Goal: Task Accomplishment & Management: Manage account settings

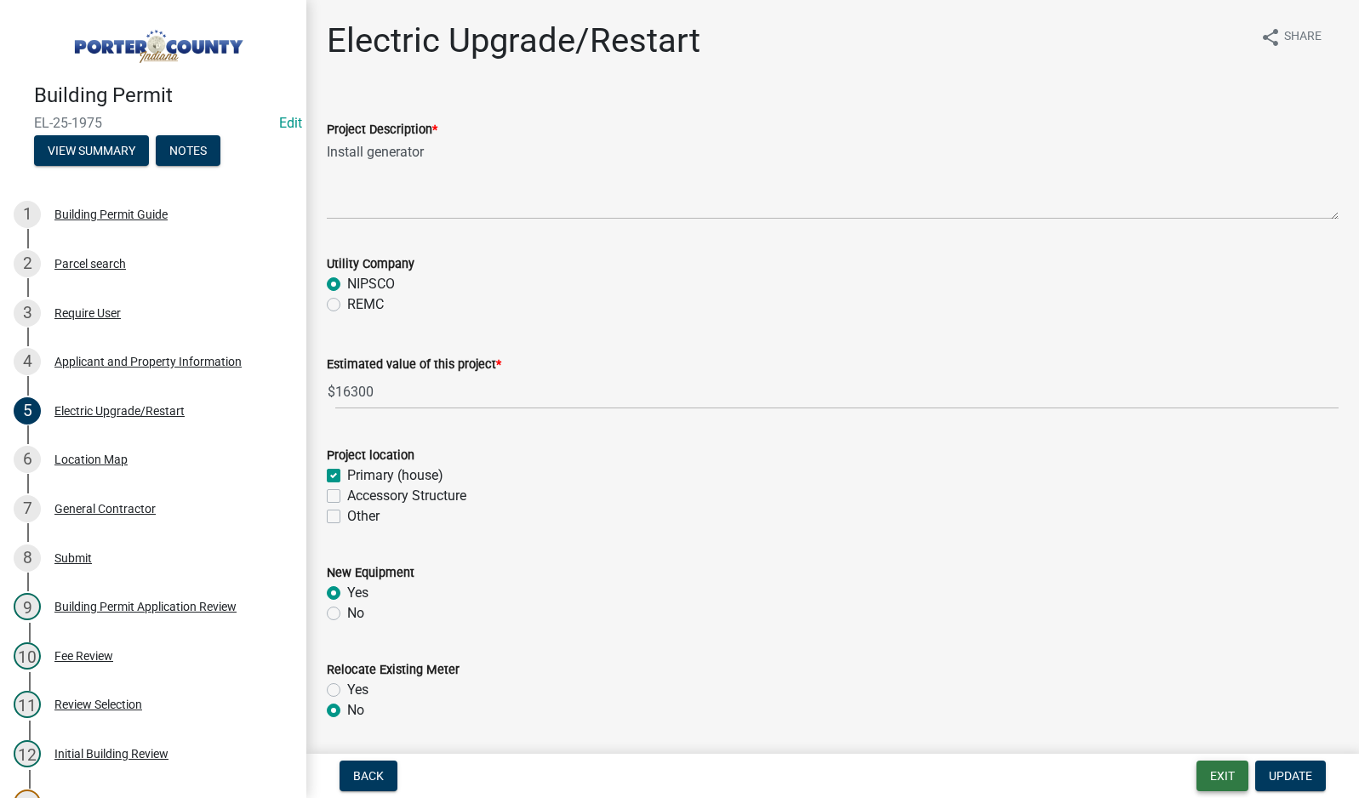
click at [1229, 782] on button "Exit" at bounding box center [1223, 776] width 52 height 31
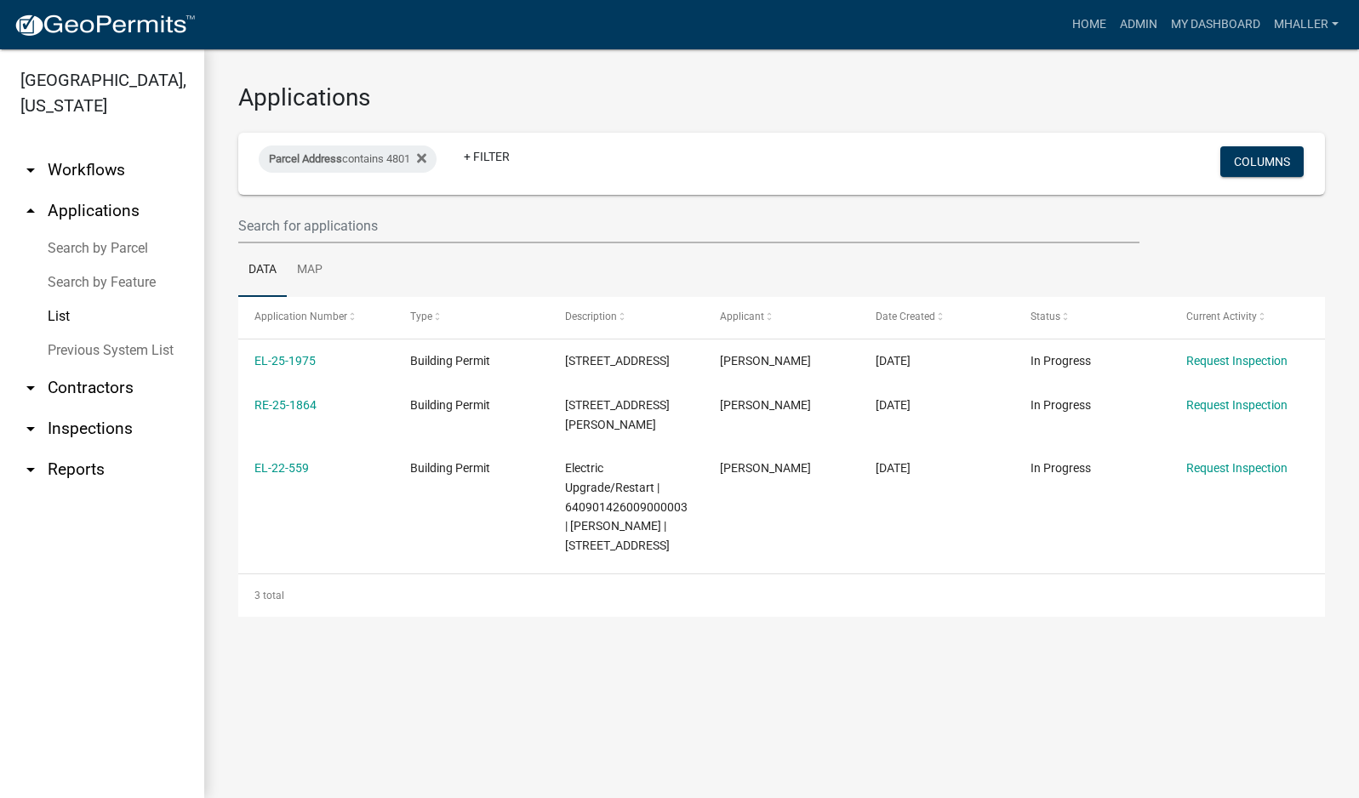
click at [84, 409] on link "arrow_drop_down Inspections" at bounding box center [102, 429] width 204 height 41
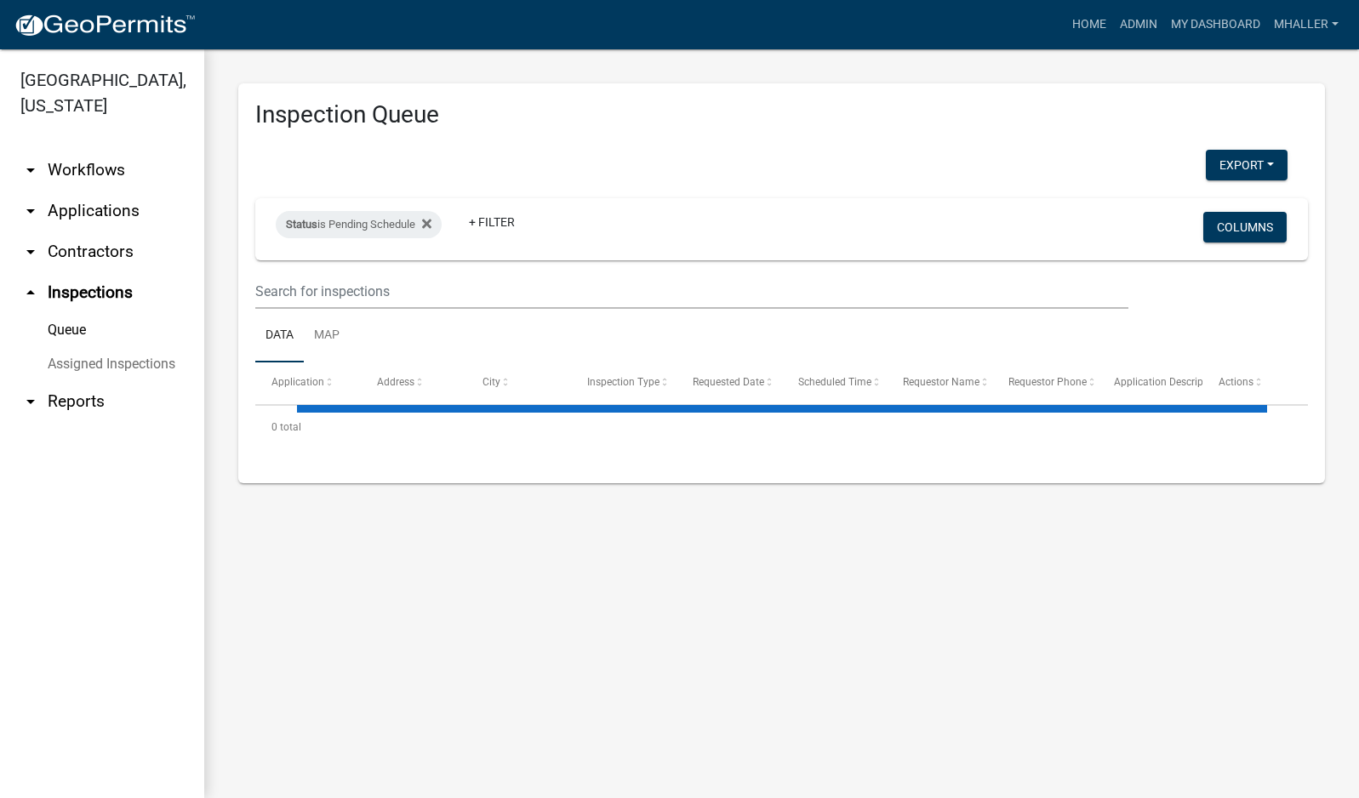
select select "1: 25"
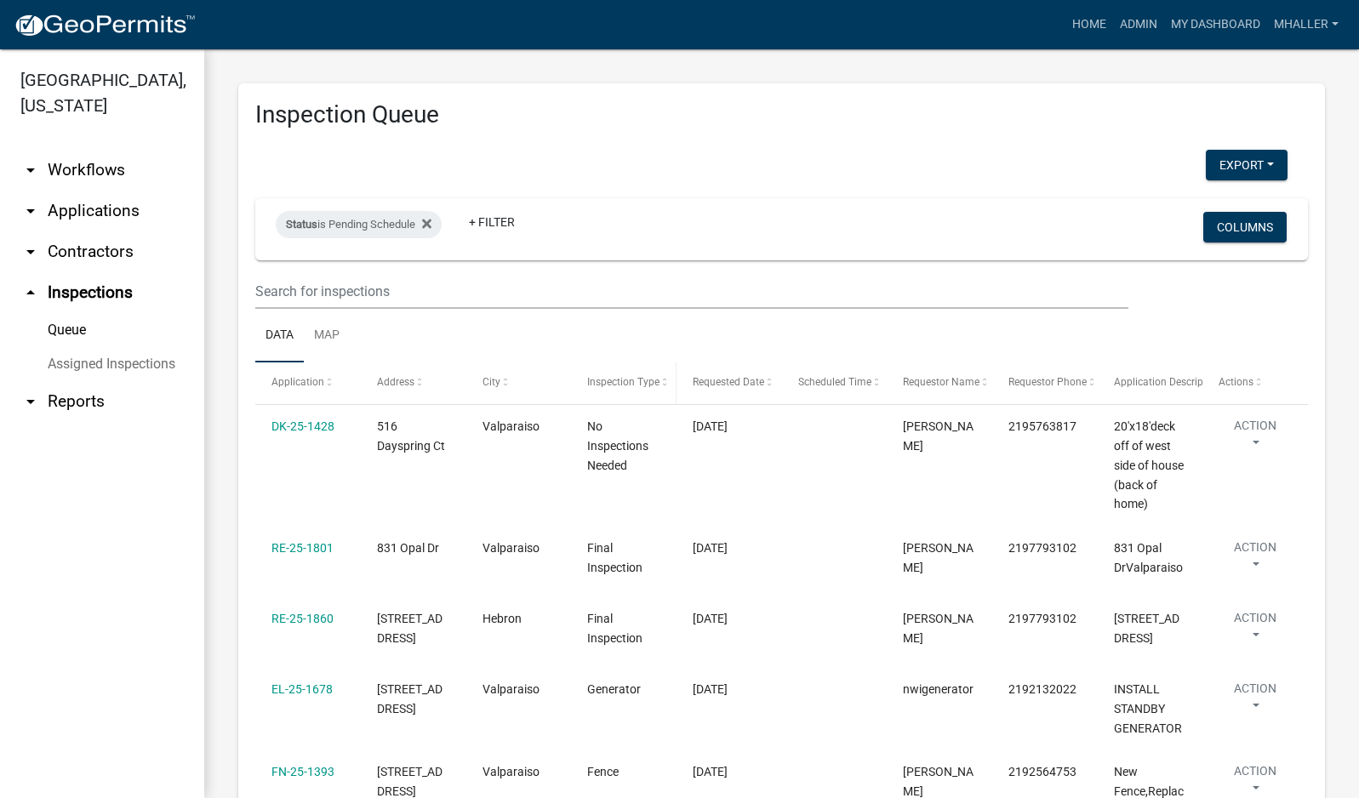
click at [614, 378] on span "Inspection Type" at bounding box center [623, 382] width 72 height 12
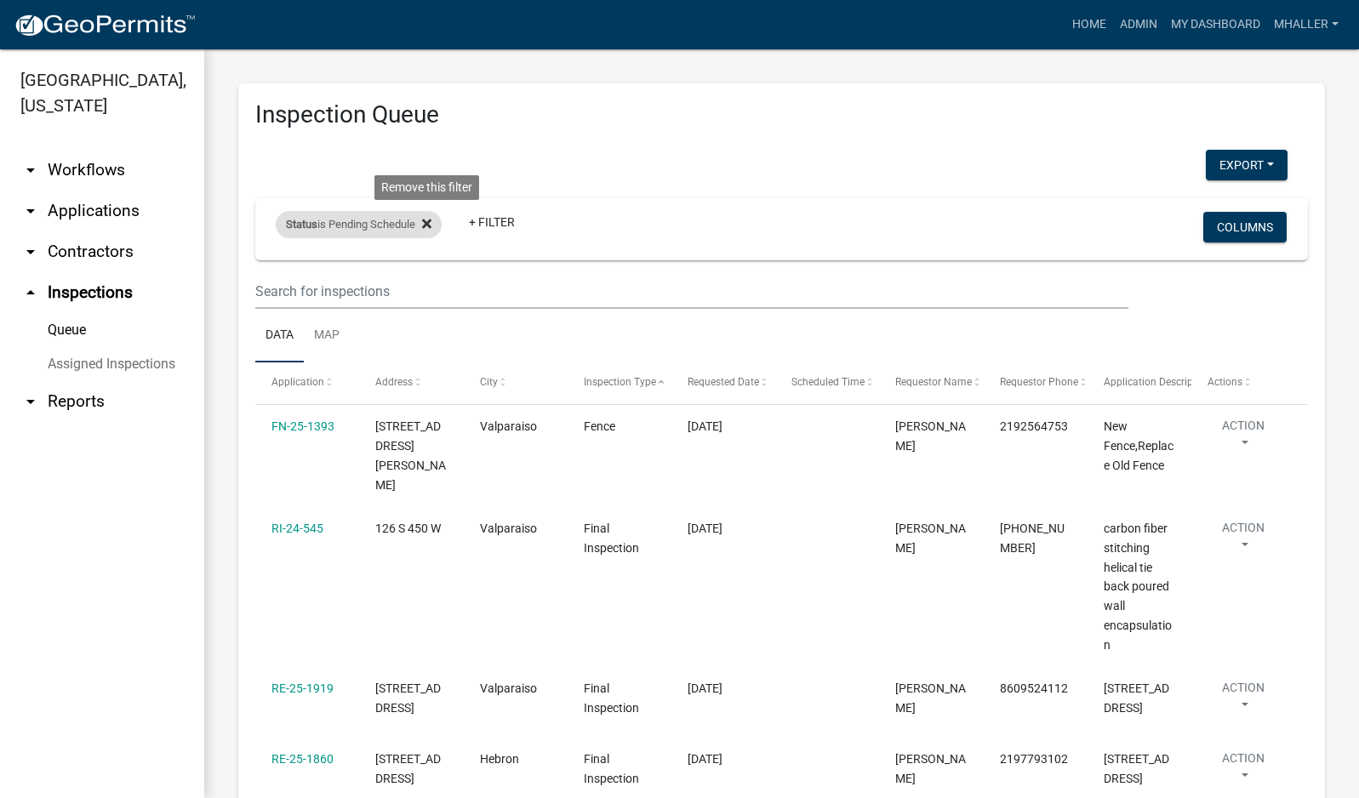
click at [430, 223] on icon at bounding box center [426, 223] width 9 height 9
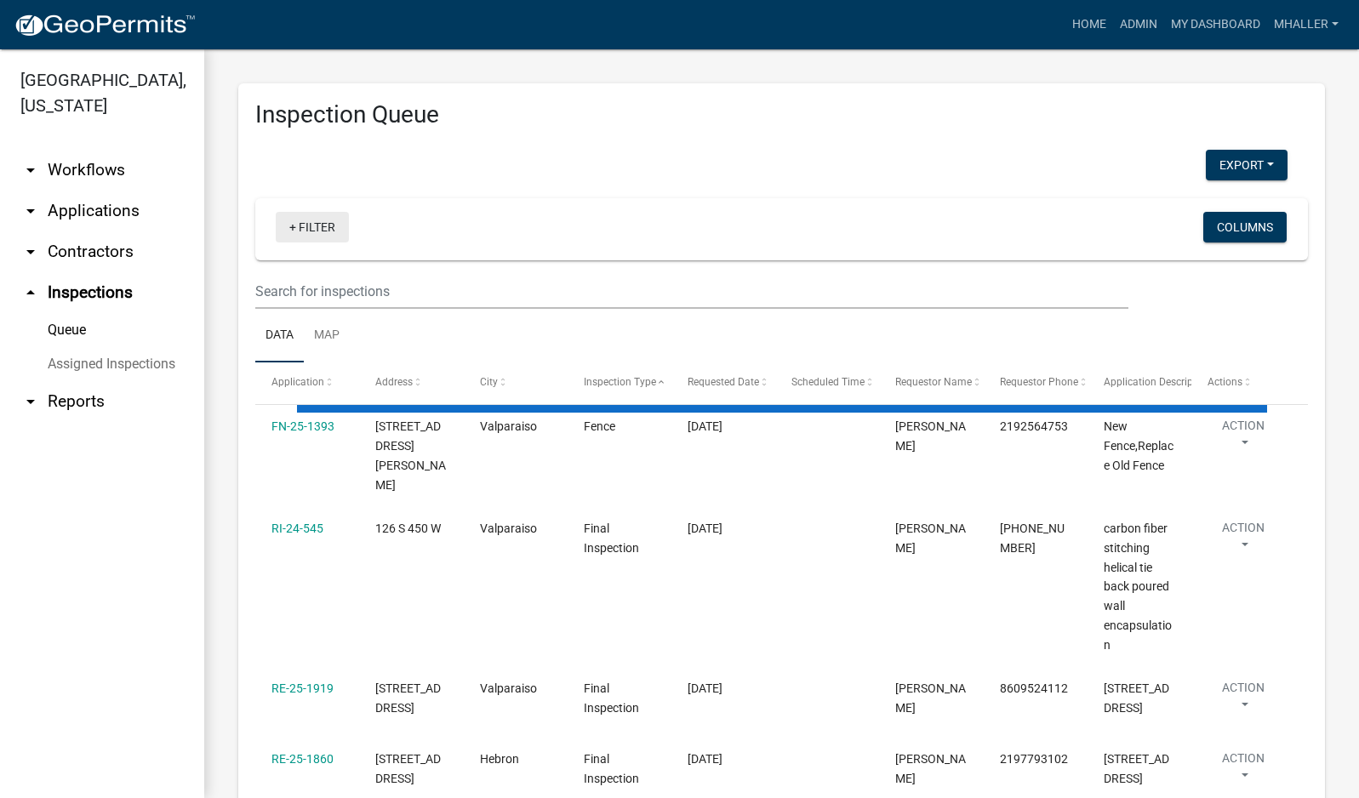
click at [317, 225] on link "+ Filter" at bounding box center [312, 227] width 73 height 31
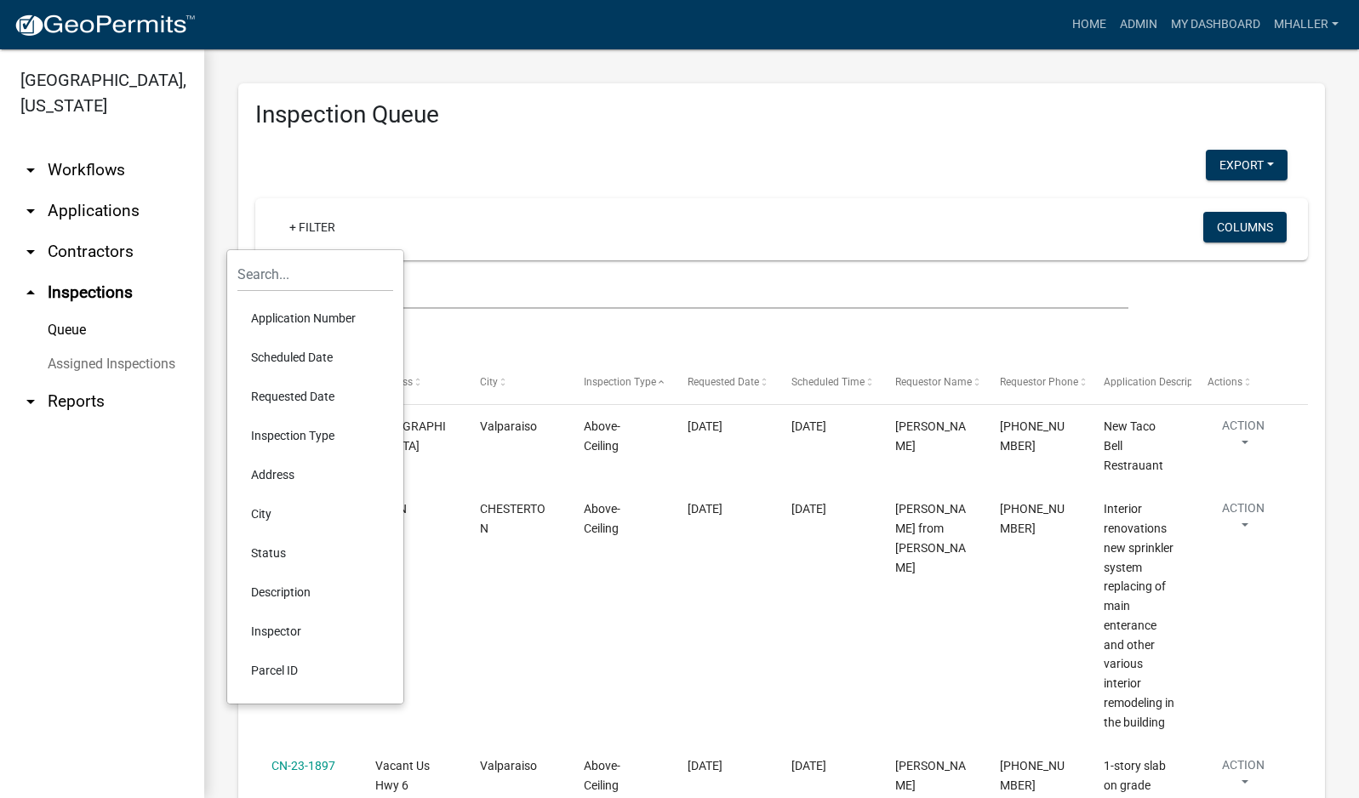
click at [266, 553] on li "Status" at bounding box center [315, 553] width 156 height 39
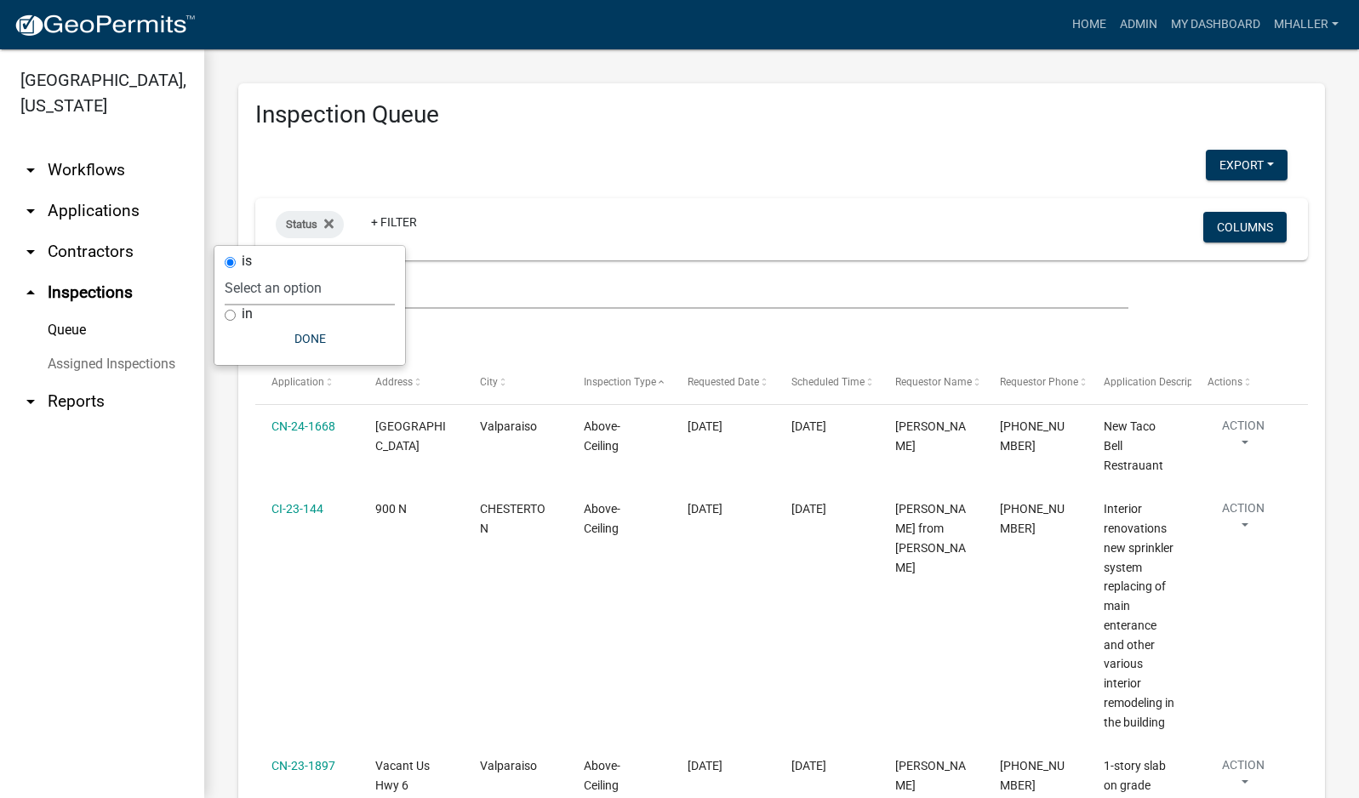
click at [294, 284] on select "Select an option Pending Schedule Pending Inspection Approved Denied Deleted Vo…" at bounding box center [310, 288] width 170 height 35
select select "1"
click at [279, 271] on select "Select an option Pending Schedule Pending Inspection Approved Denied Deleted Vo…" at bounding box center [310, 288] width 170 height 35
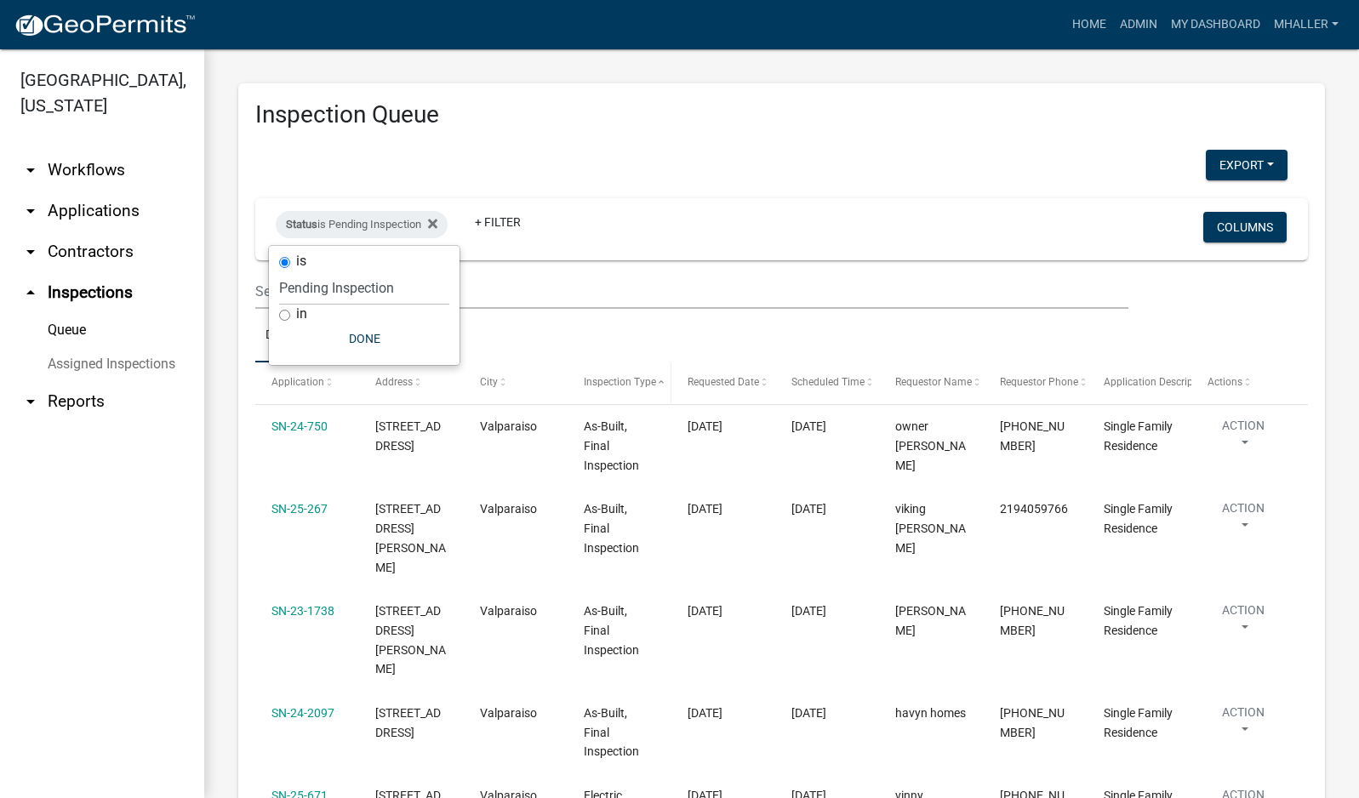
click at [626, 384] on span "Inspection Type" at bounding box center [620, 382] width 72 height 12
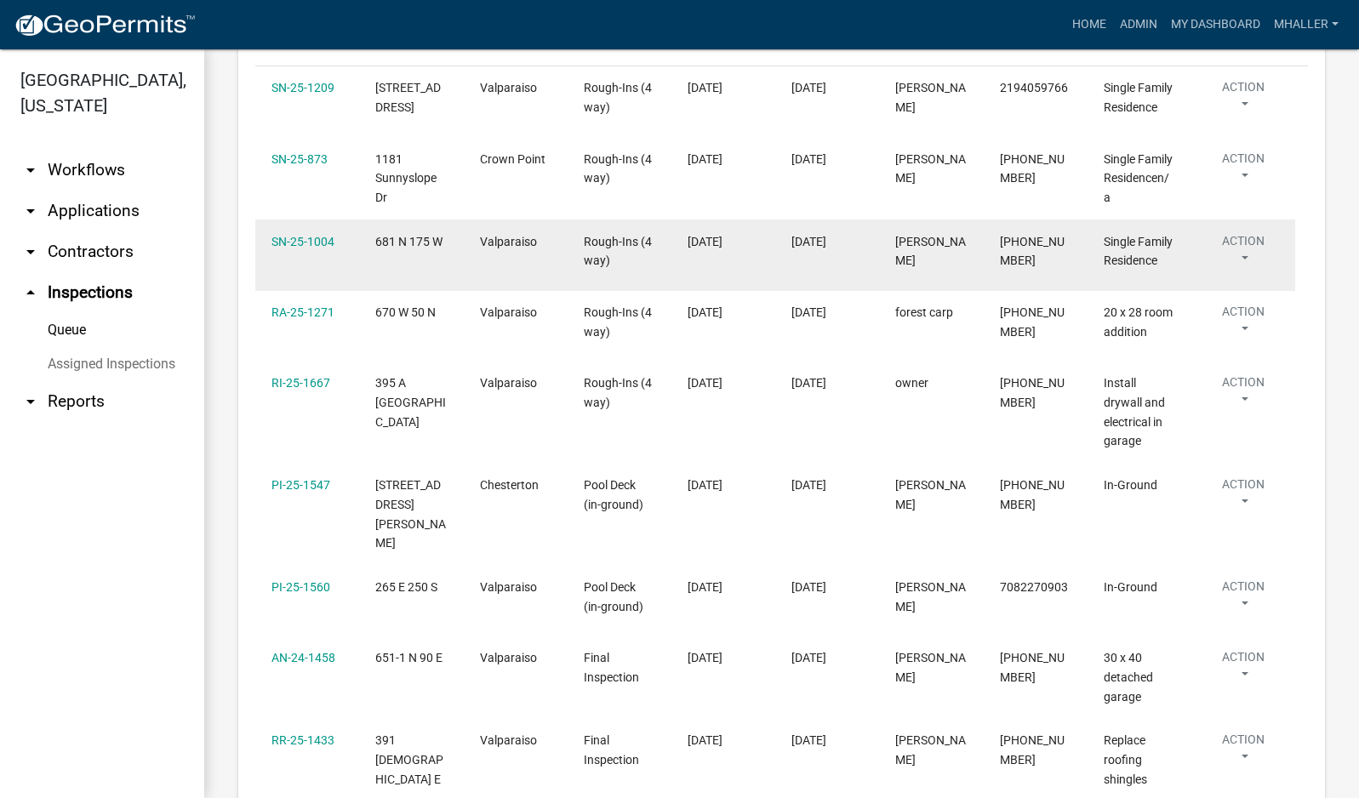
scroll to position [340, 0]
click at [1245, 253] on button "Action" at bounding box center [1243, 252] width 71 height 43
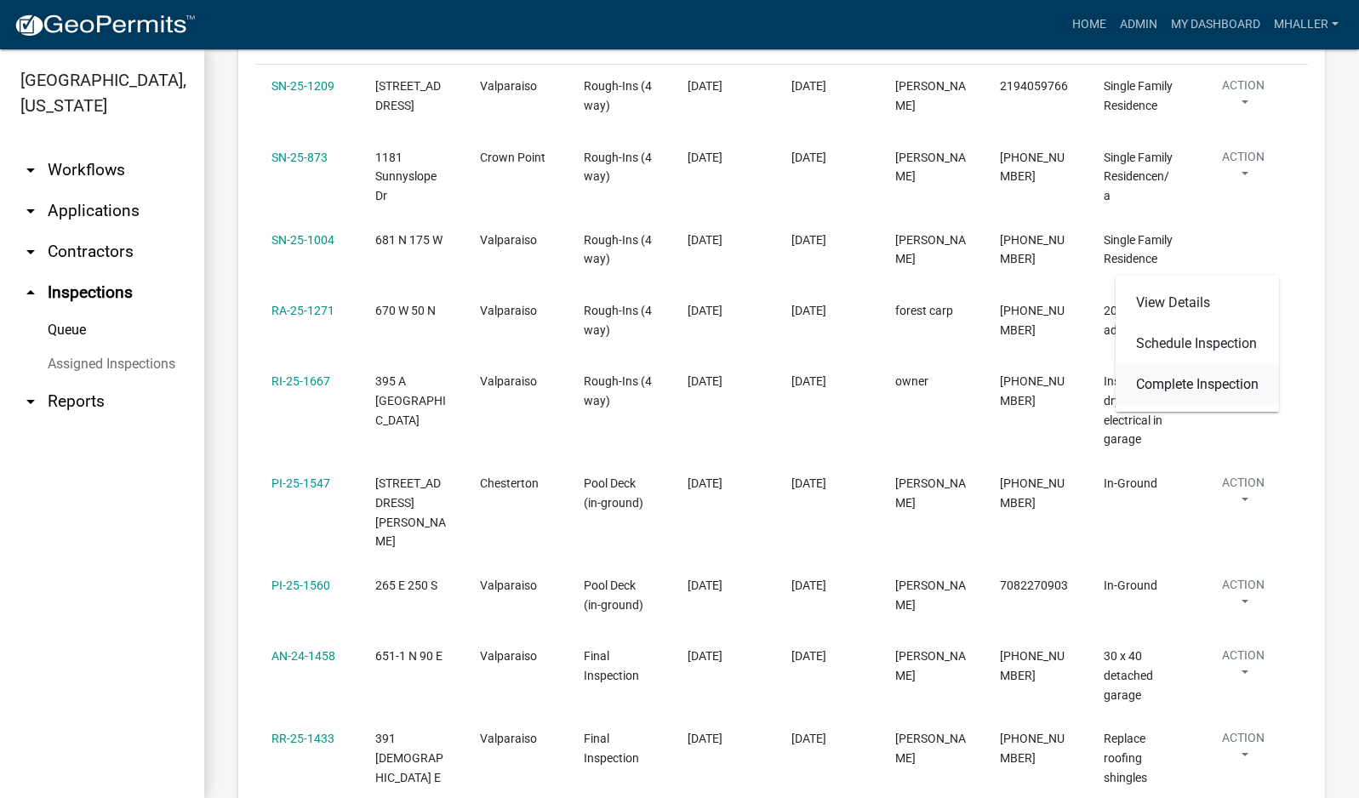
click at [1216, 384] on link "Complete Inspection" at bounding box center [1197, 384] width 163 height 41
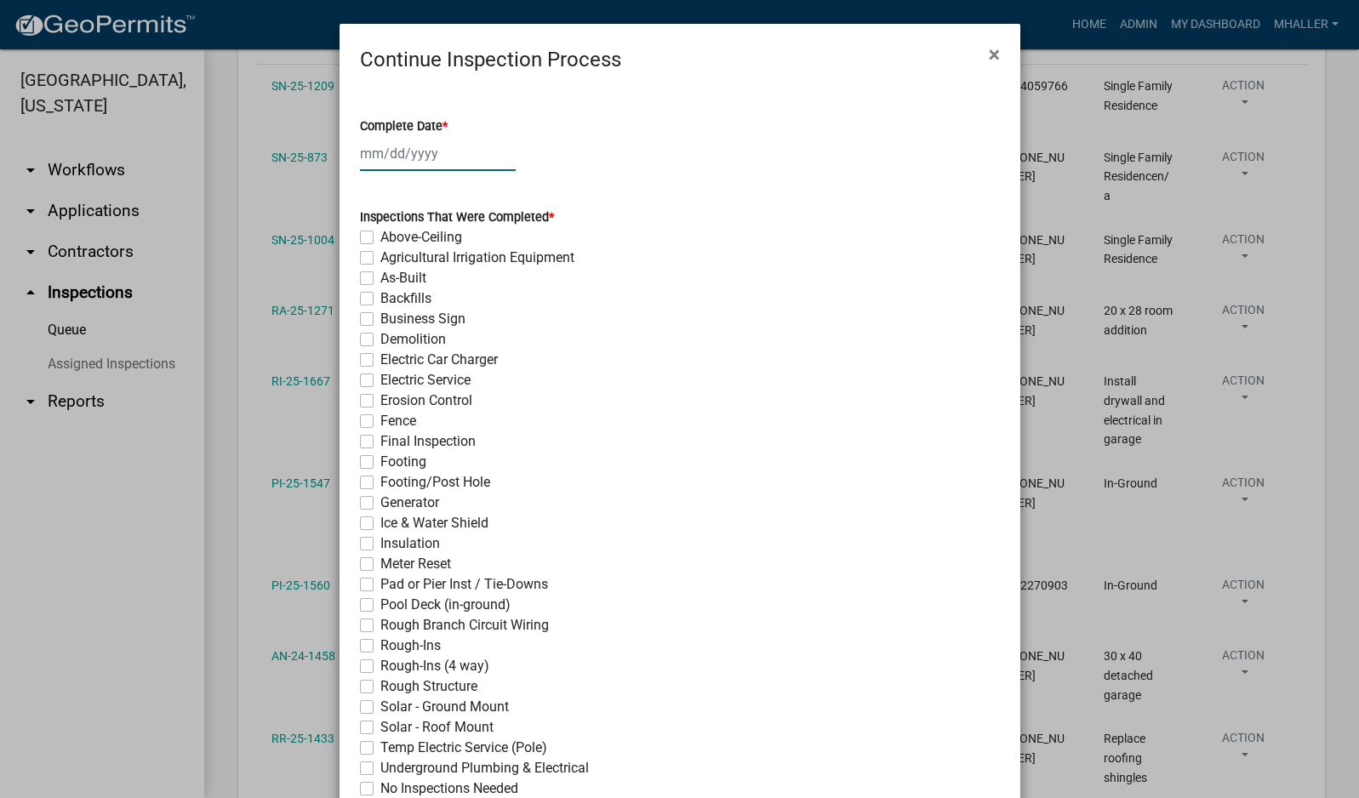
click at [402, 150] on div at bounding box center [438, 153] width 156 height 35
select select "10"
select select "2025"
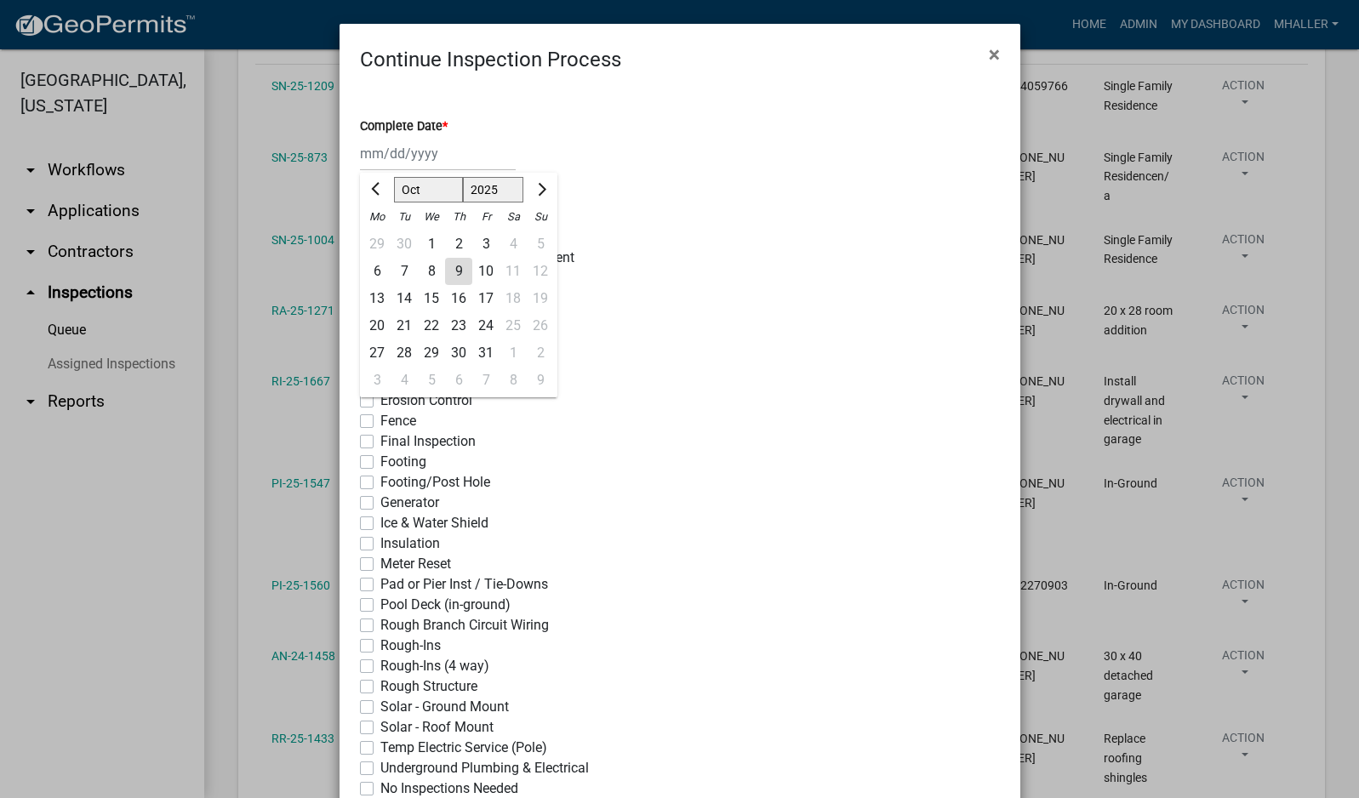
click at [454, 273] on div "9" at bounding box center [458, 271] width 27 height 27
type input "[DATE]"
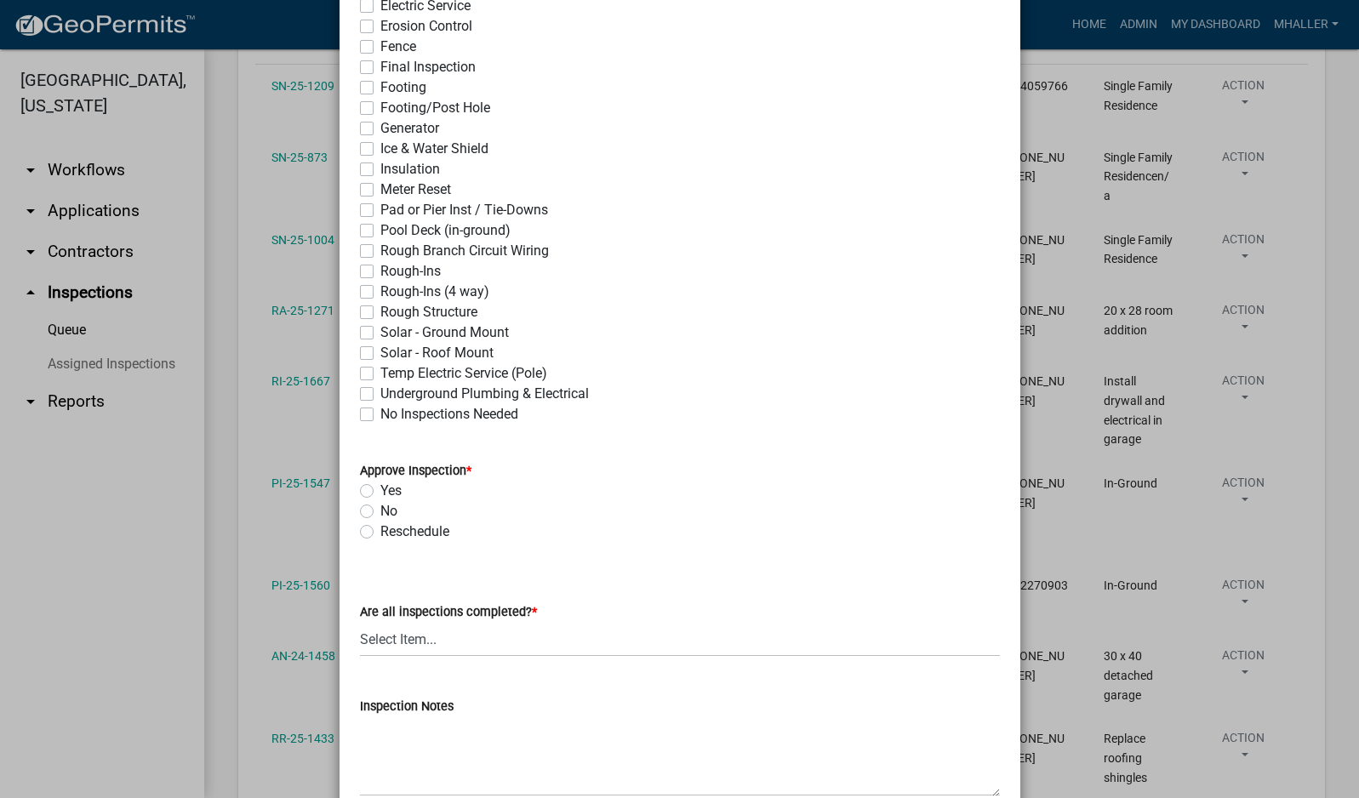
scroll to position [426, 0]
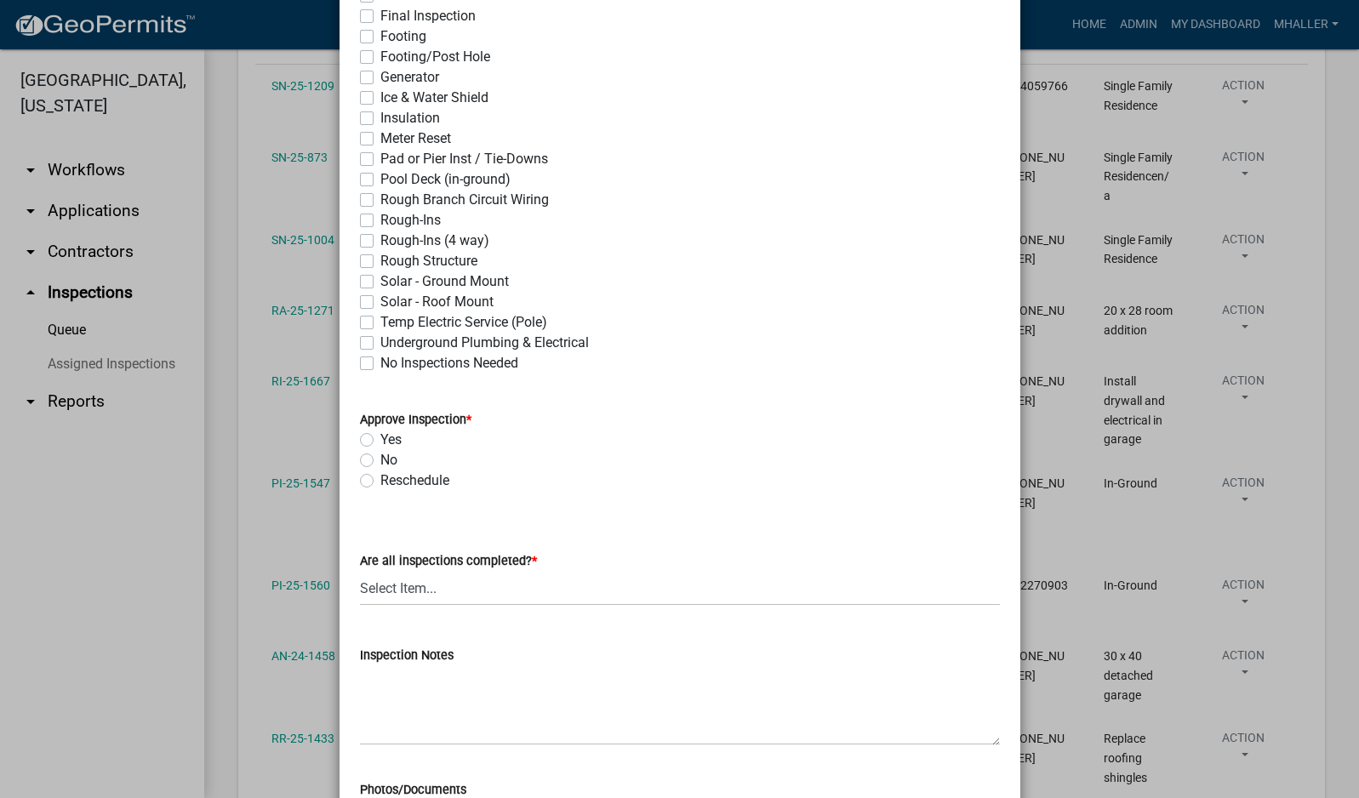
click at [380, 244] on label "Rough-Ins (4 way)" at bounding box center [434, 241] width 109 height 20
click at [380, 242] on input "Rough-Ins (4 way)" at bounding box center [385, 236] width 11 height 11
checkbox input "true"
checkbox input "false"
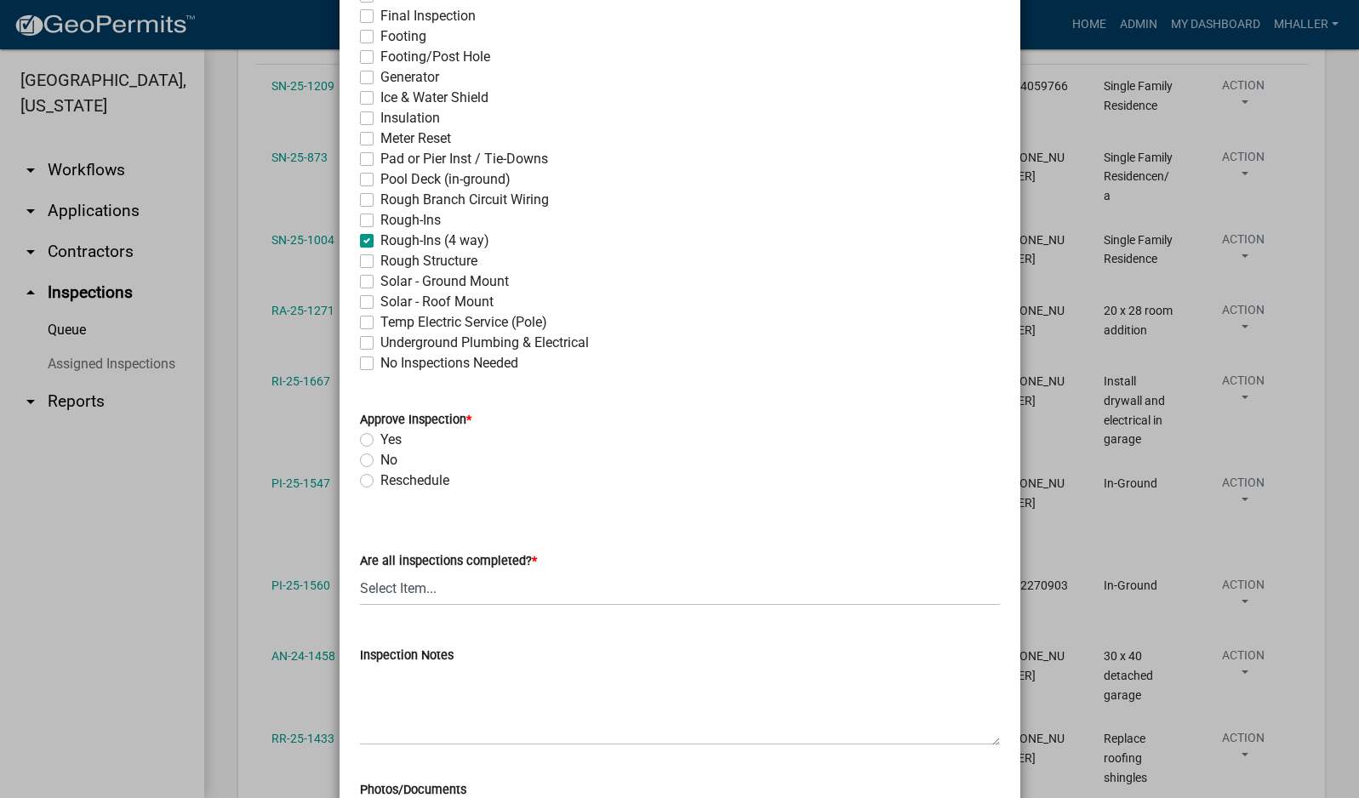
checkbox input "false"
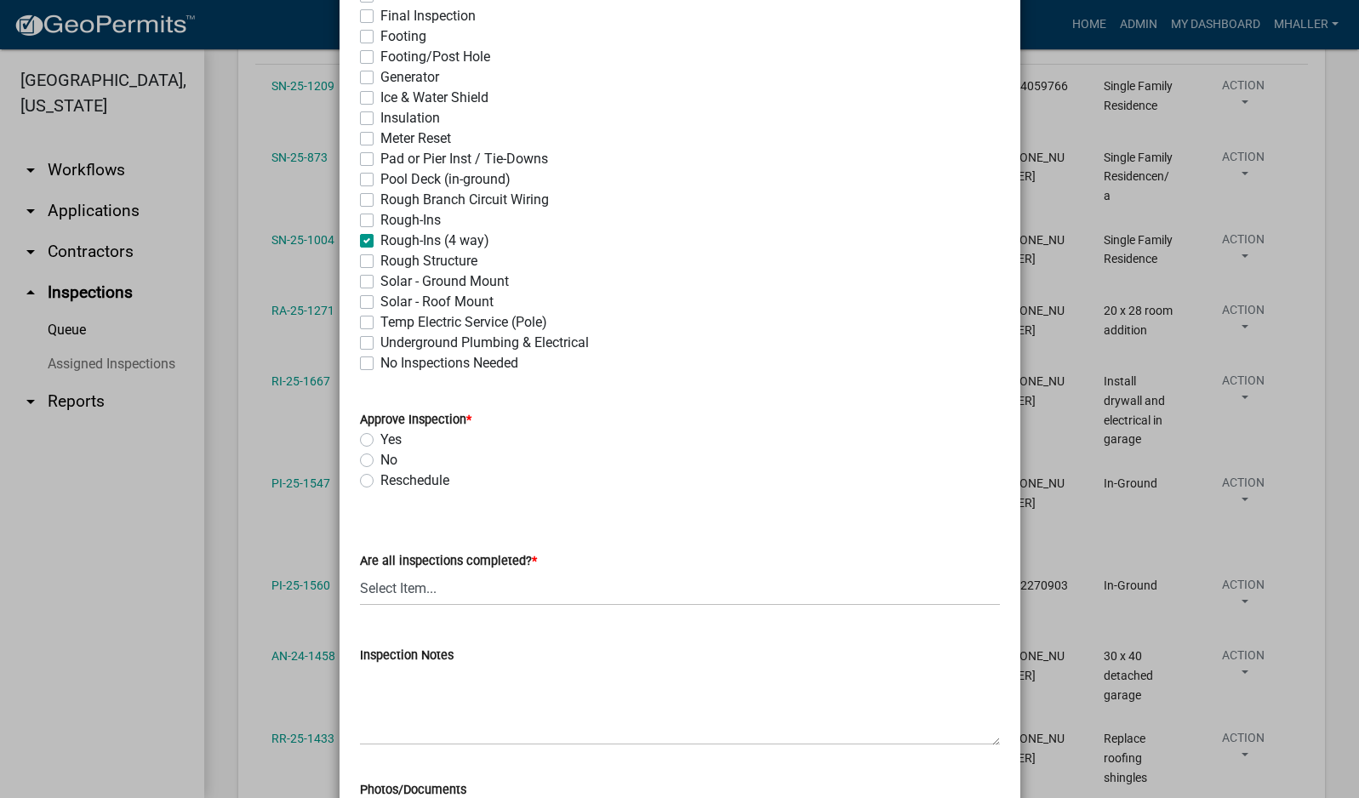
checkbox input "false"
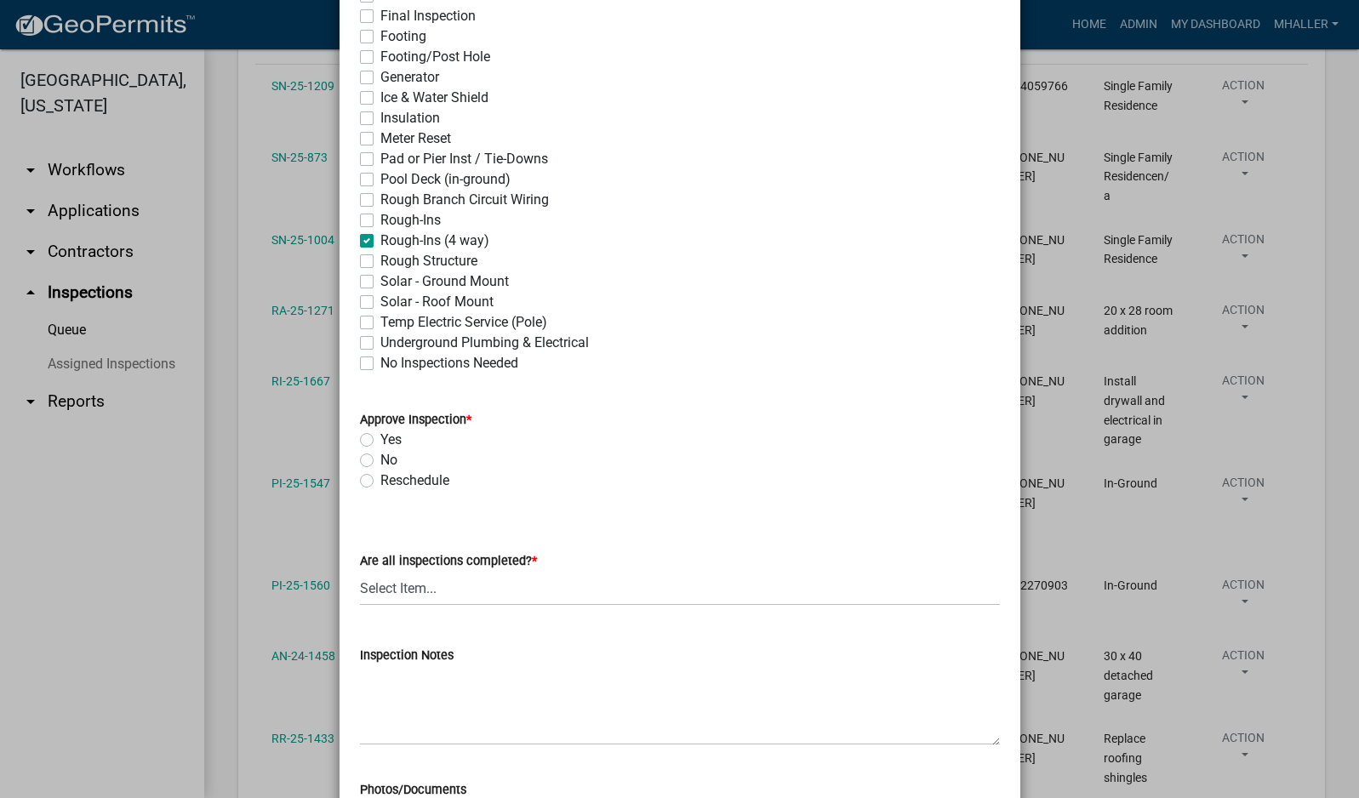
checkbox input "false"
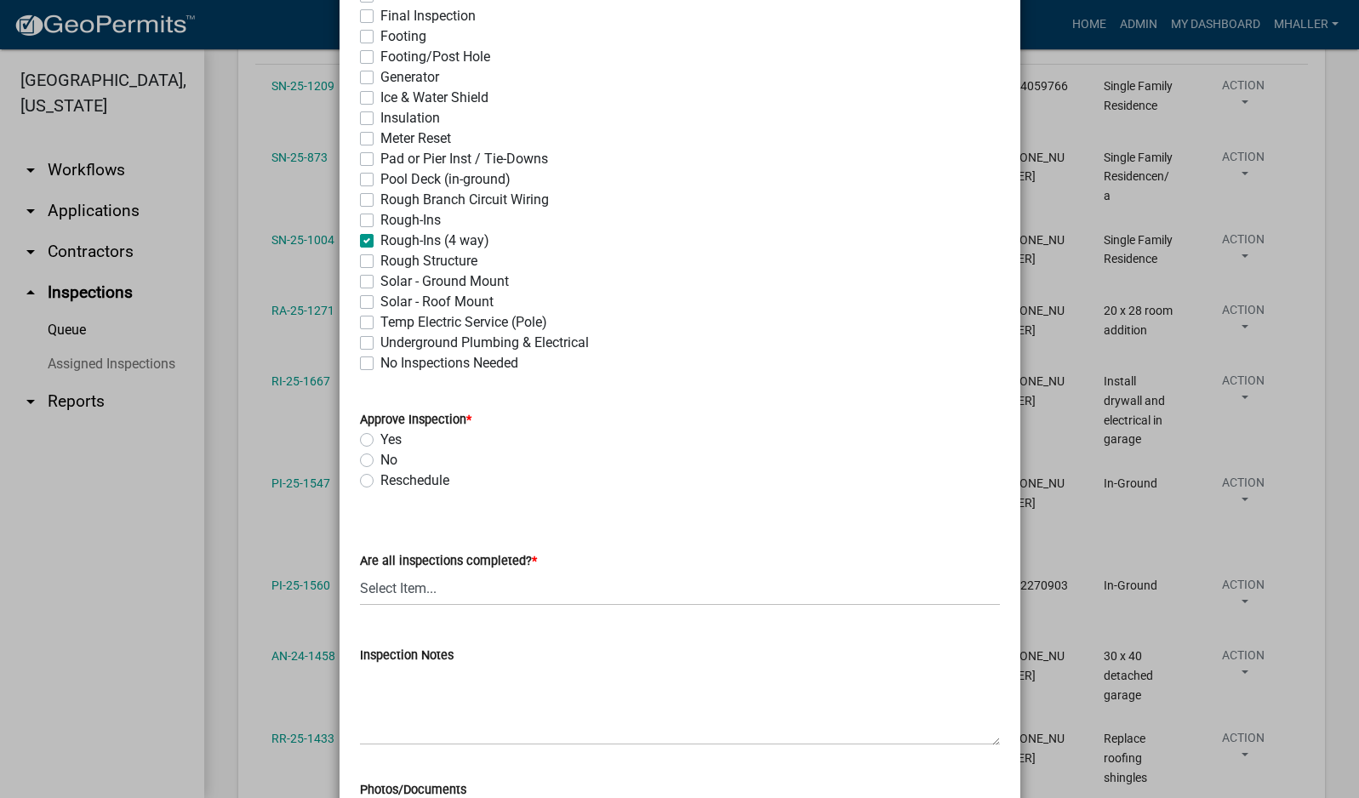
checkbox input "false"
checkbox input "true"
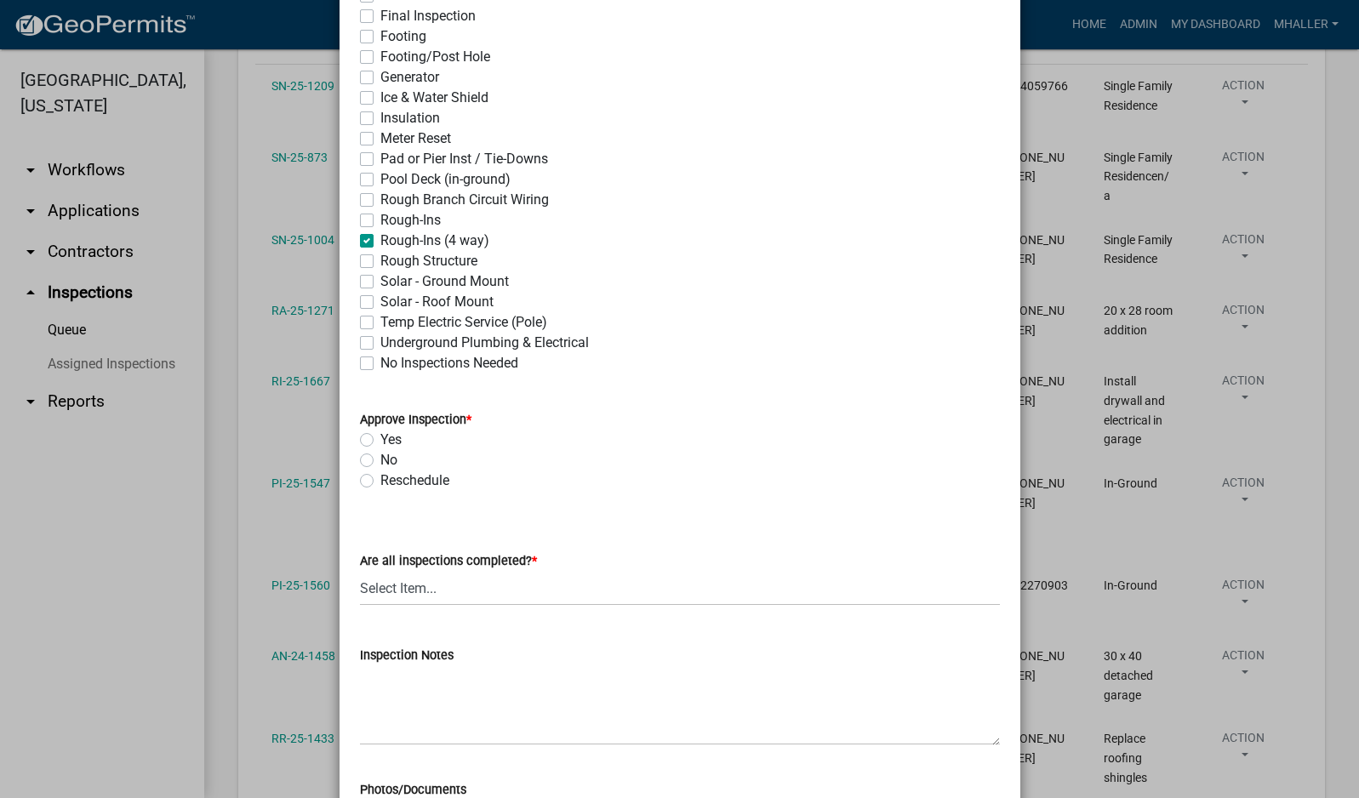
checkbox input "false"
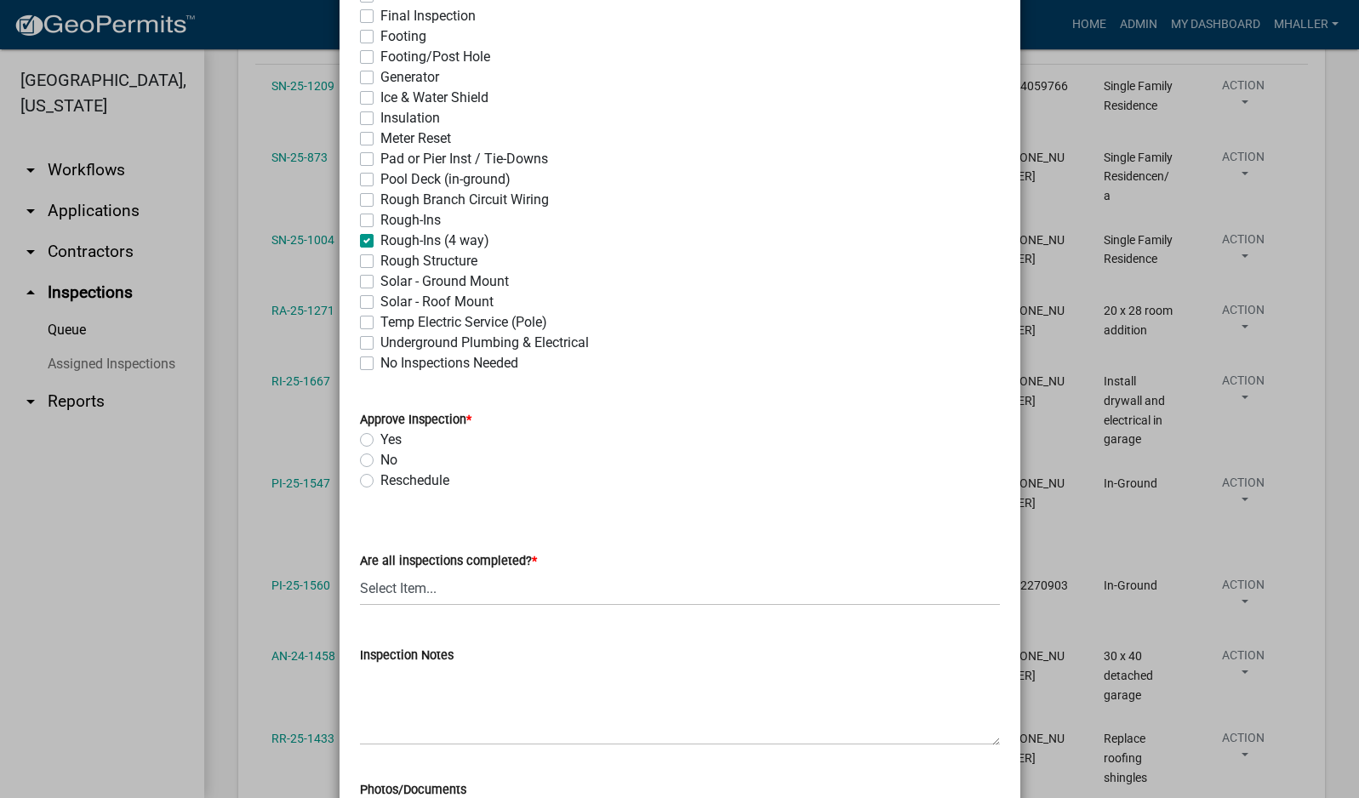
checkbox input "false"
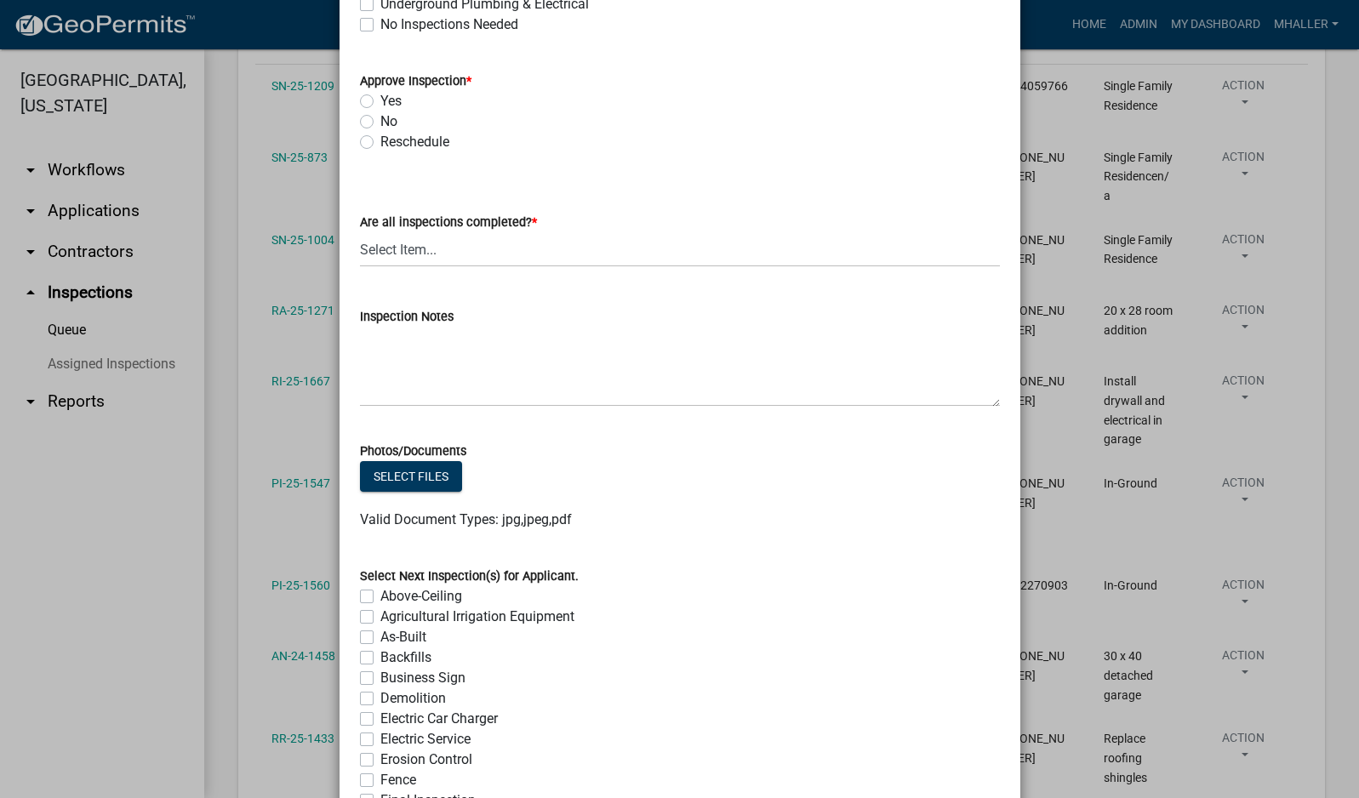
scroll to position [766, 0]
click at [380, 100] on label "Yes" at bounding box center [390, 99] width 21 height 20
click at [380, 100] on input "Yes" at bounding box center [385, 94] width 11 height 11
radio input "true"
click at [425, 251] on select "Select Item... Yes - All Inspections Have Been Completed No - More Inspections …" at bounding box center [680, 248] width 640 height 35
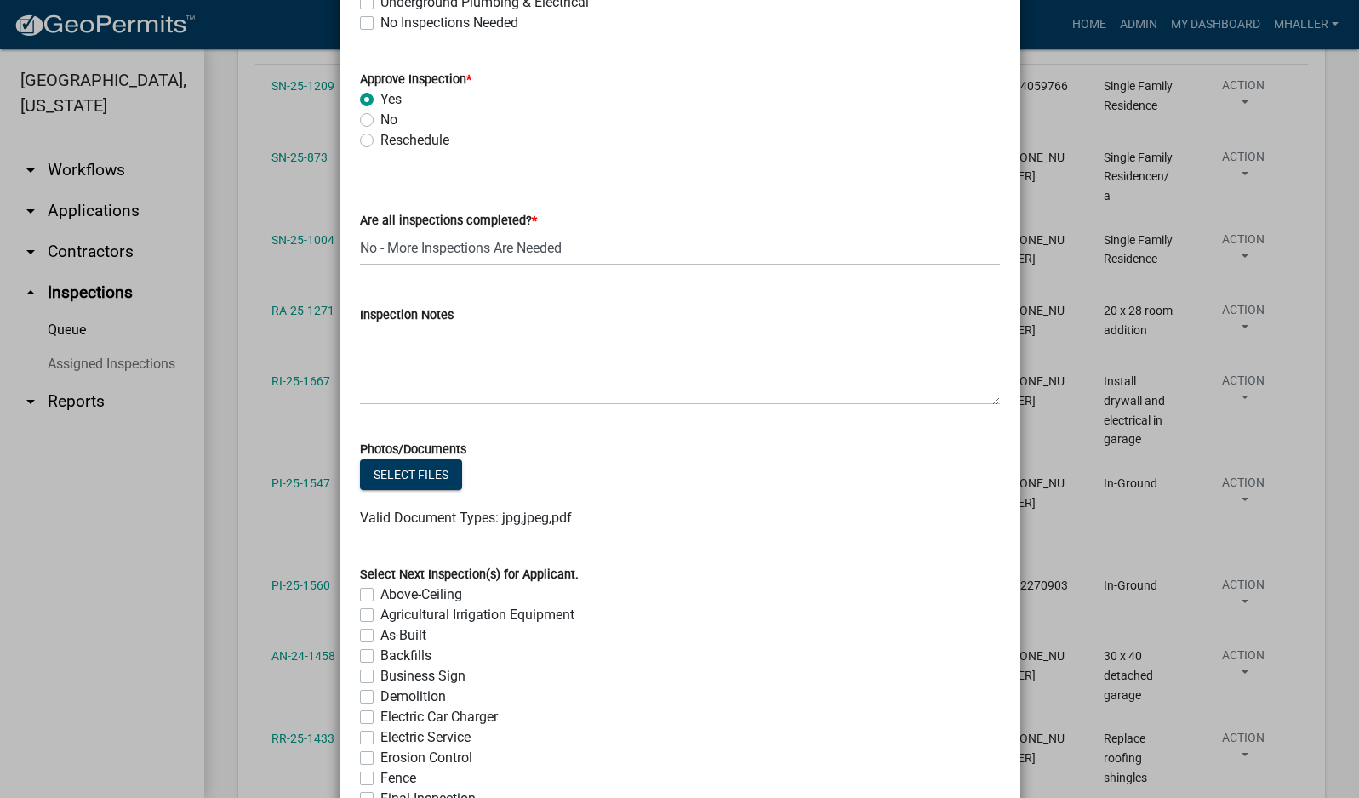
click at [360, 231] on select "Select Item... Yes - All Inspections Have Been Completed No - More Inspections …" at bounding box center [680, 248] width 640 height 35
select select "eafbae6d-cbce-48e8-be87-ded322027707"
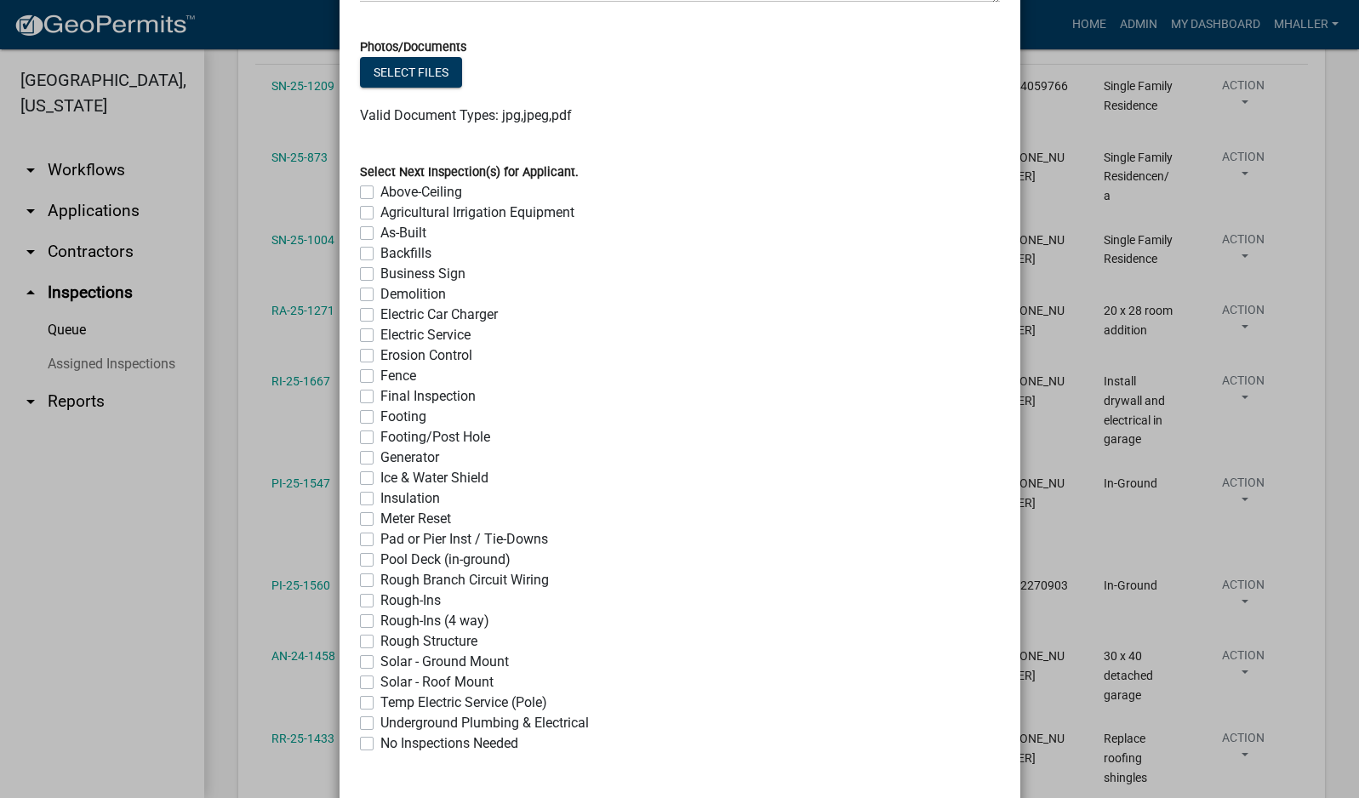
scroll to position [1247, 0]
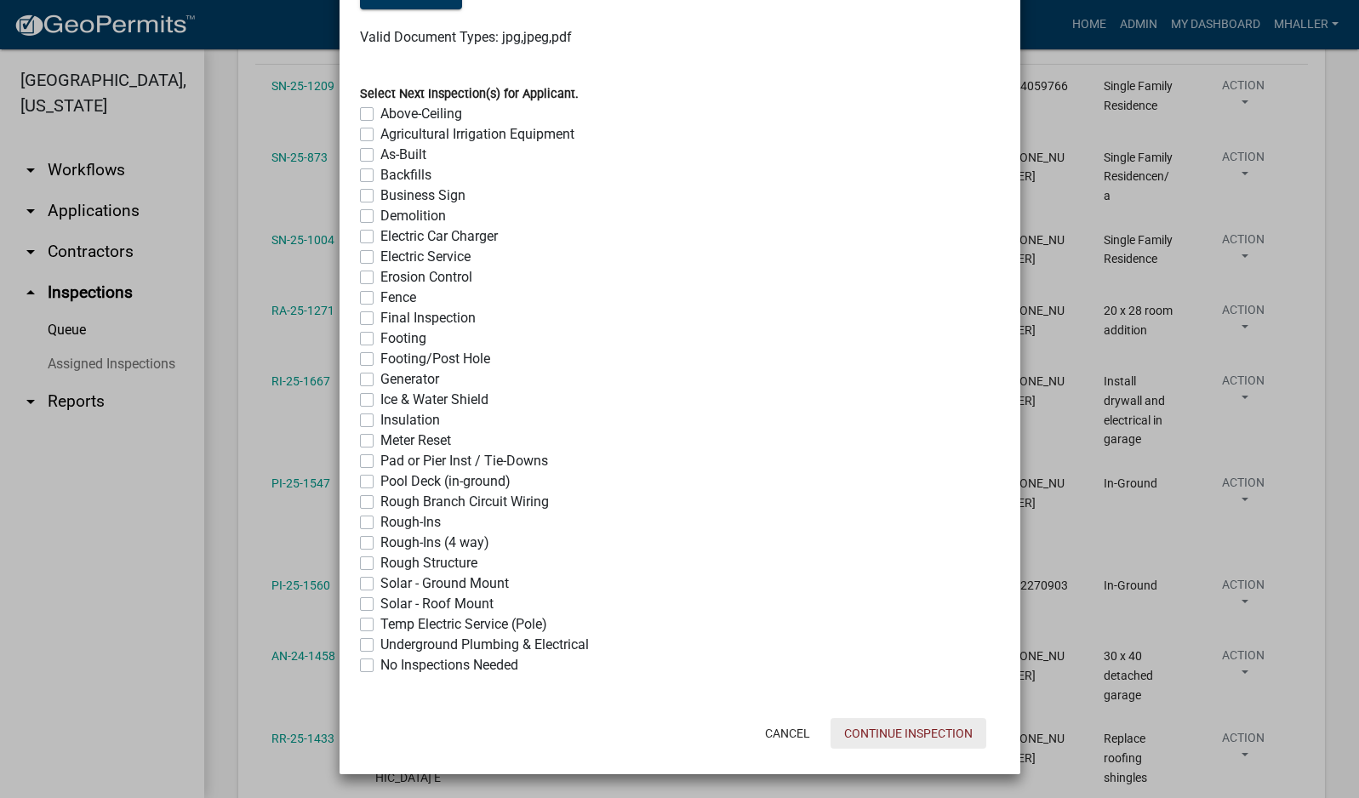
click at [874, 731] on button "Continue Inspection" at bounding box center [909, 733] width 156 height 31
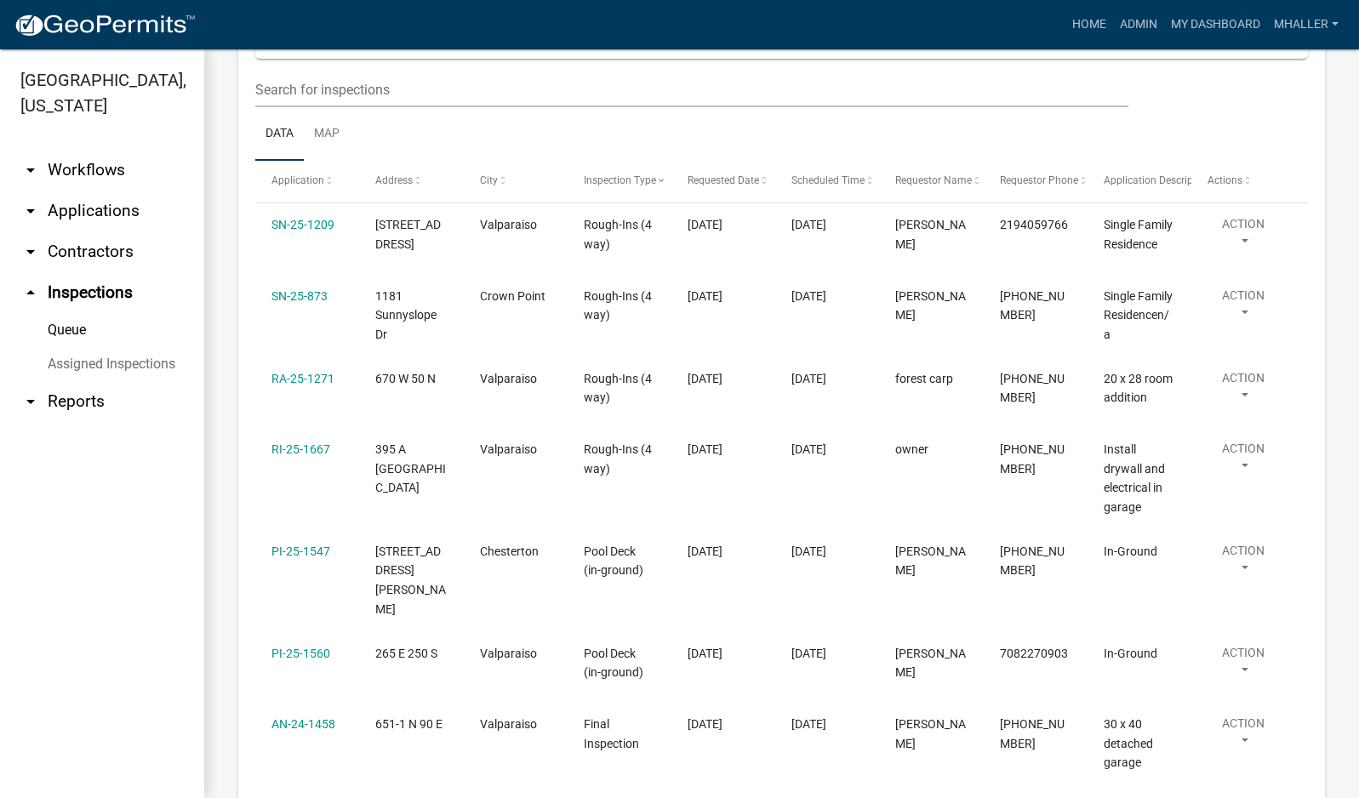
scroll to position [181, 0]
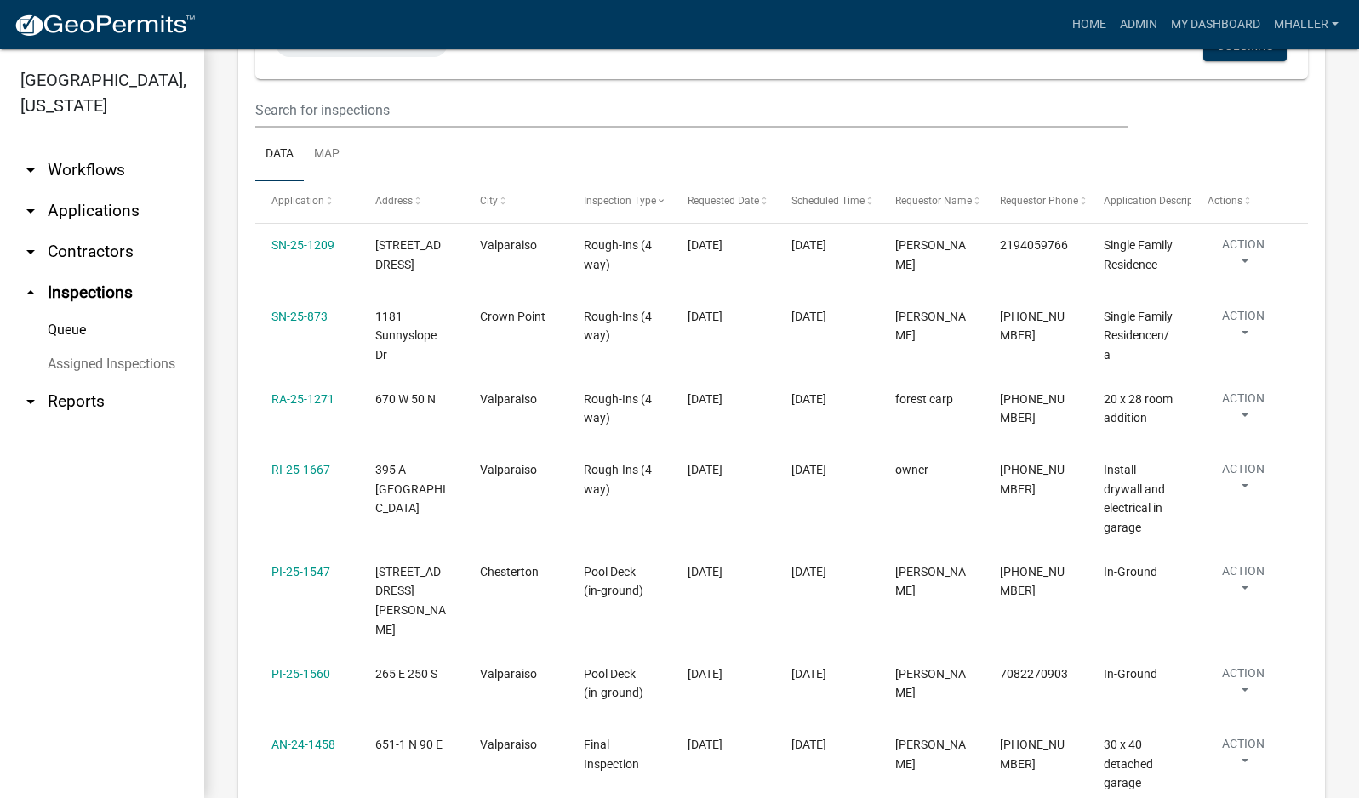
click at [617, 204] on span "Inspection Type" at bounding box center [620, 201] width 72 height 12
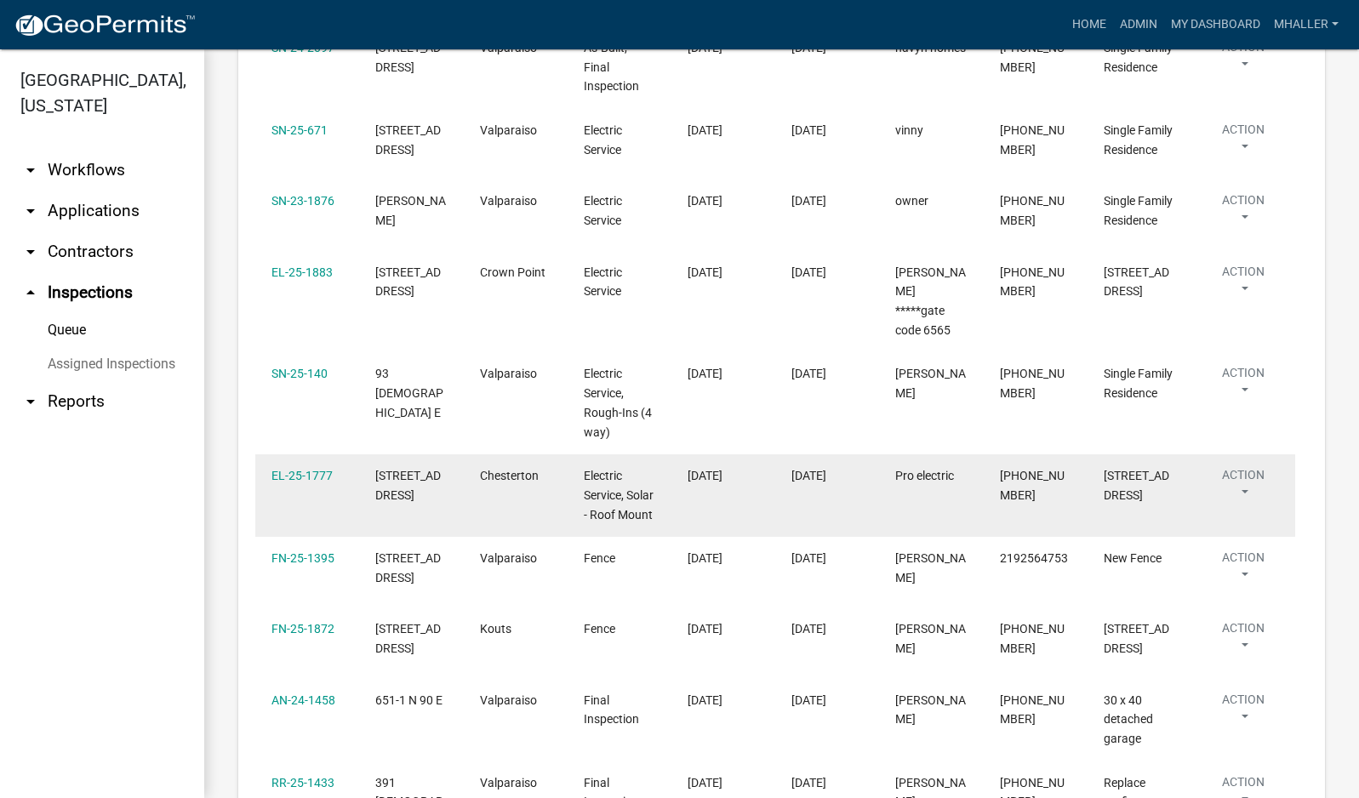
scroll to position [692, 0]
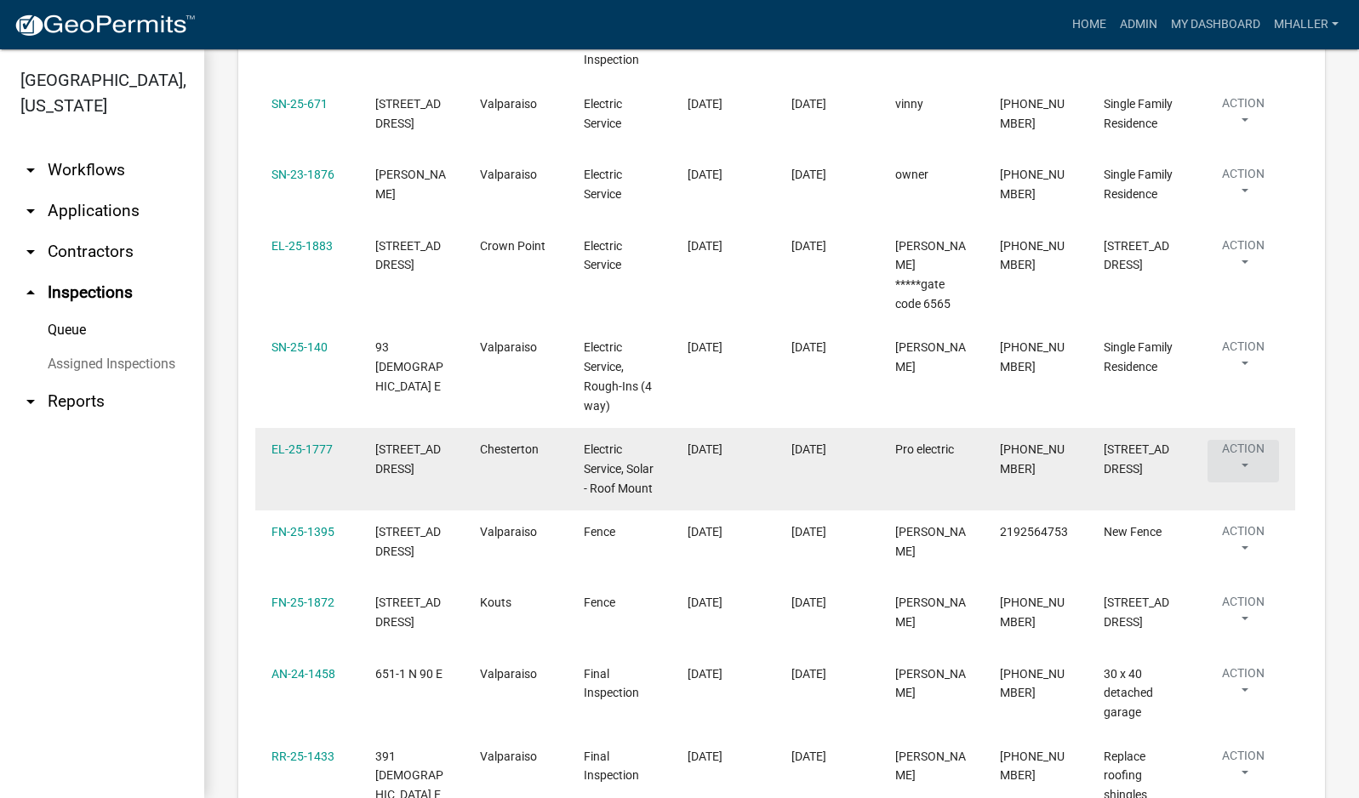
click at [1244, 440] on button "Action" at bounding box center [1243, 461] width 71 height 43
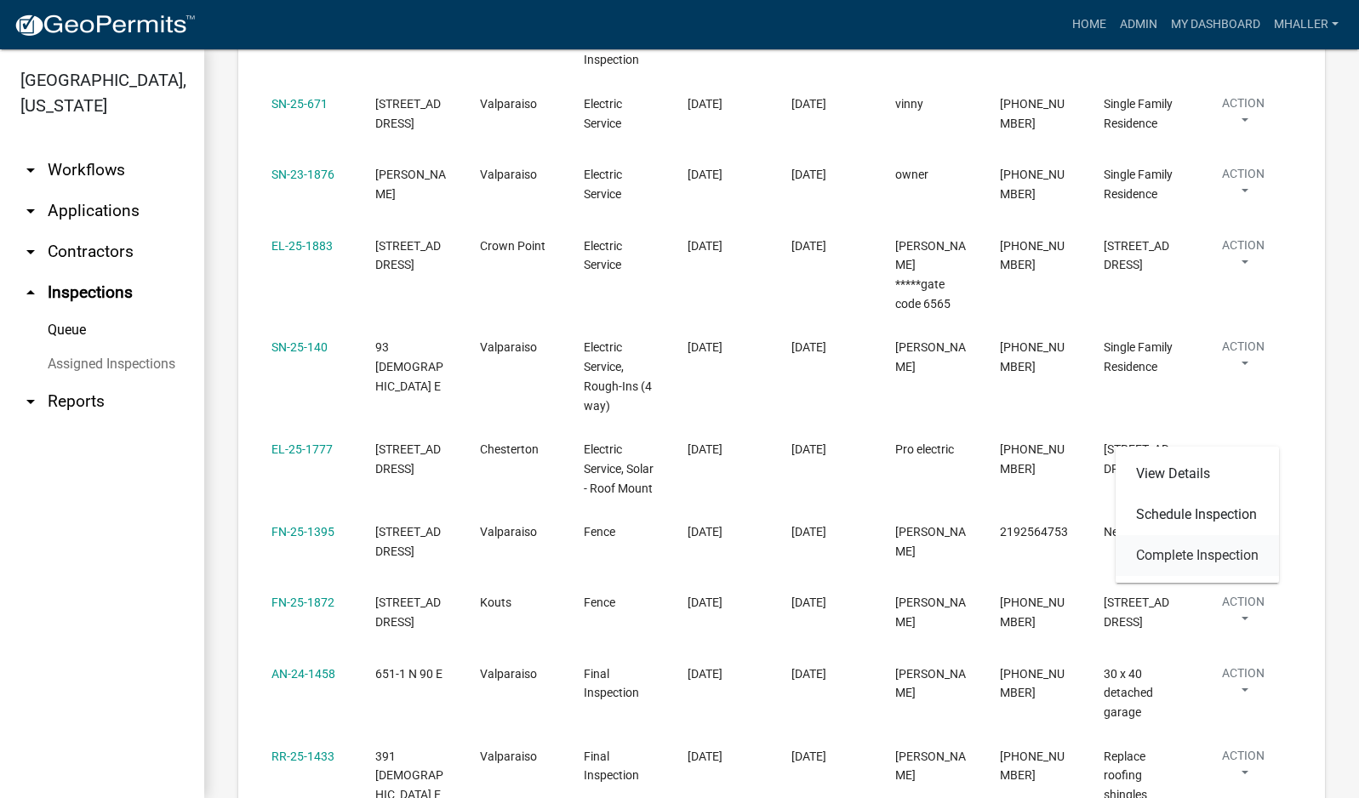
click at [1193, 552] on link "Complete Inspection" at bounding box center [1197, 555] width 163 height 41
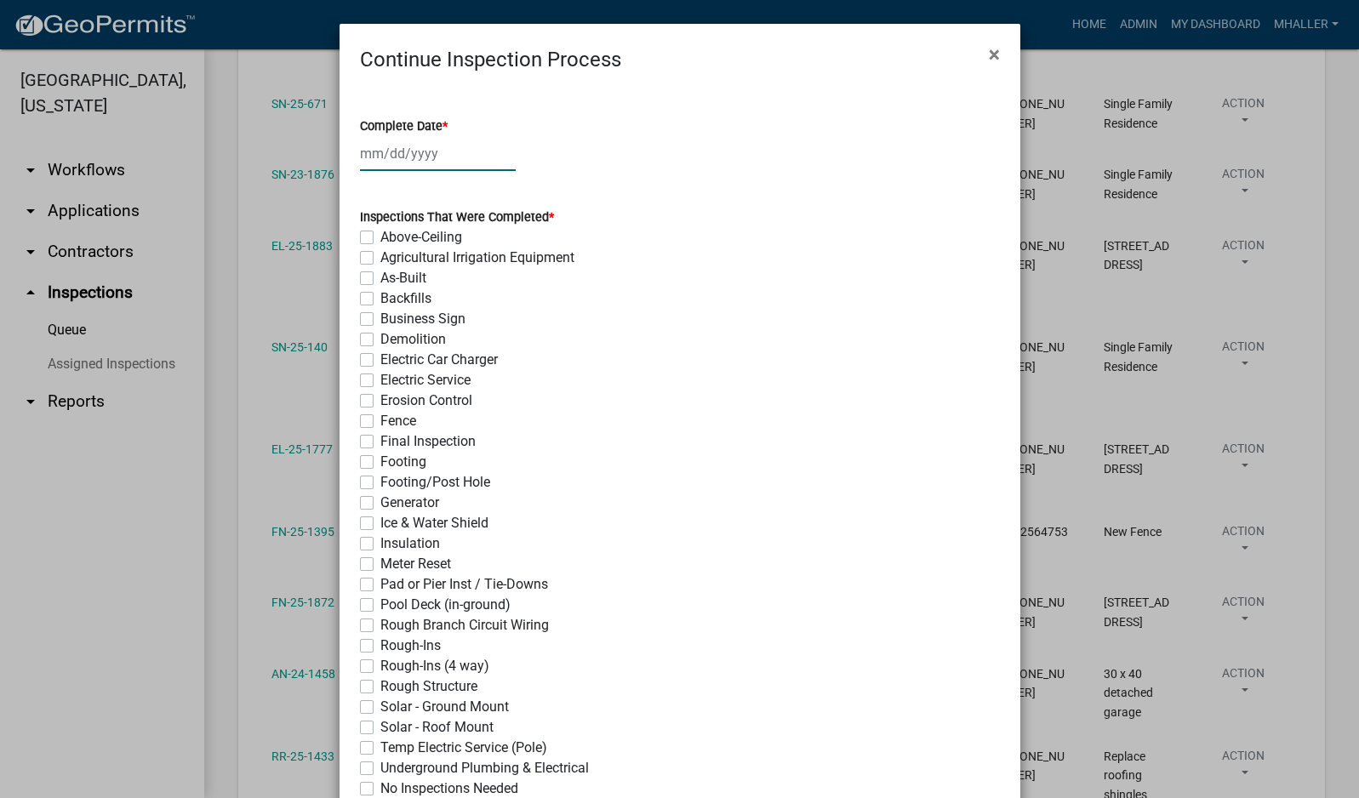
click at [387, 153] on div at bounding box center [438, 153] width 156 height 35
select select "10"
select select "2025"
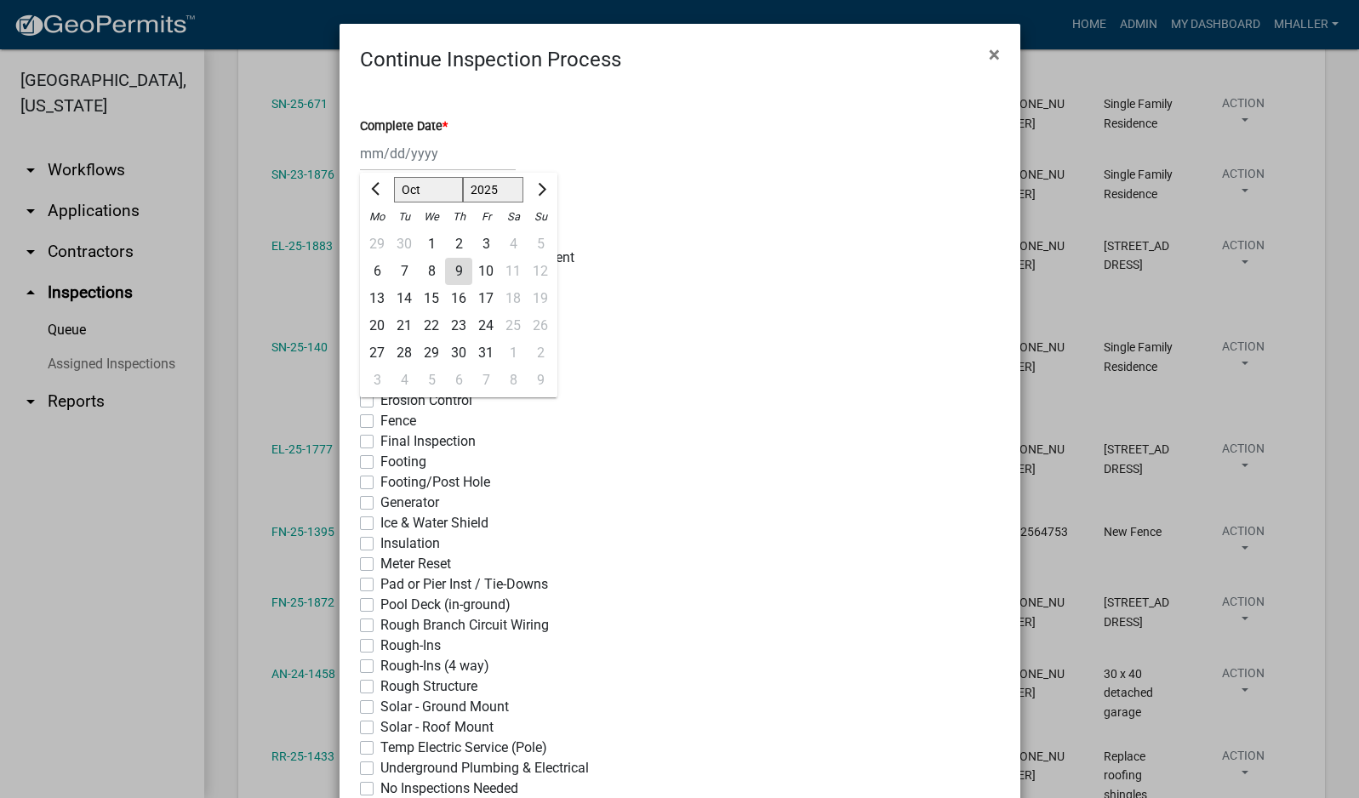
click at [447, 275] on div "9" at bounding box center [458, 271] width 27 height 27
type input "[DATE]"
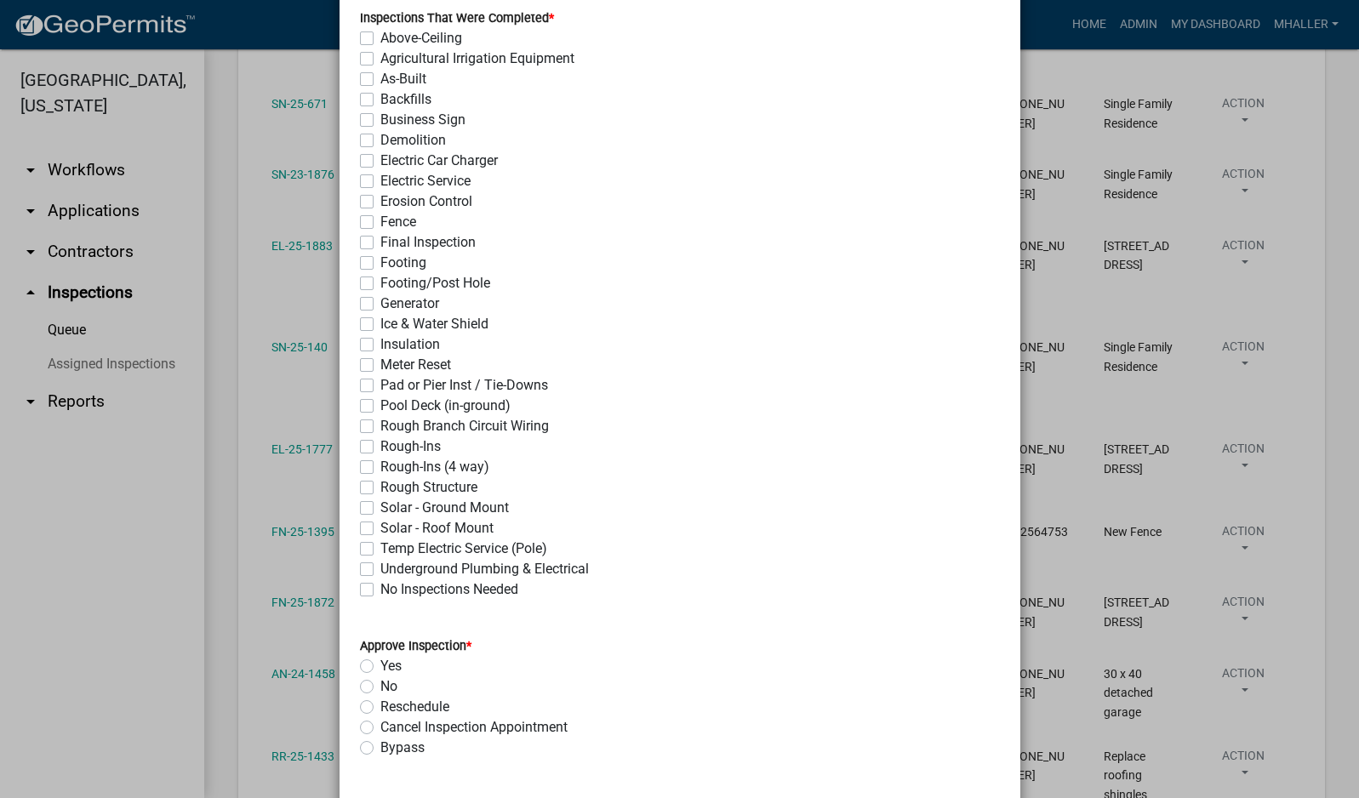
scroll to position [255, 0]
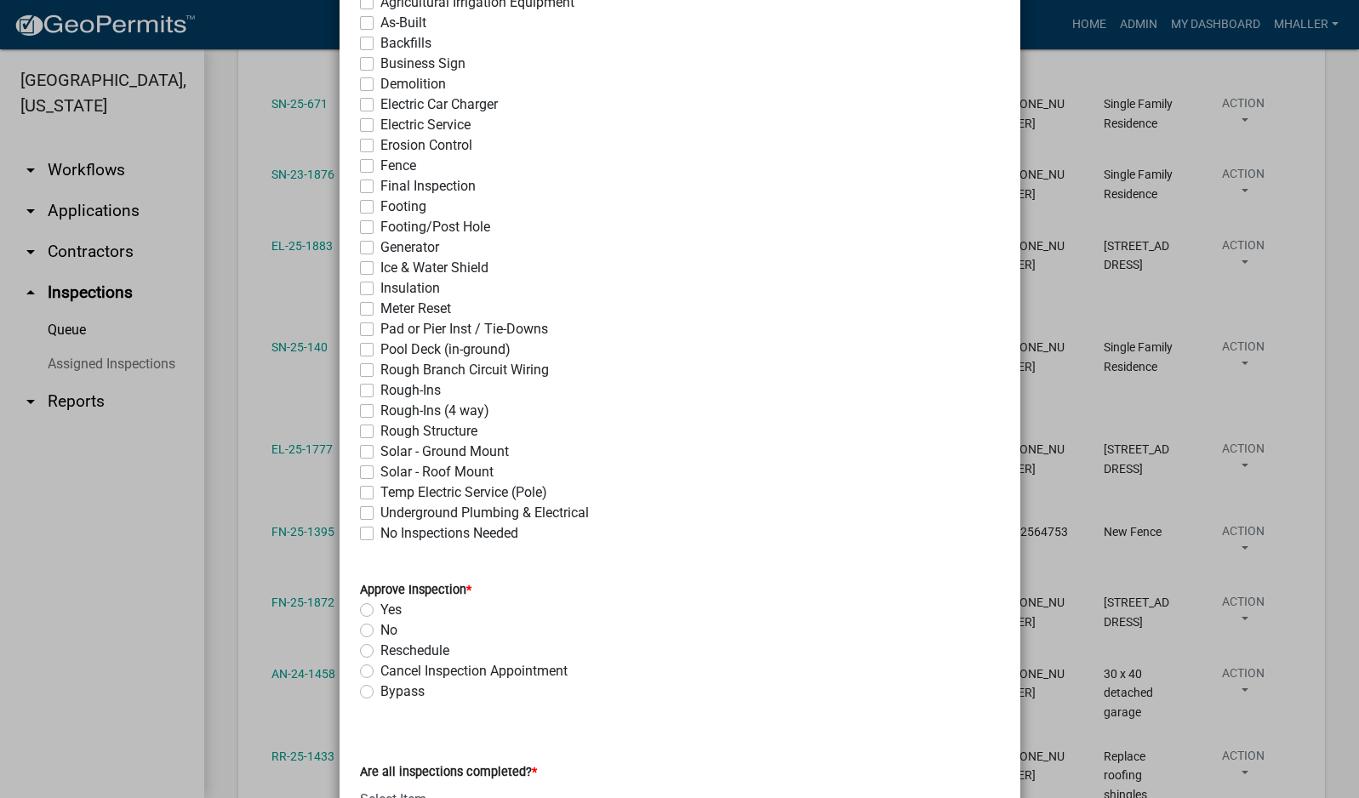
click at [367, 472] on div "Solar - Roof Mount" at bounding box center [680, 472] width 640 height 20
click at [380, 473] on label "Solar - Roof Mount" at bounding box center [436, 472] width 113 height 20
click at [380, 473] on input "Solar - Roof Mount" at bounding box center [385, 467] width 11 height 11
checkbox input "true"
checkbox input "false"
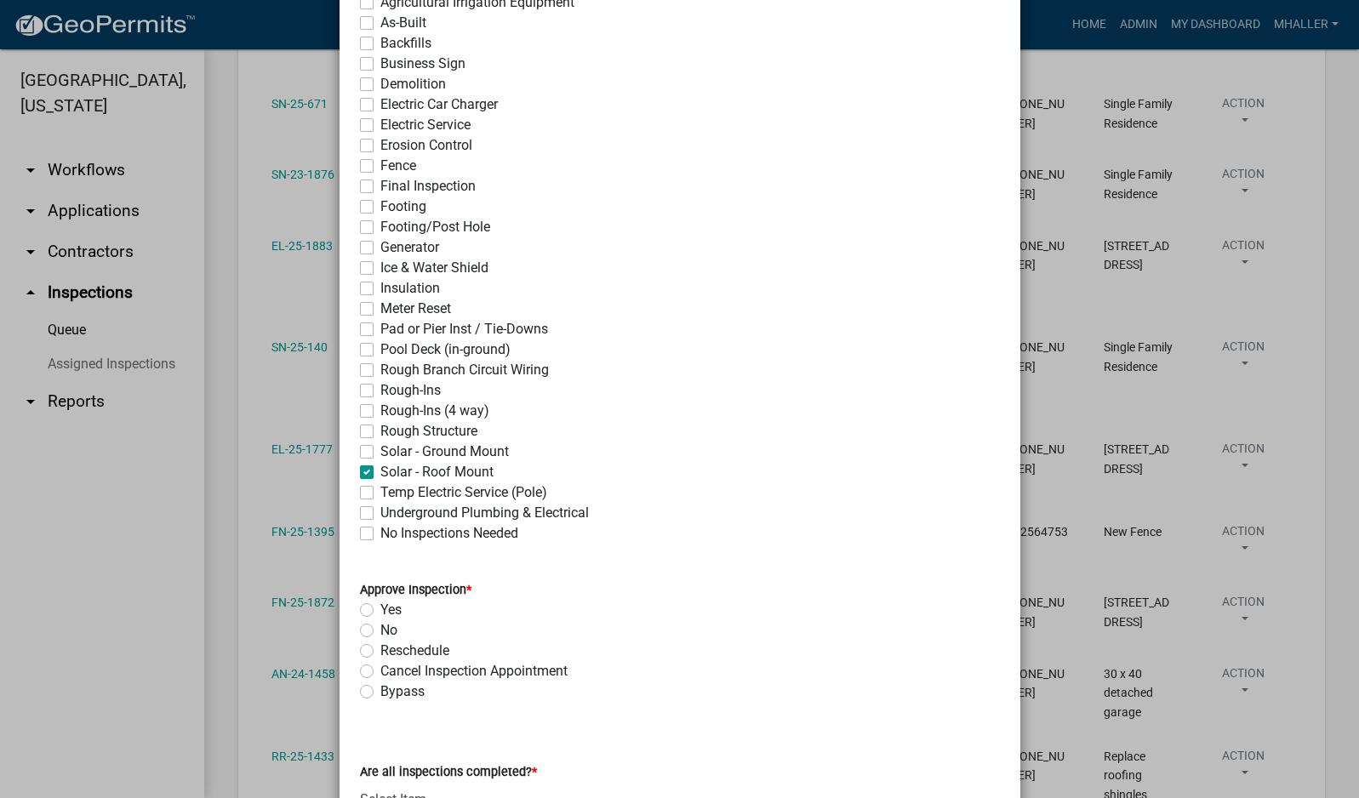
checkbox input "false"
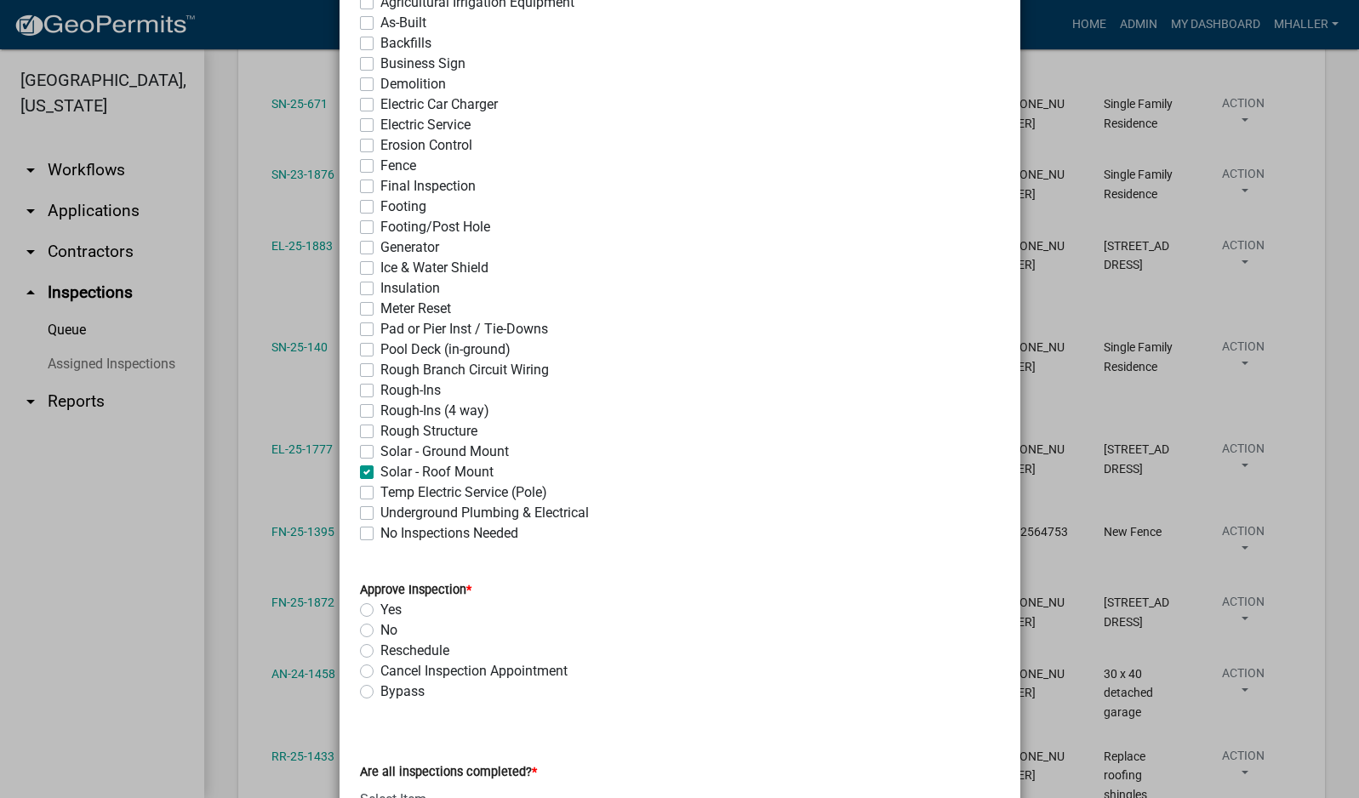
checkbox input "false"
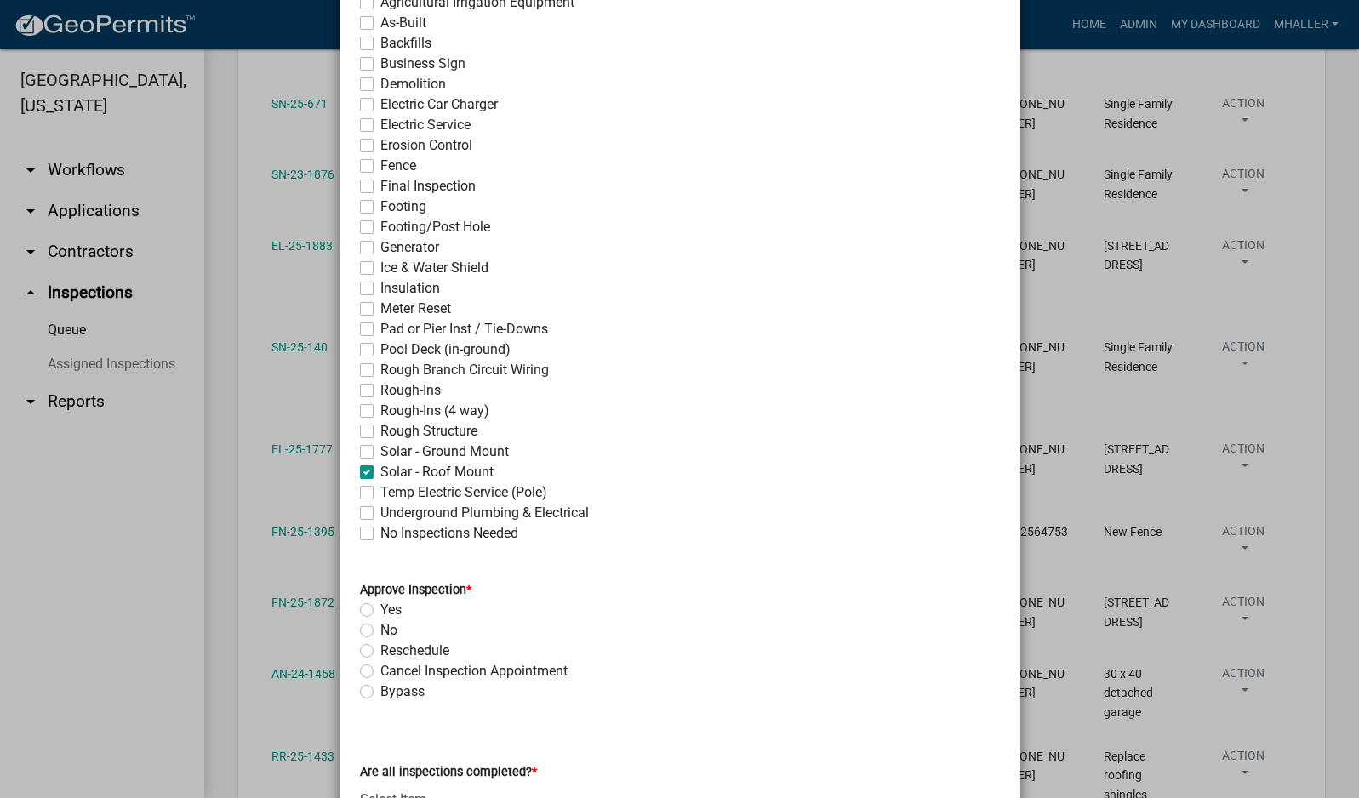
checkbox input "false"
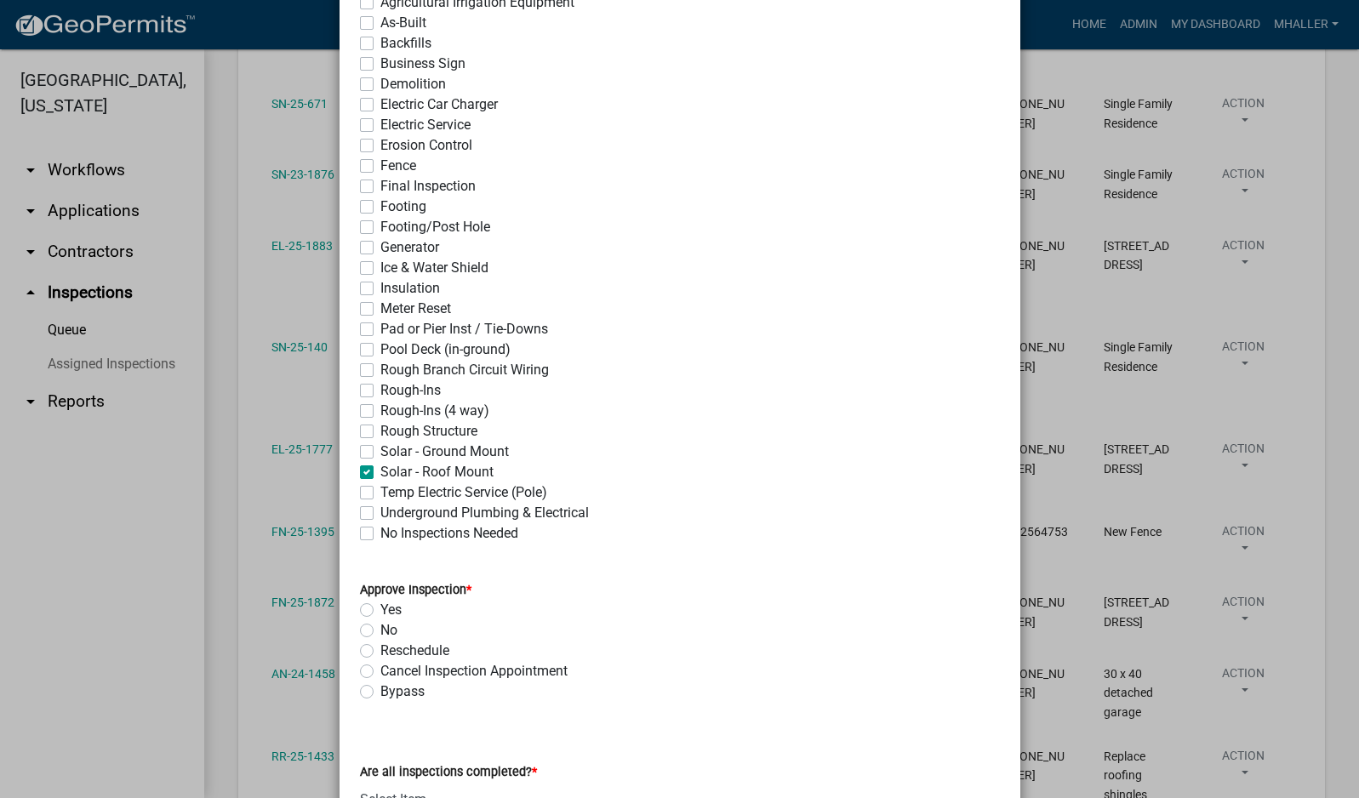
checkbox input "false"
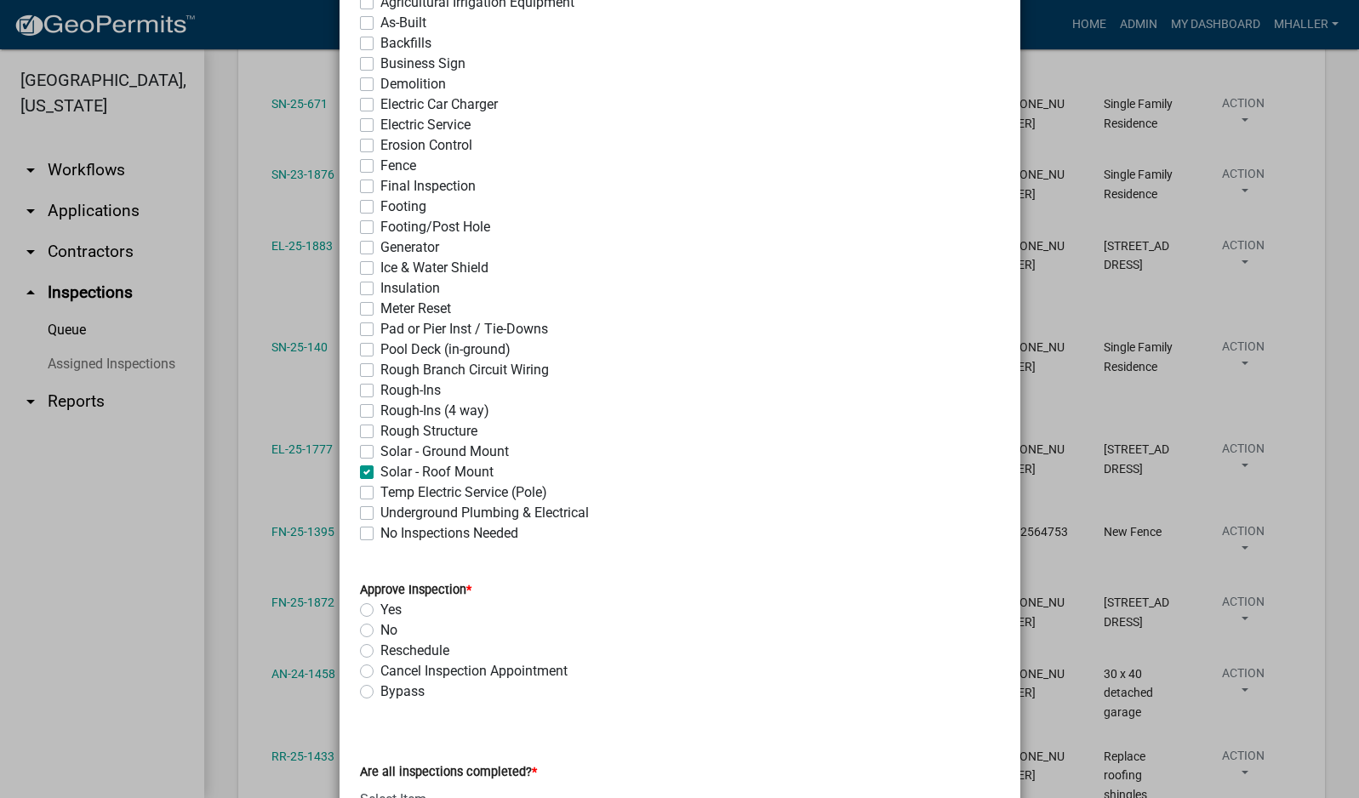
checkbox input "false"
checkbox input "true"
checkbox input "false"
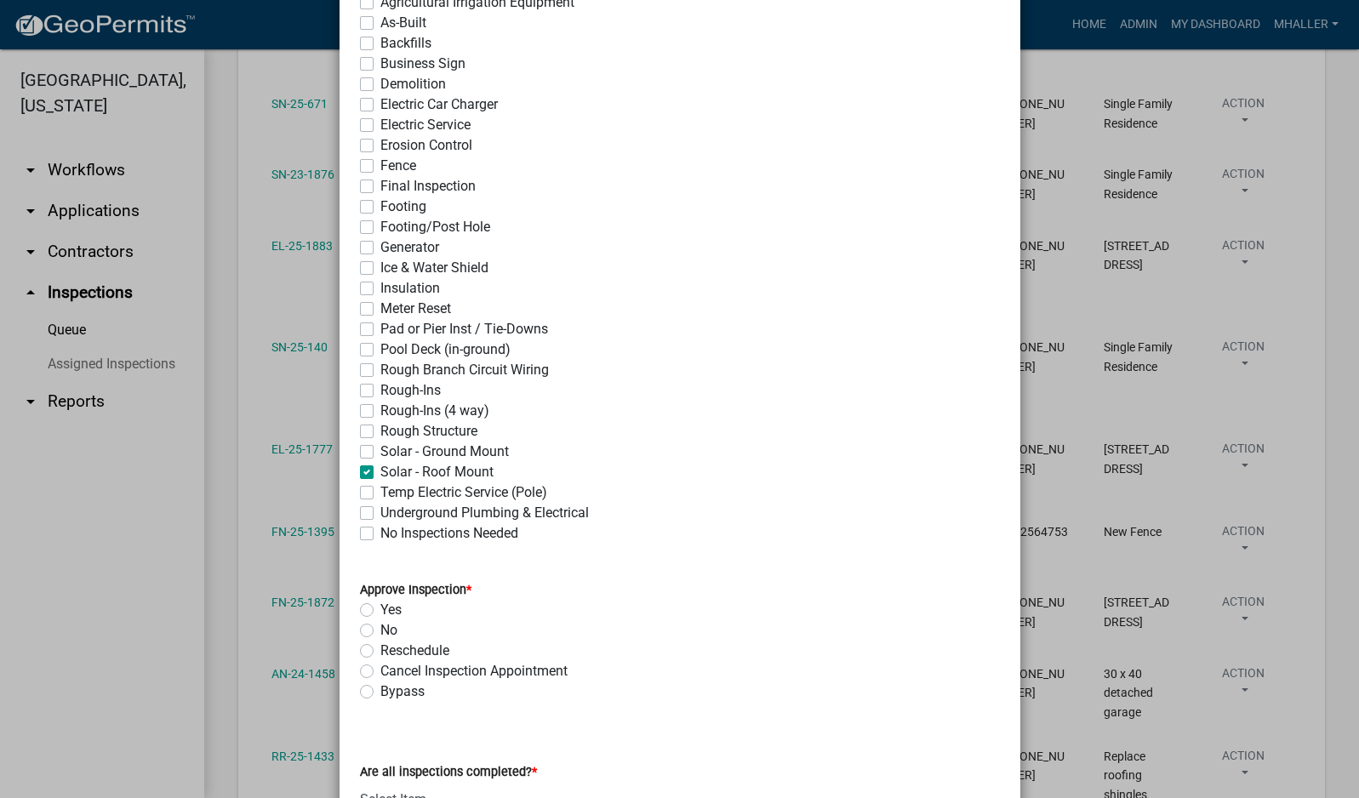
checkbox input "false"
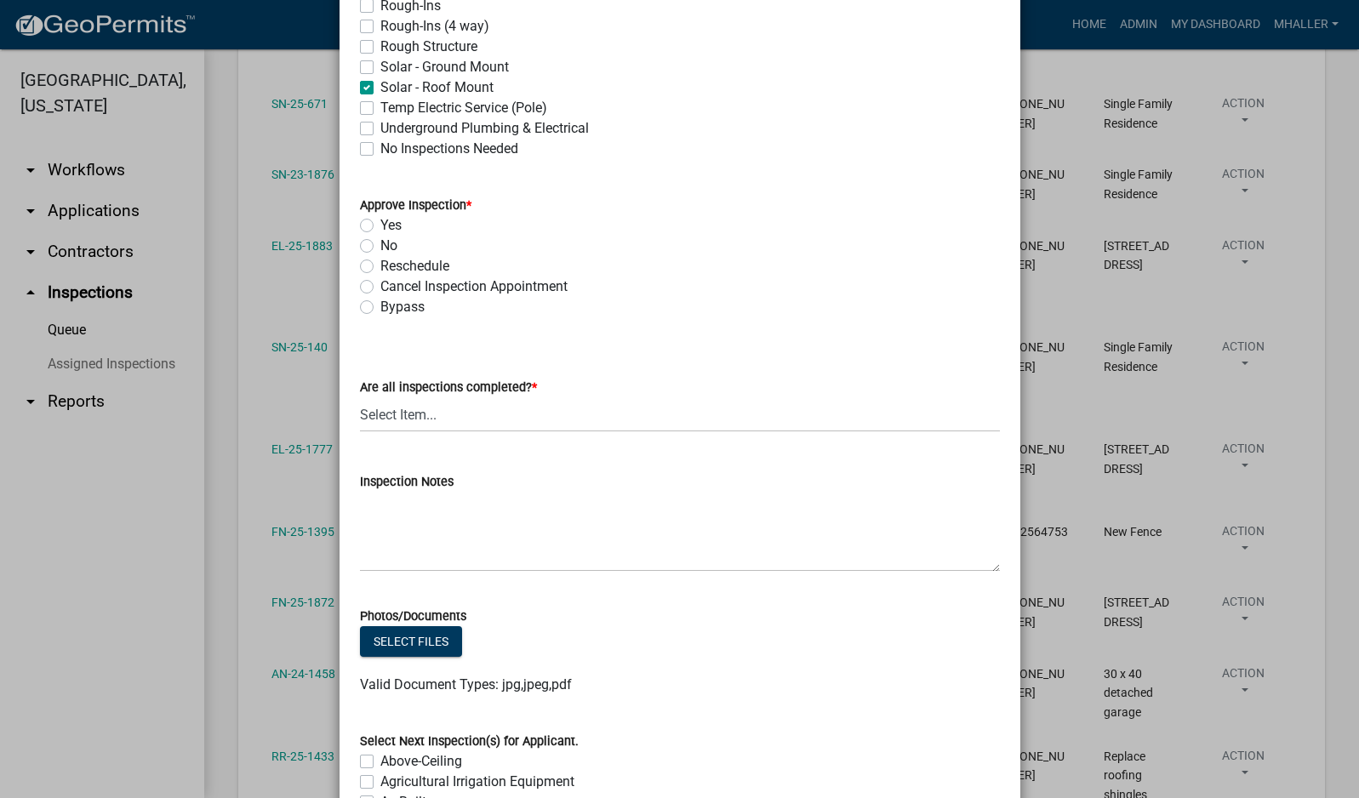
scroll to position [681, 0]
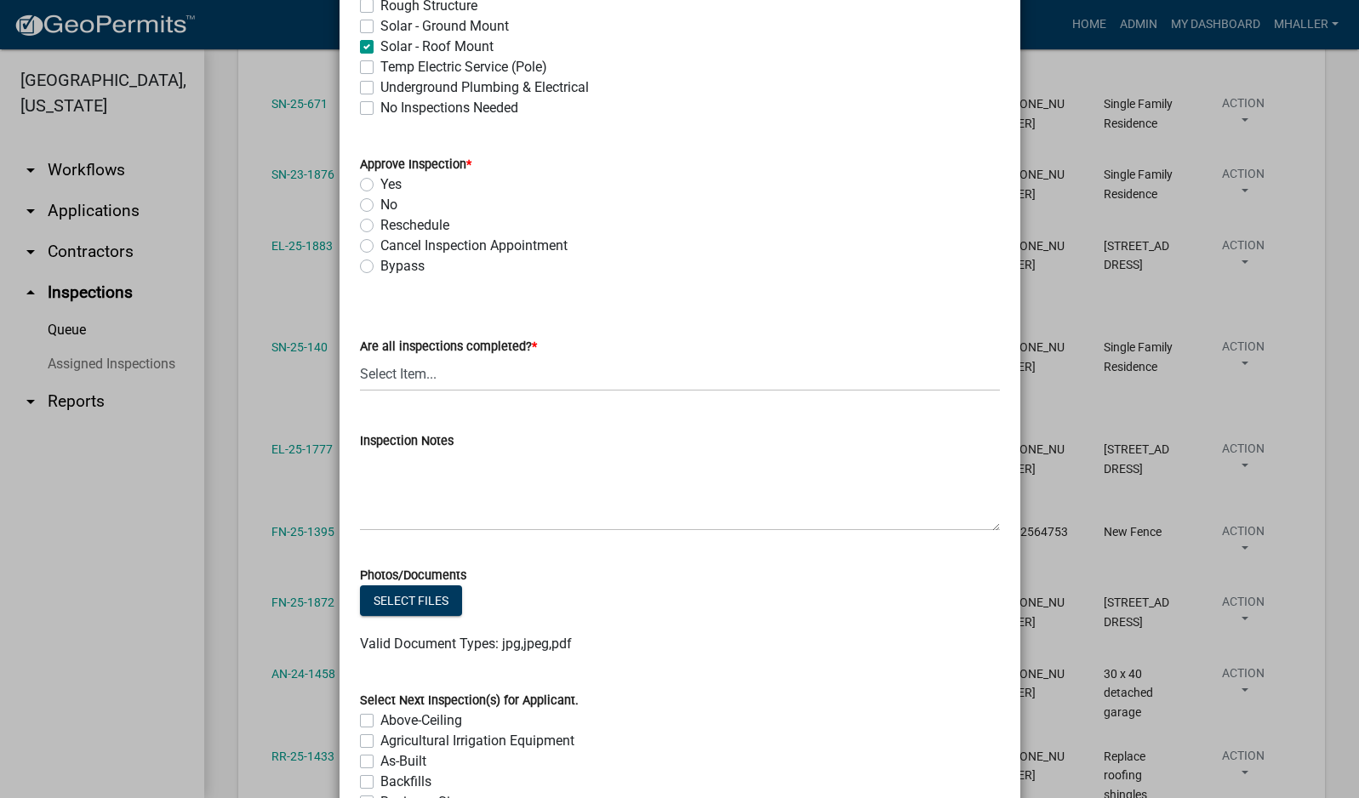
click at [380, 183] on label "Yes" at bounding box center [390, 184] width 21 height 20
click at [380, 183] on input "Yes" at bounding box center [385, 179] width 11 height 11
radio input "true"
drag, startPoint x: 418, startPoint y: 375, endPoint x: 418, endPoint y: 386, distance: 11.1
click at [418, 375] on select "Select Item... Yes - All Inspections Have Been Completed No - More Inspections …" at bounding box center [680, 374] width 640 height 35
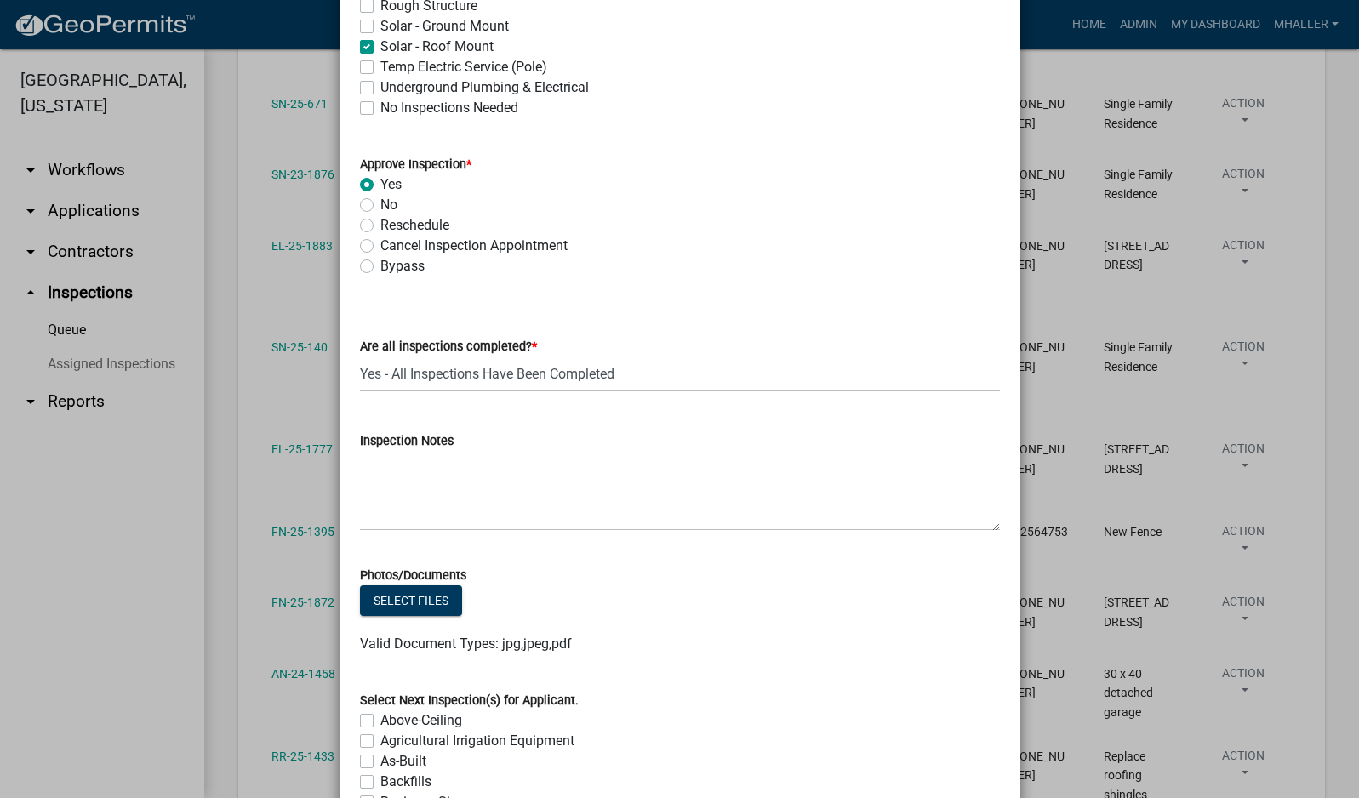
click at [360, 357] on select "Select Item... Yes - All Inspections Have Been Completed No - More Inspections …" at bounding box center [680, 374] width 640 height 35
select select "9a8ccc90-dcd1-4d2c-ac64-5460e8d85408"
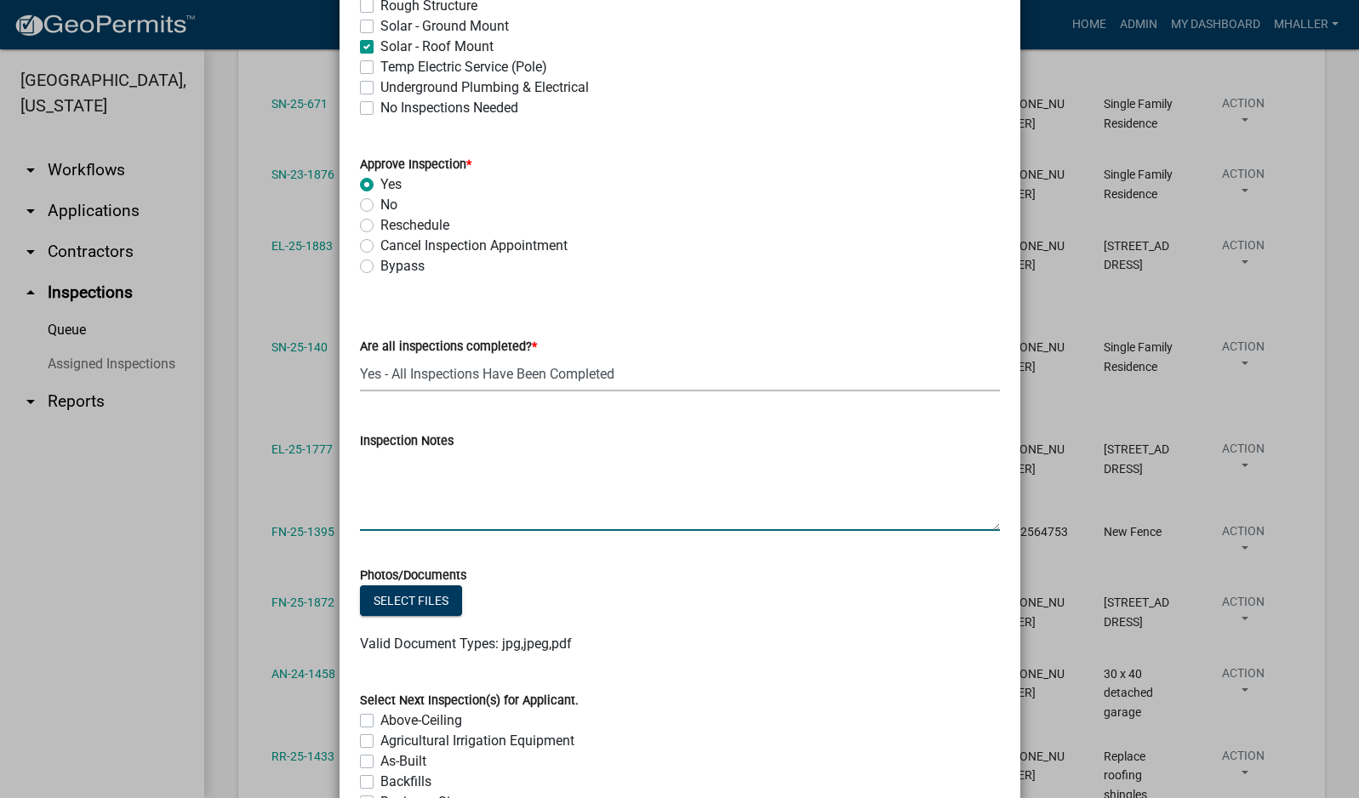
click at [414, 494] on textarea "Inspection Notes" at bounding box center [680, 491] width 640 height 80
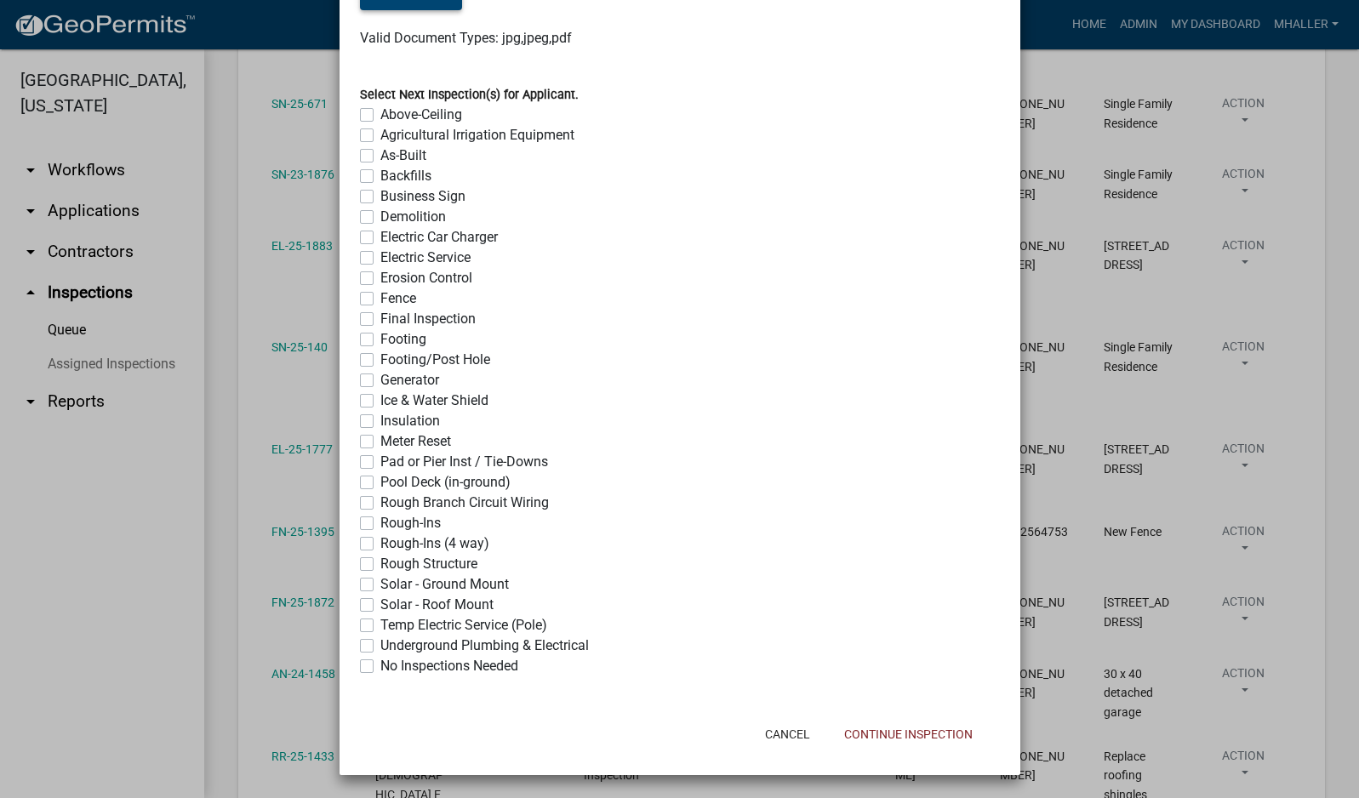
scroll to position [1288, 0]
type textarea "complte and occupied"
click at [380, 664] on label "No Inspections Needed" at bounding box center [449, 665] width 138 height 20
click at [380, 664] on input "No Inspections Needed" at bounding box center [385, 660] width 11 height 11
checkbox input "true"
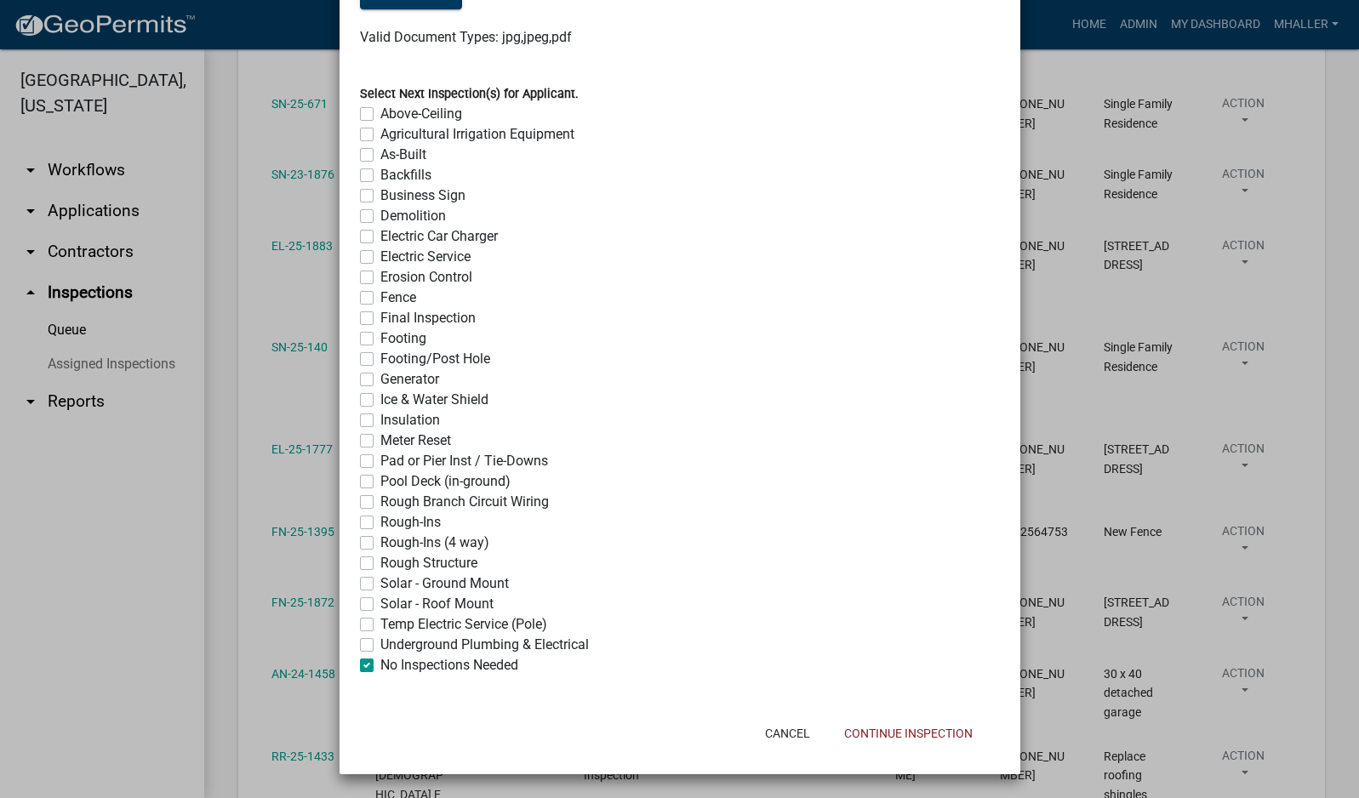
checkbox input "false"
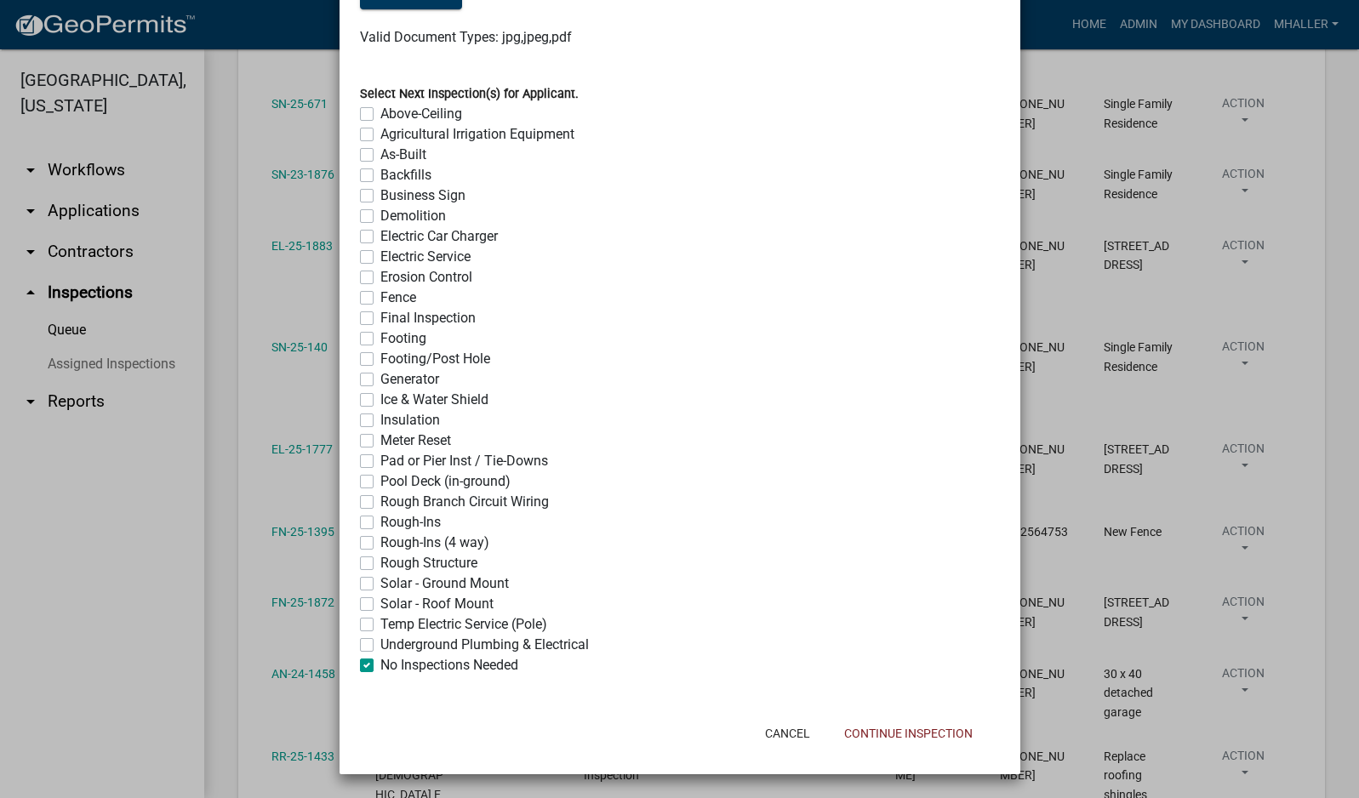
checkbox input "false"
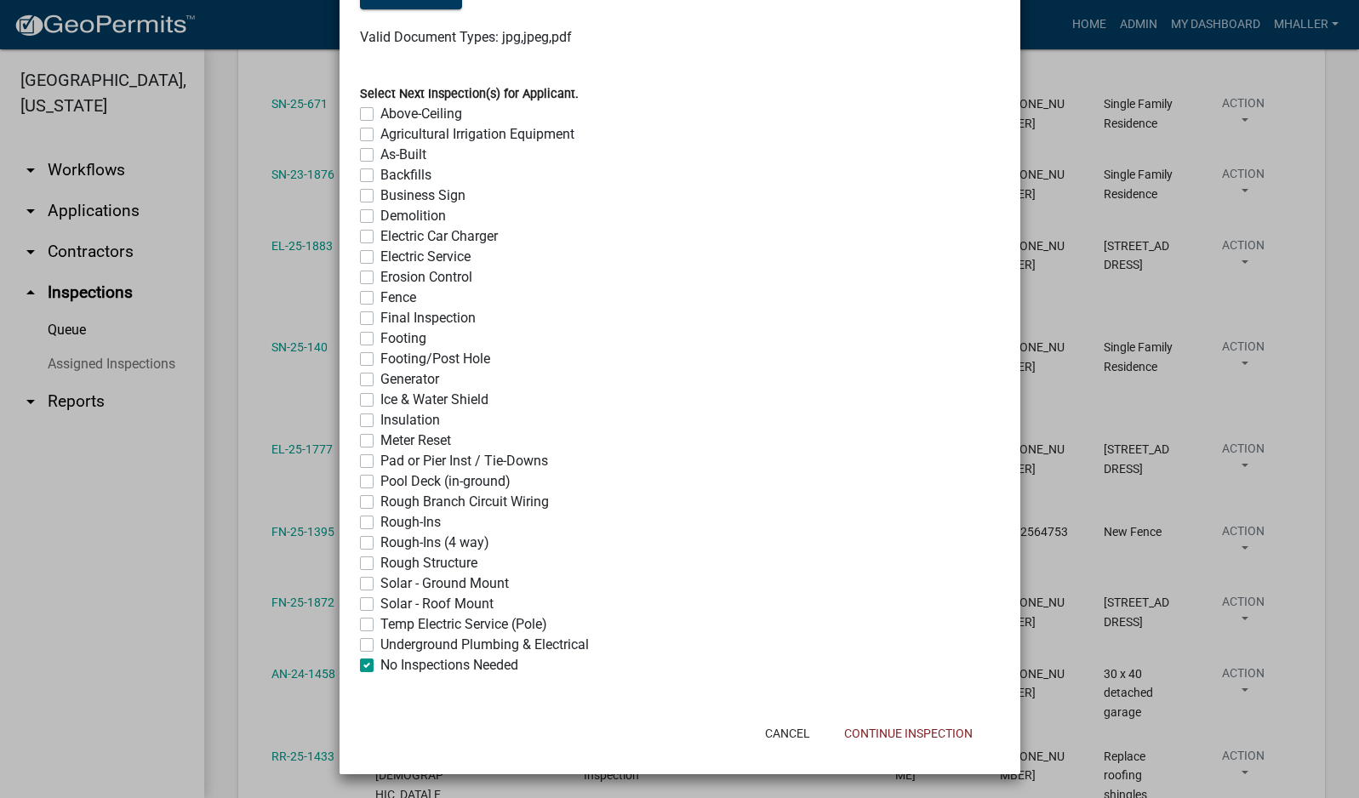
checkbox input "false"
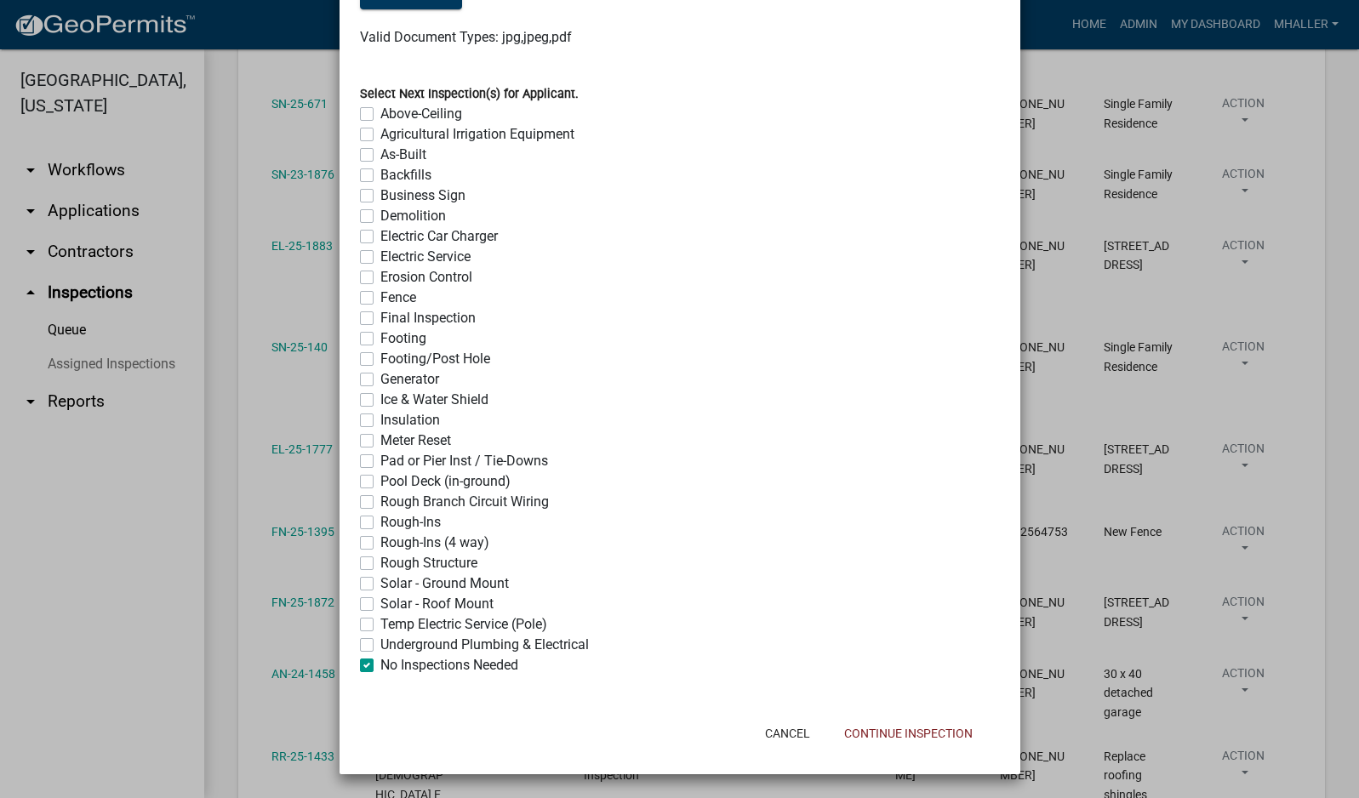
checkbox input "false"
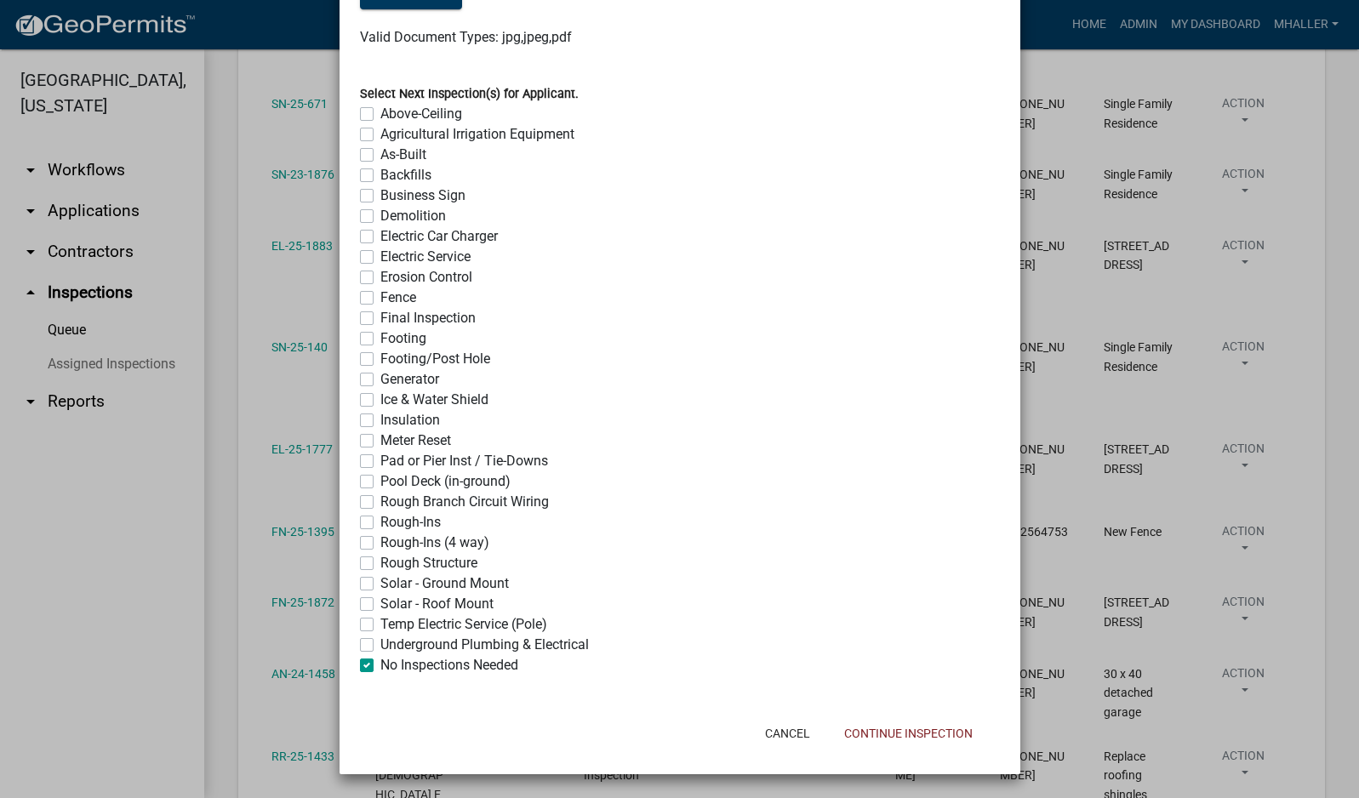
checkbox input "false"
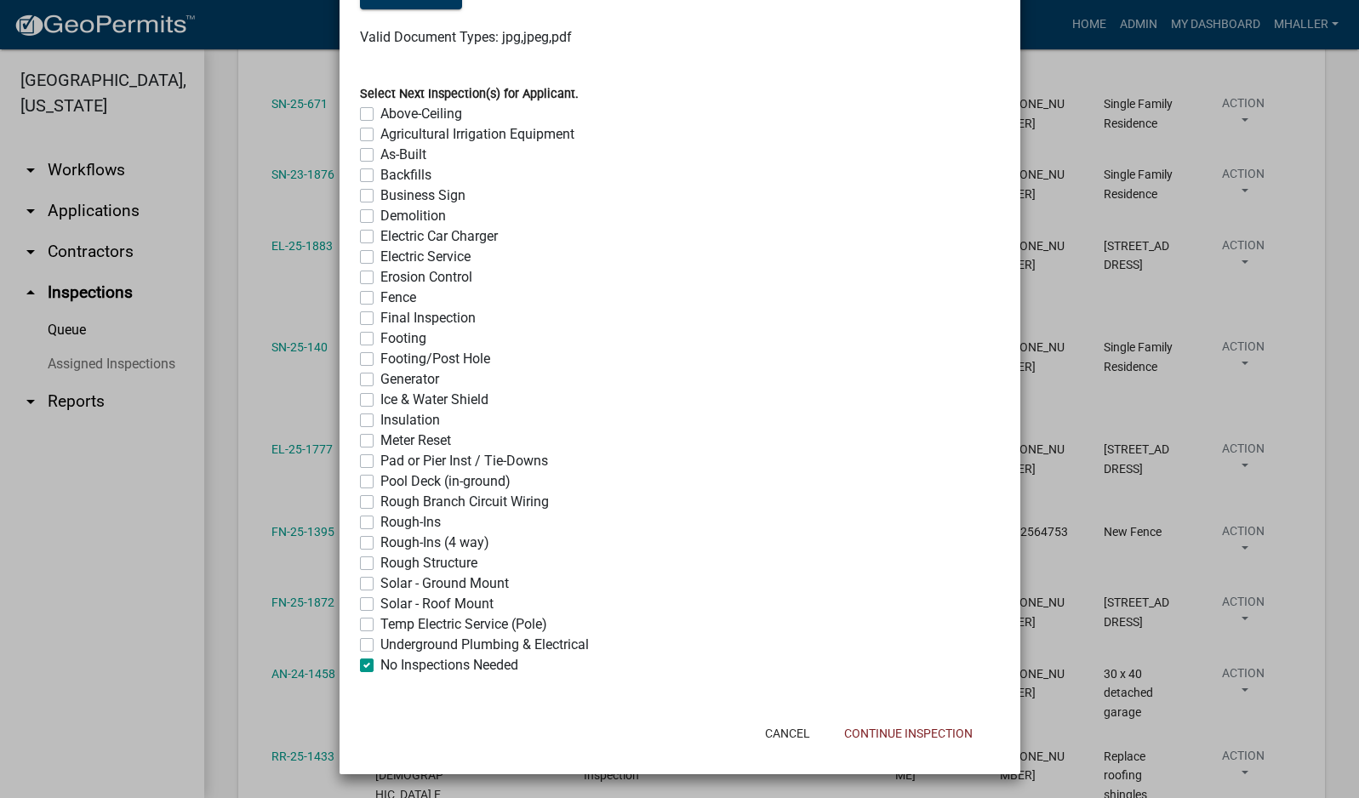
checkbox input "false"
checkbox input "true"
click at [909, 737] on button "Continue Inspection" at bounding box center [909, 733] width 156 height 31
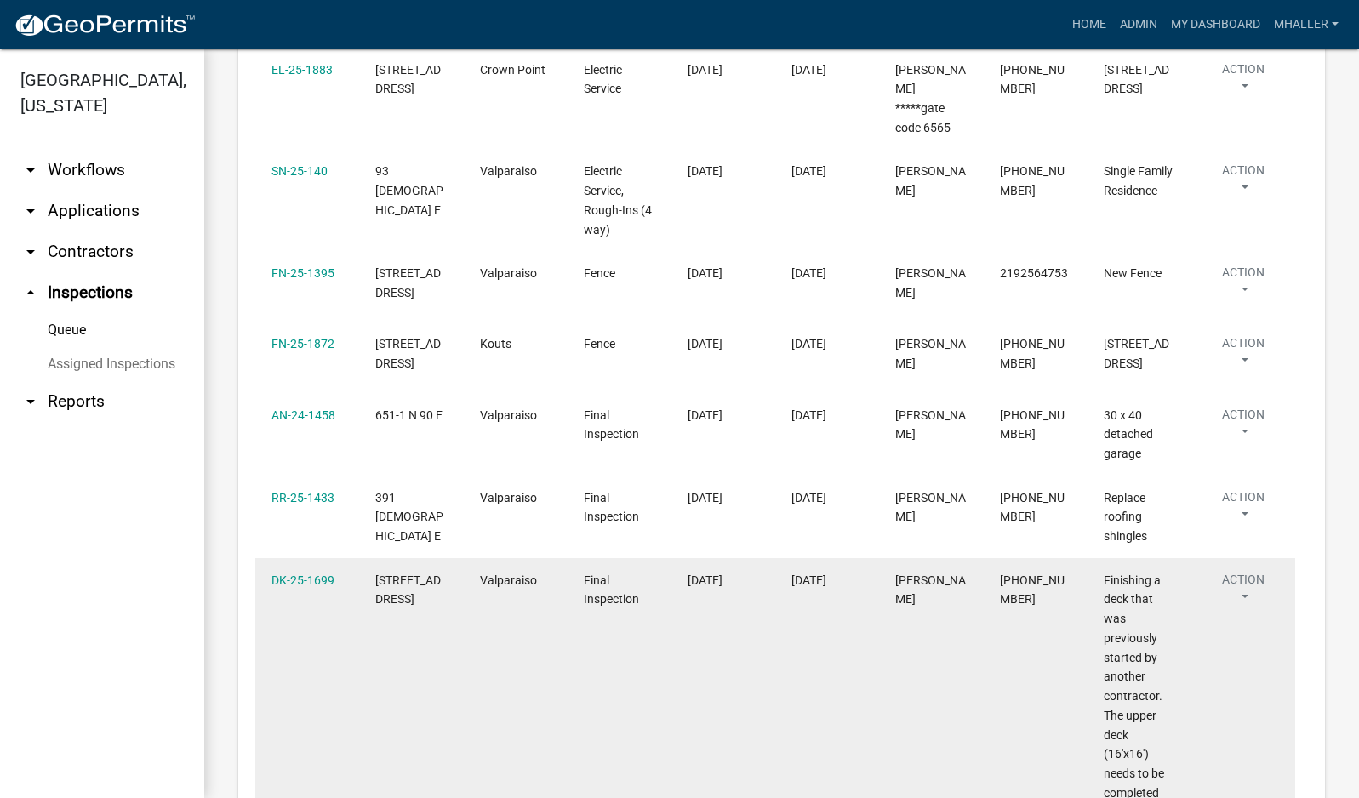
scroll to position [862, 0]
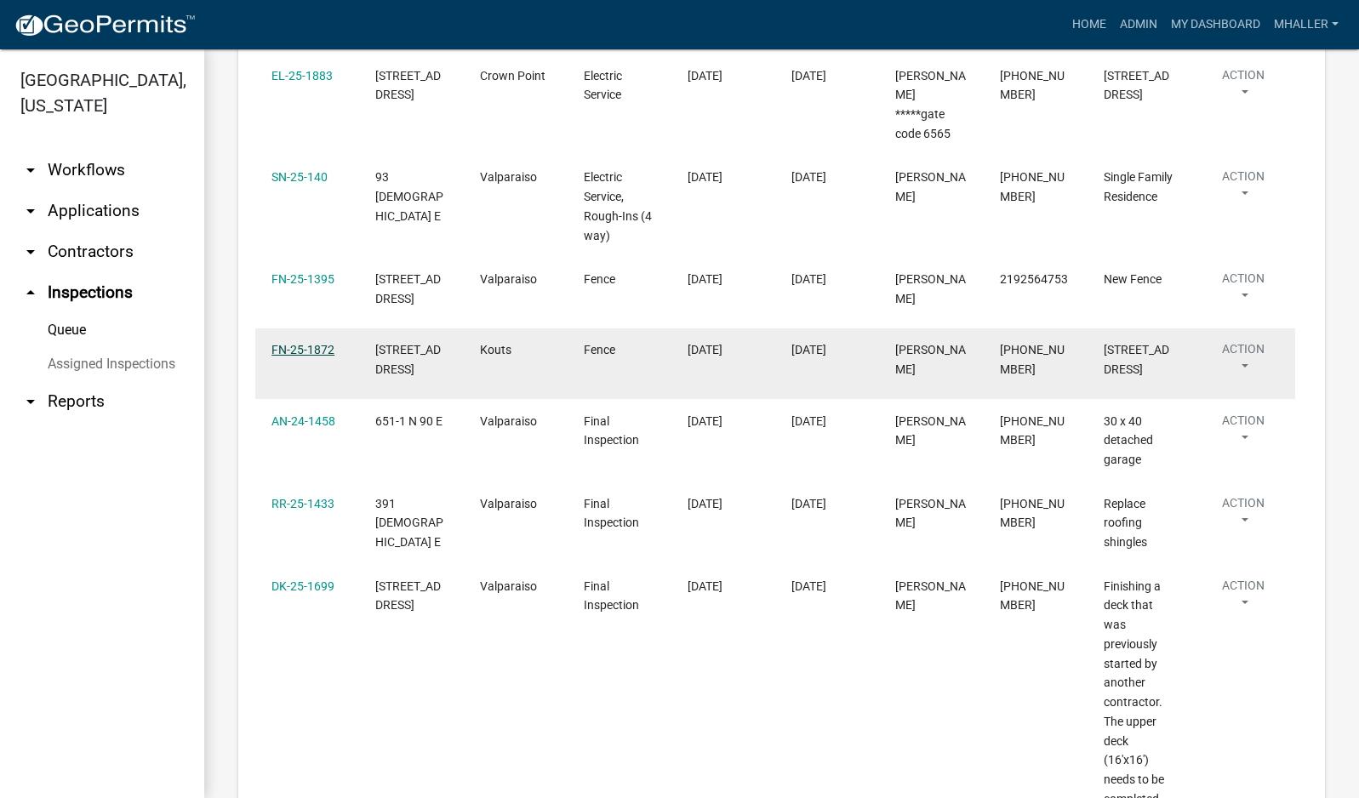
click at [280, 343] on link "FN-25-1872" at bounding box center [302, 350] width 63 height 14
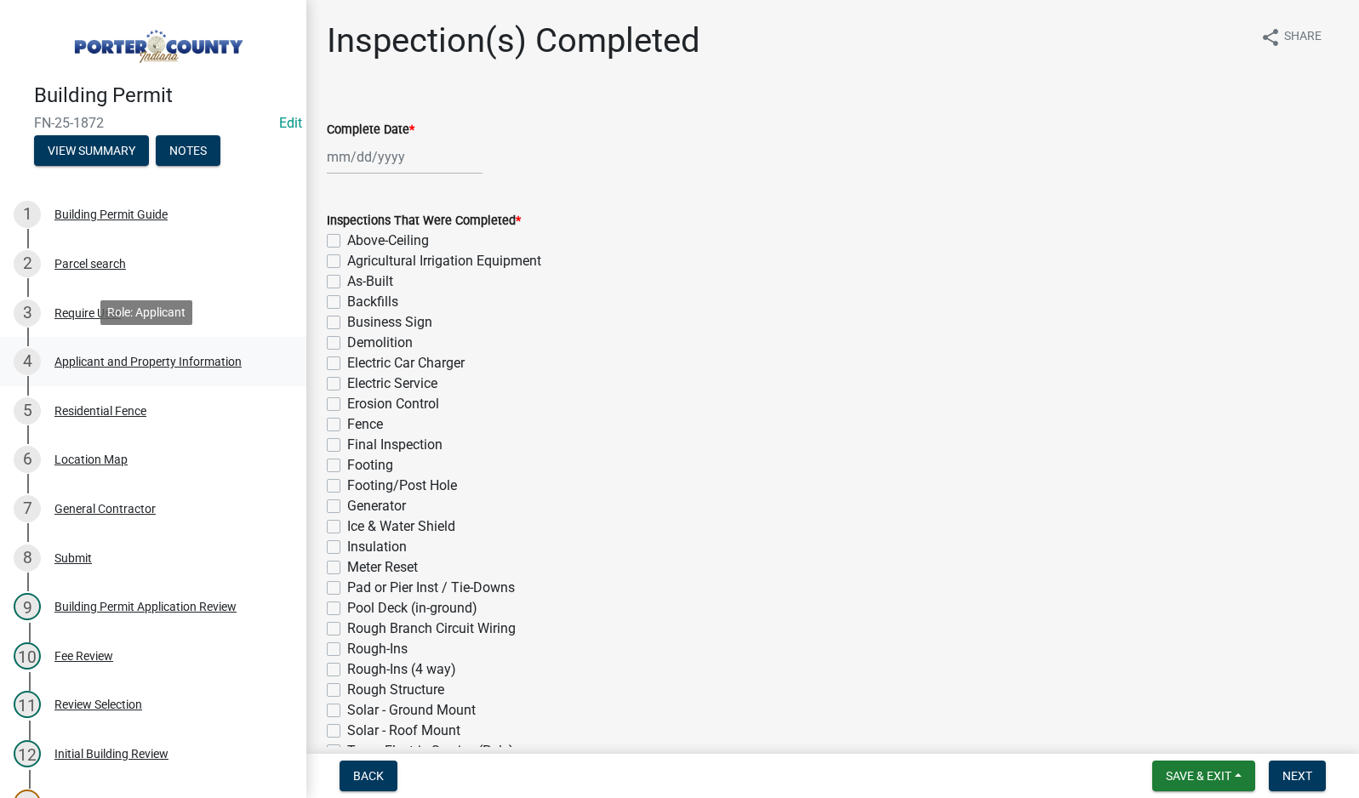
click at [97, 356] on div "Applicant and Property Information" at bounding box center [147, 362] width 187 height 12
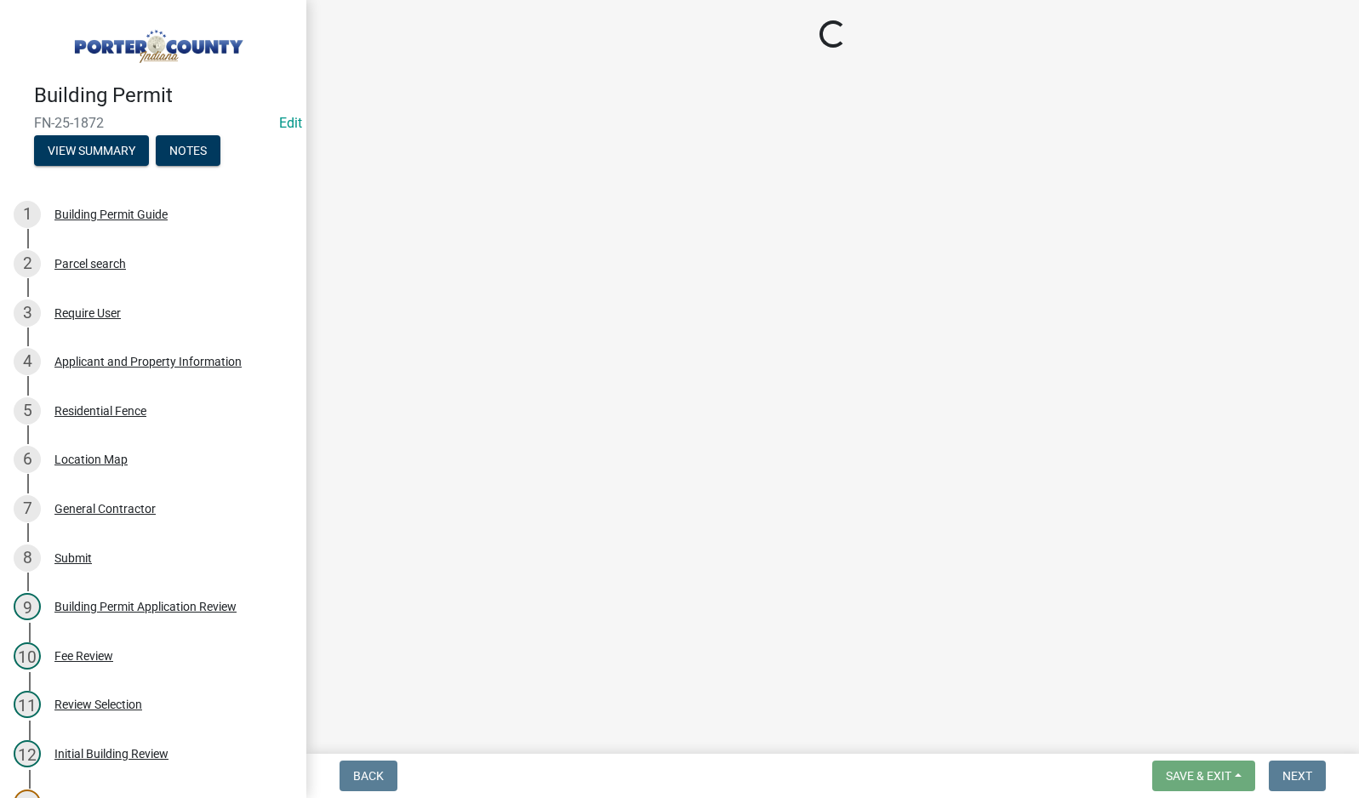
select select "8813af9a-53bd-4ec9-a082-37b92a5ec060"
select select "70f77741-be3f-462c-9899-91d8ca390455"
select select "0d764019-f1ff-4f3b-9299-33f0d080acc7"
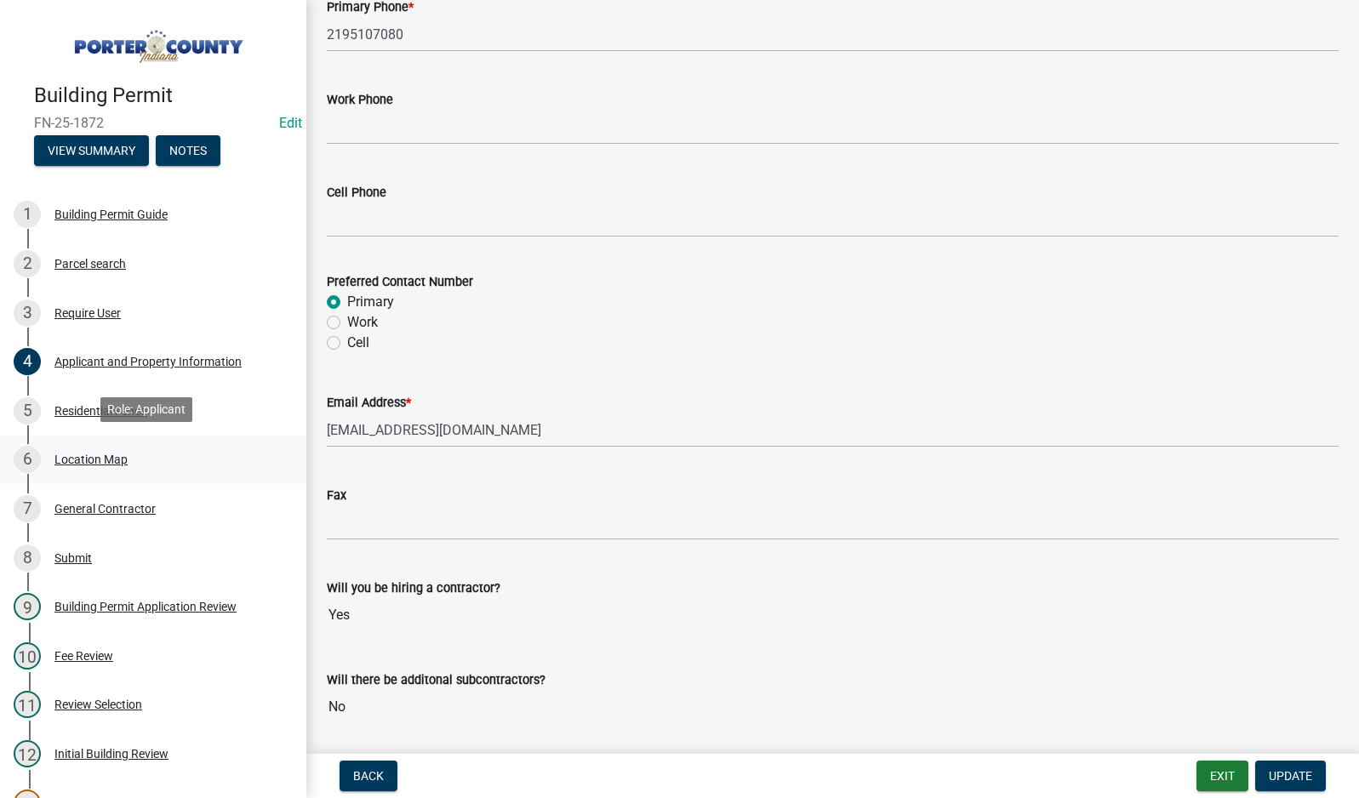
scroll to position [255, 0]
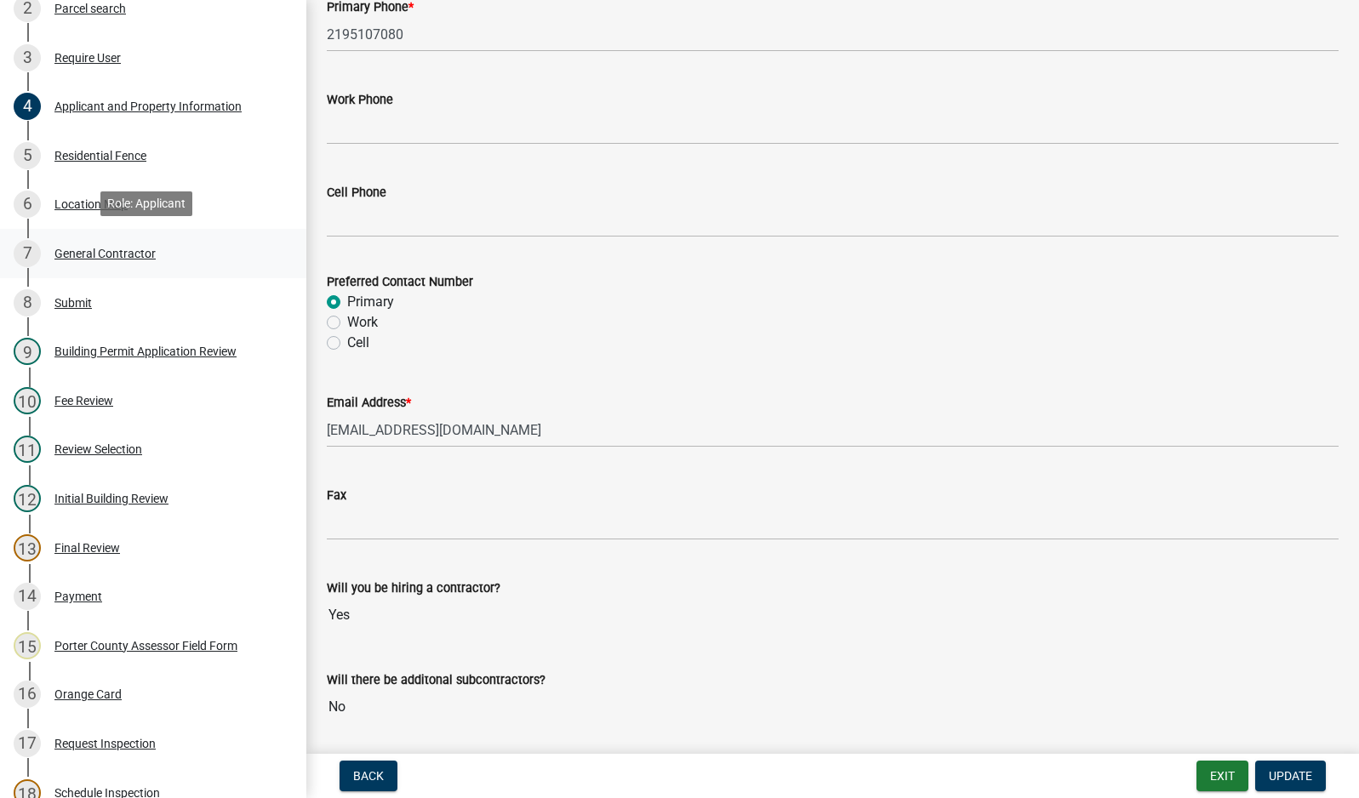
click at [94, 253] on div "General Contractor" at bounding box center [104, 254] width 101 height 12
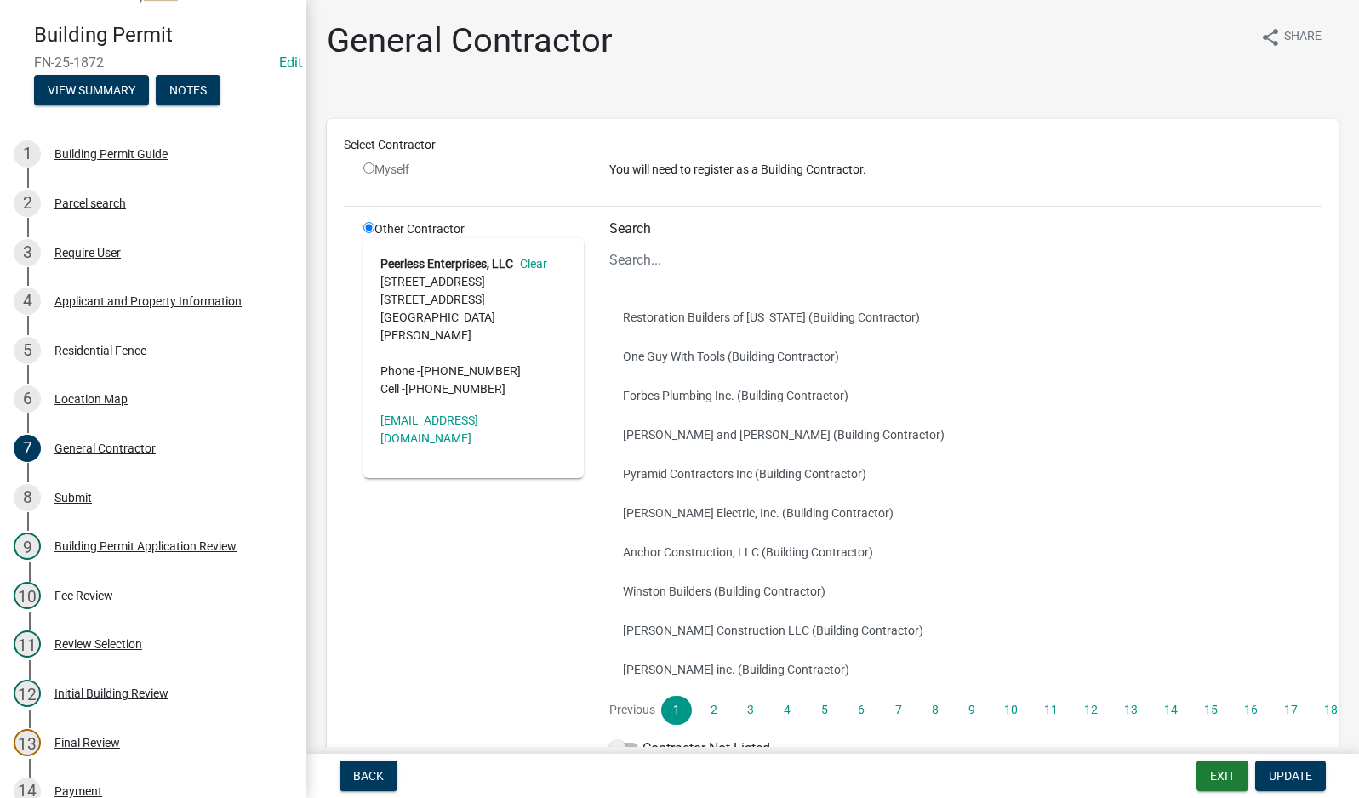
scroll to position [0, 0]
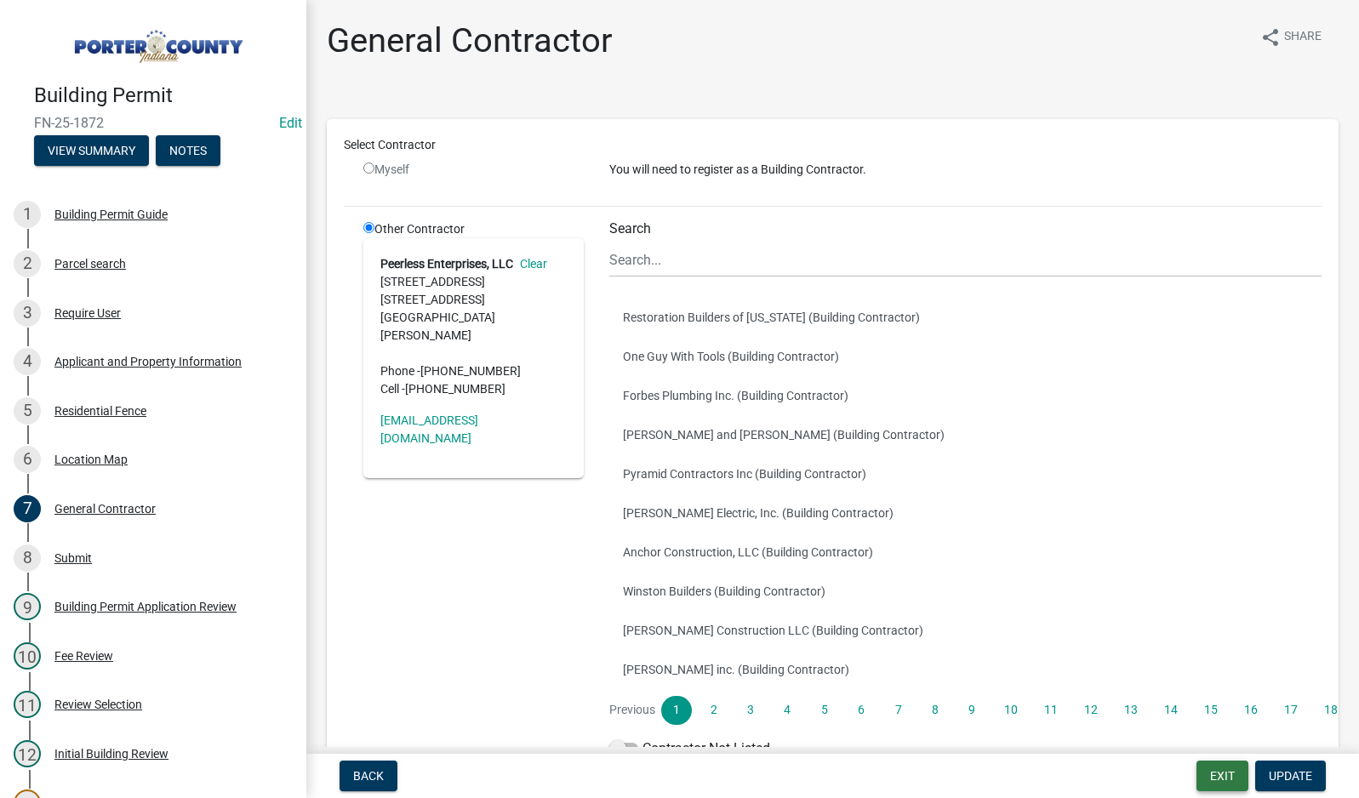
click at [1206, 775] on button "Exit" at bounding box center [1223, 776] width 52 height 31
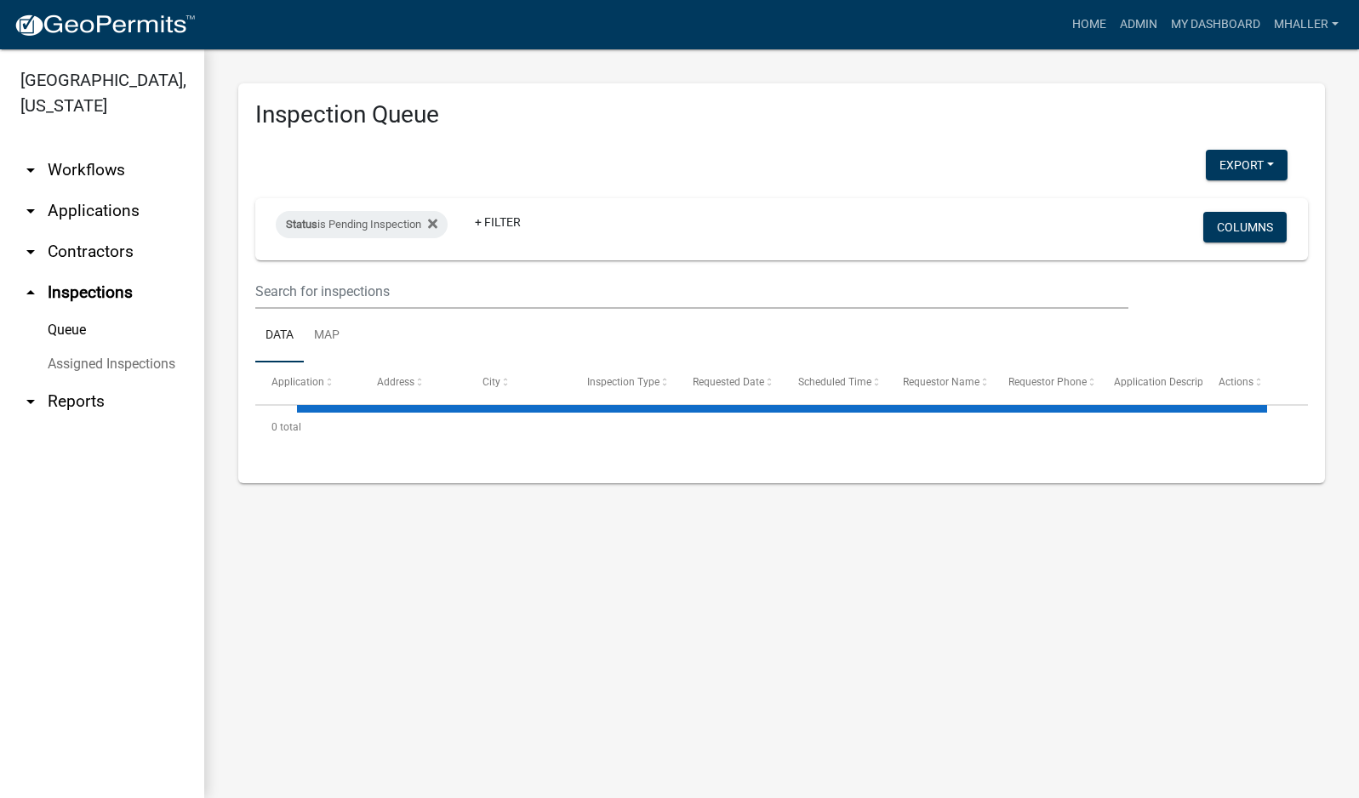
select select "1: 25"
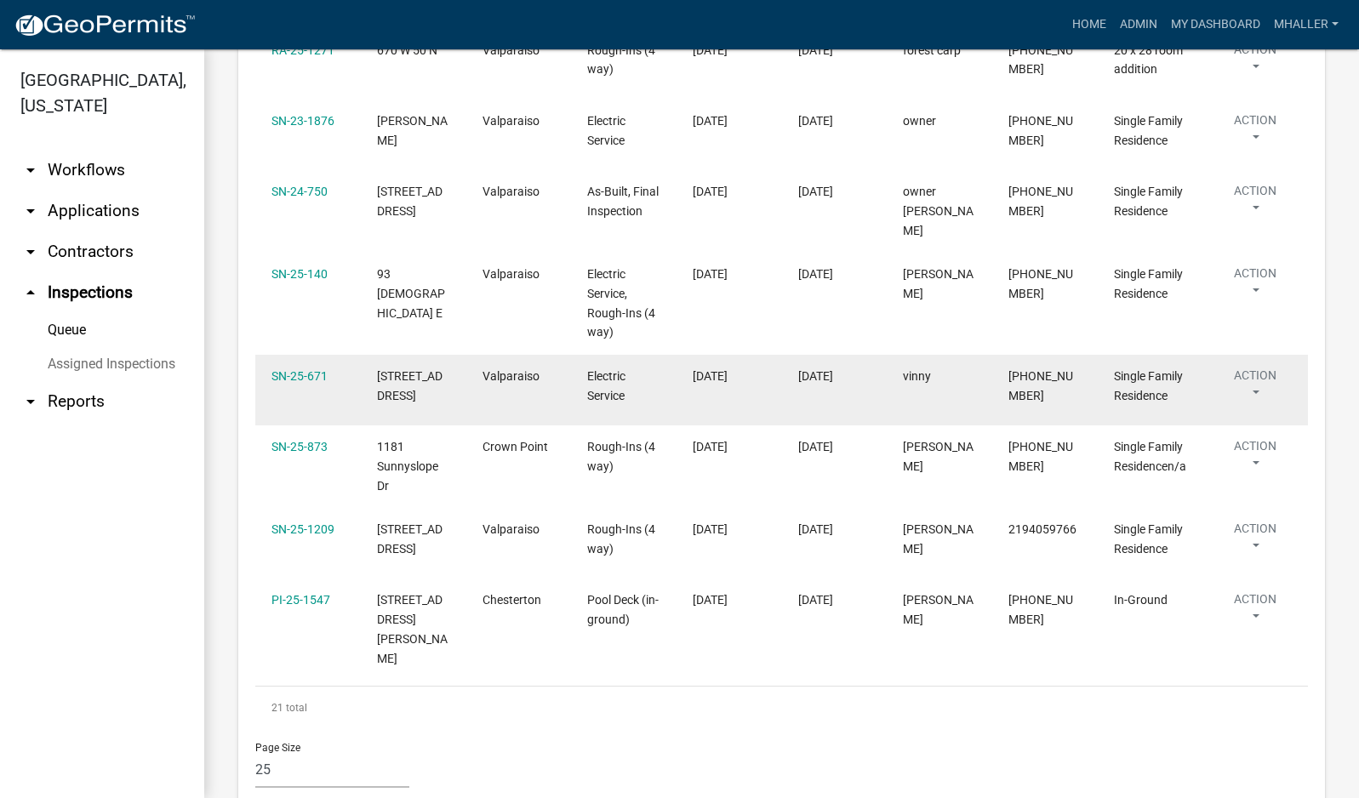
scroll to position [1906, 0]
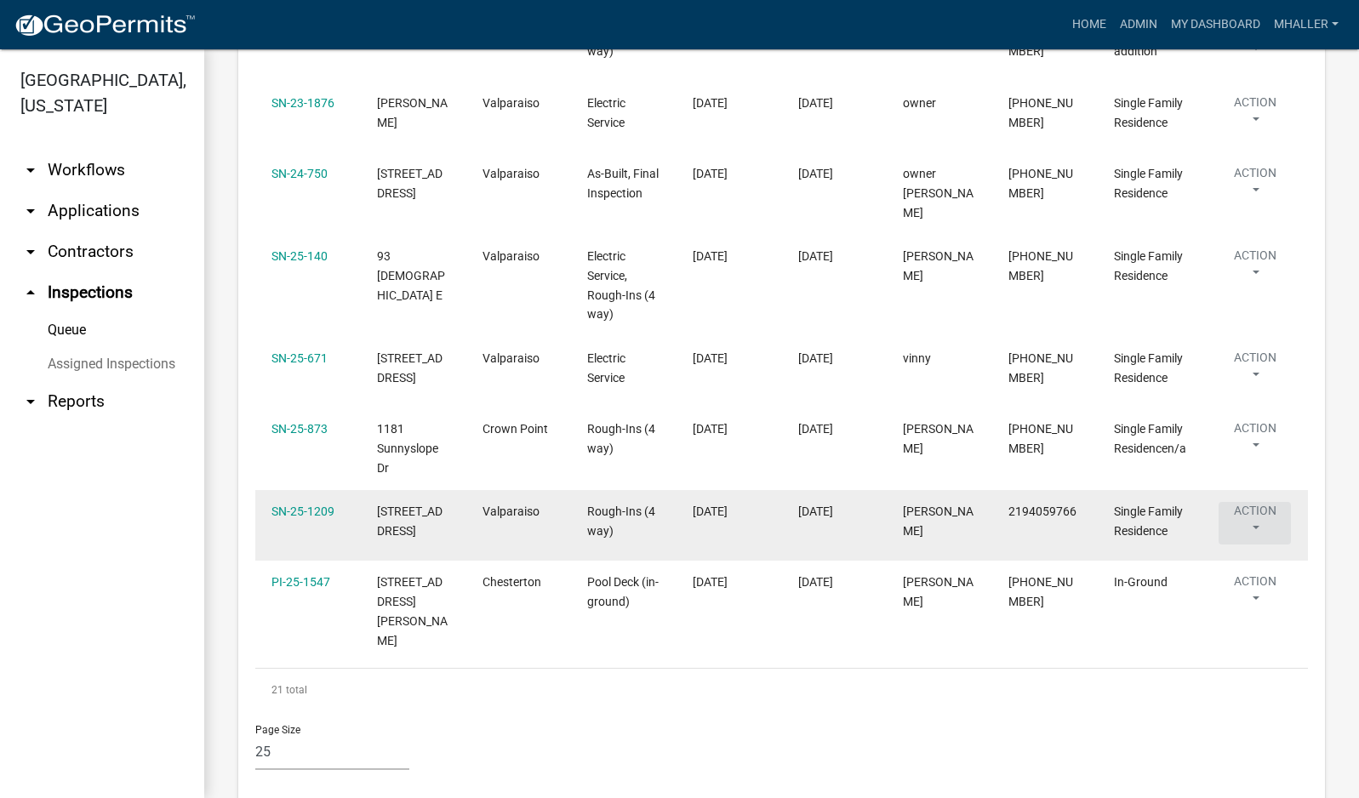
click at [1253, 502] on button "Action" at bounding box center [1255, 523] width 72 height 43
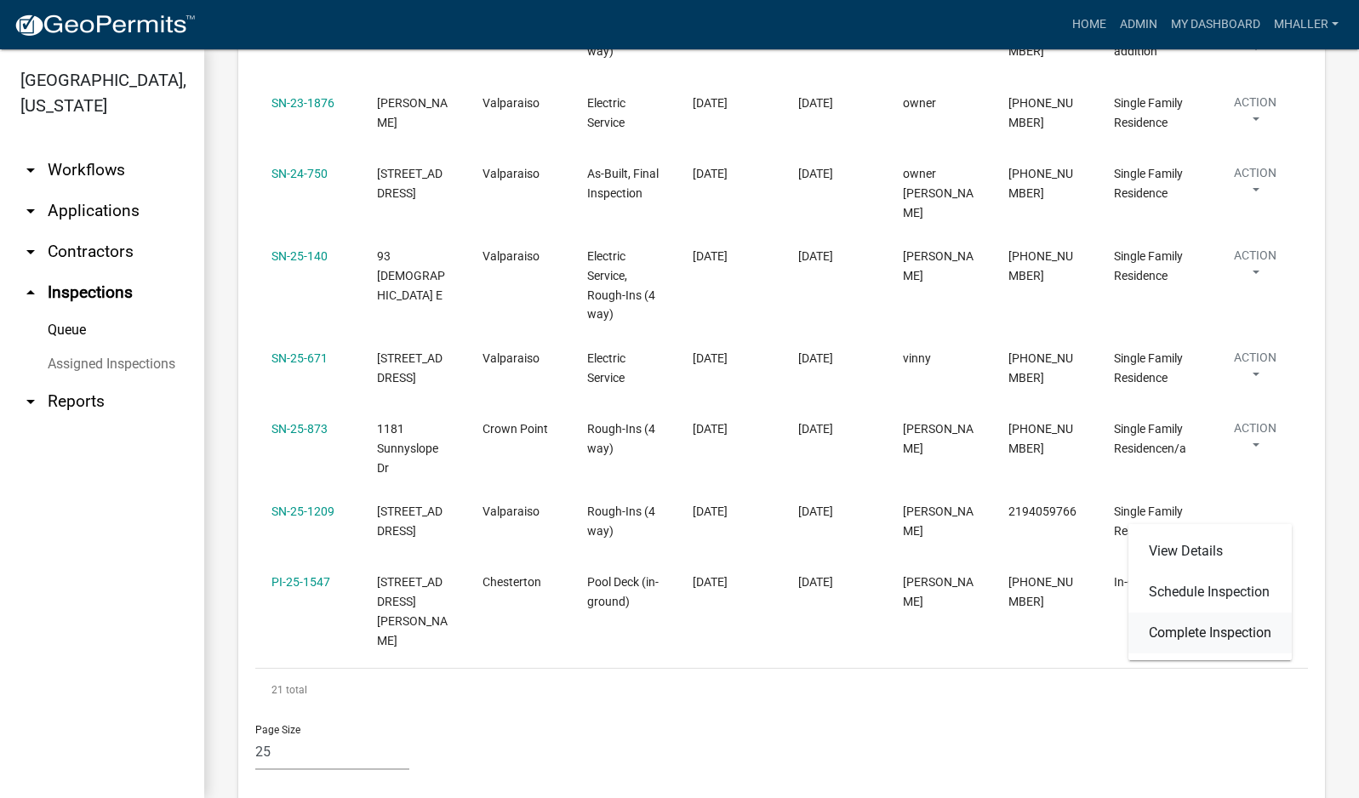
click at [1250, 632] on link "Complete Inspection" at bounding box center [1210, 633] width 163 height 41
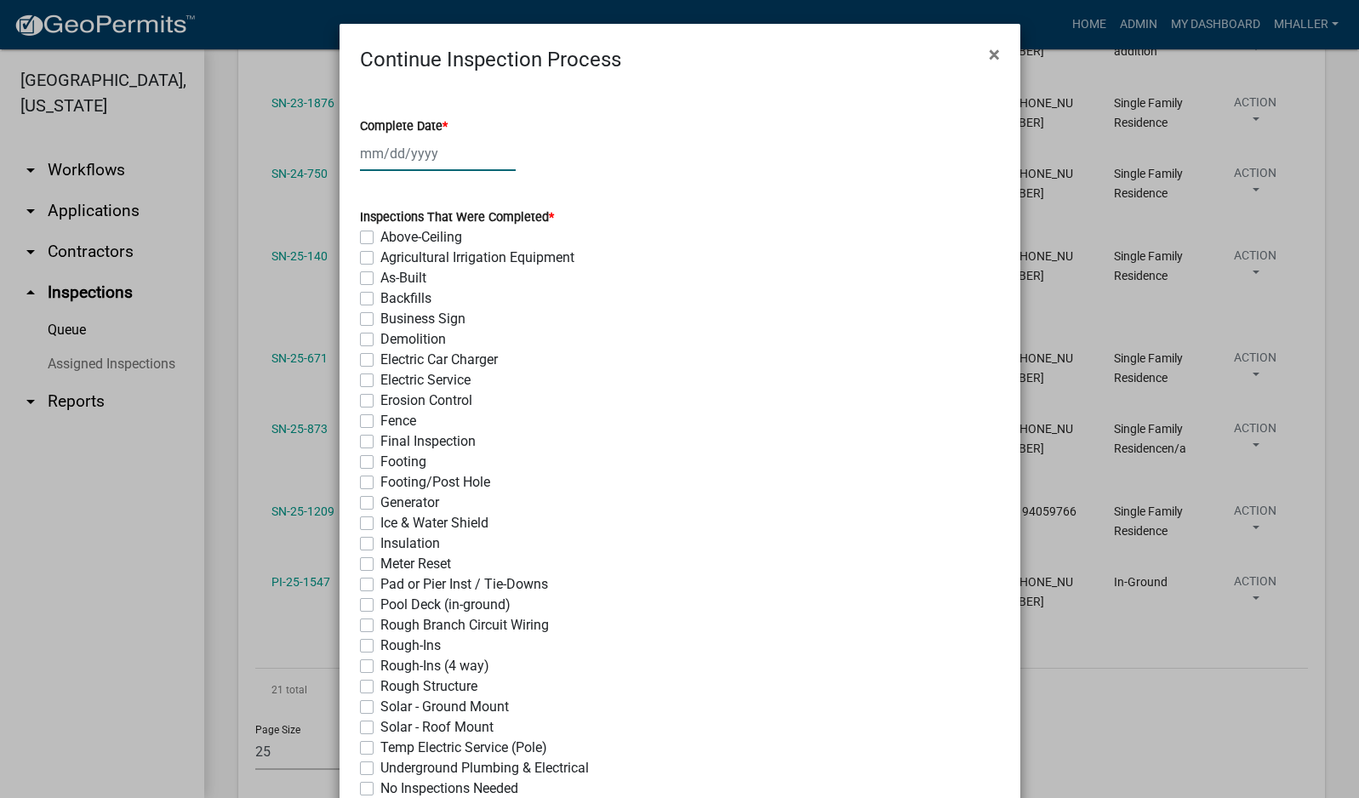
click at [409, 151] on div at bounding box center [438, 153] width 156 height 35
select select "10"
select select "2025"
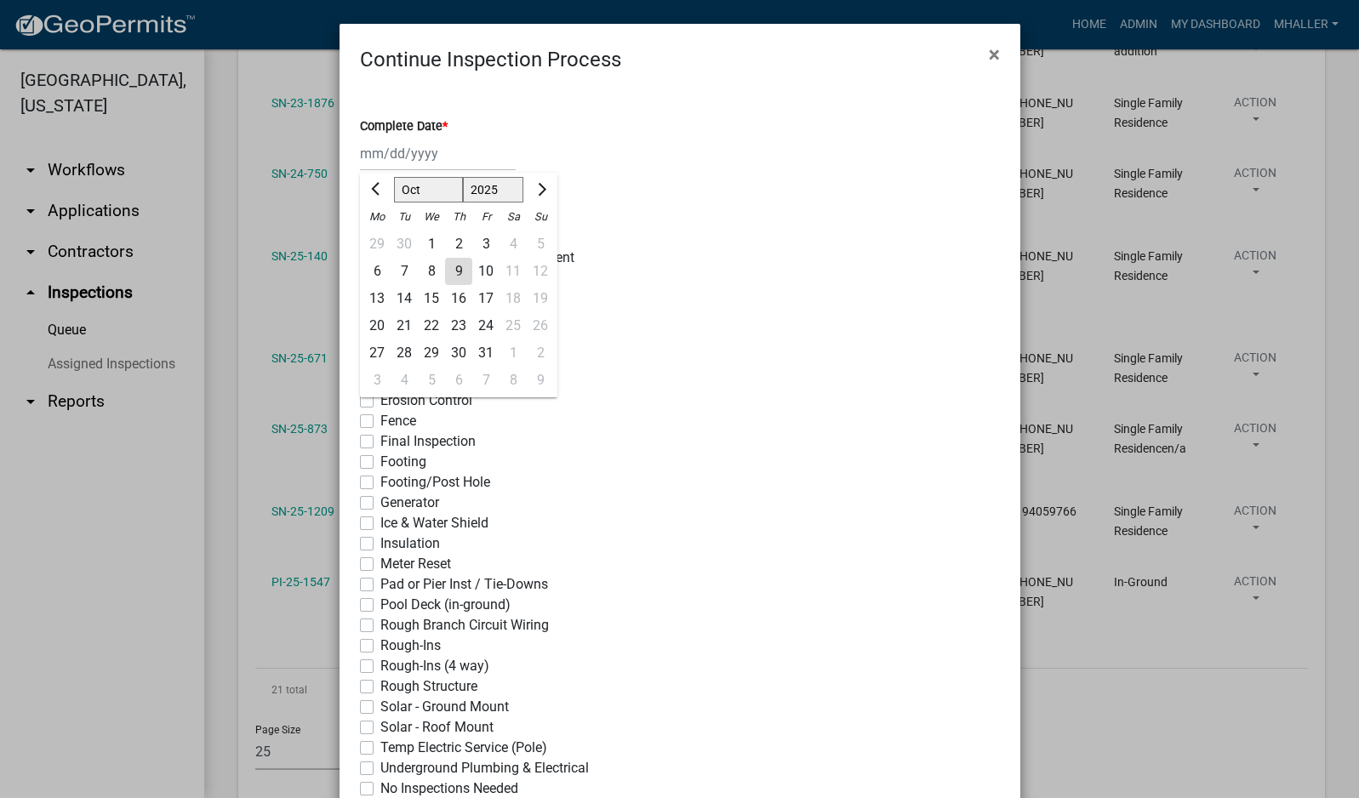
click at [453, 271] on div "9" at bounding box center [458, 271] width 27 height 27
type input "[DATE]"
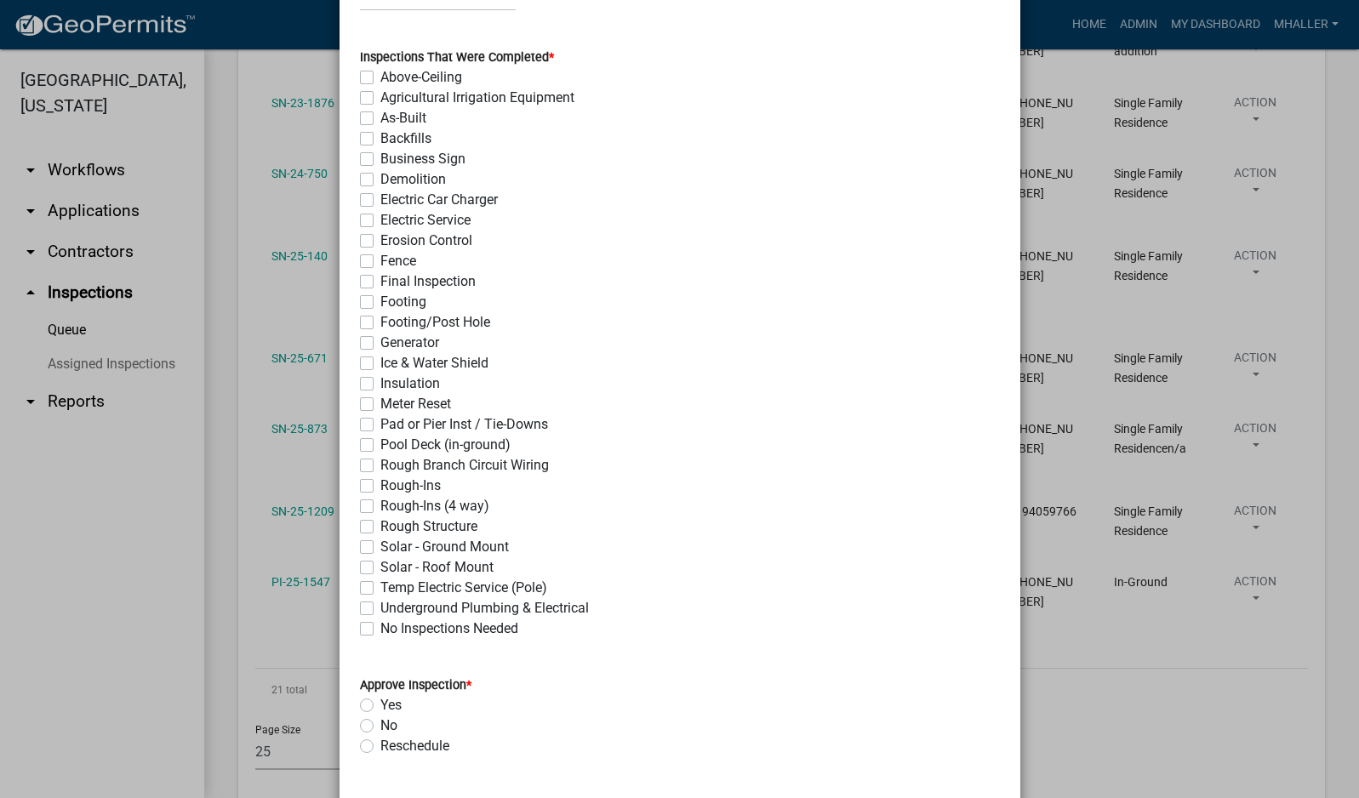
scroll to position [340, 0]
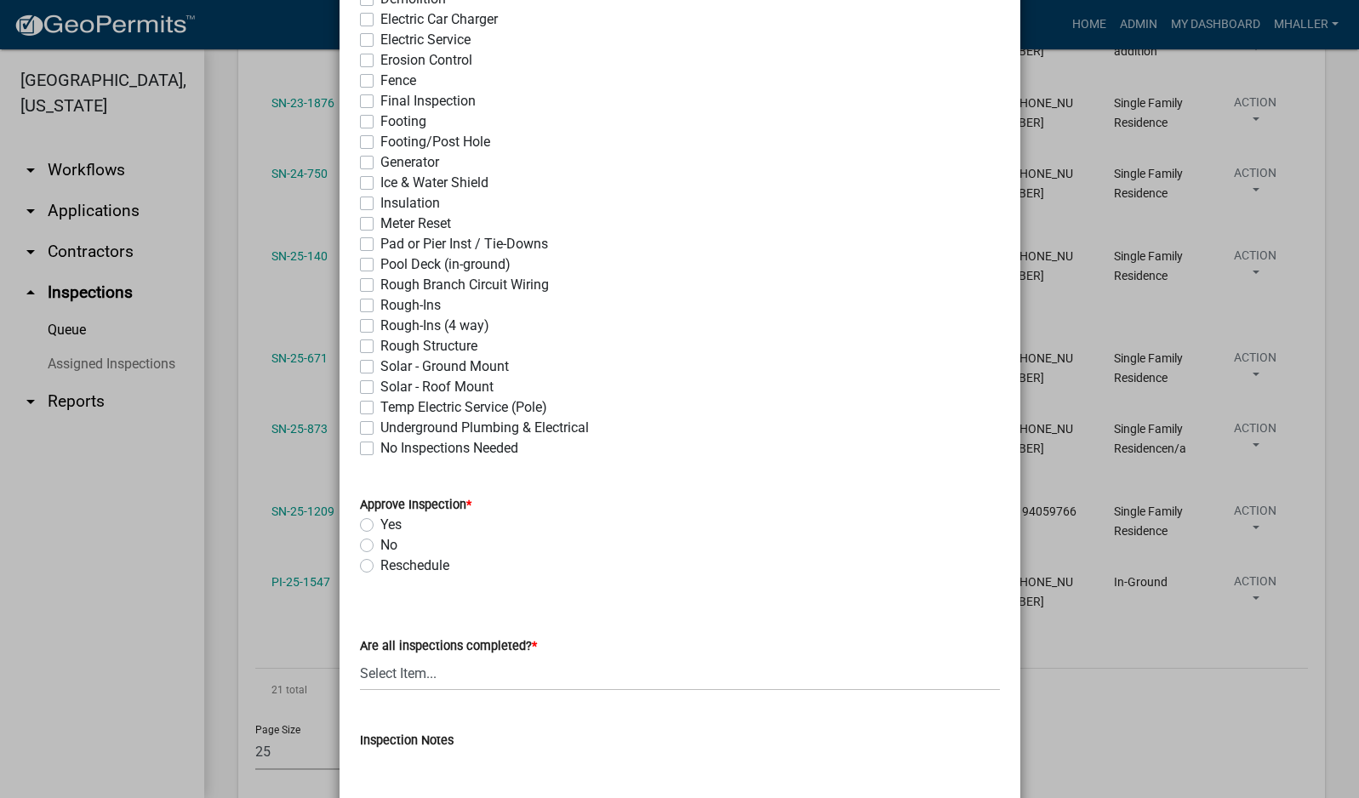
click at [380, 324] on label "Rough-Ins (4 way)" at bounding box center [434, 326] width 109 height 20
click at [380, 324] on input "Rough-Ins (4 way)" at bounding box center [385, 321] width 11 height 11
checkbox input "true"
checkbox input "false"
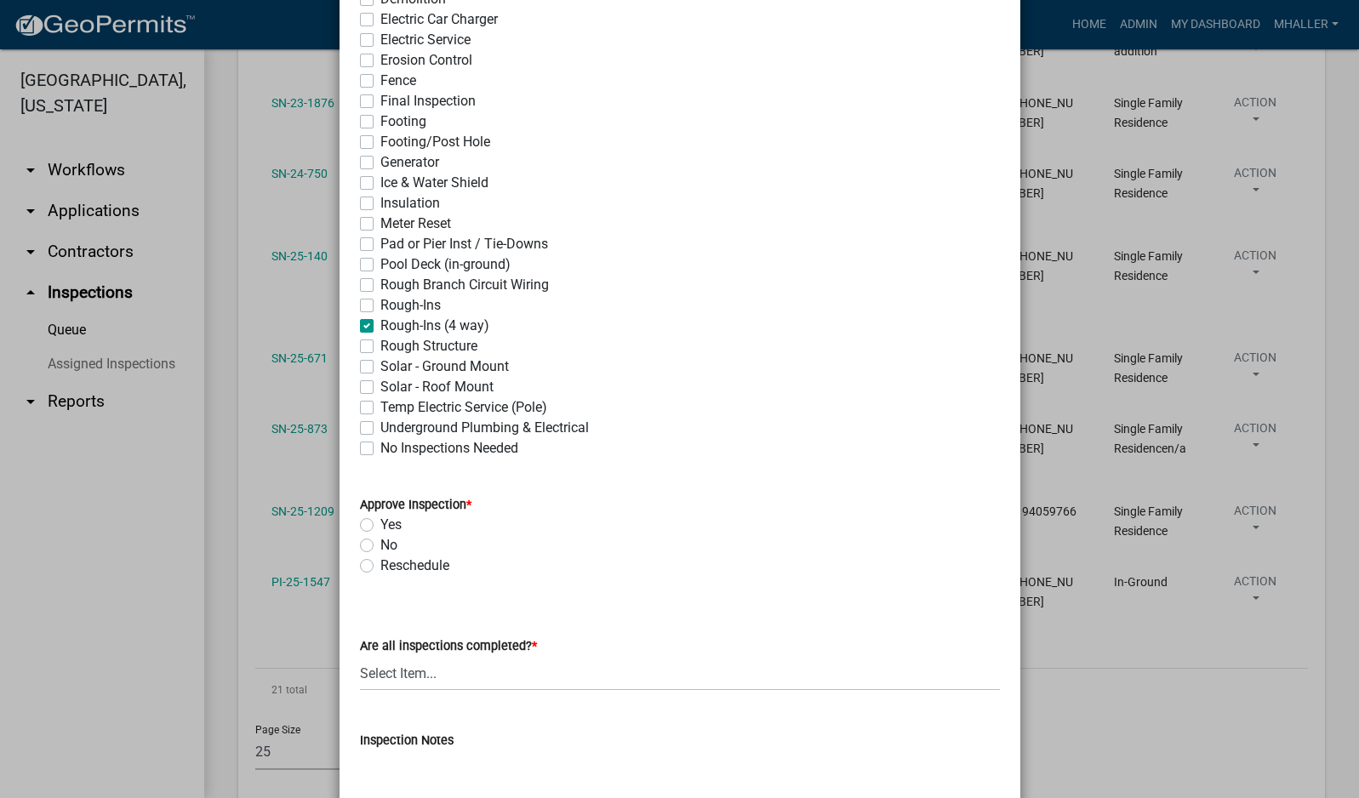
checkbox input "false"
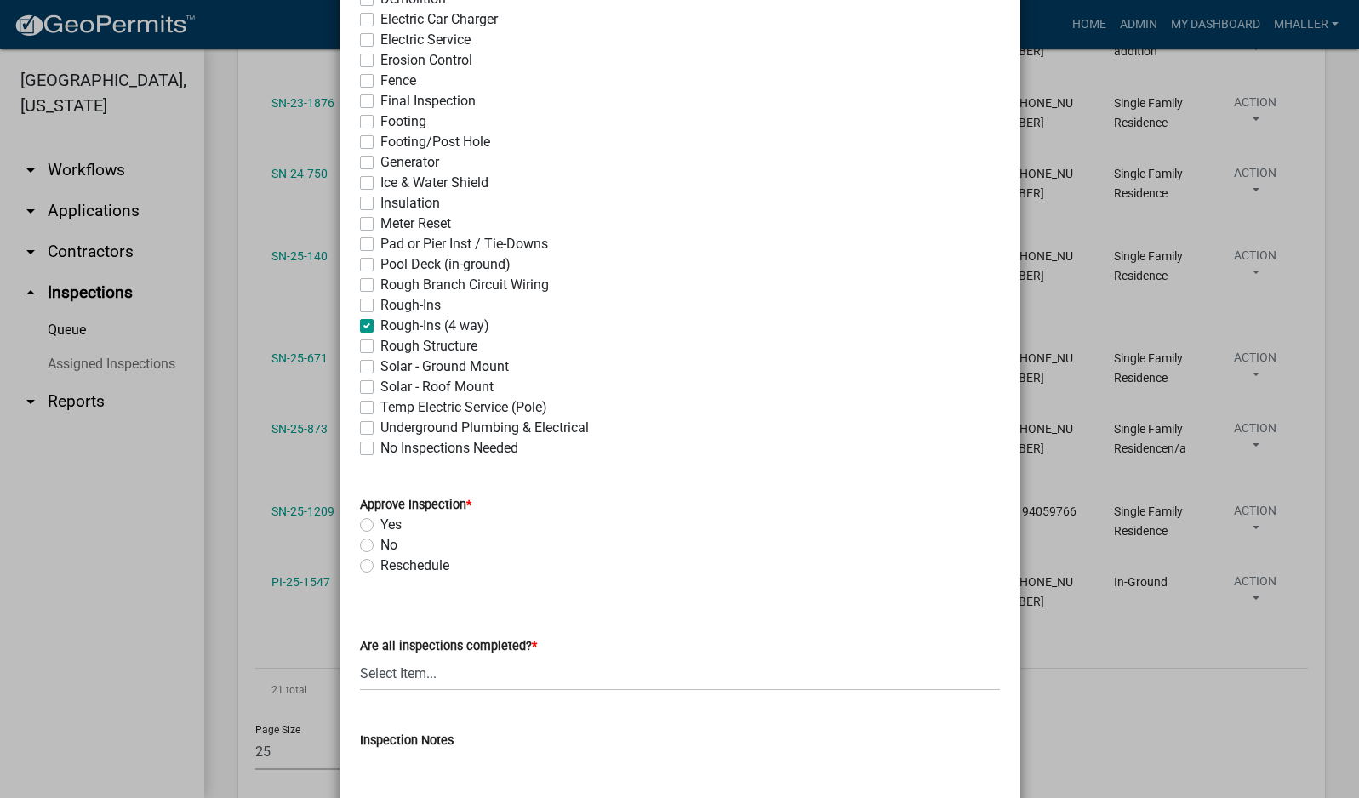
checkbox input "false"
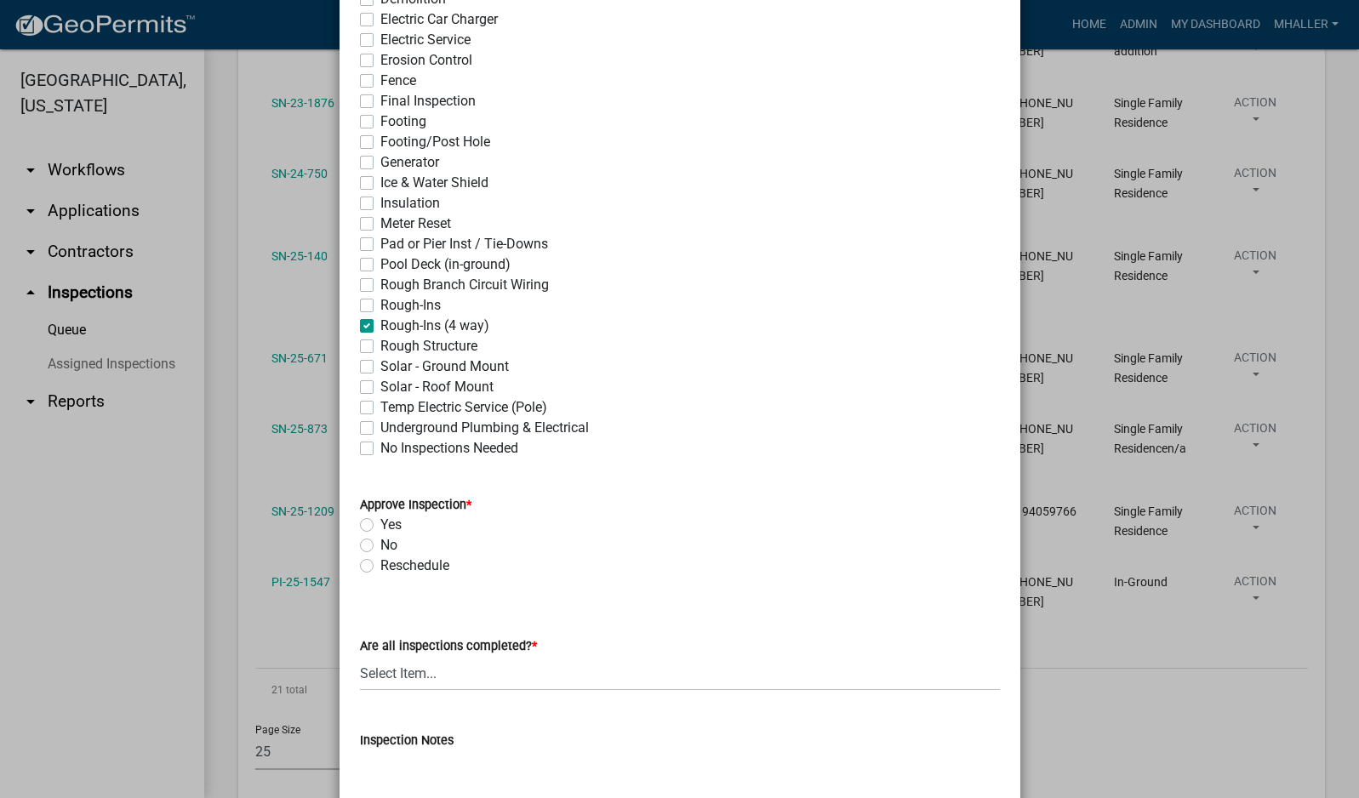
checkbox input "false"
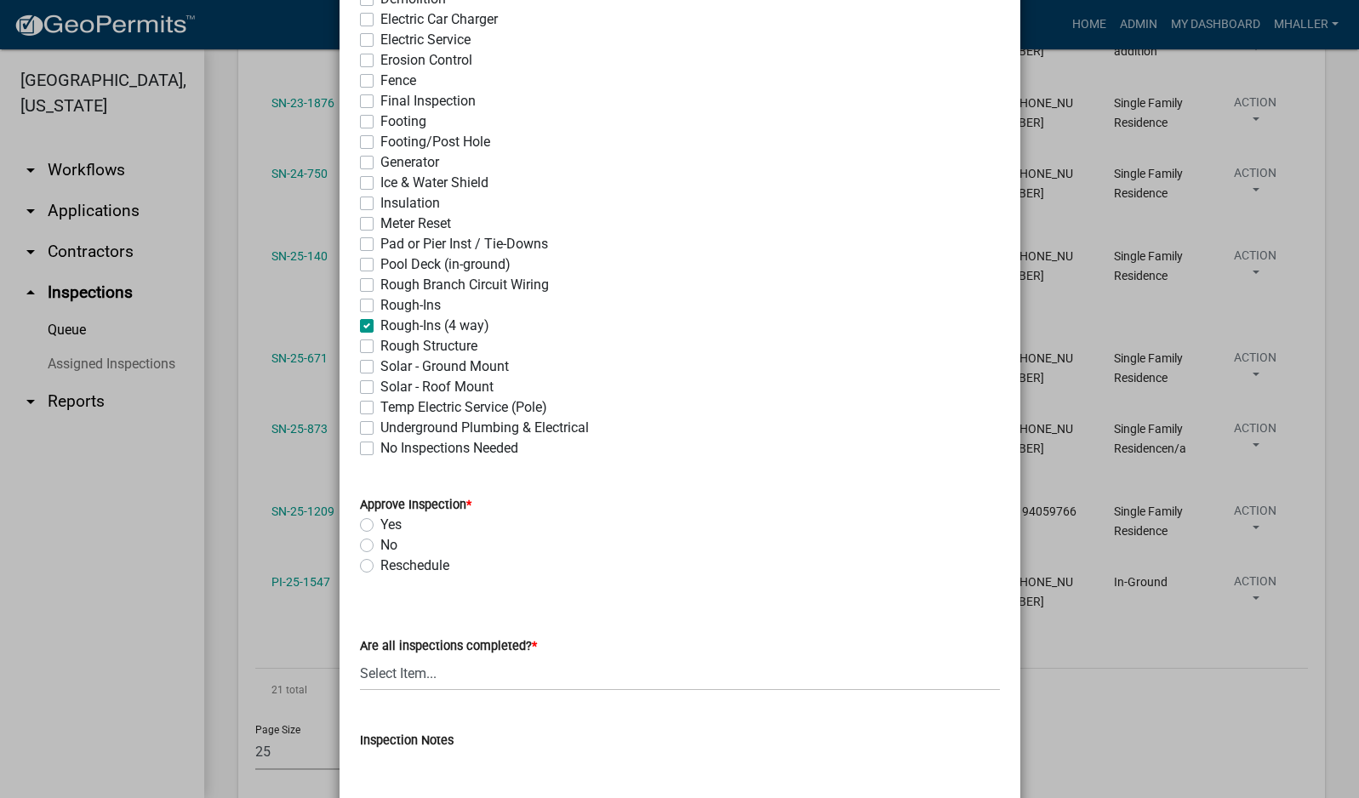
checkbox input "false"
checkbox input "true"
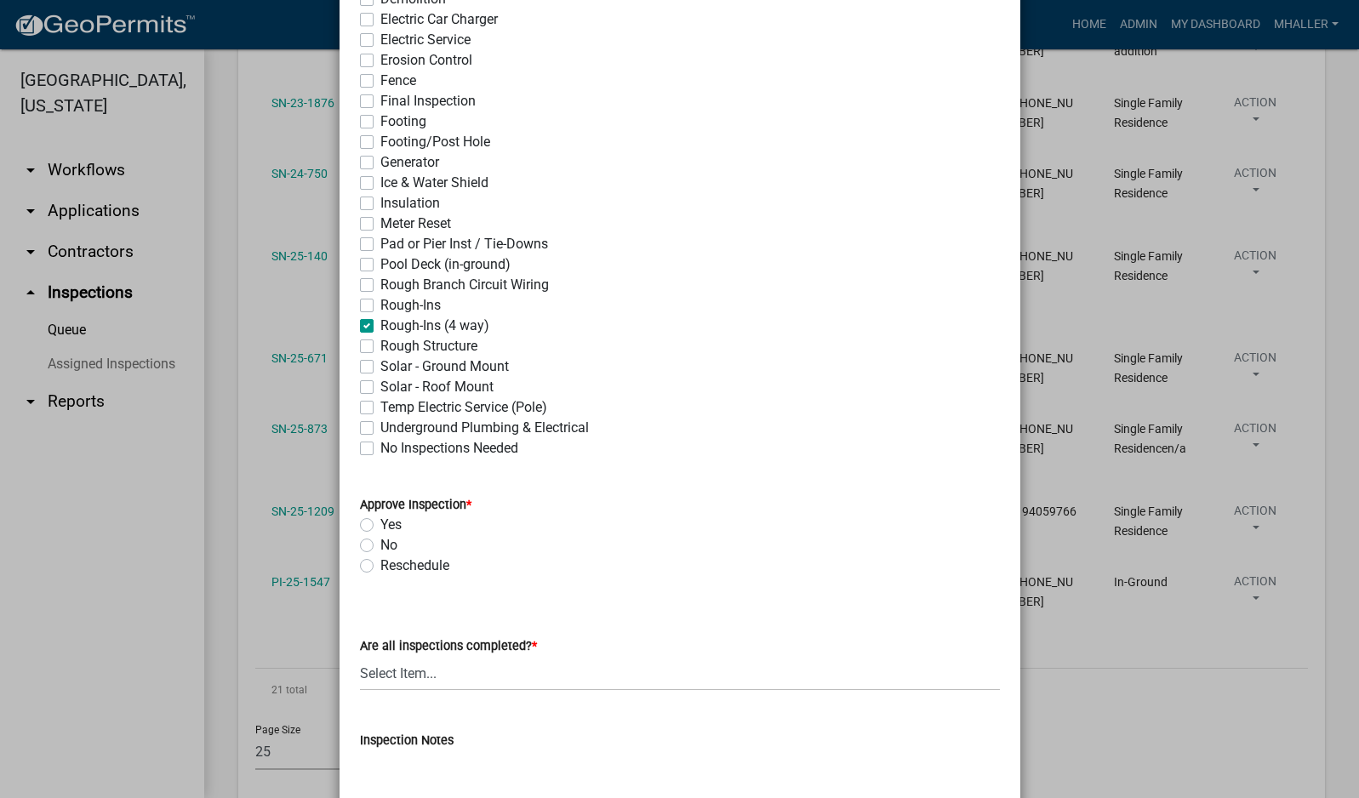
checkbox input "false"
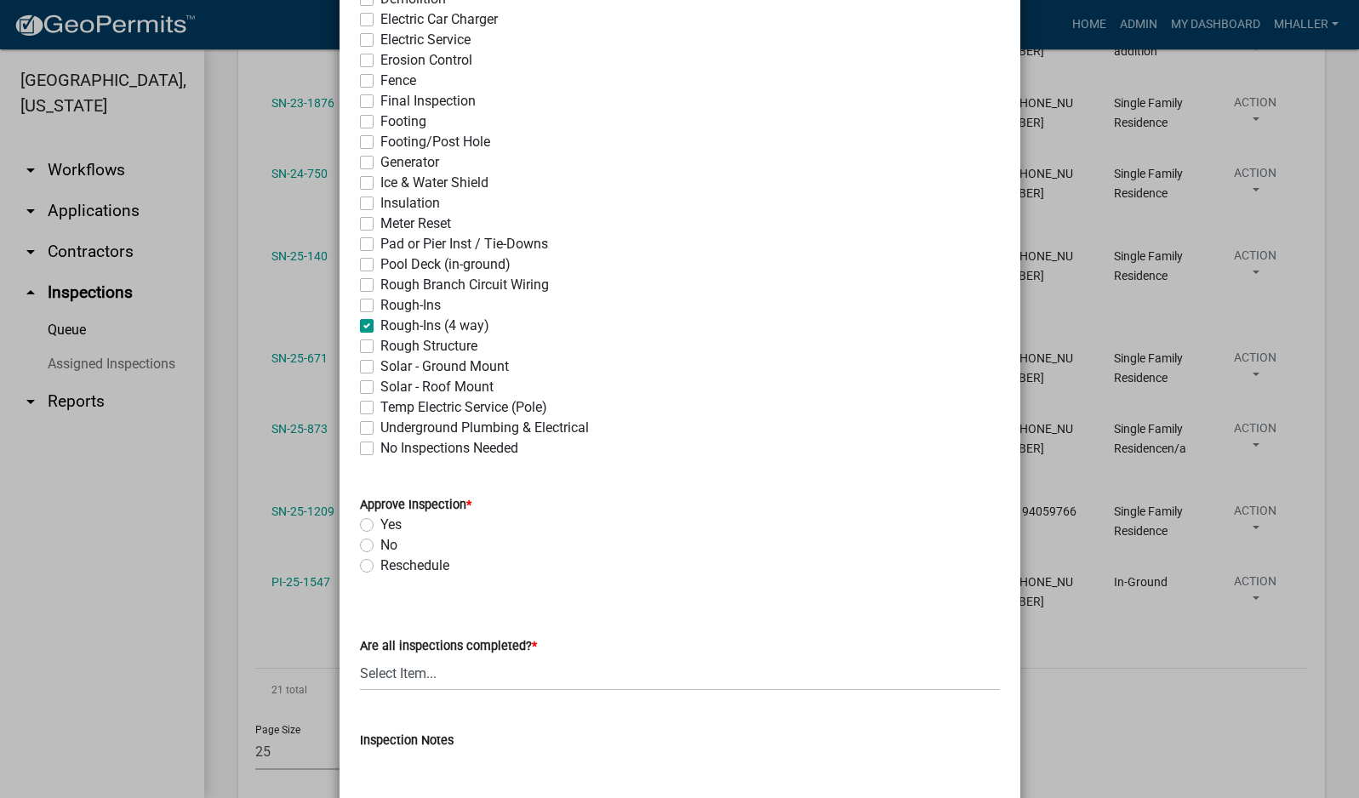
checkbox input "false"
click at [380, 523] on label "Yes" at bounding box center [390, 525] width 21 height 20
click at [380, 523] on input "Yes" at bounding box center [385, 520] width 11 height 11
radio input "true"
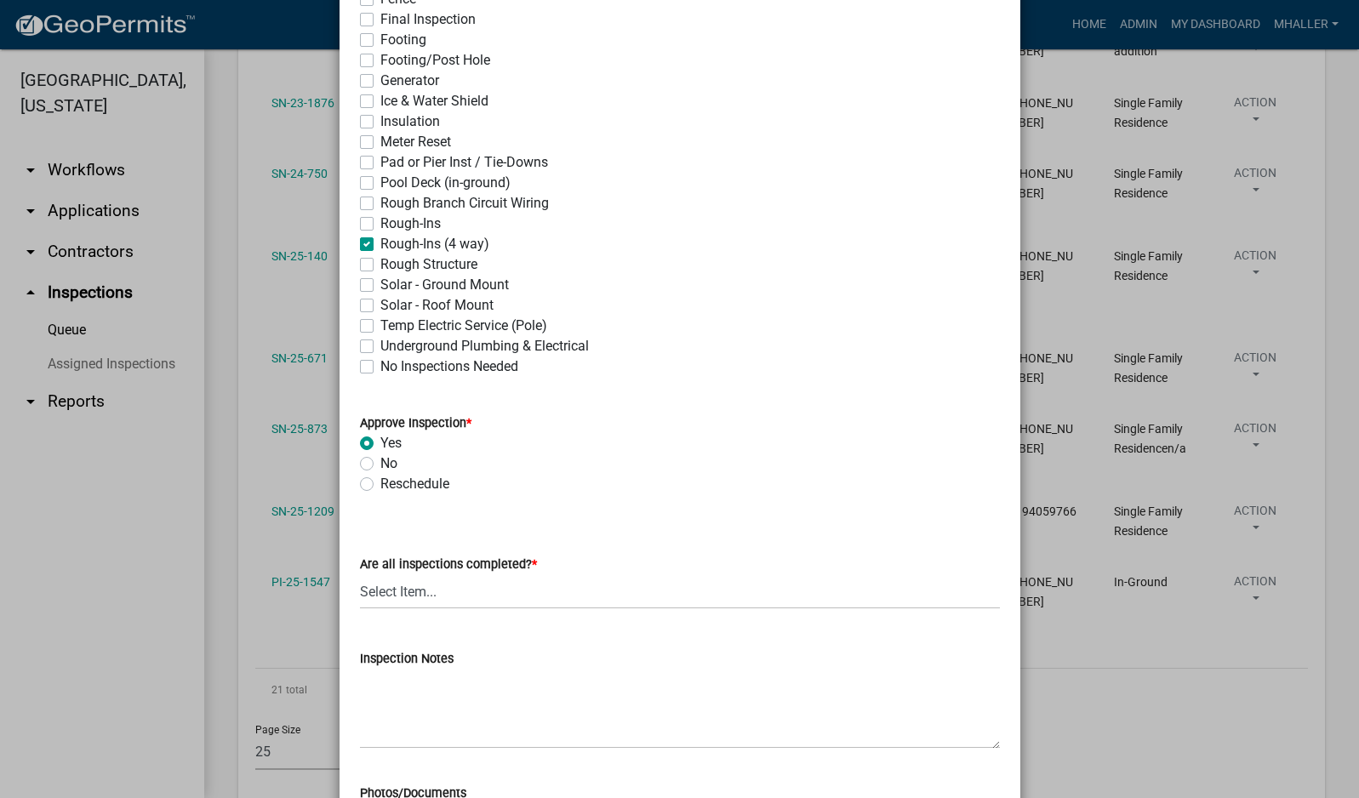
scroll to position [596, 0]
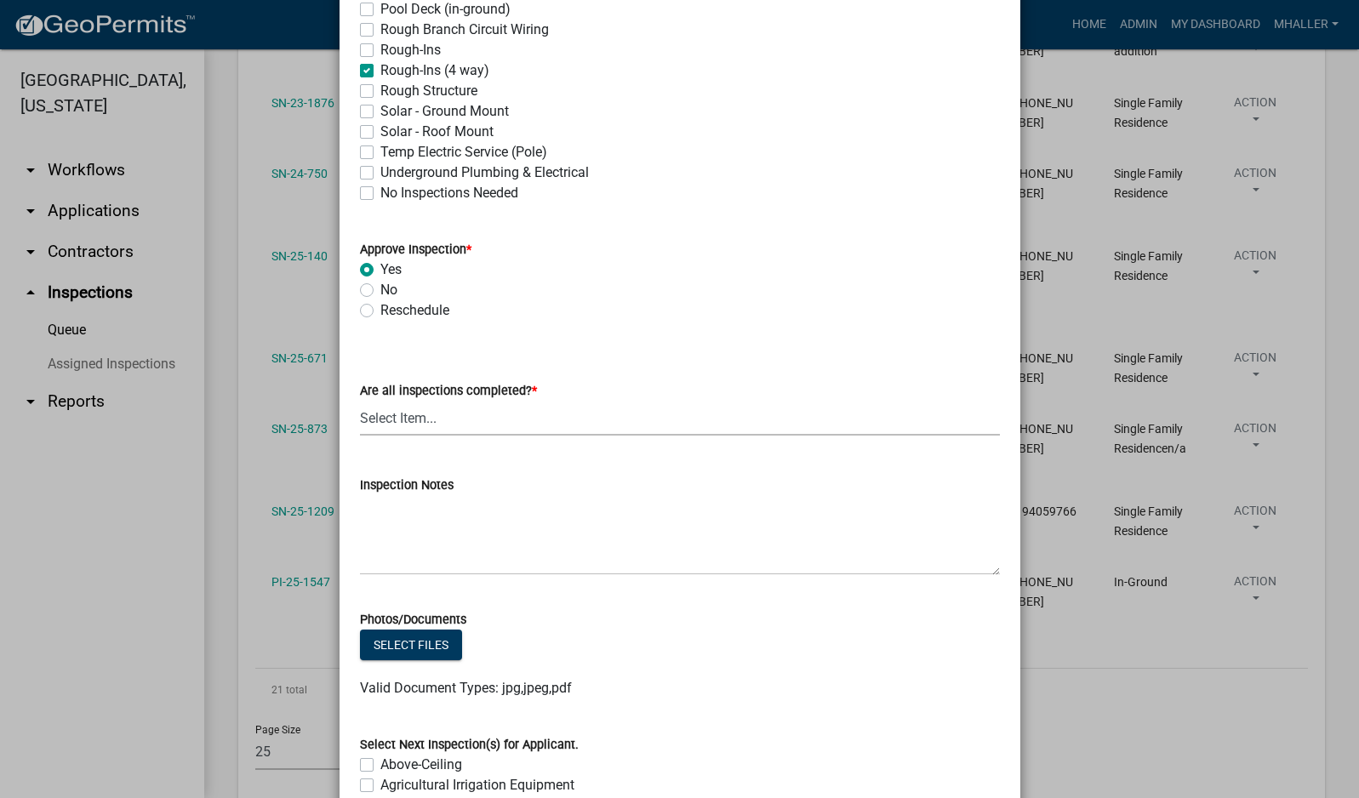
drag, startPoint x: 443, startPoint y: 417, endPoint x: 448, endPoint y: 429, distance: 13.0
click at [443, 417] on select "Select Item... Yes - All Inspections Have Been Completed No - More Inspections …" at bounding box center [680, 418] width 640 height 35
click at [360, 401] on select "Select Item... Yes - All Inspections Have Been Completed No - More Inspections …" at bounding box center [680, 418] width 640 height 35
select select "eafbae6d-cbce-48e8-be87-ded322027707"
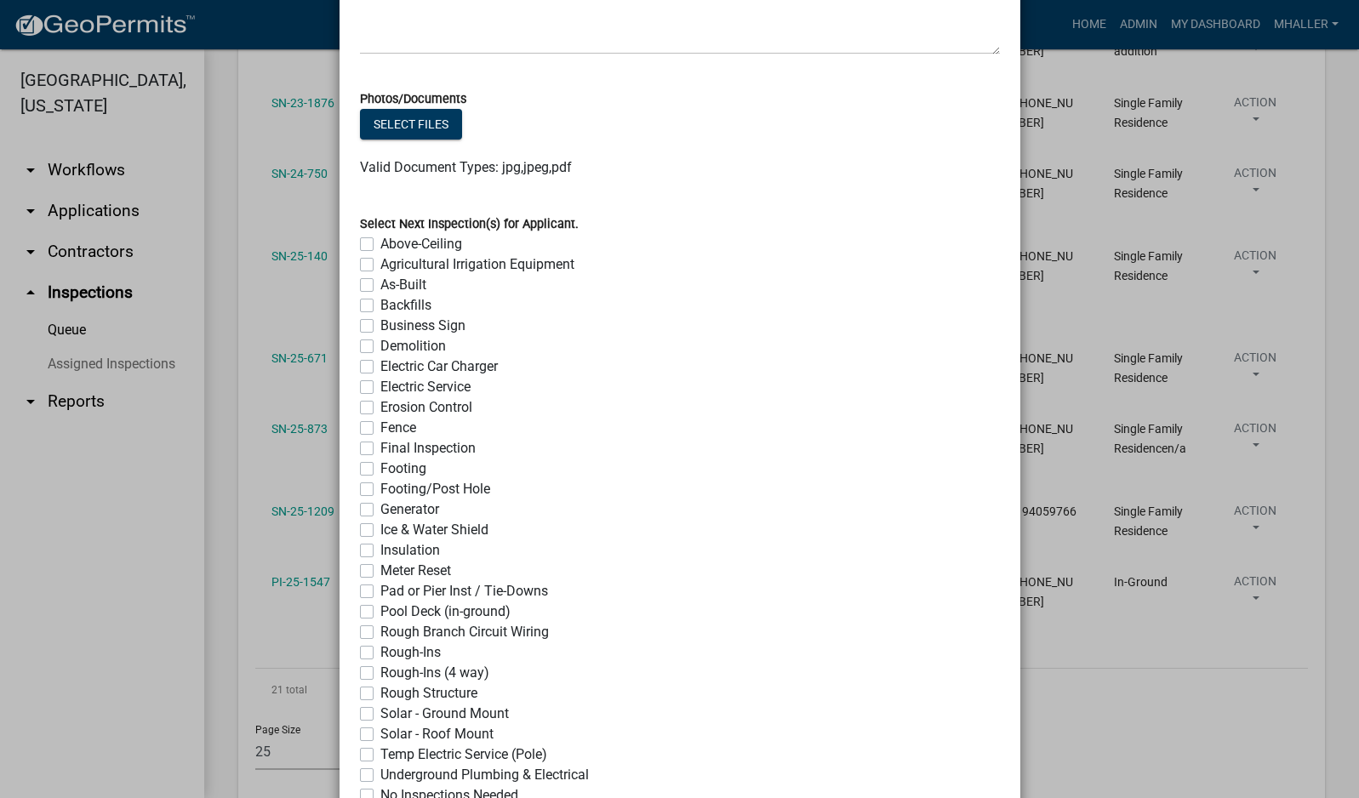
scroll to position [1247, 0]
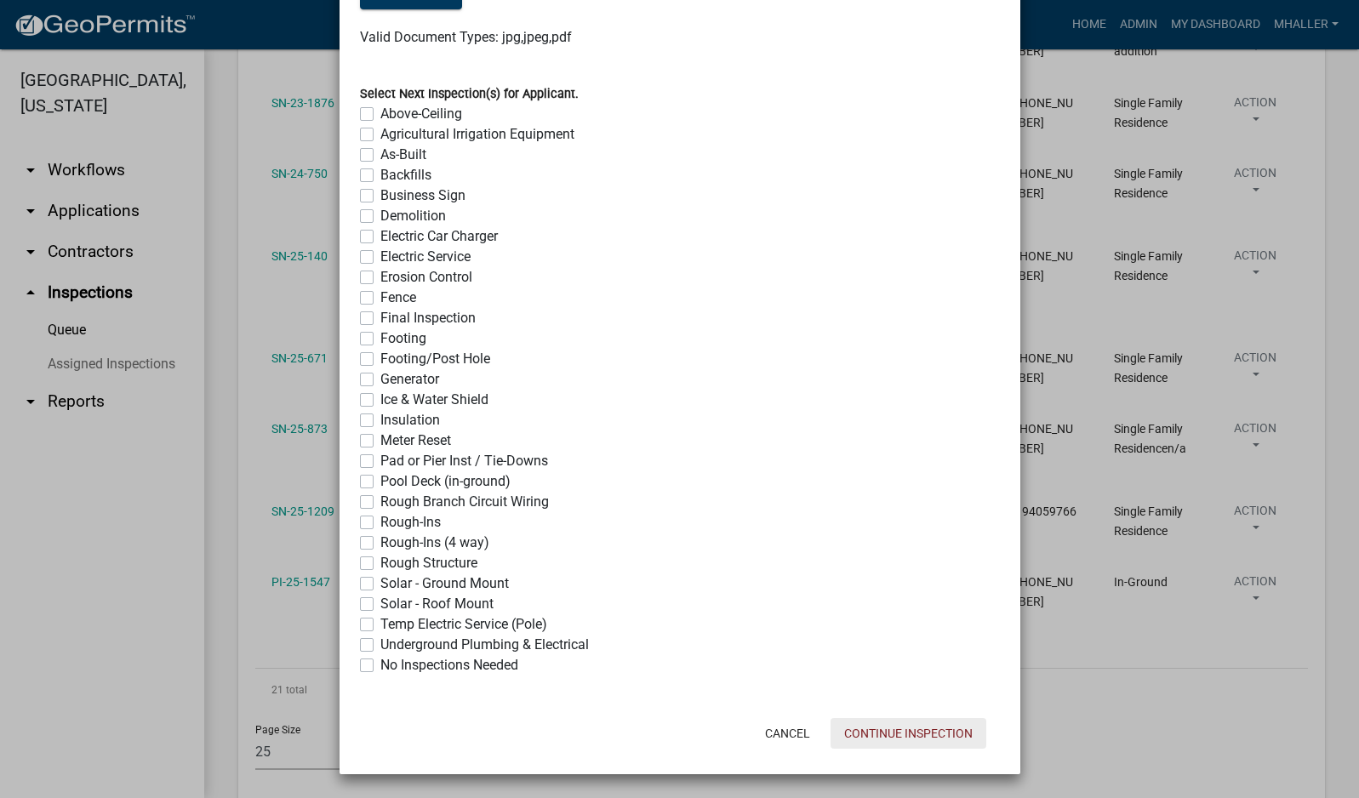
click at [883, 730] on button "Continue Inspection" at bounding box center [909, 733] width 156 height 31
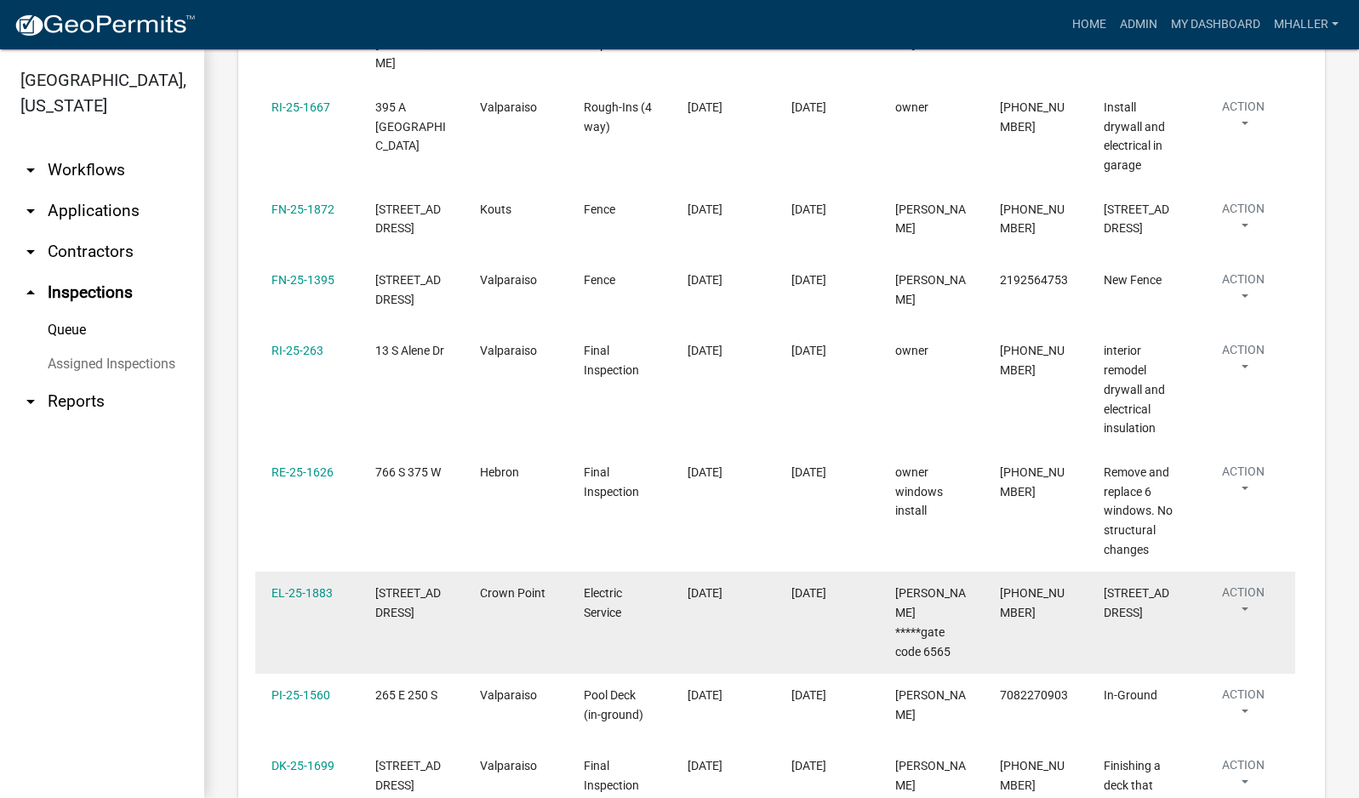
scroll to position [604, 0]
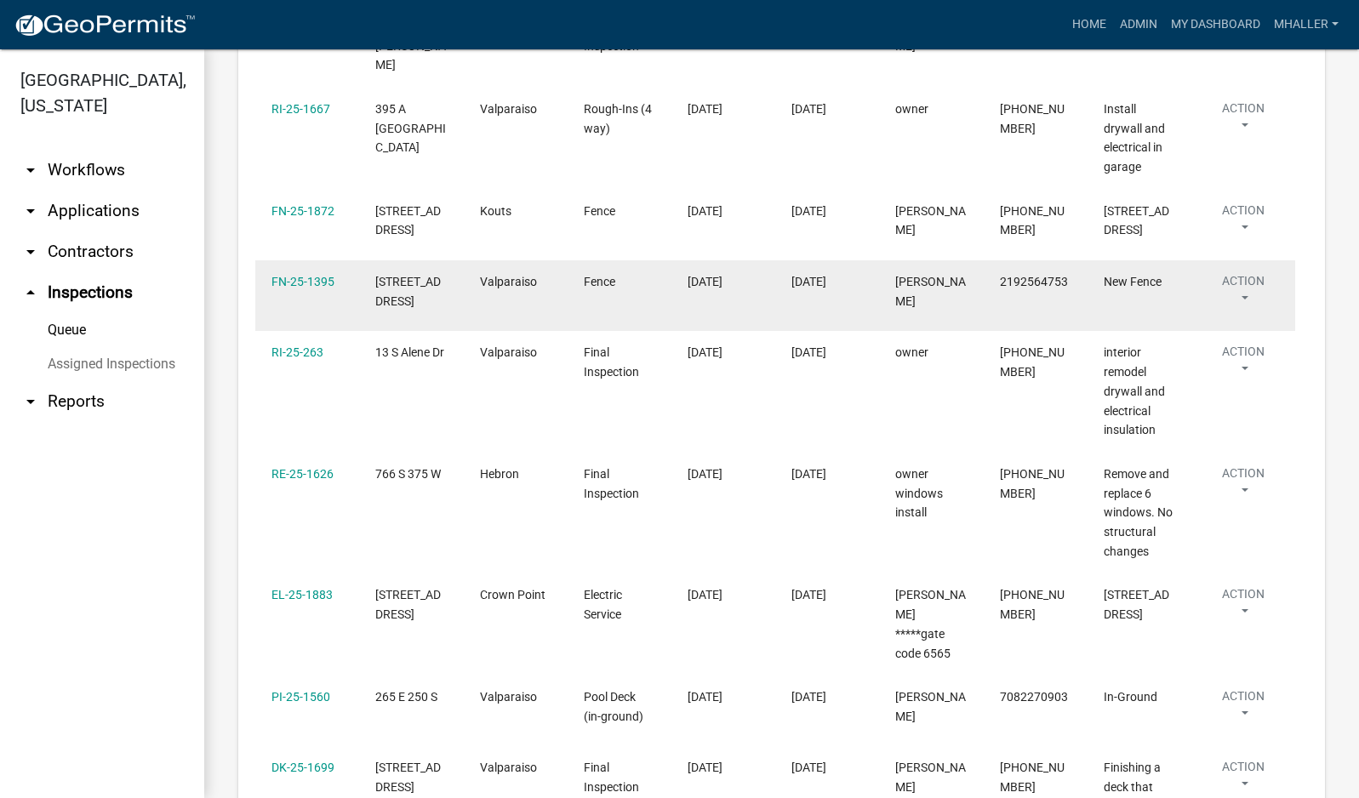
click at [1242, 277] on button "Action" at bounding box center [1243, 293] width 71 height 43
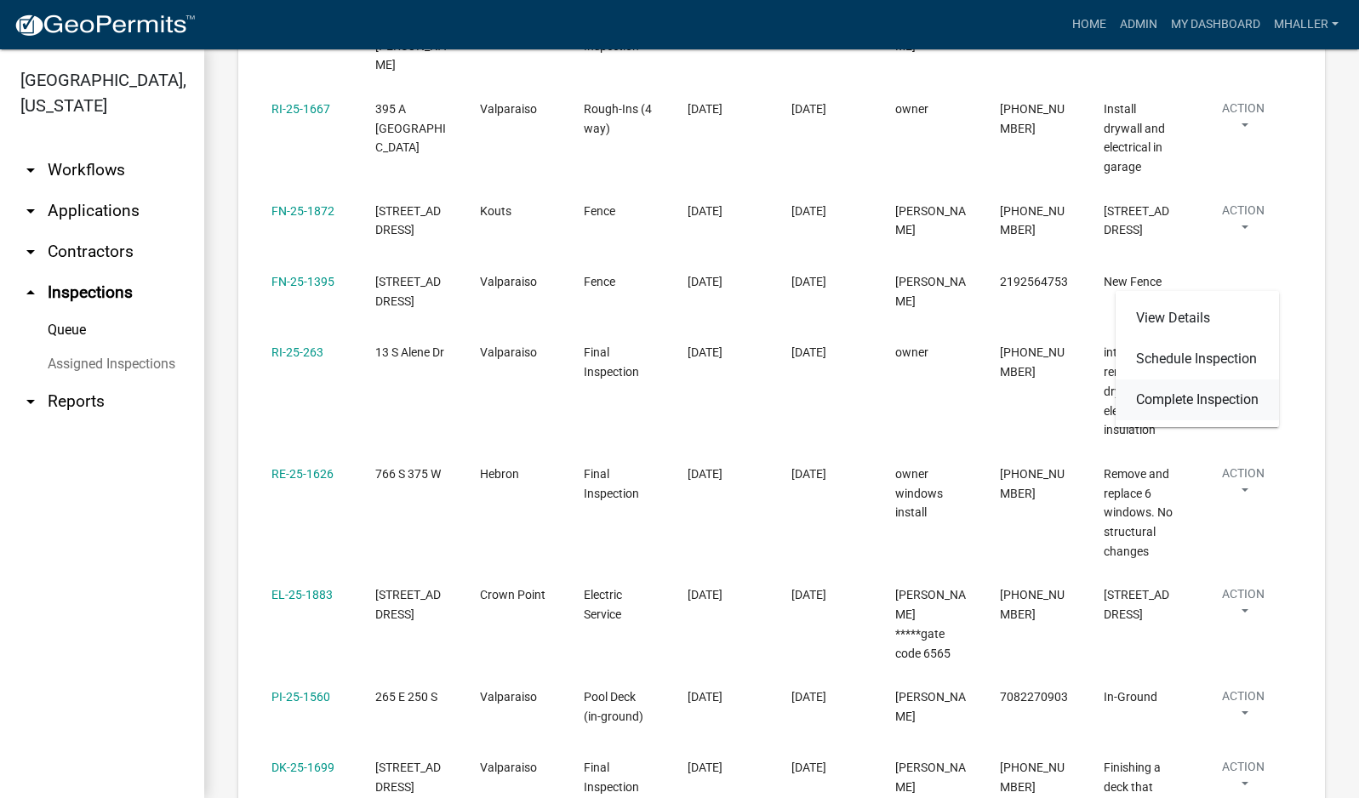
click at [1203, 405] on link "Complete Inspection" at bounding box center [1197, 400] width 163 height 41
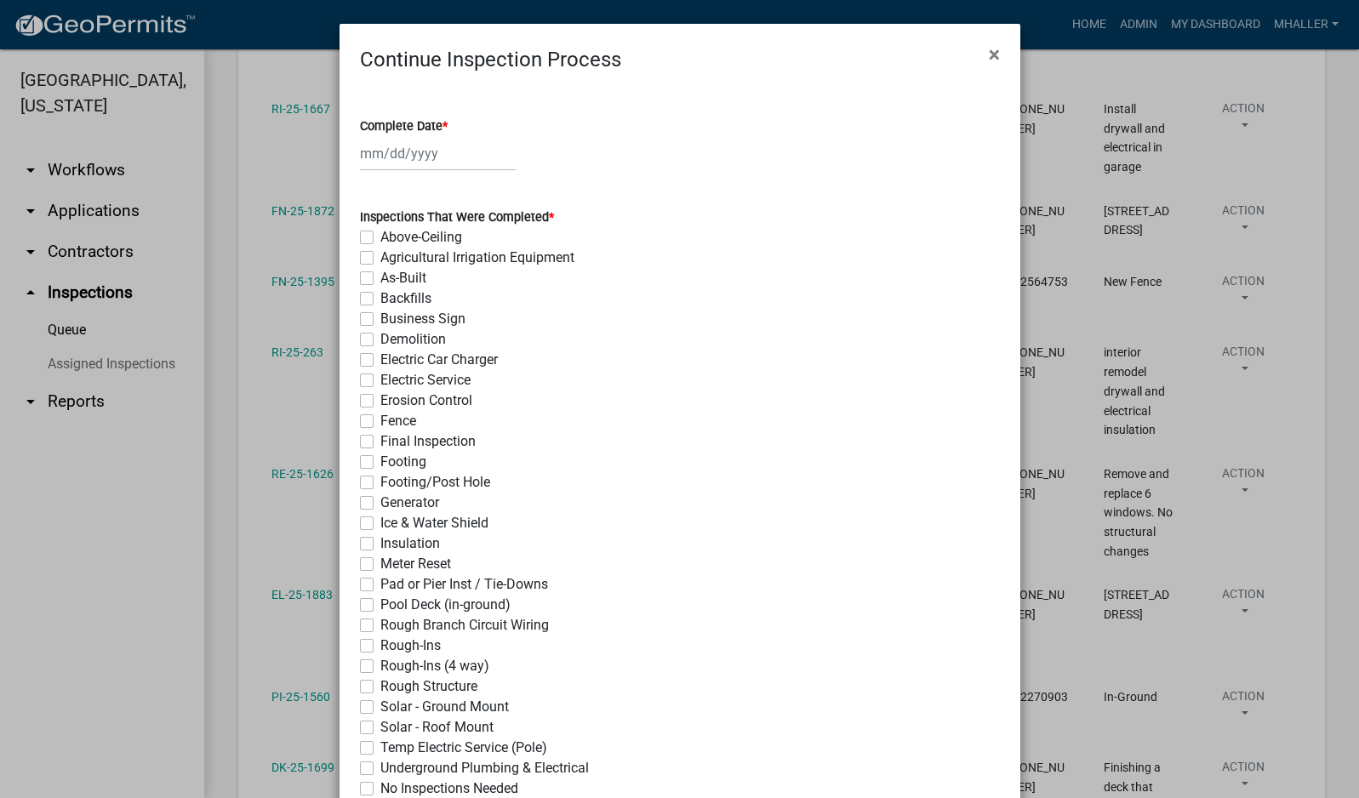
click at [416, 151] on div at bounding box center [438, 153] width 156 height 35
select select "10"
select select "2025"
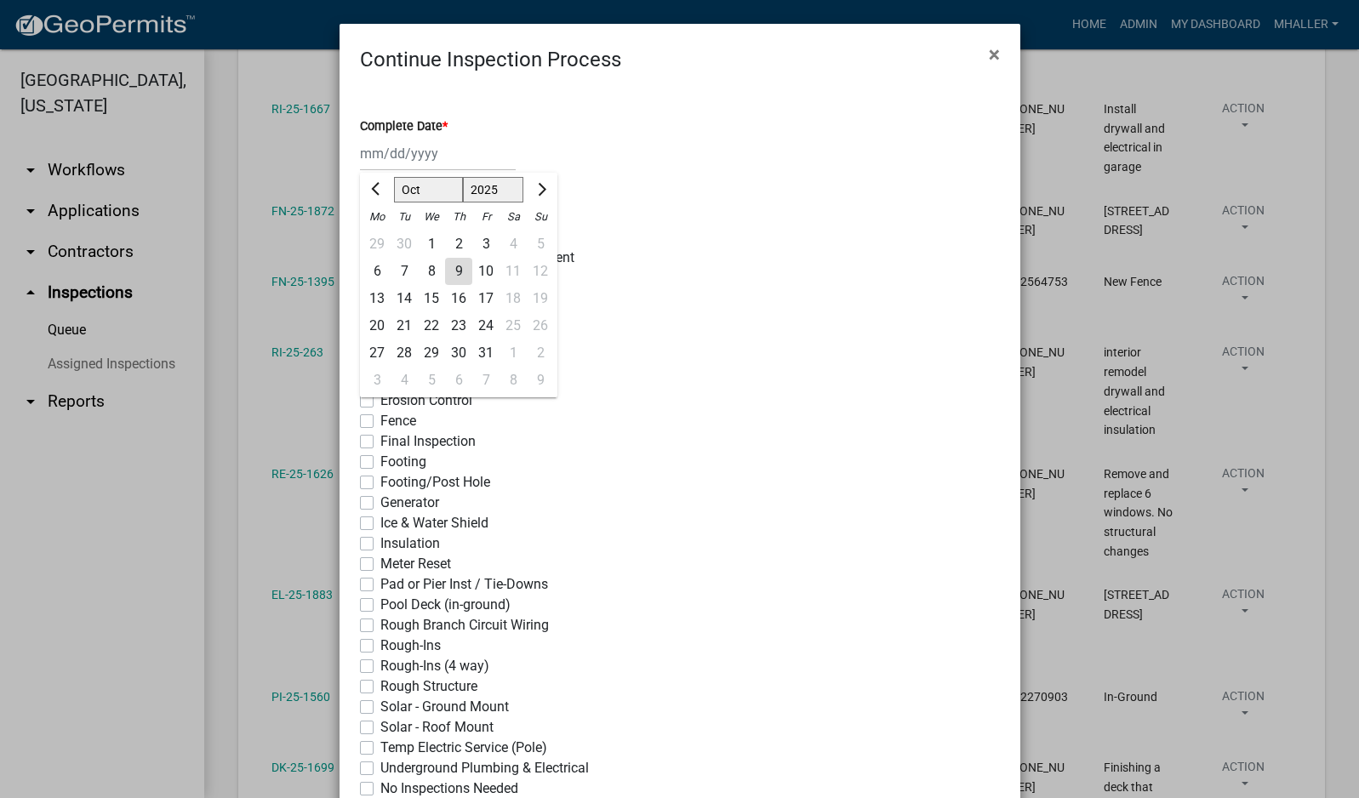
click at [449, 267] on div "9" at bounding box center [458, 271] width 27 height 27
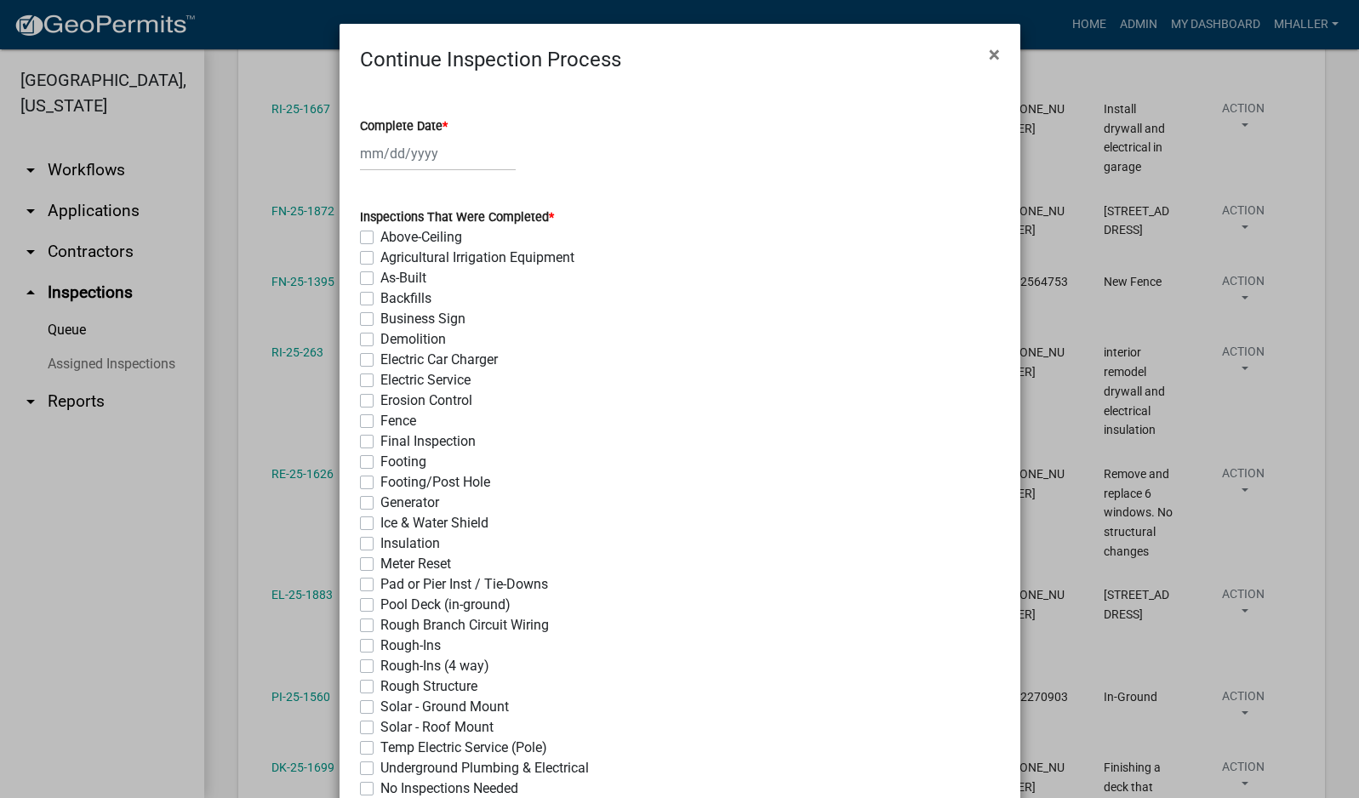
type input "[DATE]"
click at [380, 423] on label "Fence" at bounding box center [398, 421] width 36 height 20
click at [380, 422] on input "Fence" at bounding box center [385, 416] width 11 height 11
checkbox input "true"
checkbox input "false"
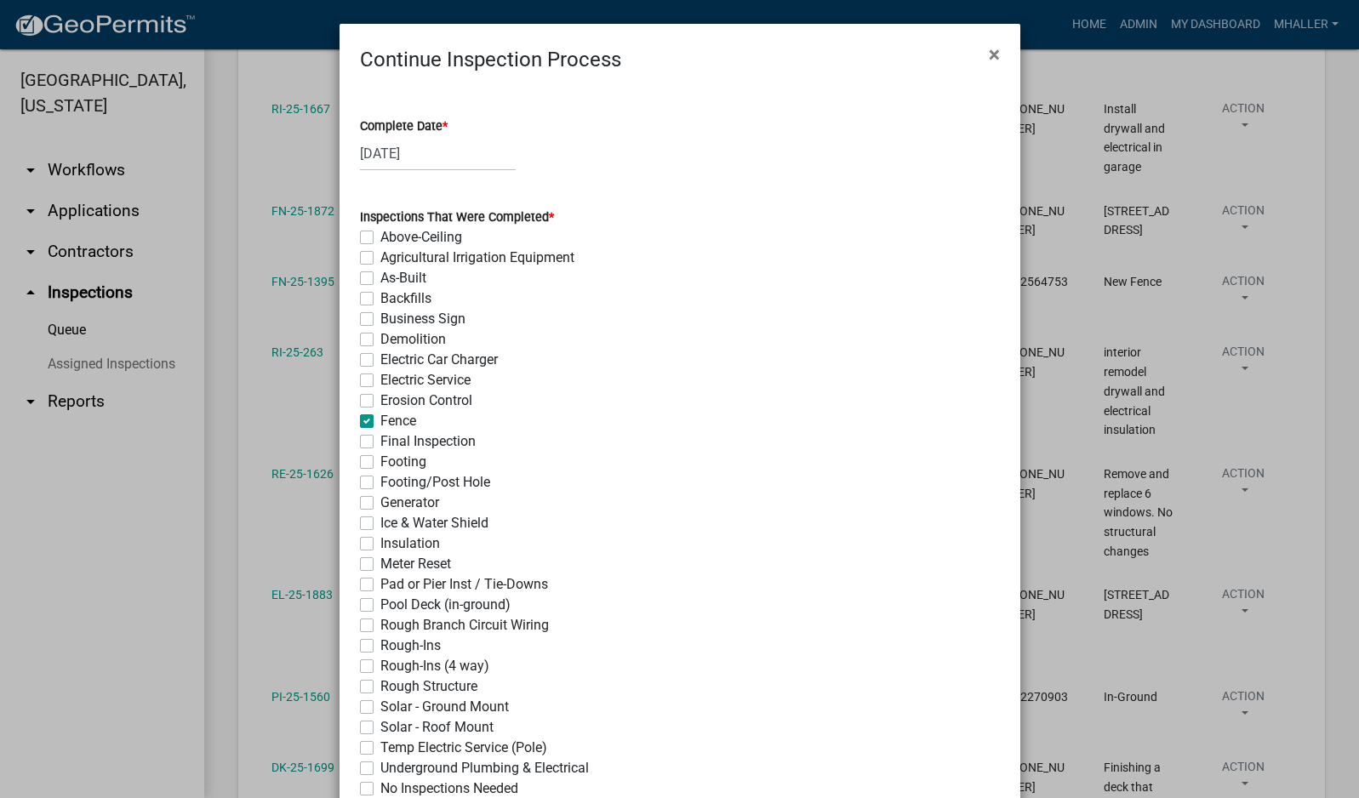
checkbox input "false"
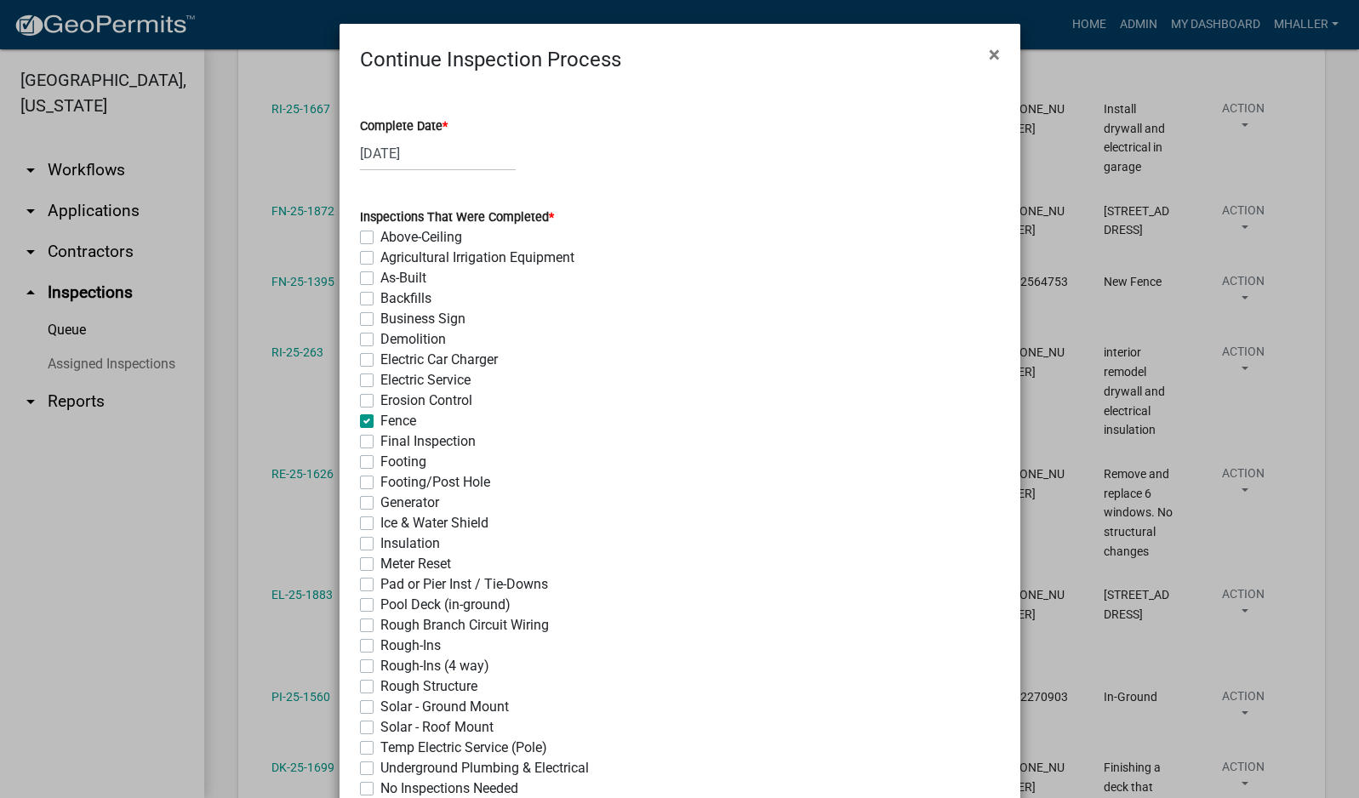
checkbox input "false"
checkbox input "true"
checkbox input "false"
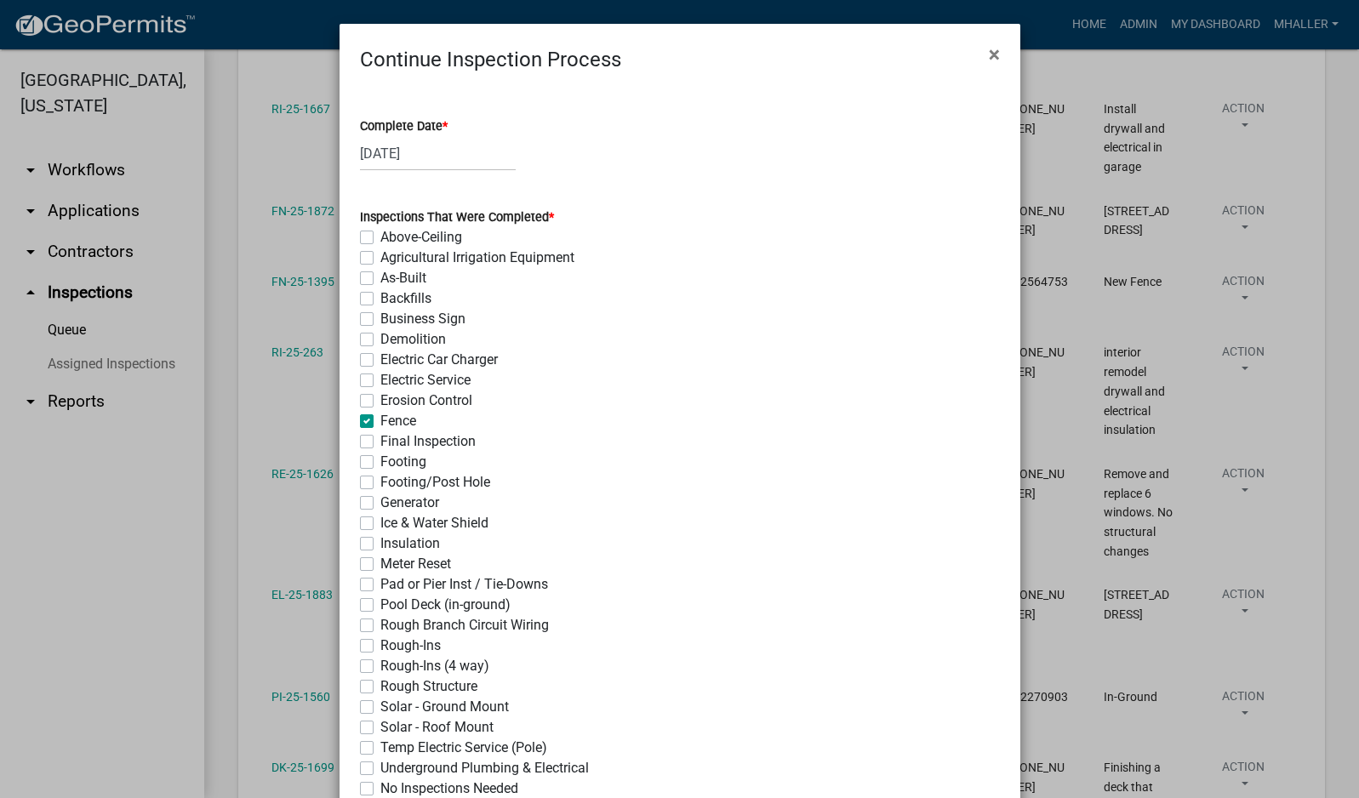
checkbox input "false"
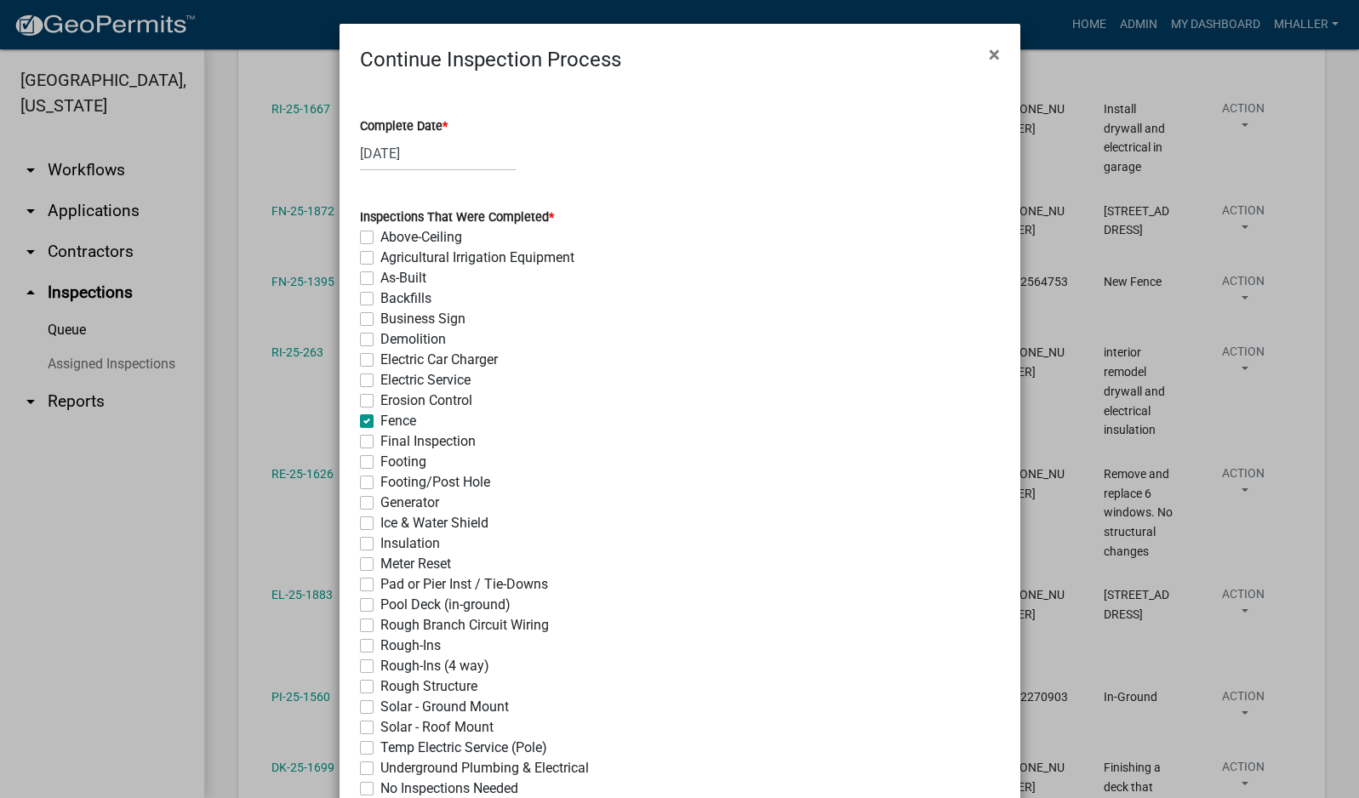
checkbox input "false"
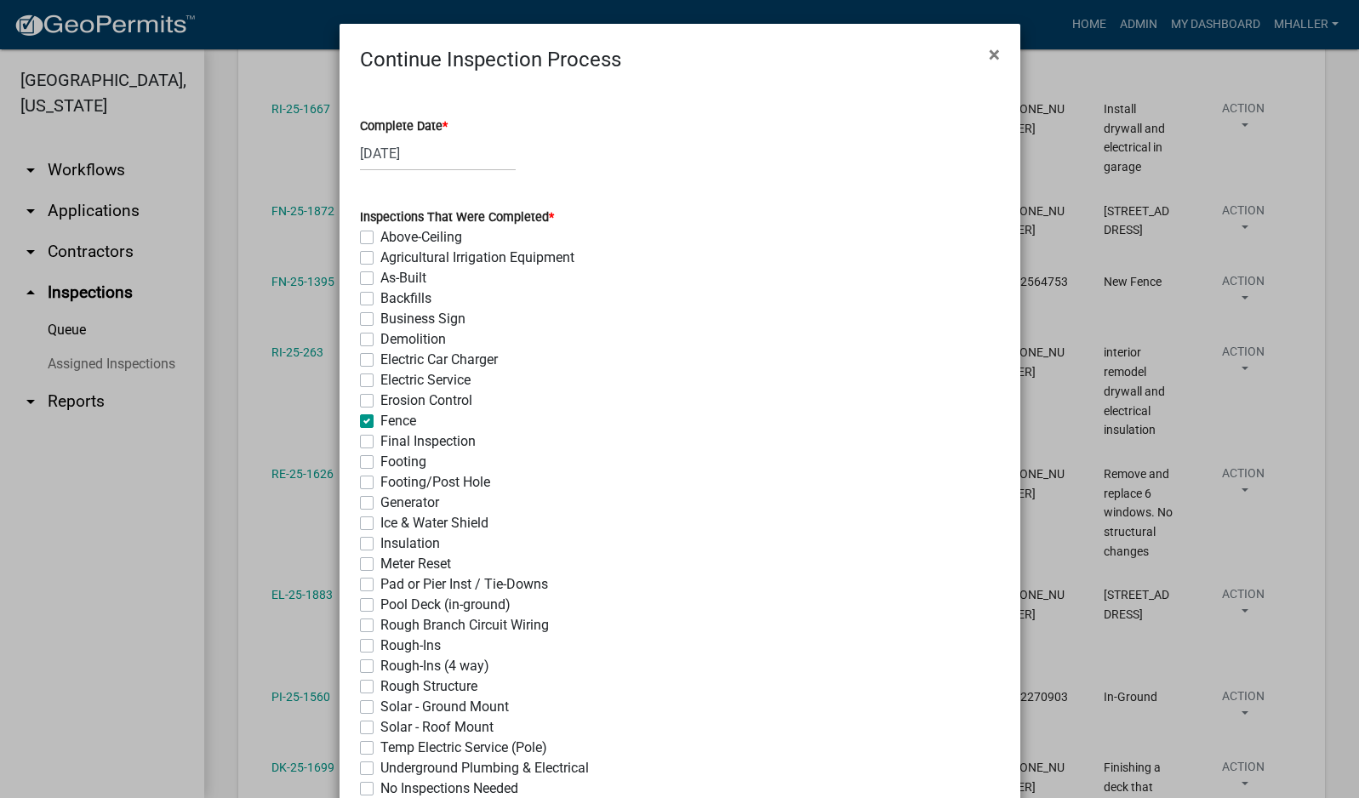
checkbox input "false"
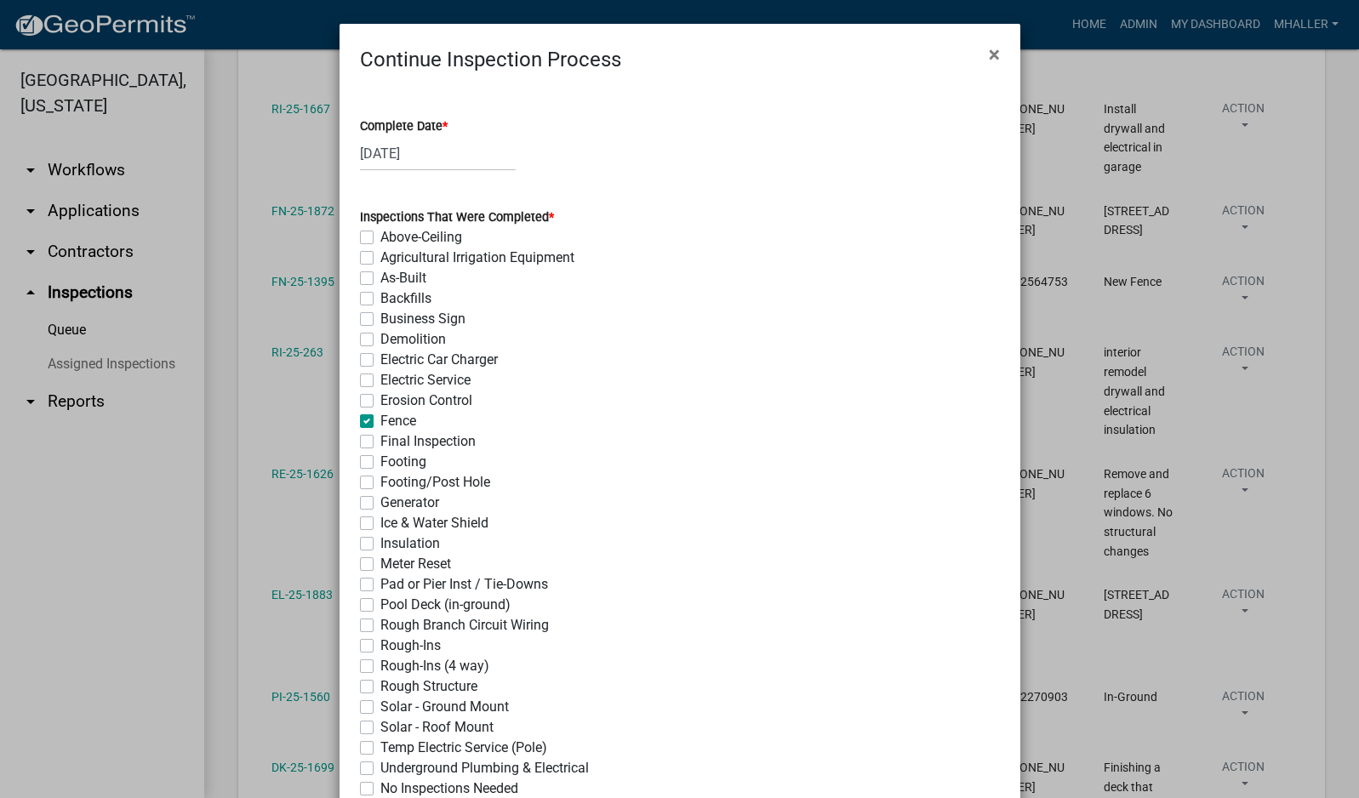
checkbox input "false"
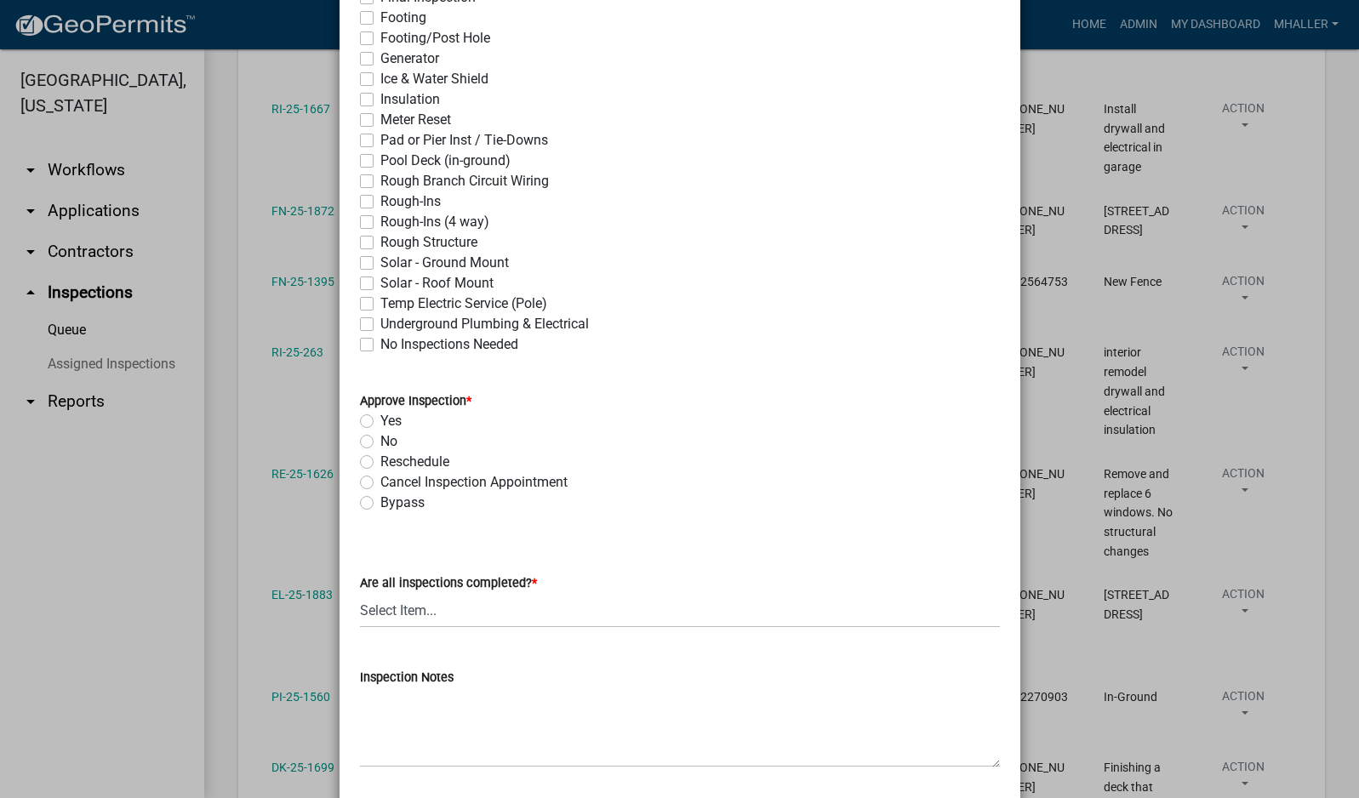
scroll to position [511, 0]
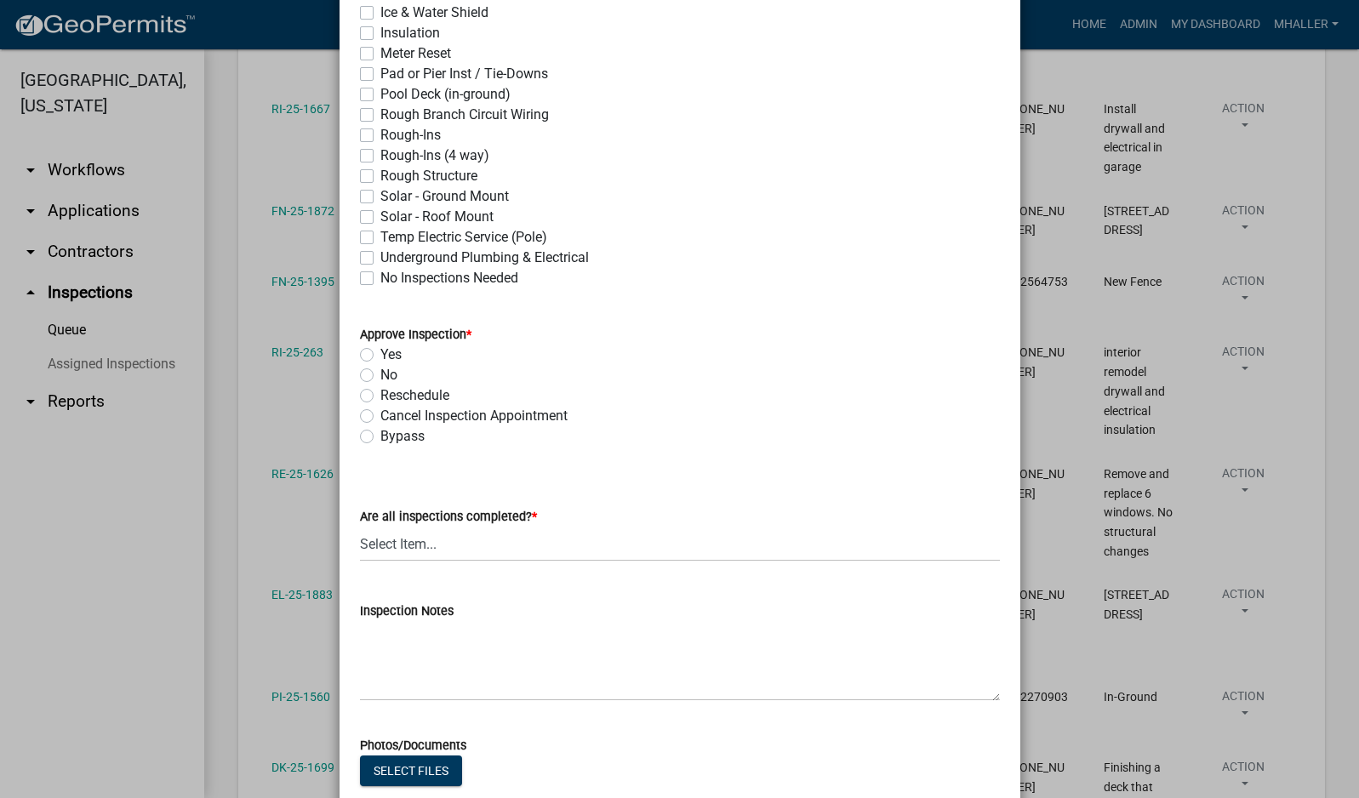
click at [380, 353] on label "Yes" at bounding box center [390, 355] width 21 height 20
click at [380, 353] on input "Yes" at bounding box center [385, 350] width 11 height 11
radio input "true"
click at [453, 536] on select "Select Item... Yes - All Inspections Have Been Completed No - More Inspections …" at bounding box center [680, 544] width 640 height 35
click at [360, 527] on select "Select Item... Yes - All Inspections Have Been Completed No - More Inspections …" at bounding box center [680, 544] width 640 height 35
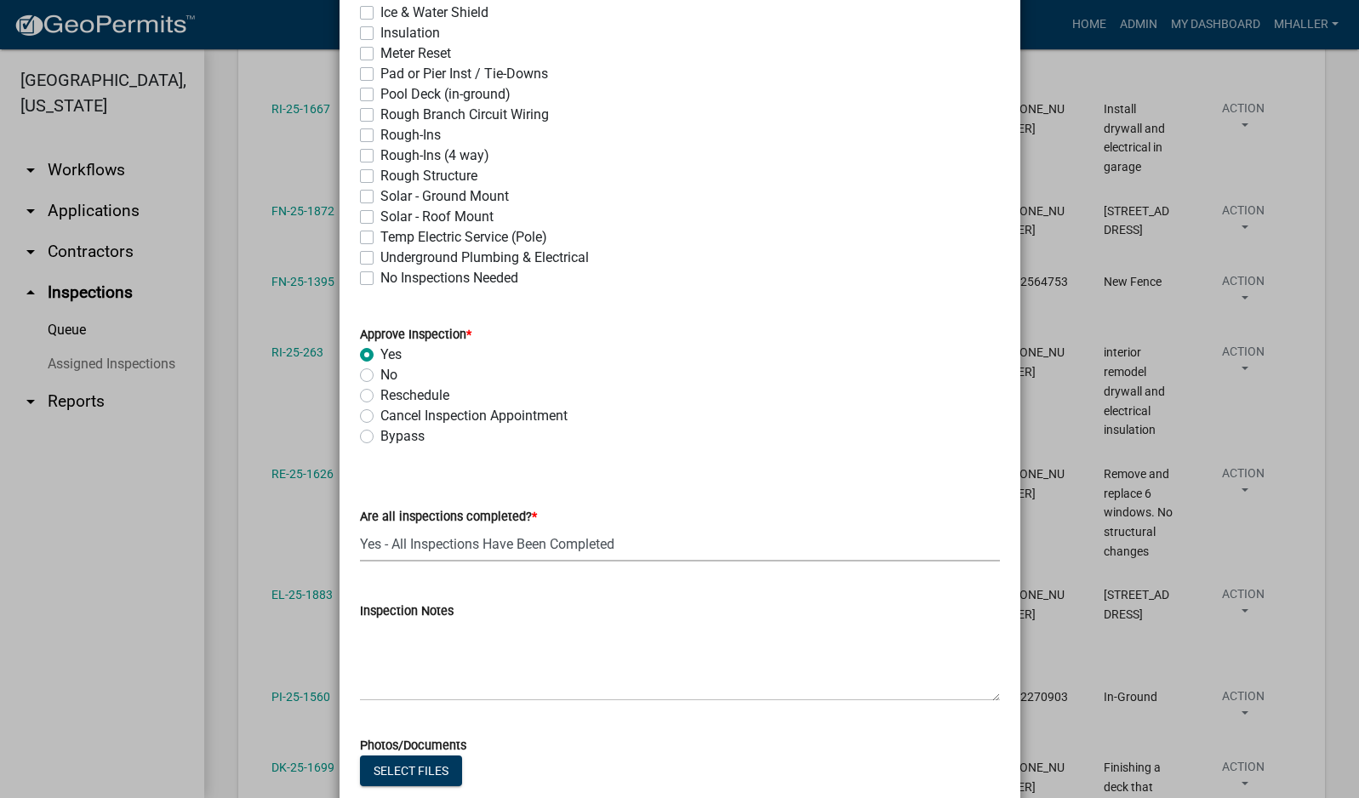
select select "9a8ccc90-dcd1-4d2c-ac64-5460e8d85408"
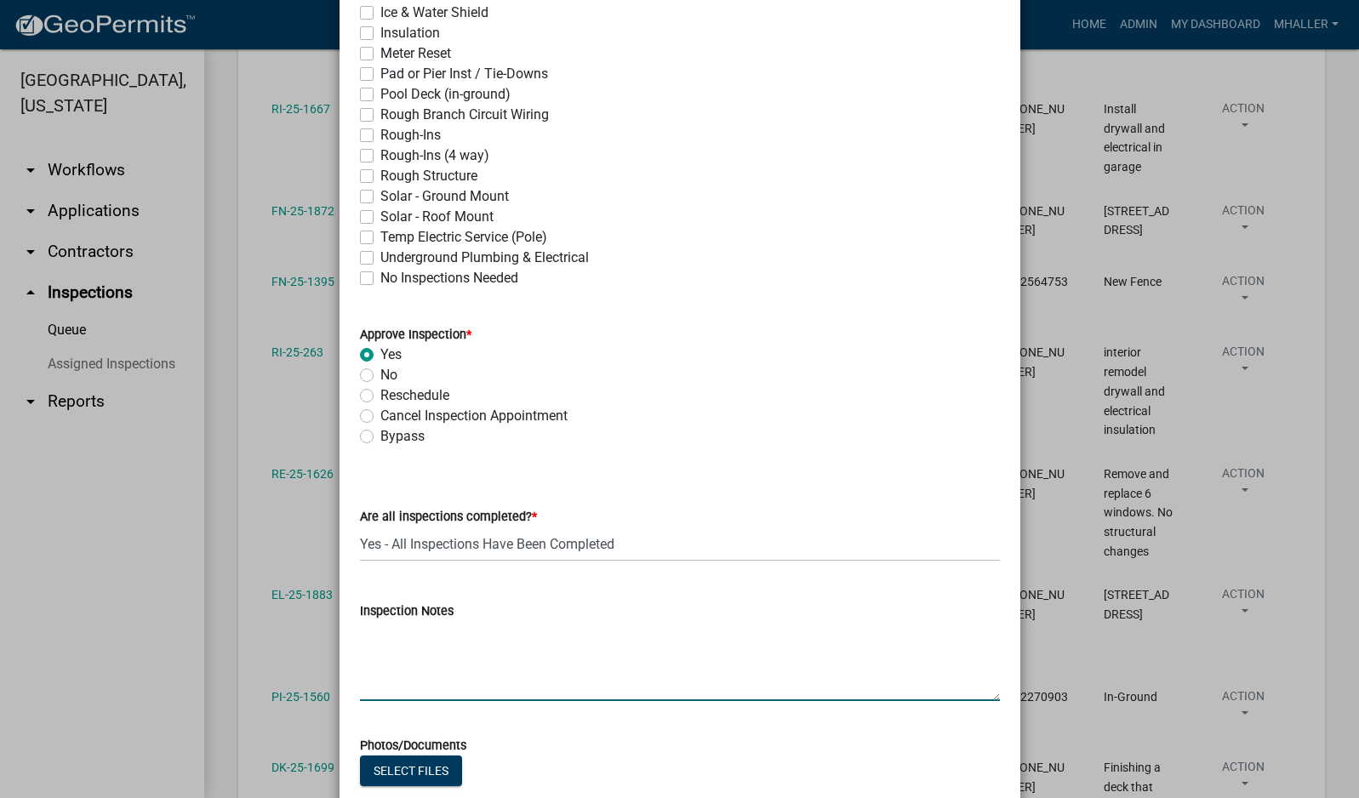
click at [459, 654] on textarea "Inspection Notes" at bounding box center [680, 661] width 640 height 80
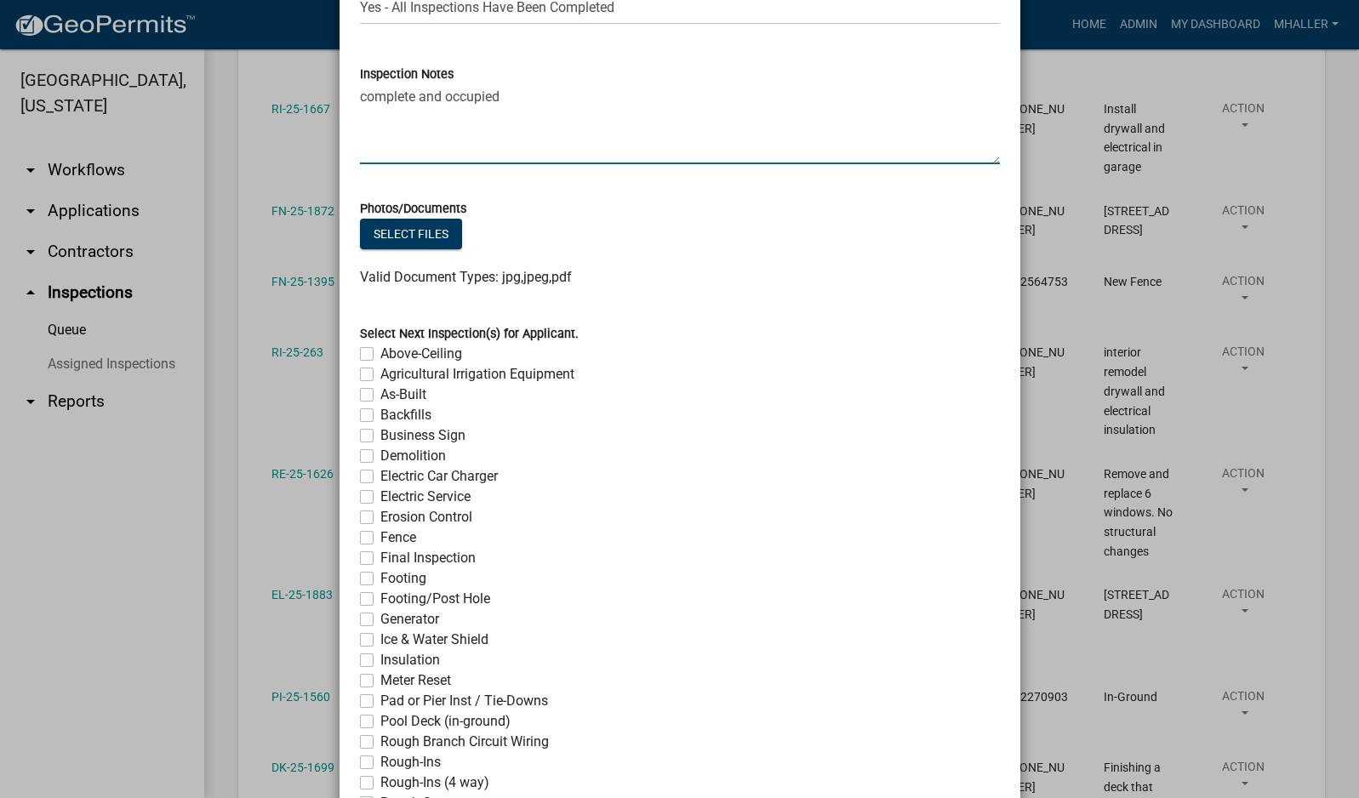
scroll to position [1277, 0]
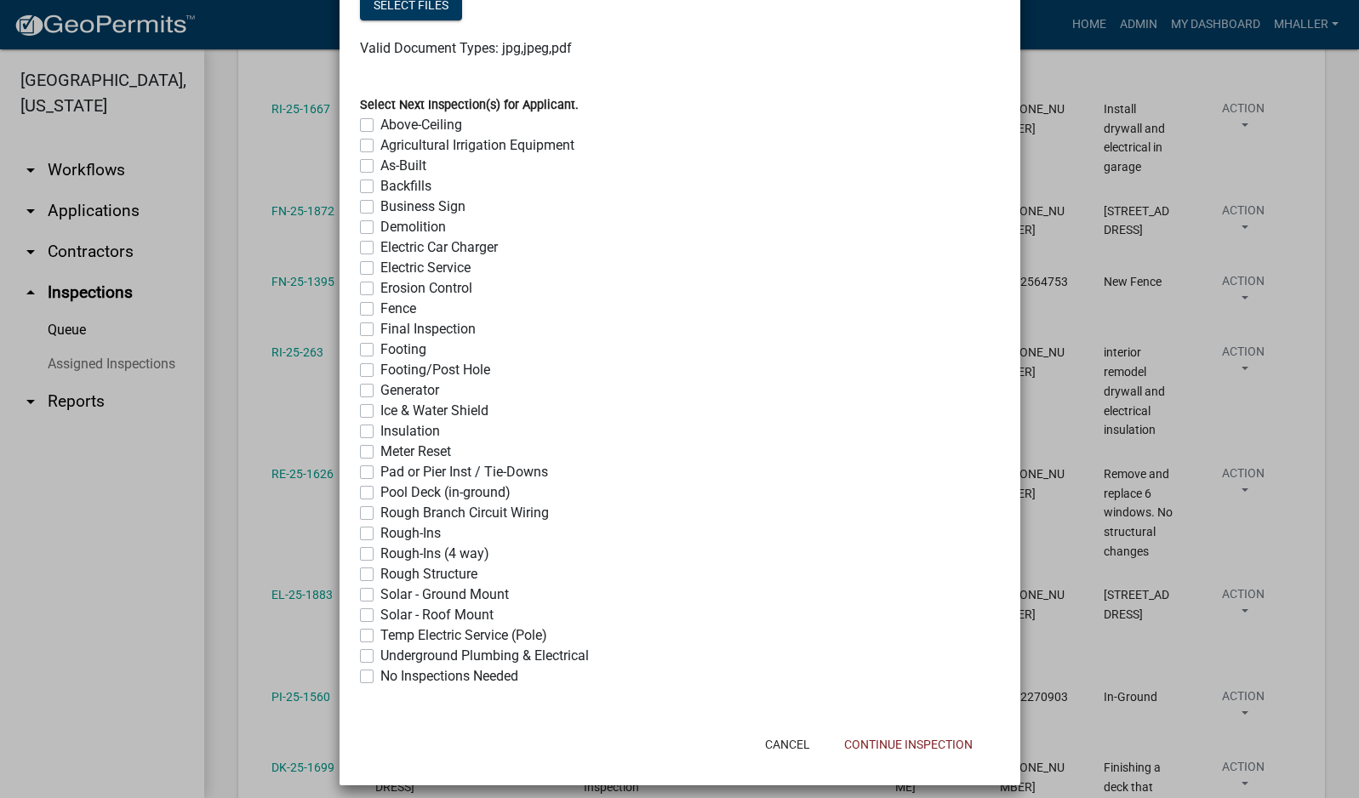
type textarea "complete and occupied"
click at [380, 678] on label "No Inspections Needed" at bounding box center [449, 676] width 138 height 20
click at [380, 677] on input "No Inspections Needed" at bounding box center [385, 671] width 11 height 11
checkbox input "true"
checkbox input "false"
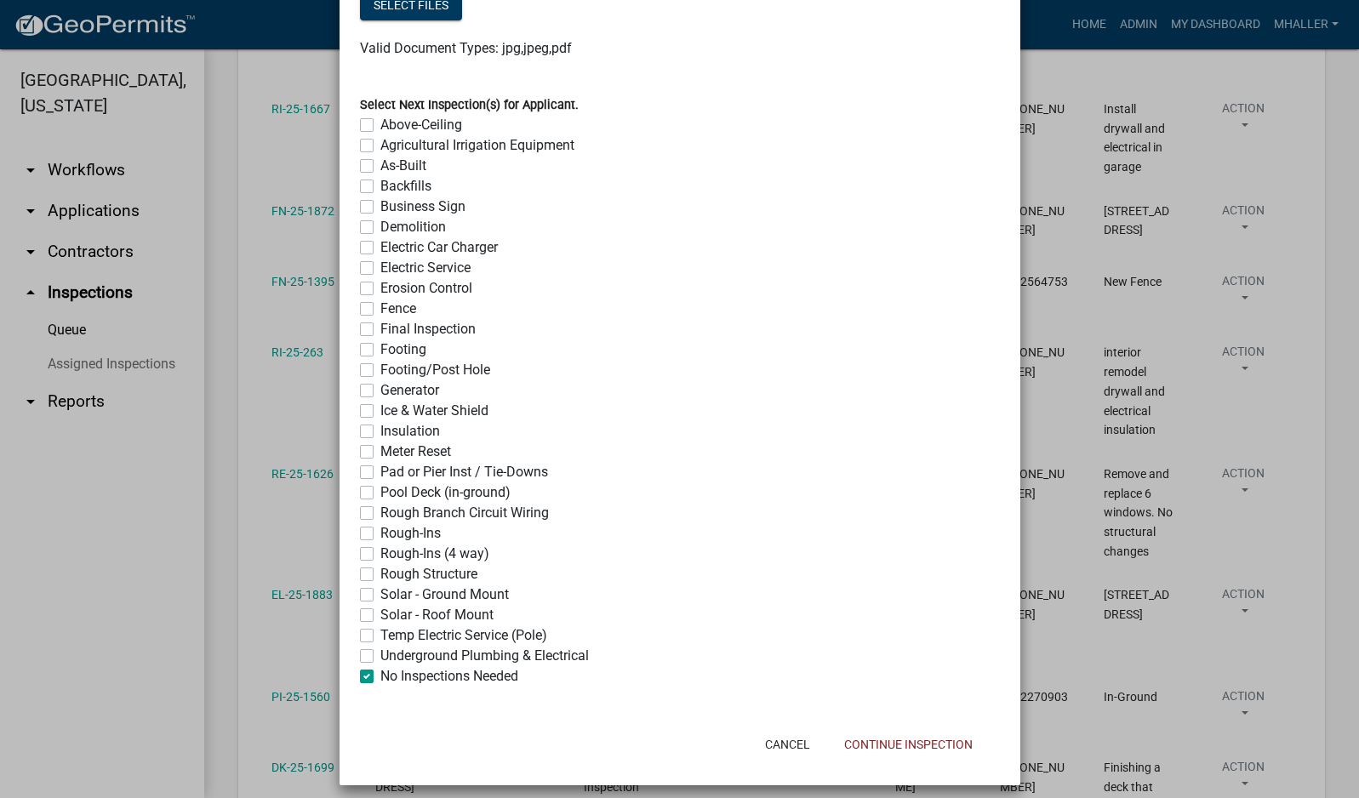
checkbox input "false"
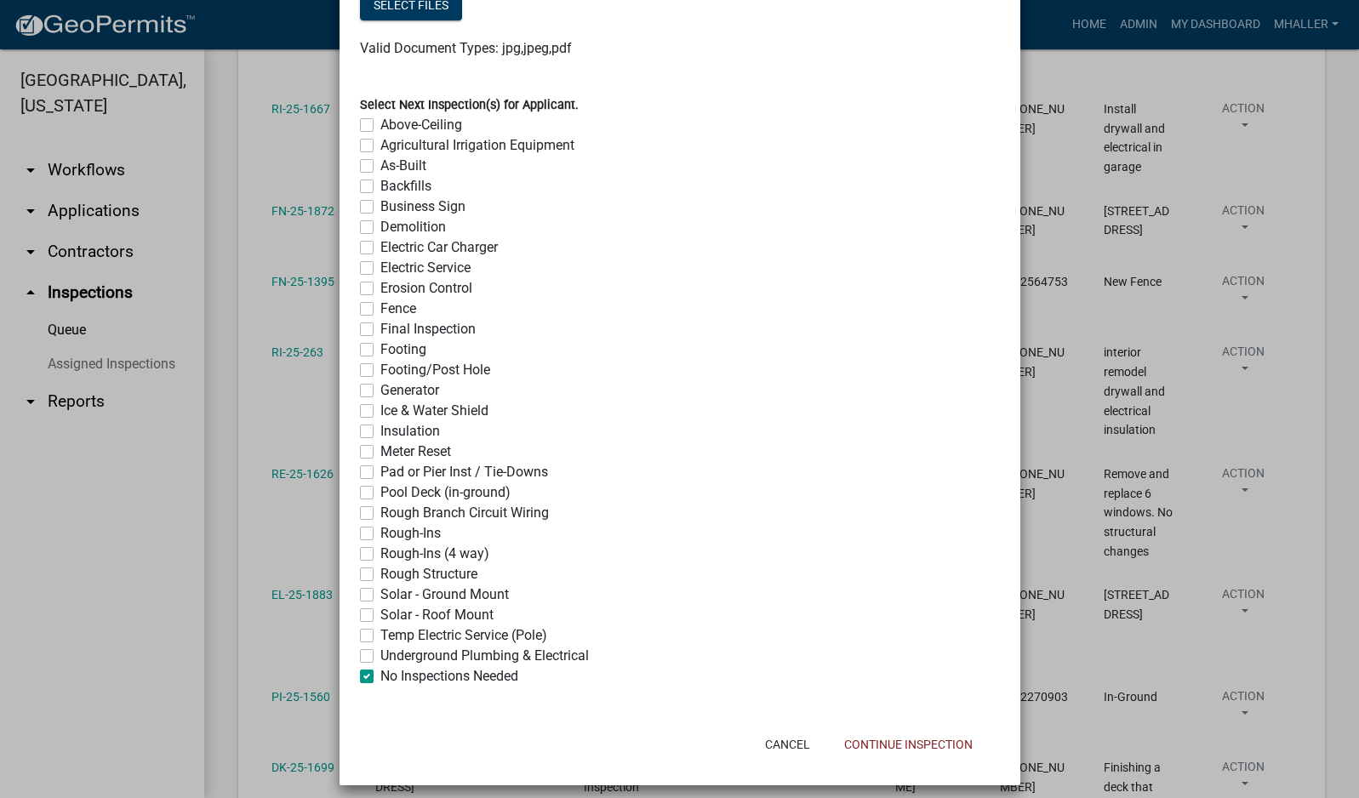
checkbox input "false"
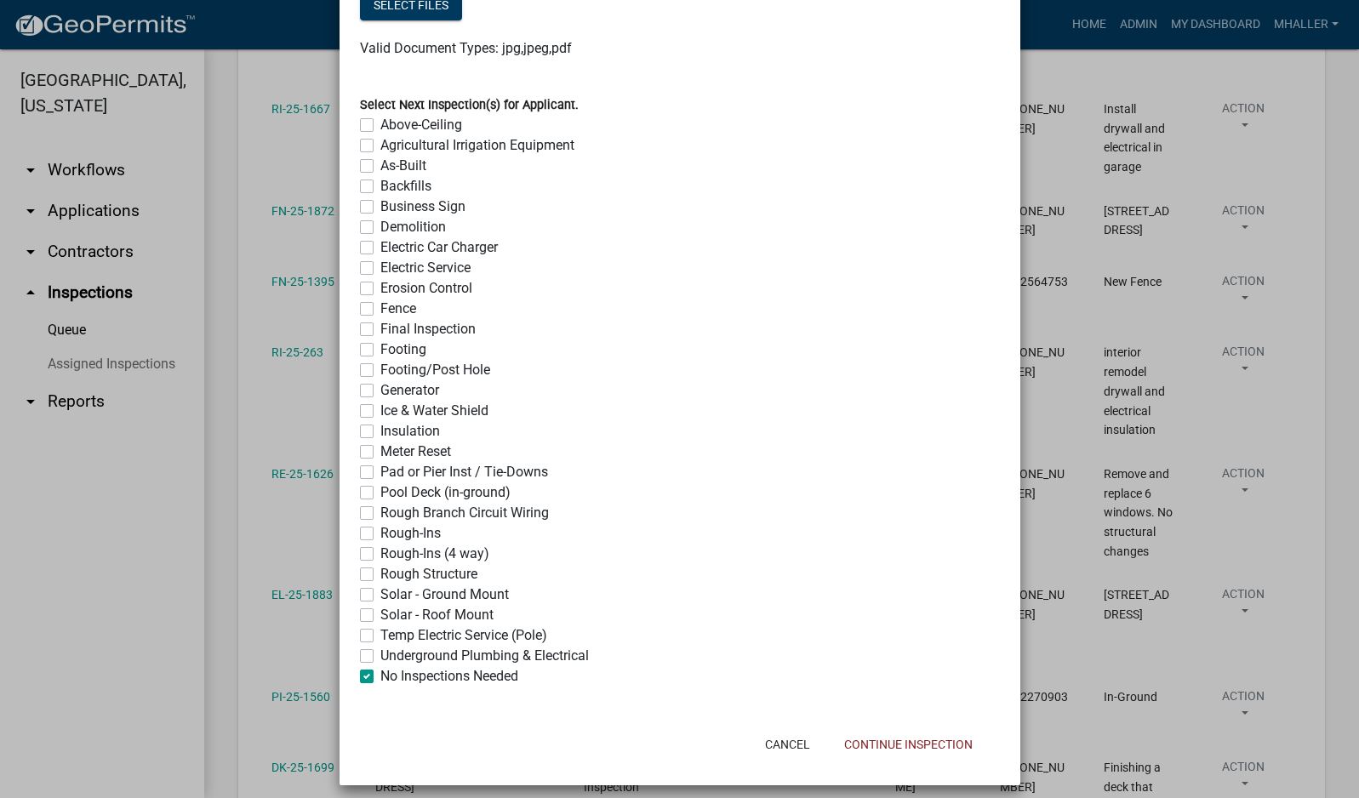
checkbox input "false"
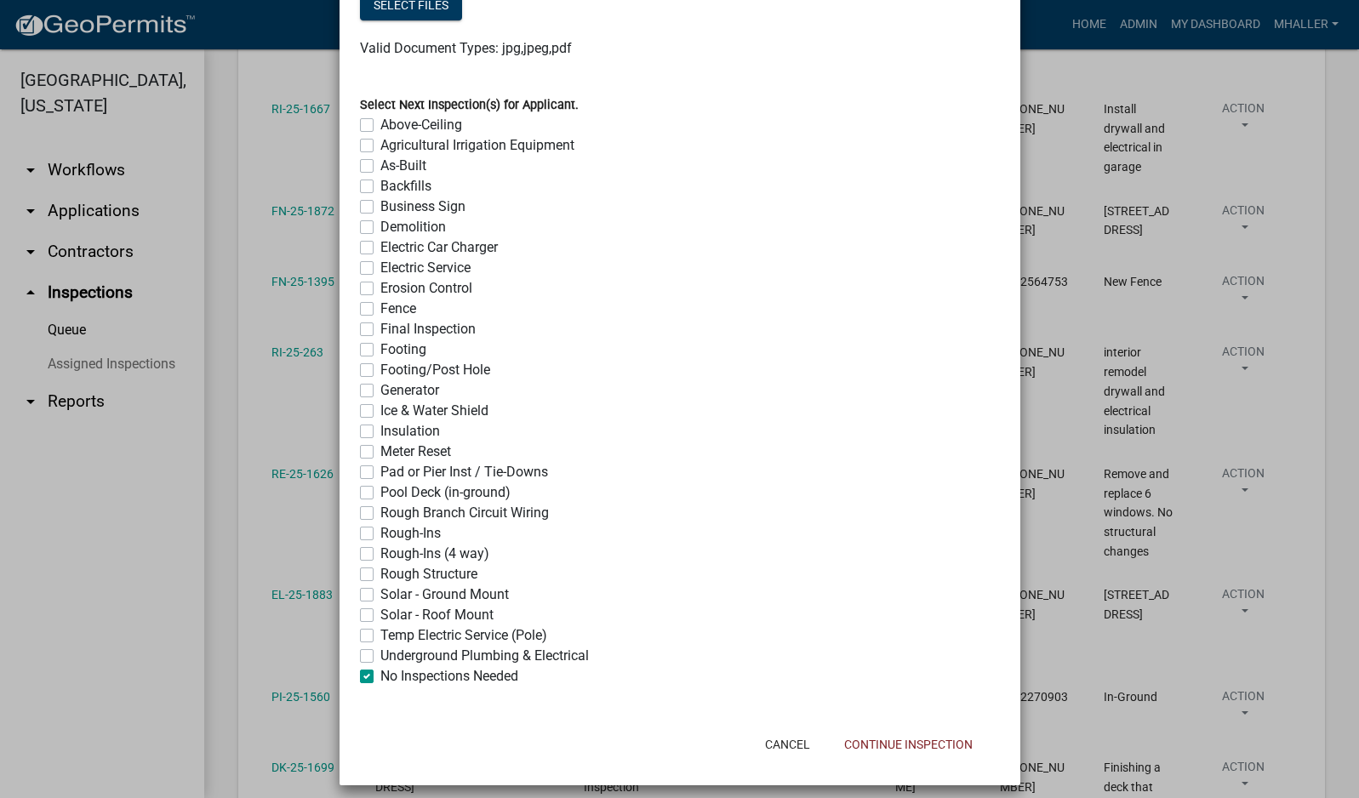
checkbox input "false"
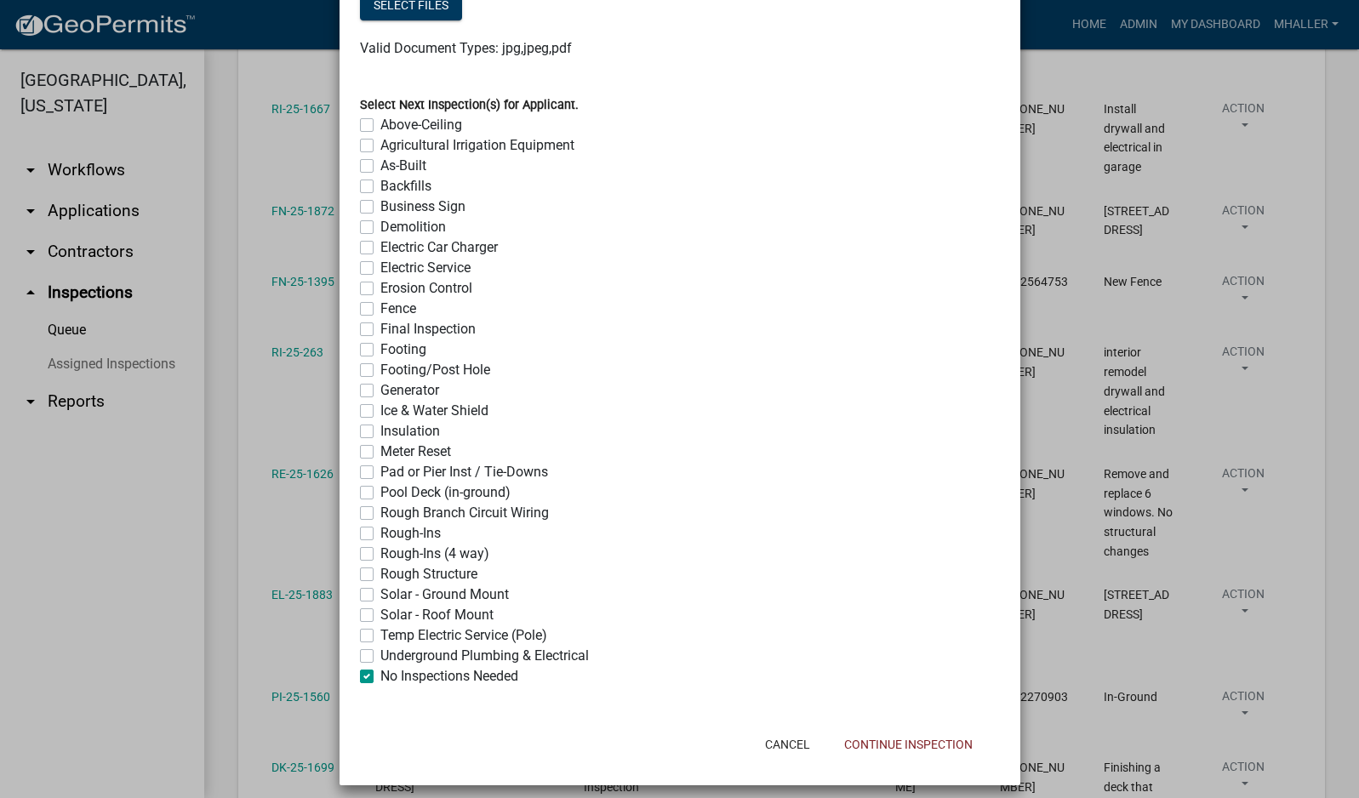
checkbox input "false"
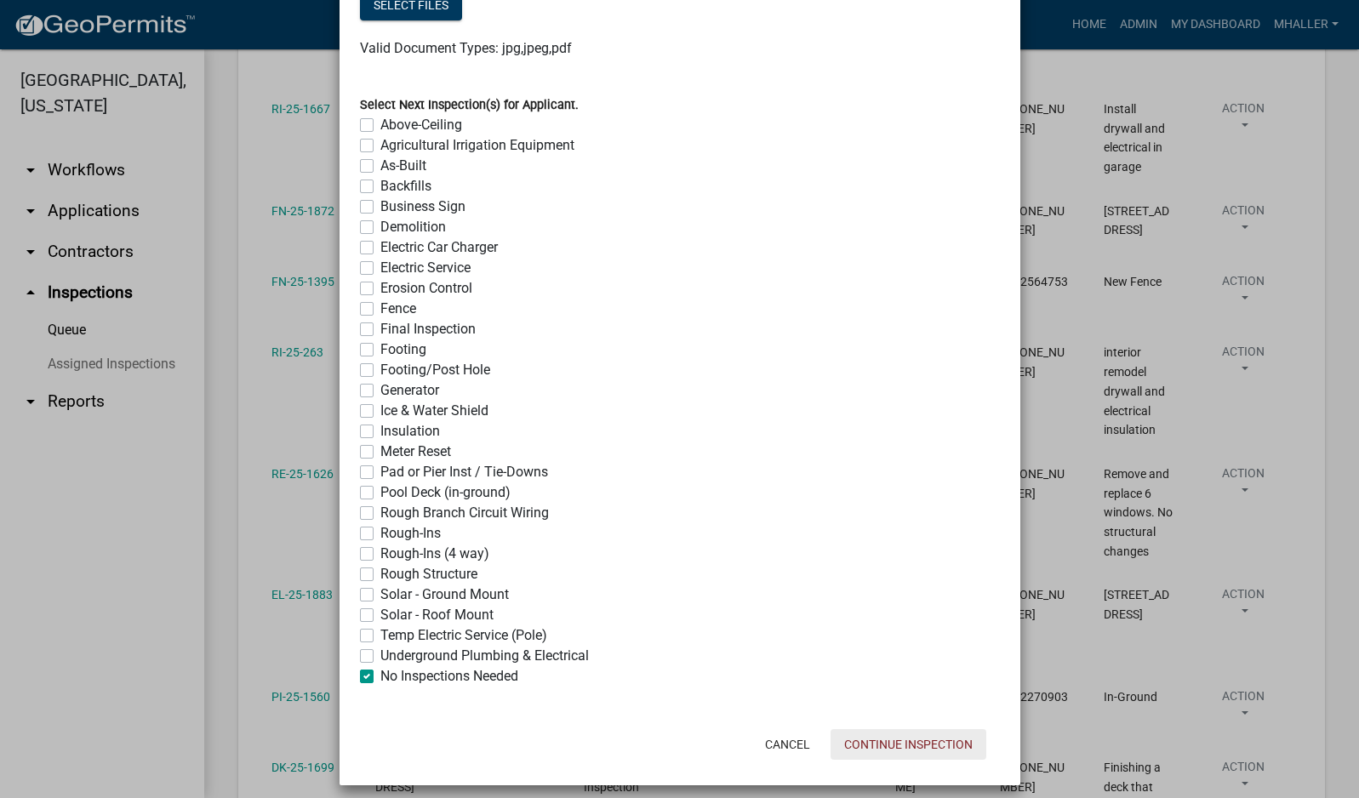
click at [893, 743] on button "Continue Inspection" at bounding box center [909, 744] width 156 height 31
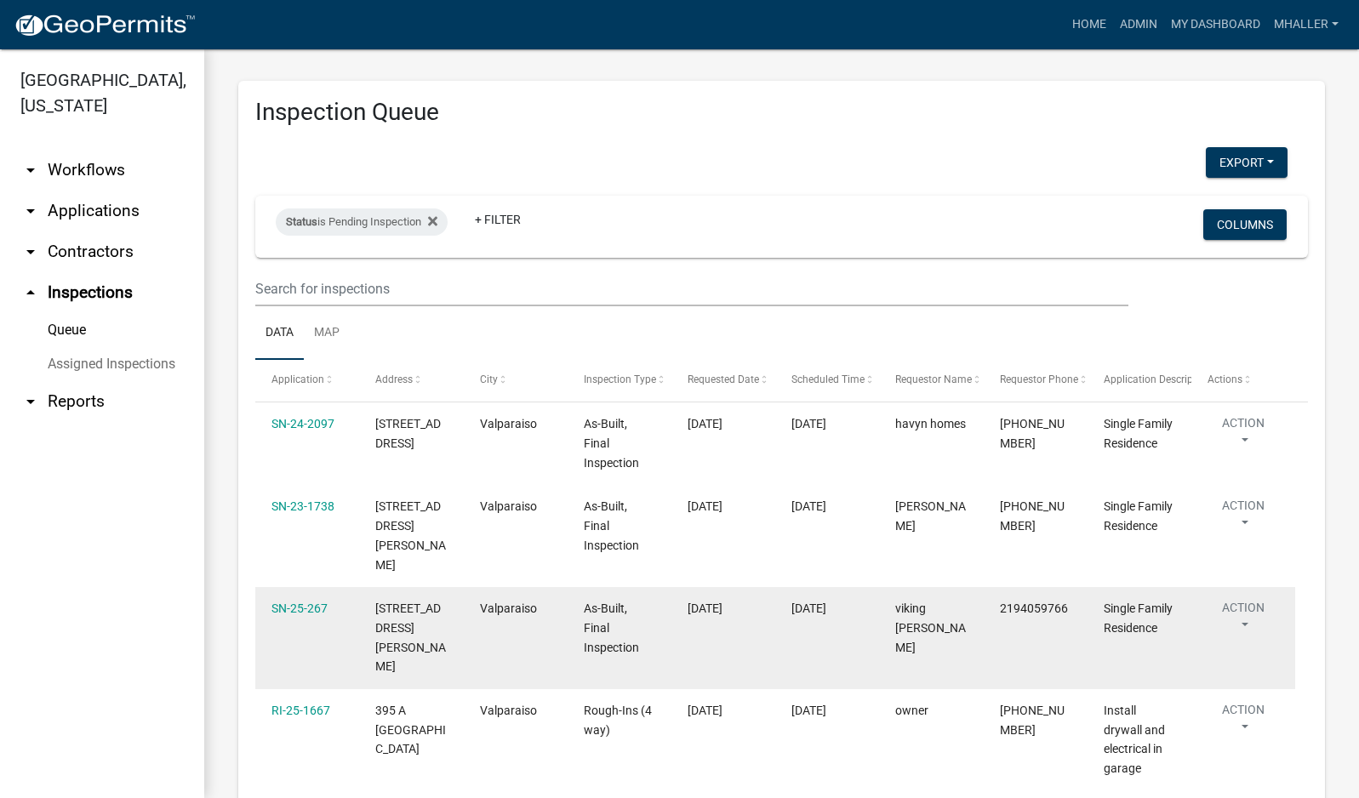
scroll to position [0, 0]
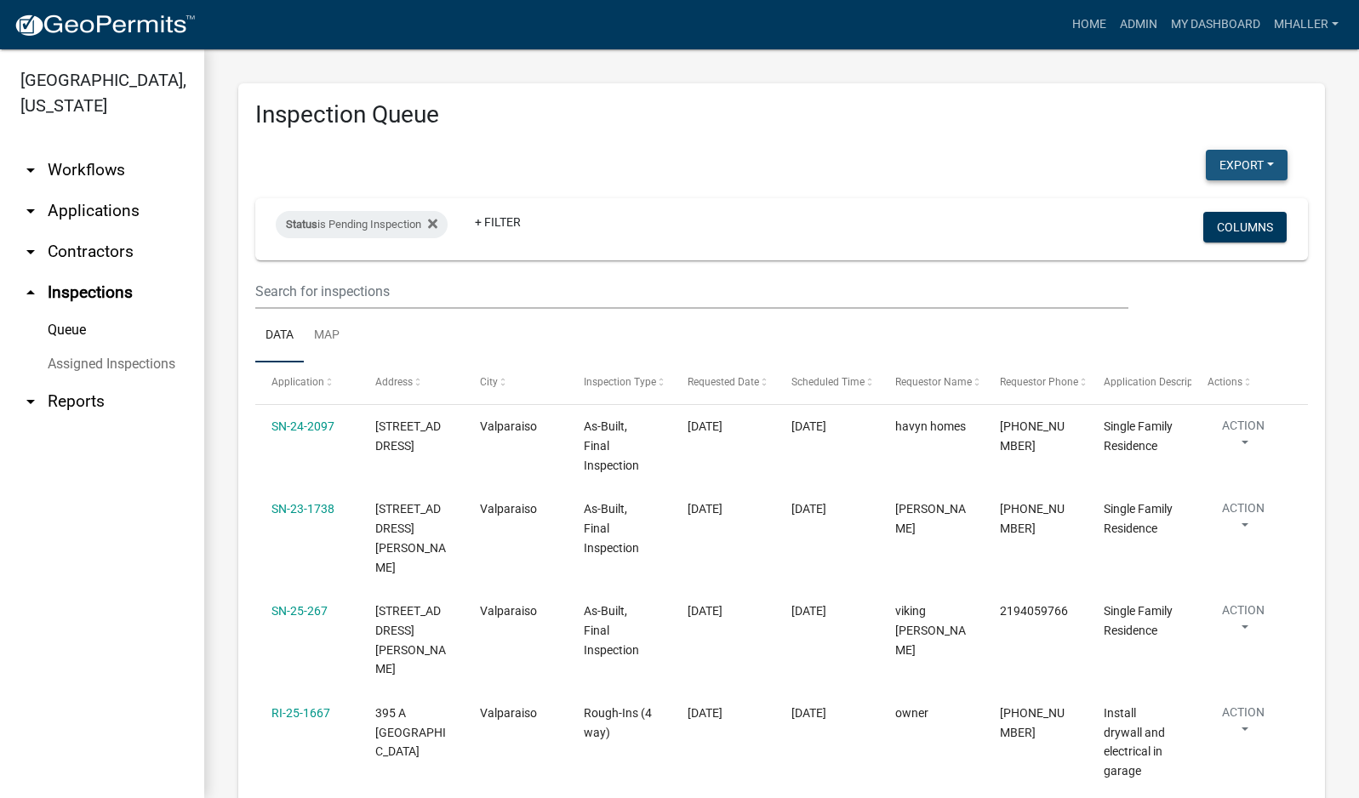
click at [1234, 163] on button "Export" at bounding box center [1247, 165] width 82 height 31
click at [1155, 251] on button "CSV Format (.csv)" at bounding box center [1208, 250] width 159 height 41
click at [102, 191] on link "arrow_drop_down Applications" at bounding box center [102, 211] width 204 height 41
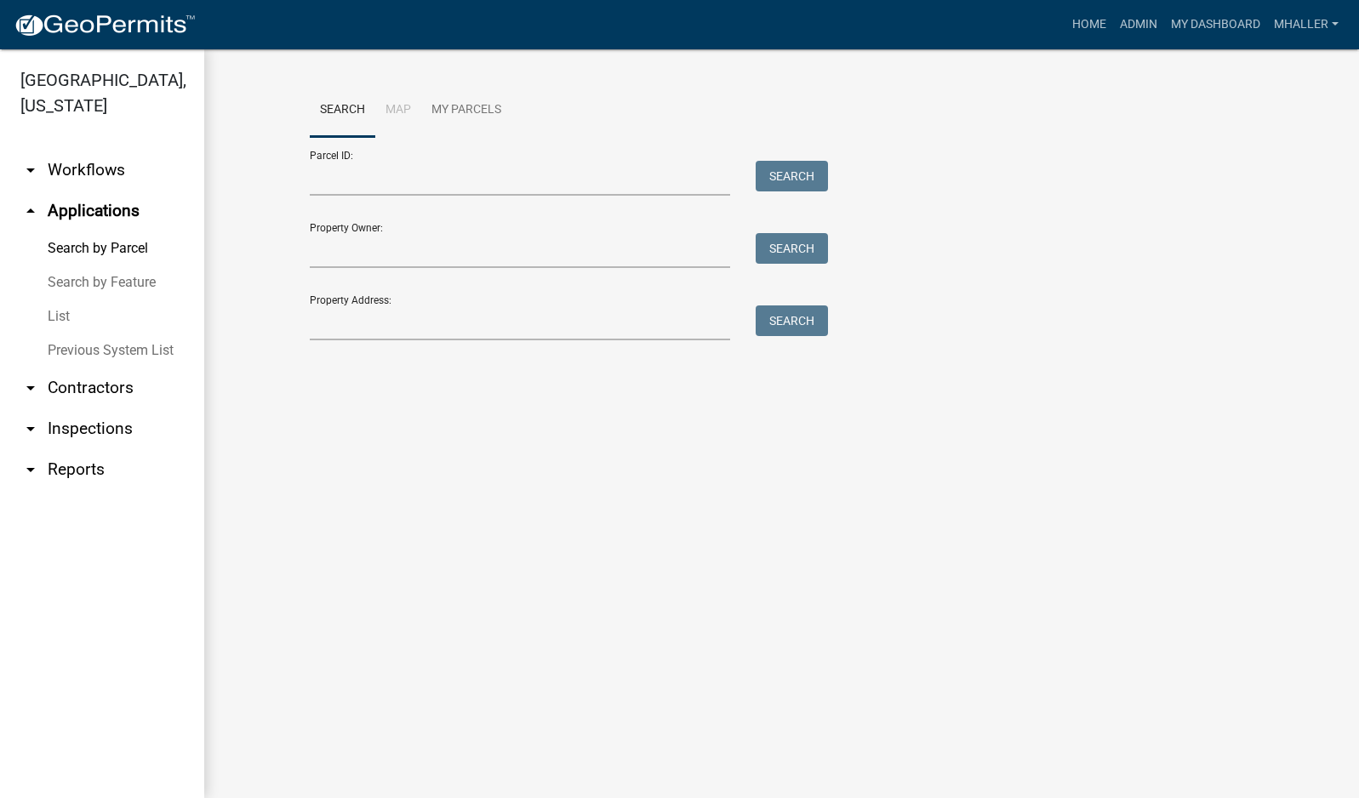
click at [66, 300] on link "List" at bounding box center [102, 317] width 204 height 34
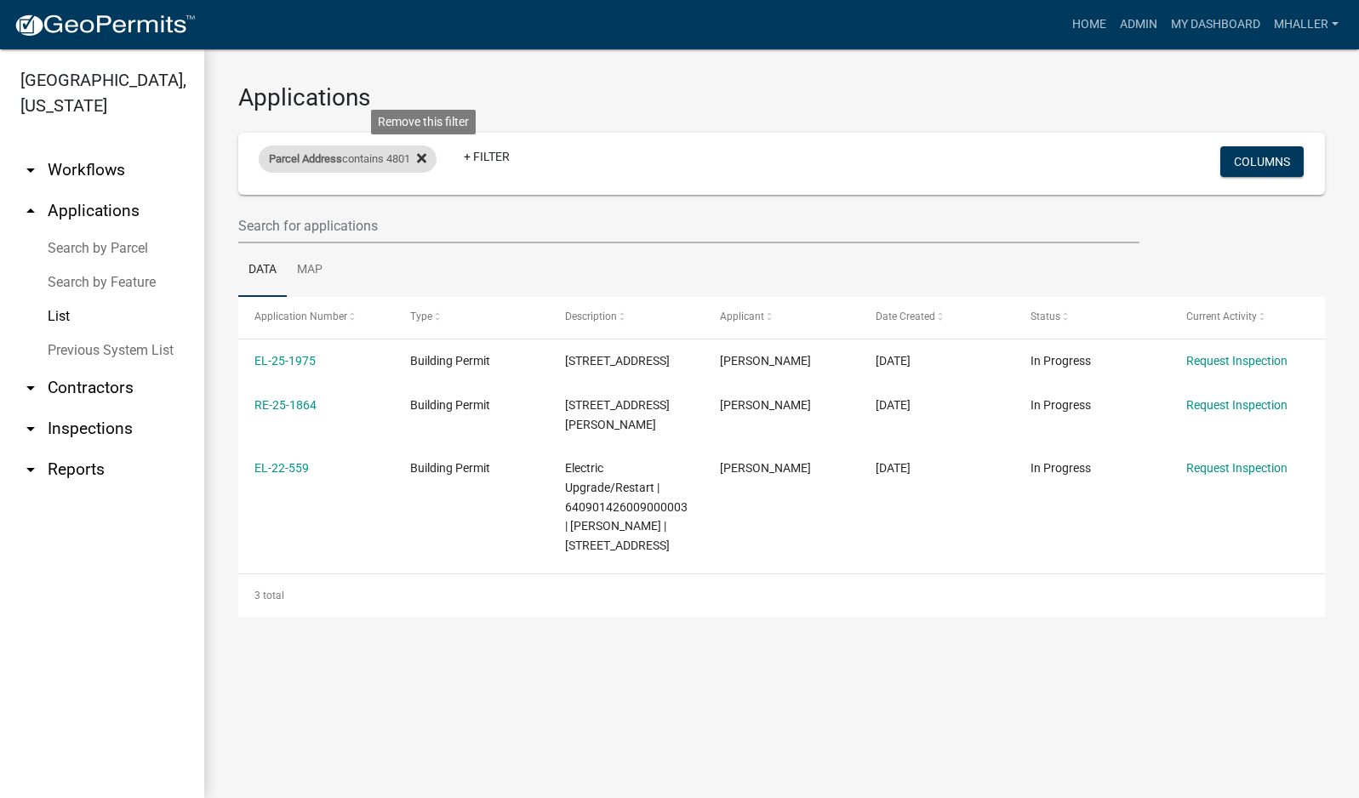
click at [426, 157] on icon at bounding box center [421, 157] width 9 height 9
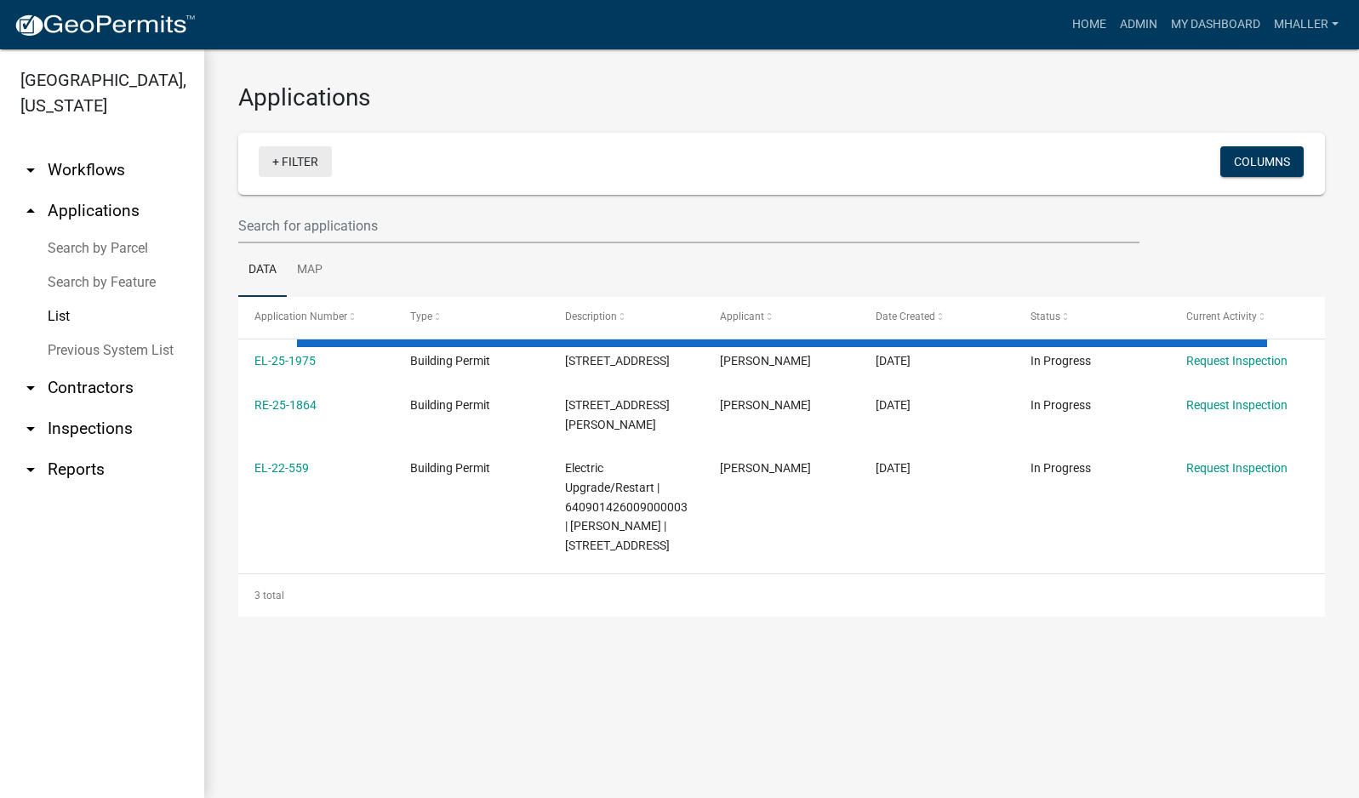
click at [311, 163] on link "+ Filter" at bounding box center [295, 161] width 73 height 31
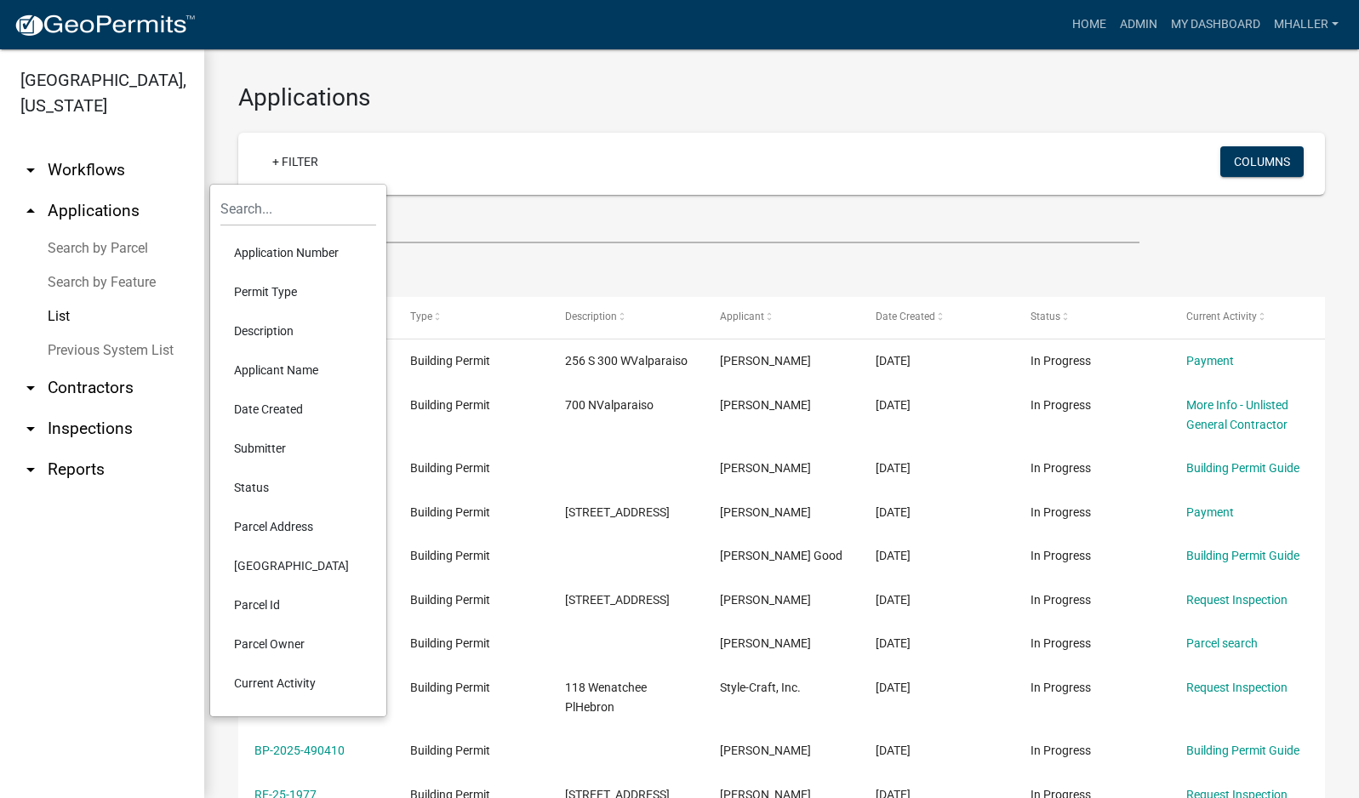
click at [289, 251] on li "Application Number" at bounding box center [298, 252] width 156 height 39
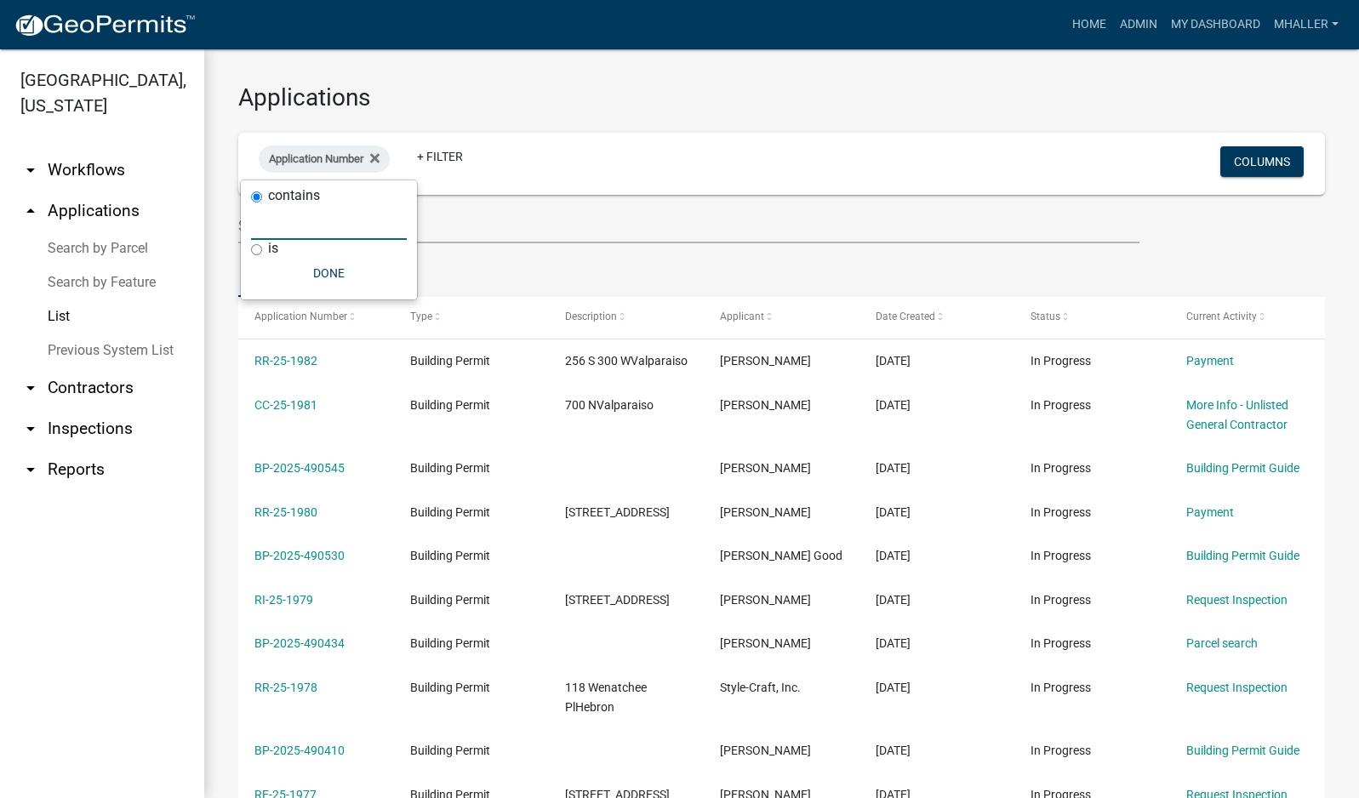
click at [290, 226] on input "text" at bounding box center [329, 222] width 156 height 35
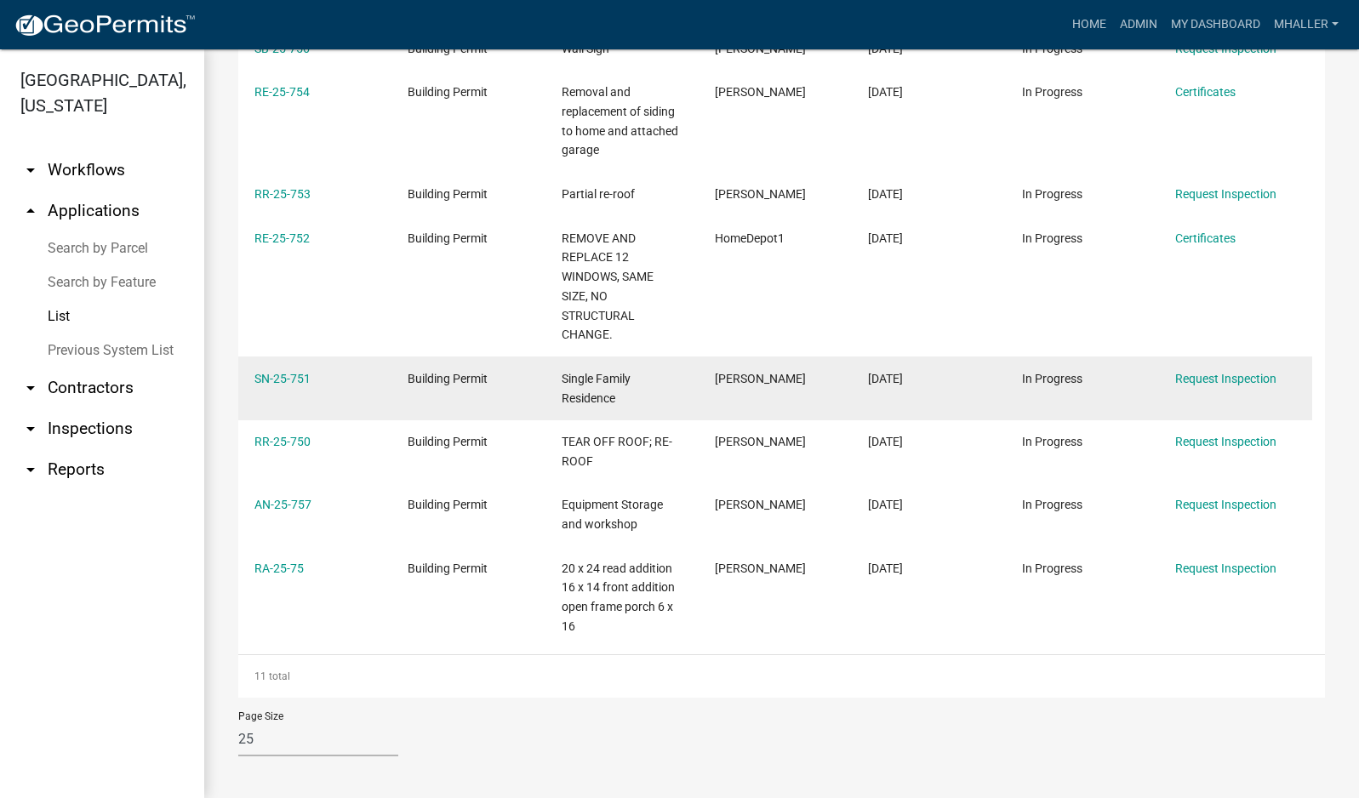
scroll to position [470, 0]
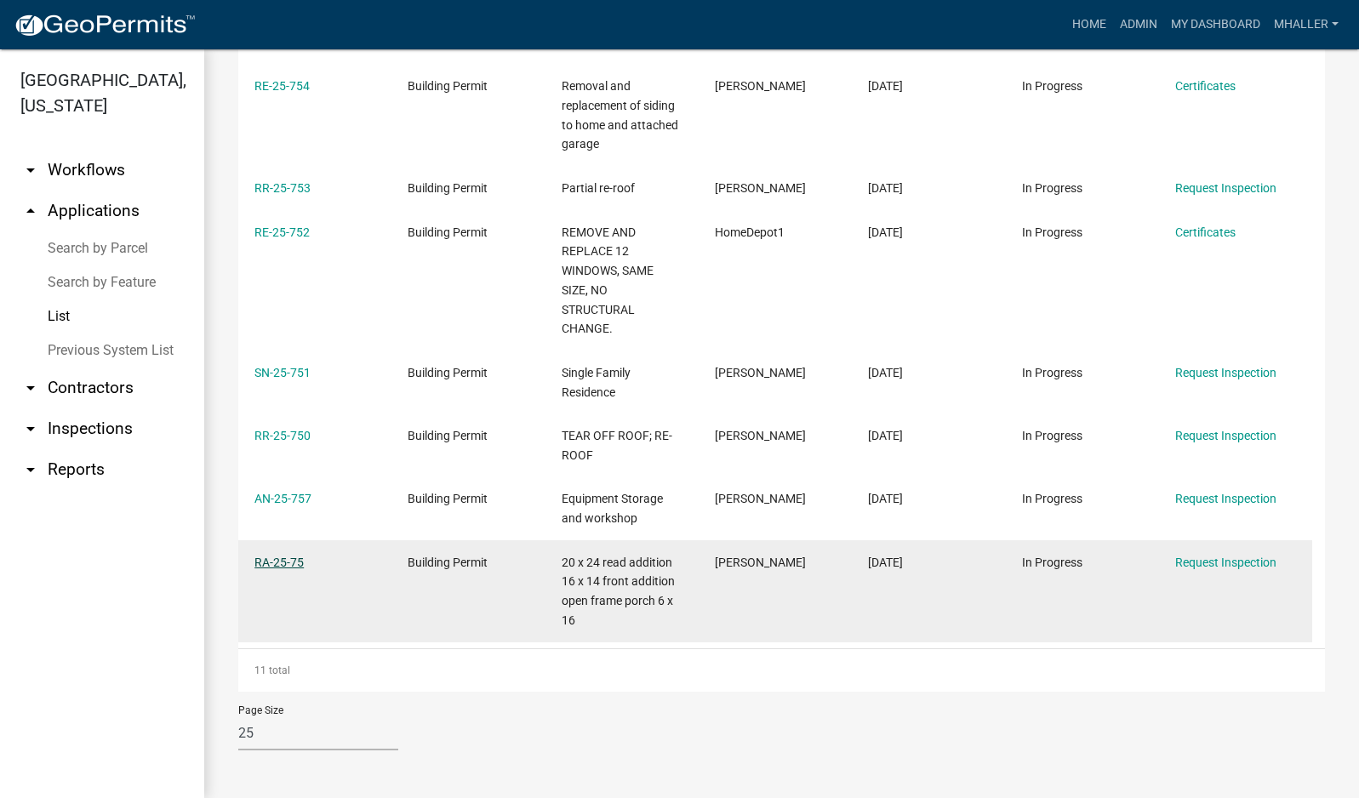
click at [277, 561] on link "RA-25-75" at bounding box center [278, 563] width 49 height 14
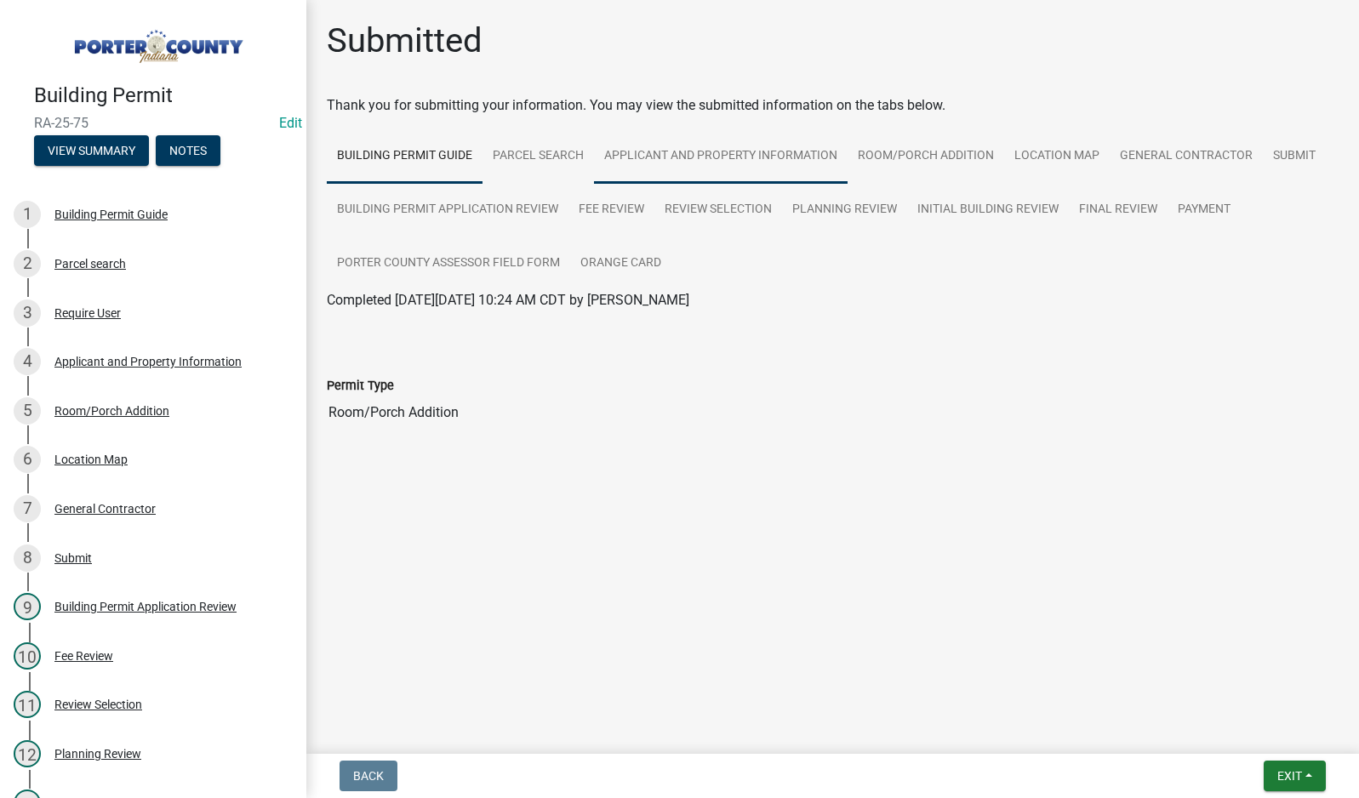
click at [669, 157] on link "Applicant and Property Information" at bounding box center [721, 156] width 254 height 54
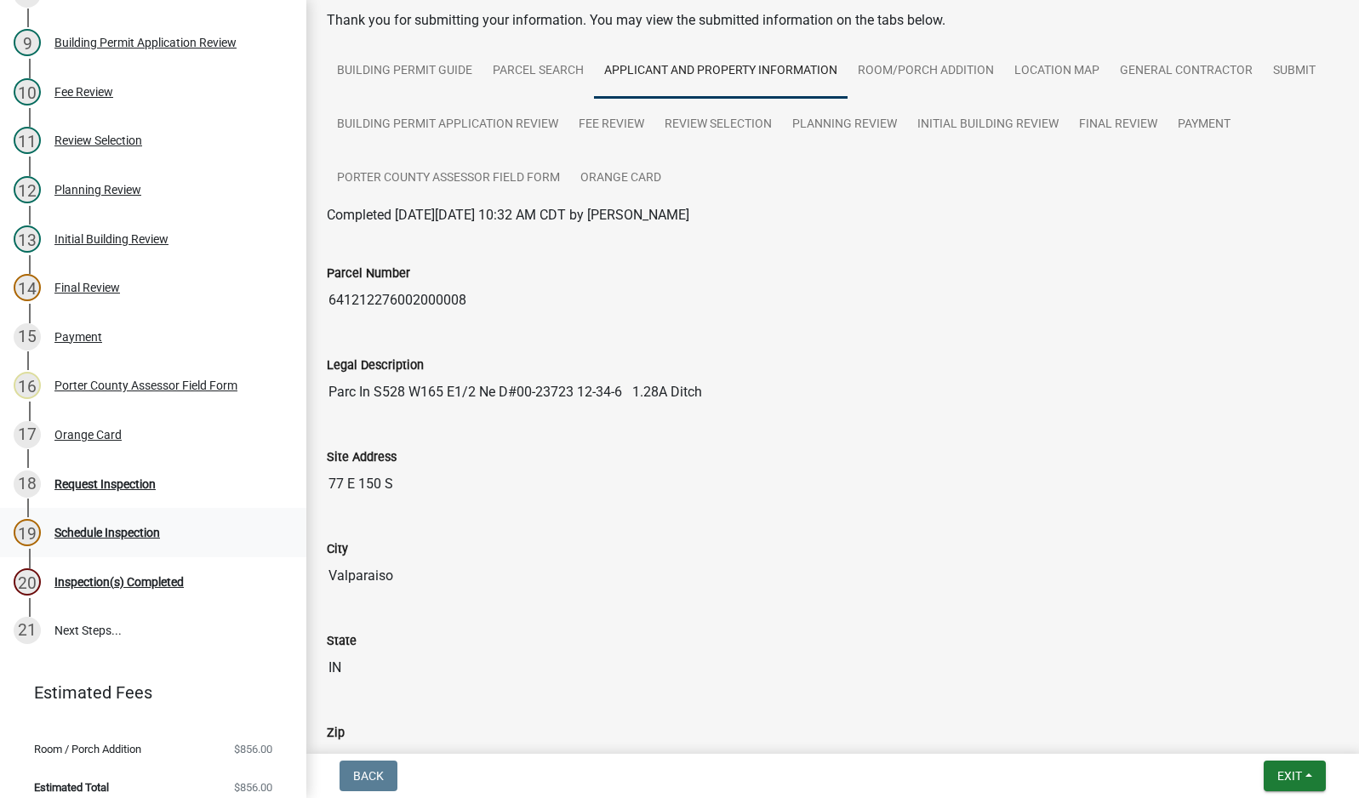
scroll to position [577, 0]
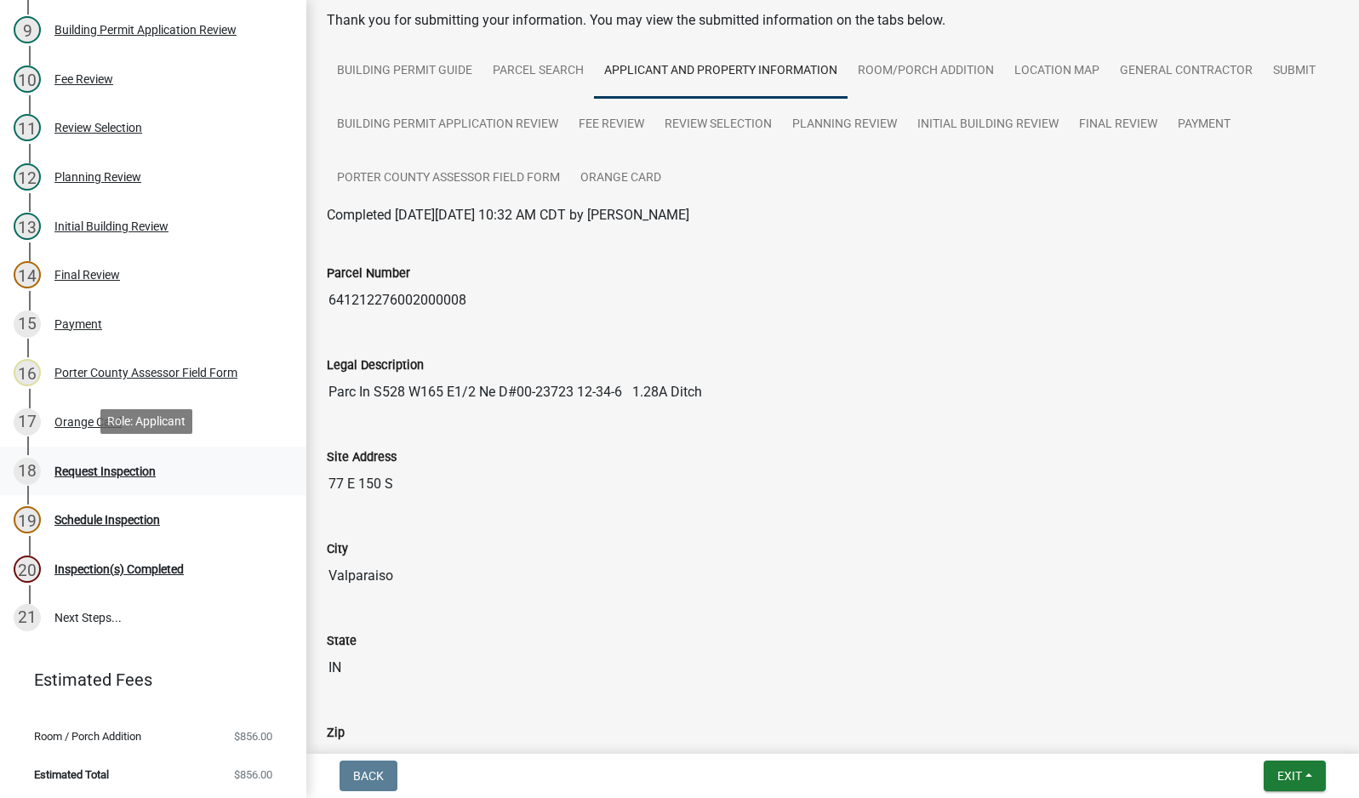
click at [97, 467] on div "Request Inspection" at bounding box center [104, 472] width 101 height 12
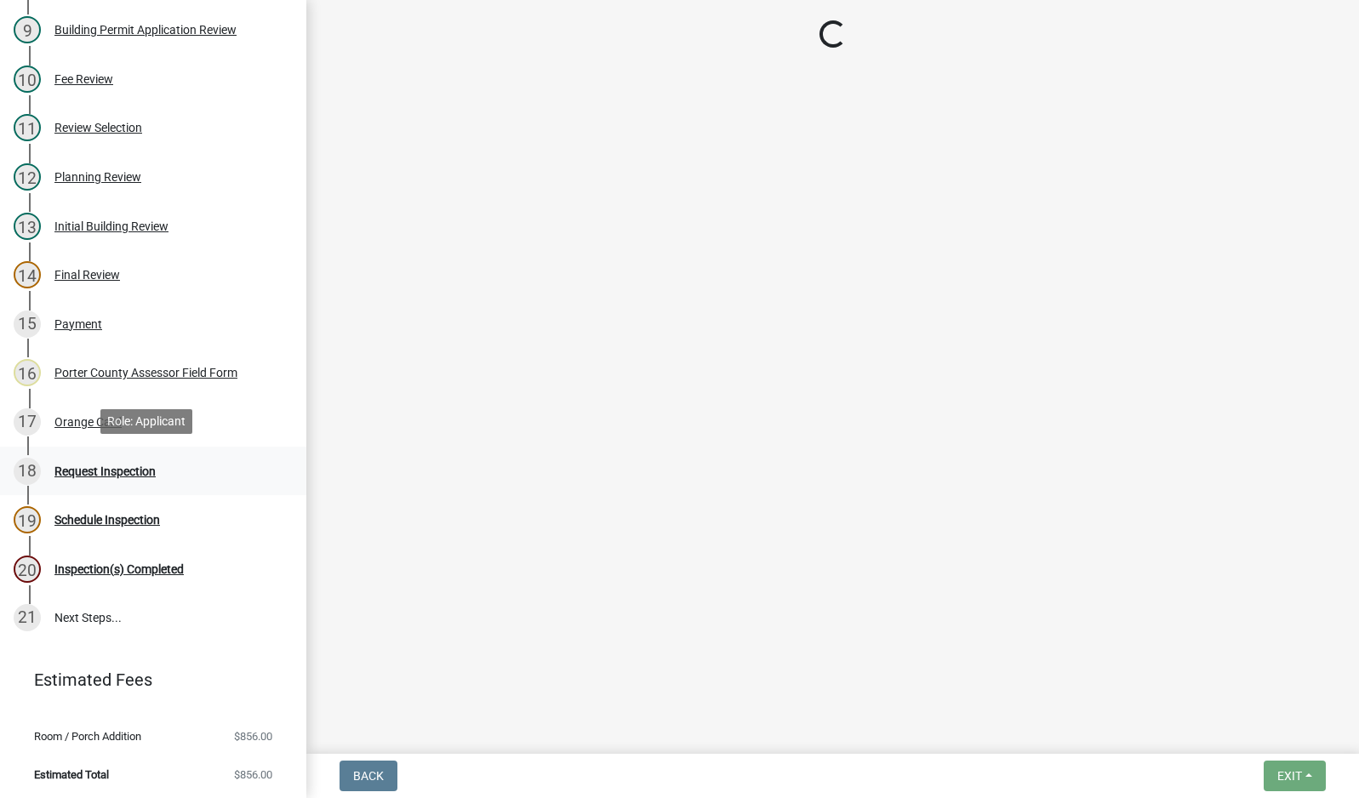
scroll to position [0, 0]
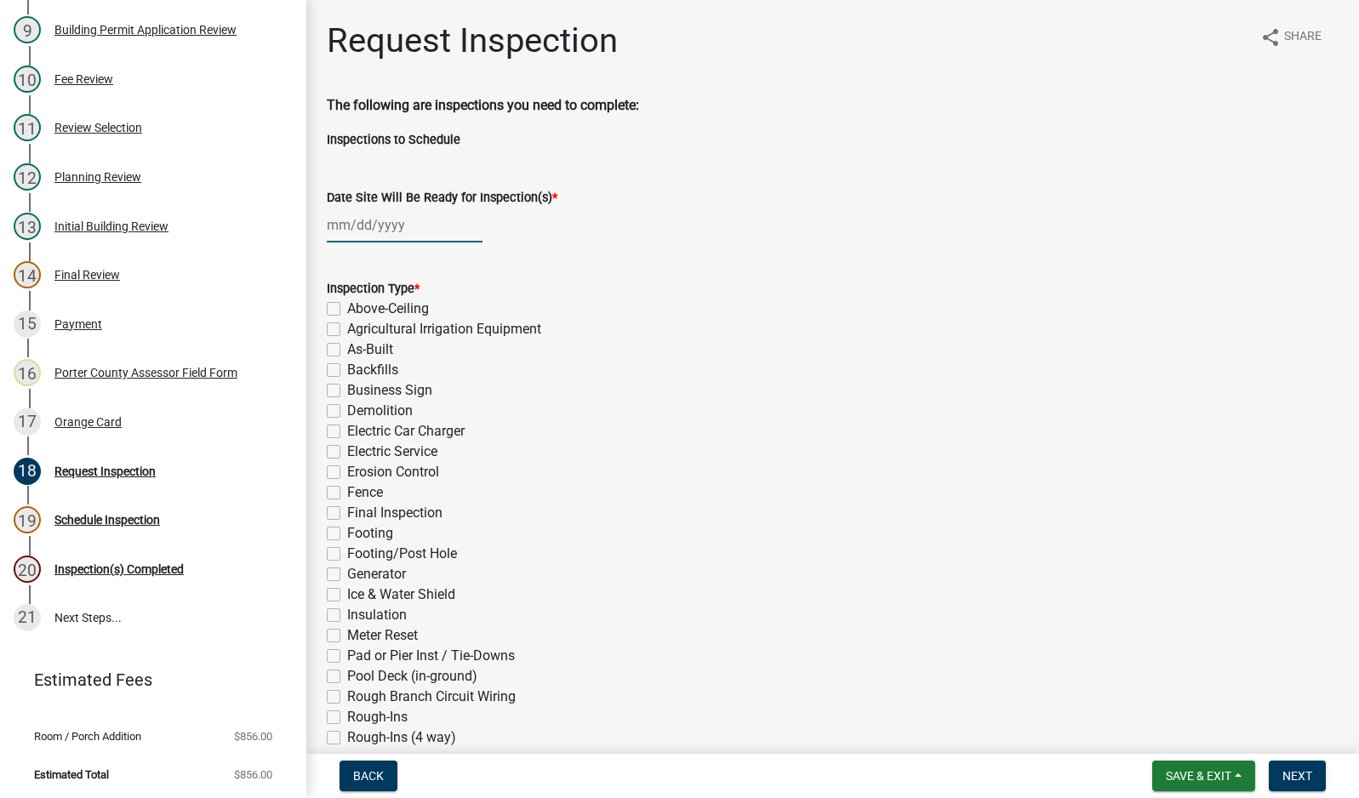
click at [393, 226] on div at bounding box center [405, 225] width 156 height 35
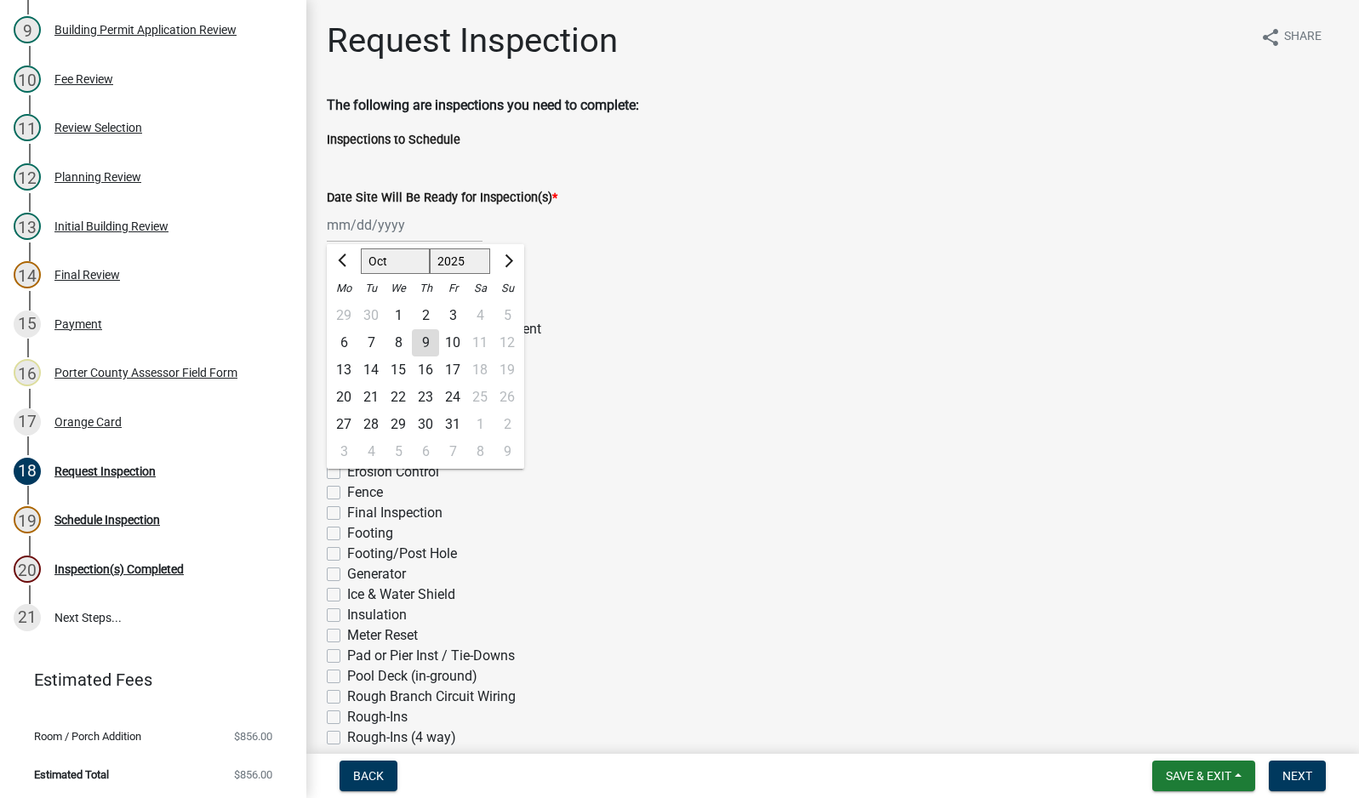
click at [426, 338] on div "9" at bounding box center [425, 342] width 27 height 27
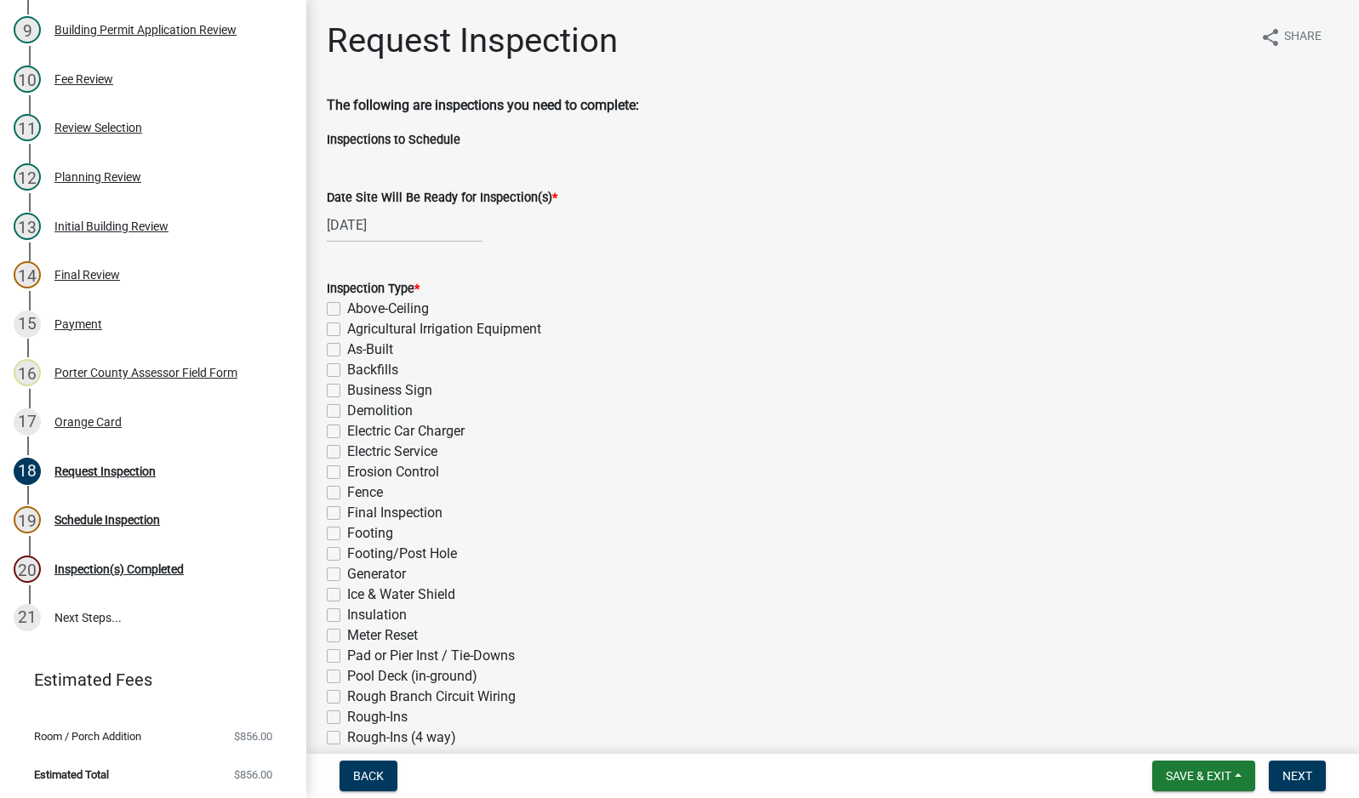
click at [347, 372] on label "Backfills" at bounding box center [372, 370] width 51 height 20
click at [347, 371] on input "Backfills" at bounding box center [352, 365] width 11 height 11
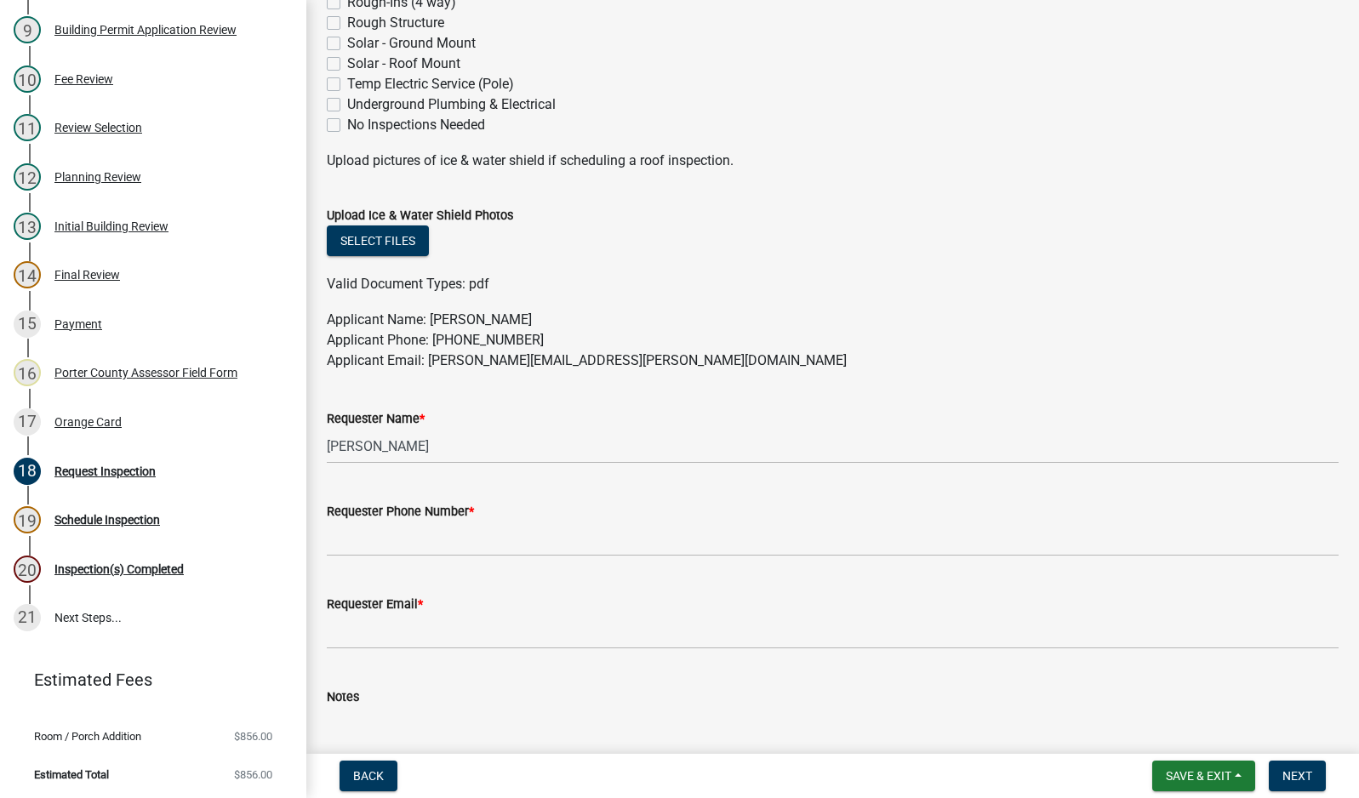
scroll to position [766, 0]
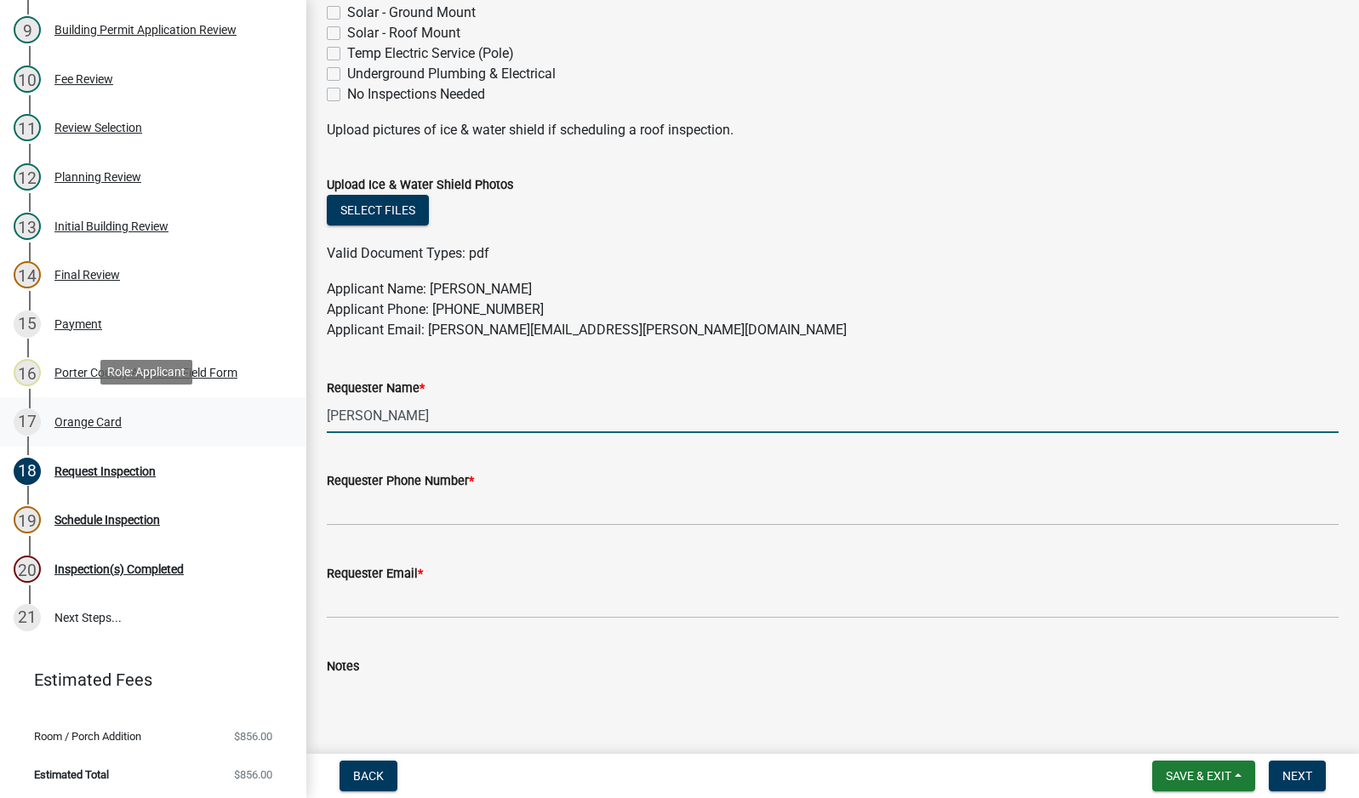
drag, startPoint x: 415, startPoint y: 420, endPoint x: 220, endPoint y: 415, distance: 195.8
click at [220, 415] on div "Building Permit RA-25-75 Edit View Summary Notes 1 Building Permit Guide 2 Parc…" at bounding box center [679, 399] width 1359 height 798
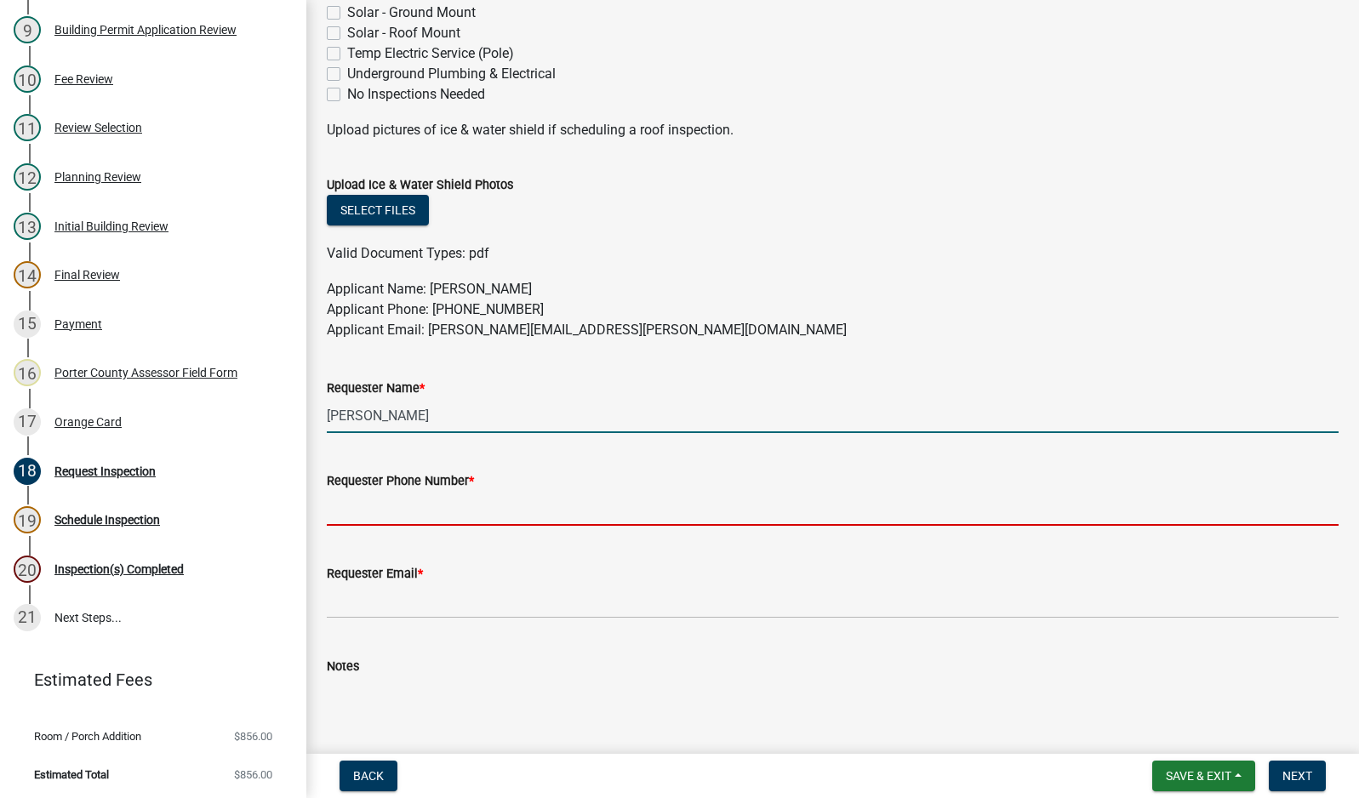
click at [449, 506] on input "Requester Phone Number *" at bounding box center [833, 508] width 1012 height 35
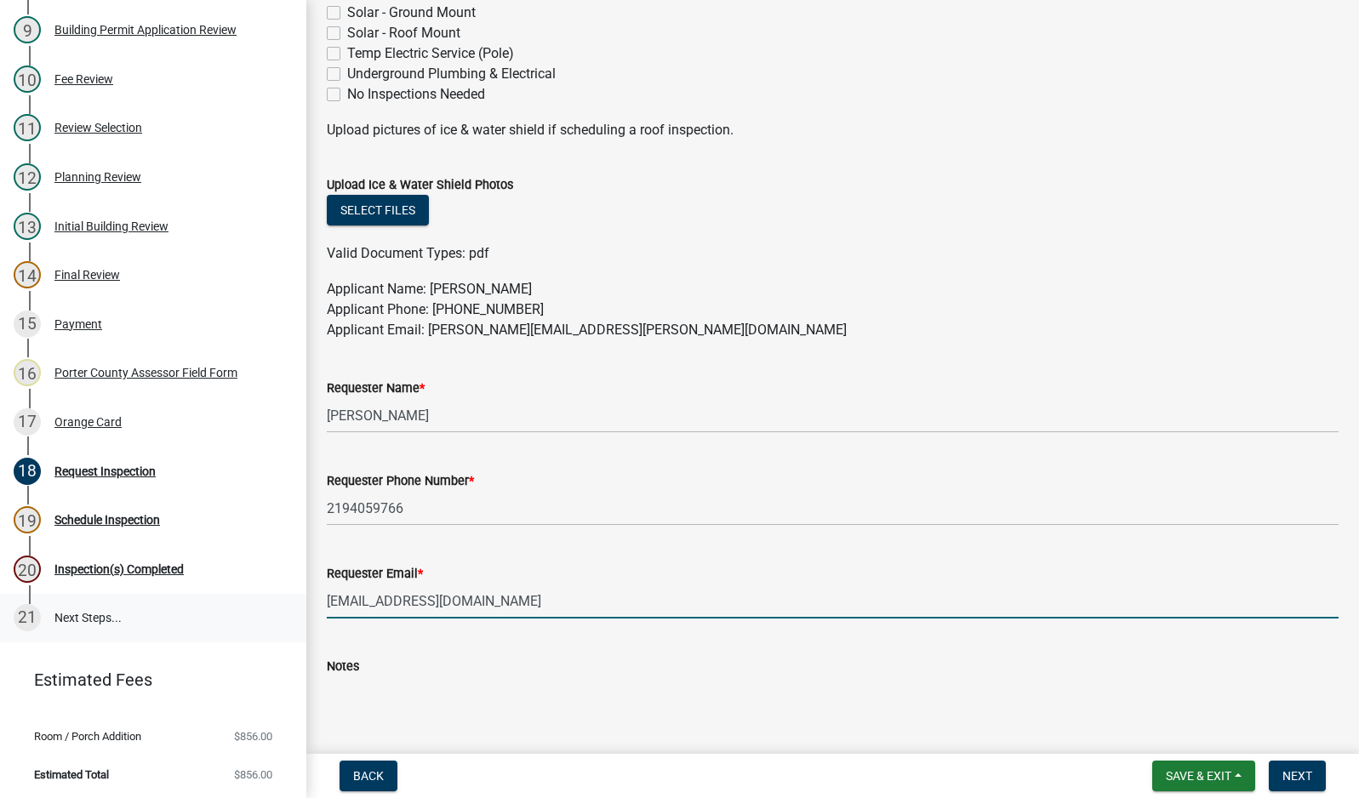
drag, startPoint x: 490, startPoint y: 601, endPoint x: 191, endPoint y: 595, distance: 298.8
click at [198, 595] on div "Building Permit RA-25-75 Edit View Summary Notes 1 Building Permit Guide 2 Parc…" at bounding box center [679, 399] width 1359 height 798
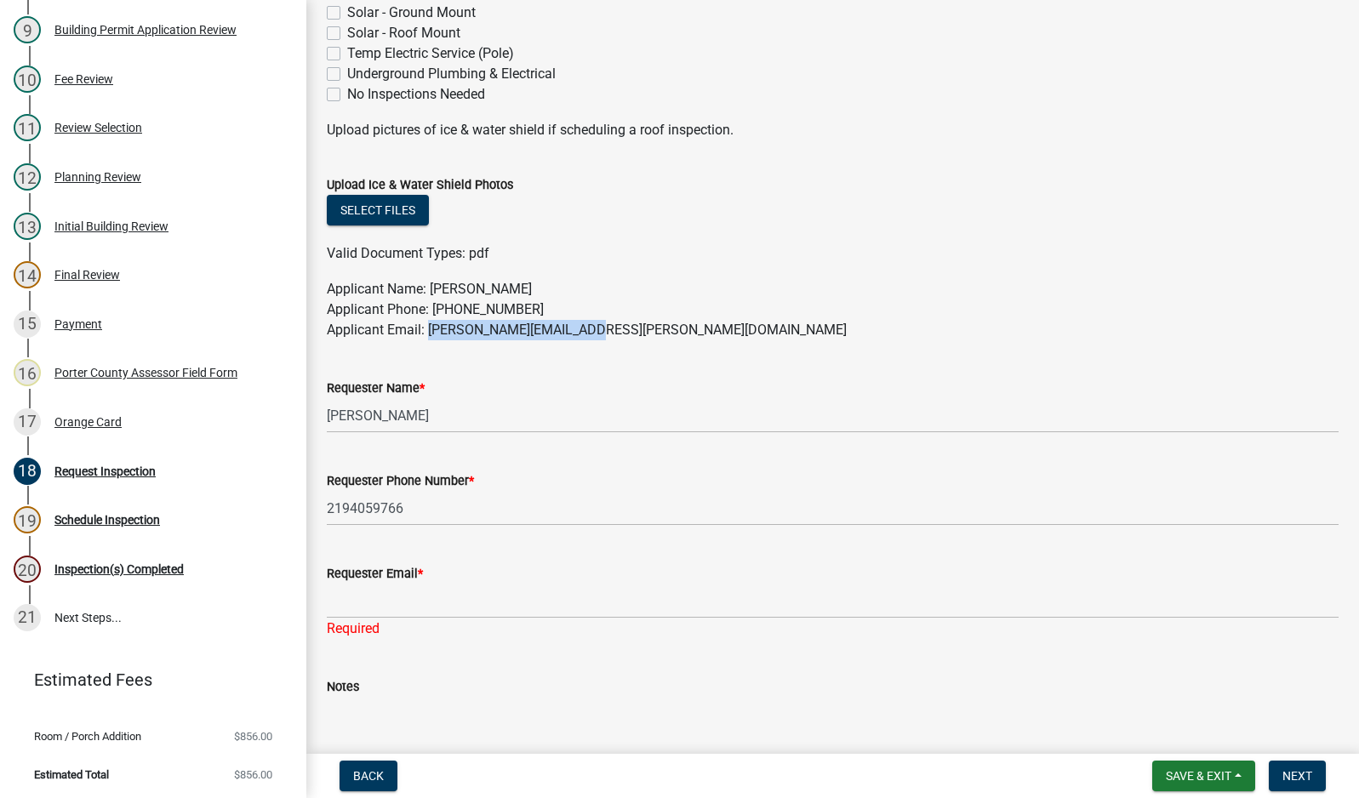
drag, startPoint x: 580, startPoint y: 330, endPoint x: 427, endPoint y: 334, distance: 153.3
click at [427, 334] on p "Applicant Name: [PERSON_NAME] Applicant Phone: [PHONE_NUMBER] Applicant Email: …" at bounding box center [833, 309] width 1012 height 61
copy p "[PERSON_NAME][EMAIL_ADDRESS][PERSON_NAME][DOMAIN_NAME]"
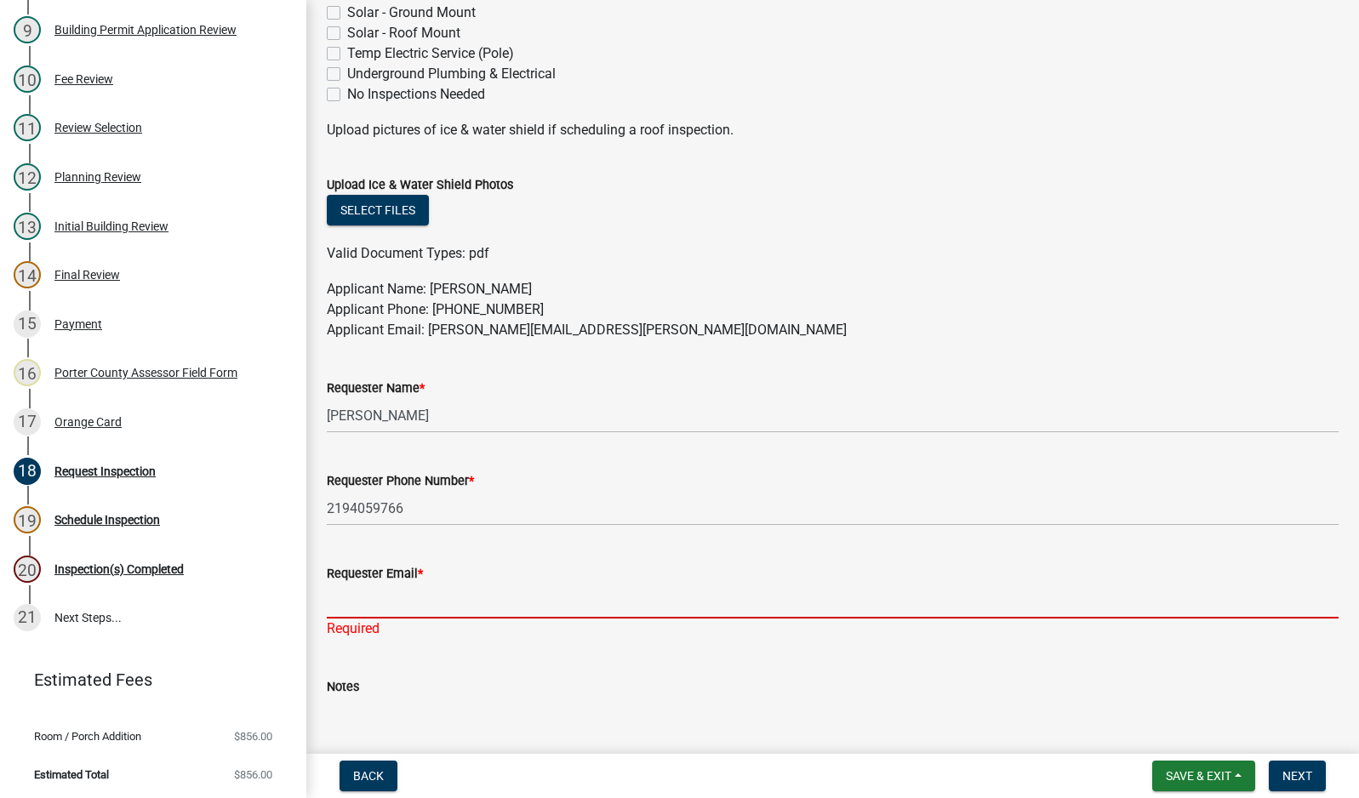
paste input "[PERSON_NAME][EMAIL_ADDRESS][PERSON_NAME][DOMAIN_NAME]"
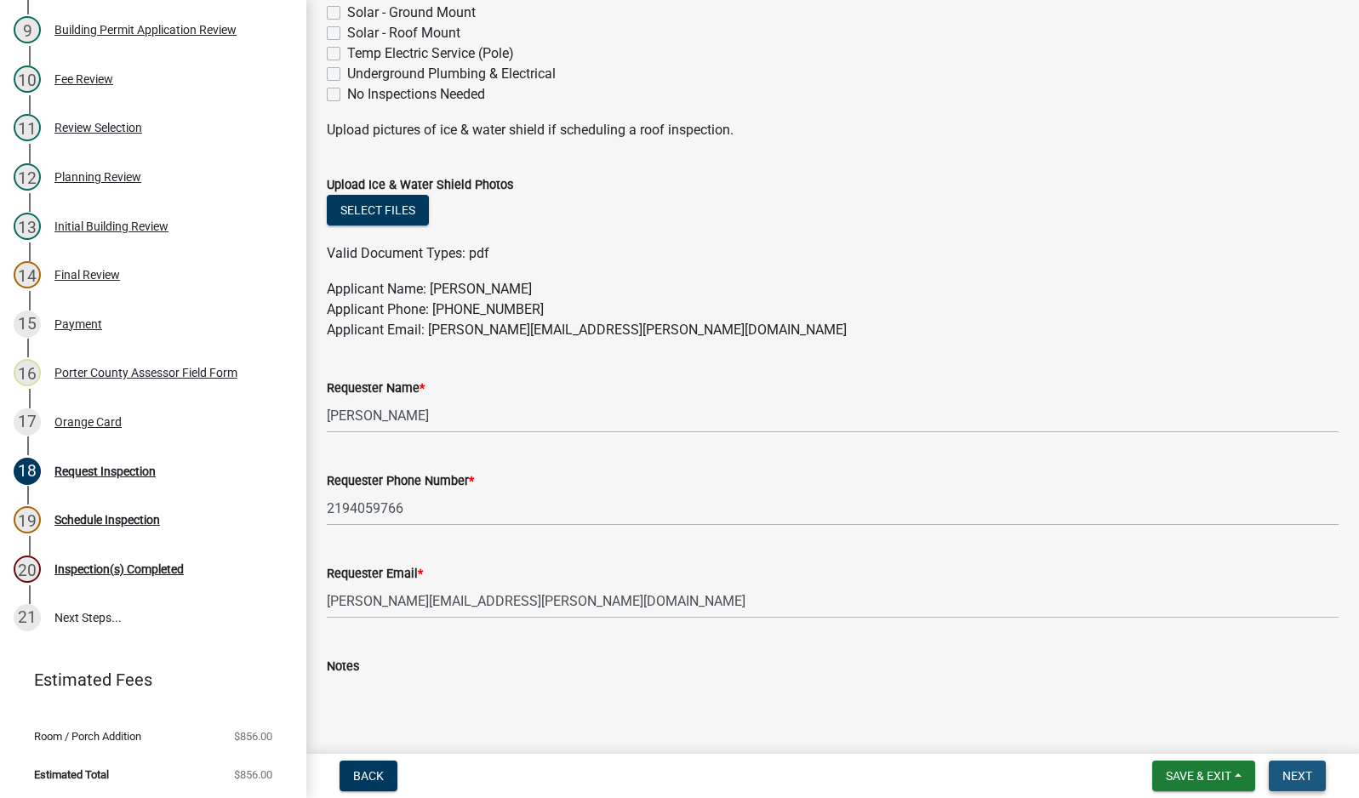
click at [1302, 781] on span "Next" at bounding box center [1298, 776] width 30 height 14
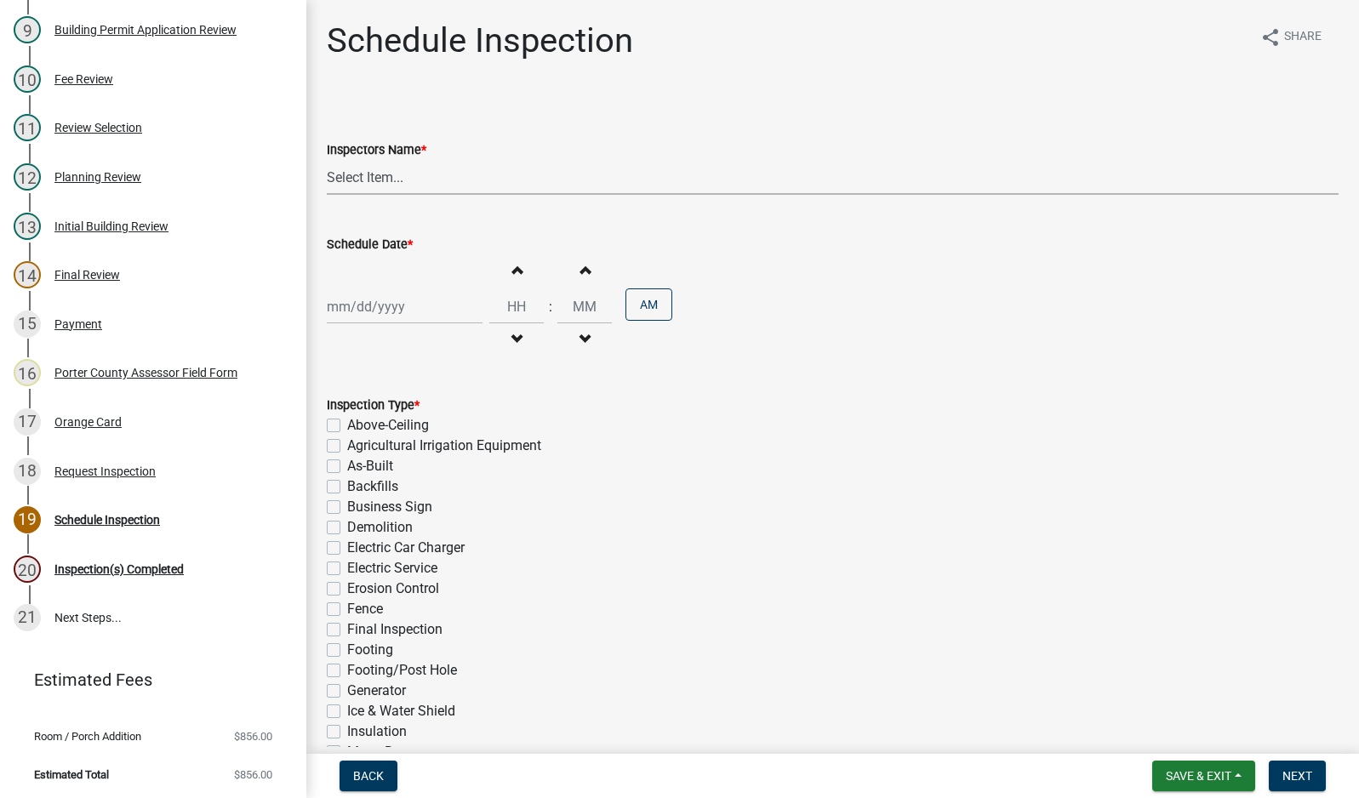
click at [383, 178] on select "Select Item... mhaller ([PERSON_NAME])" at bounding box center [833, 177] width 1012 height 35
click at [327, 160] on select "Select Item... mhaller ([PERSON_NAME])" at bounding box center [833, 177] width 1012 height 35
click at [385, 306] on div at bounding box center [405, 306] width 156 height 35
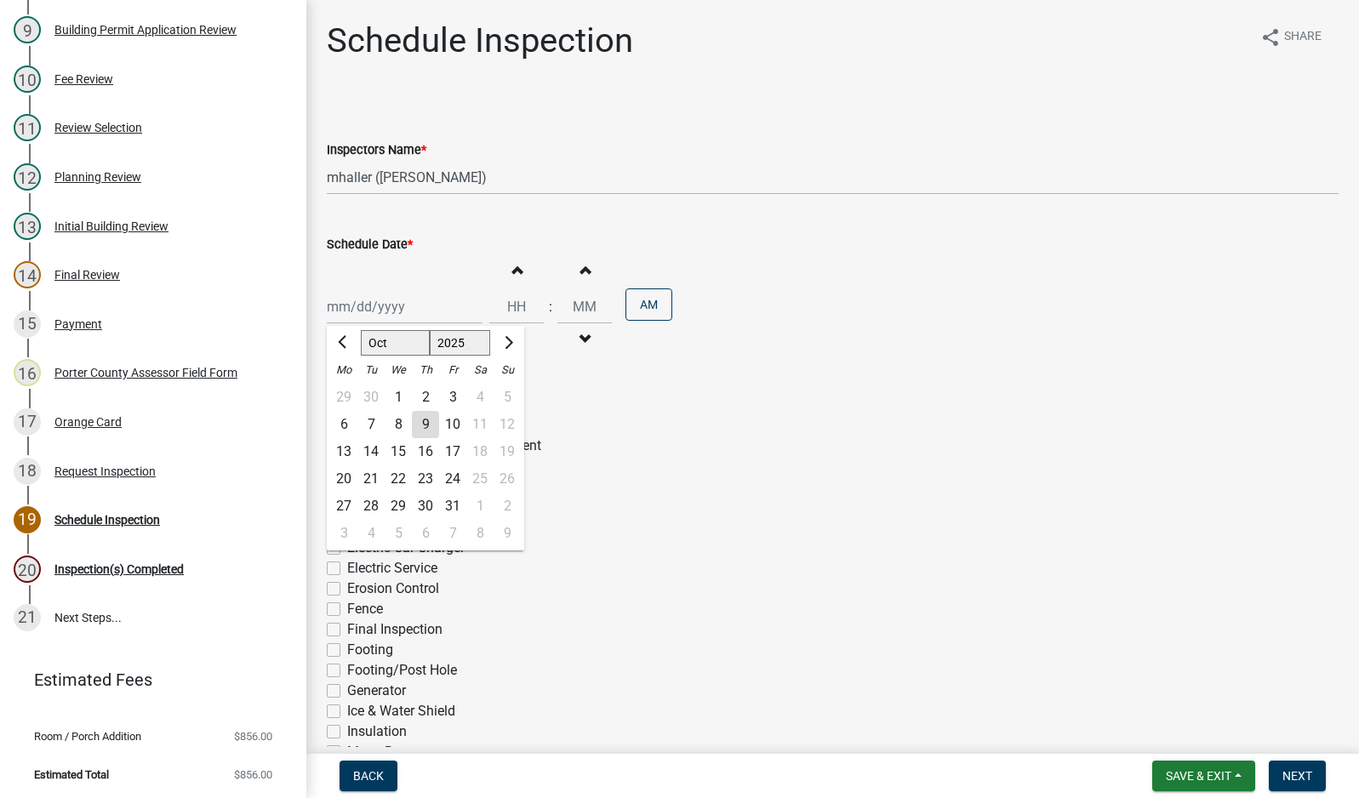
click at [423, 423] on div "9" at bounding box center [425, 424] width 27 height 27
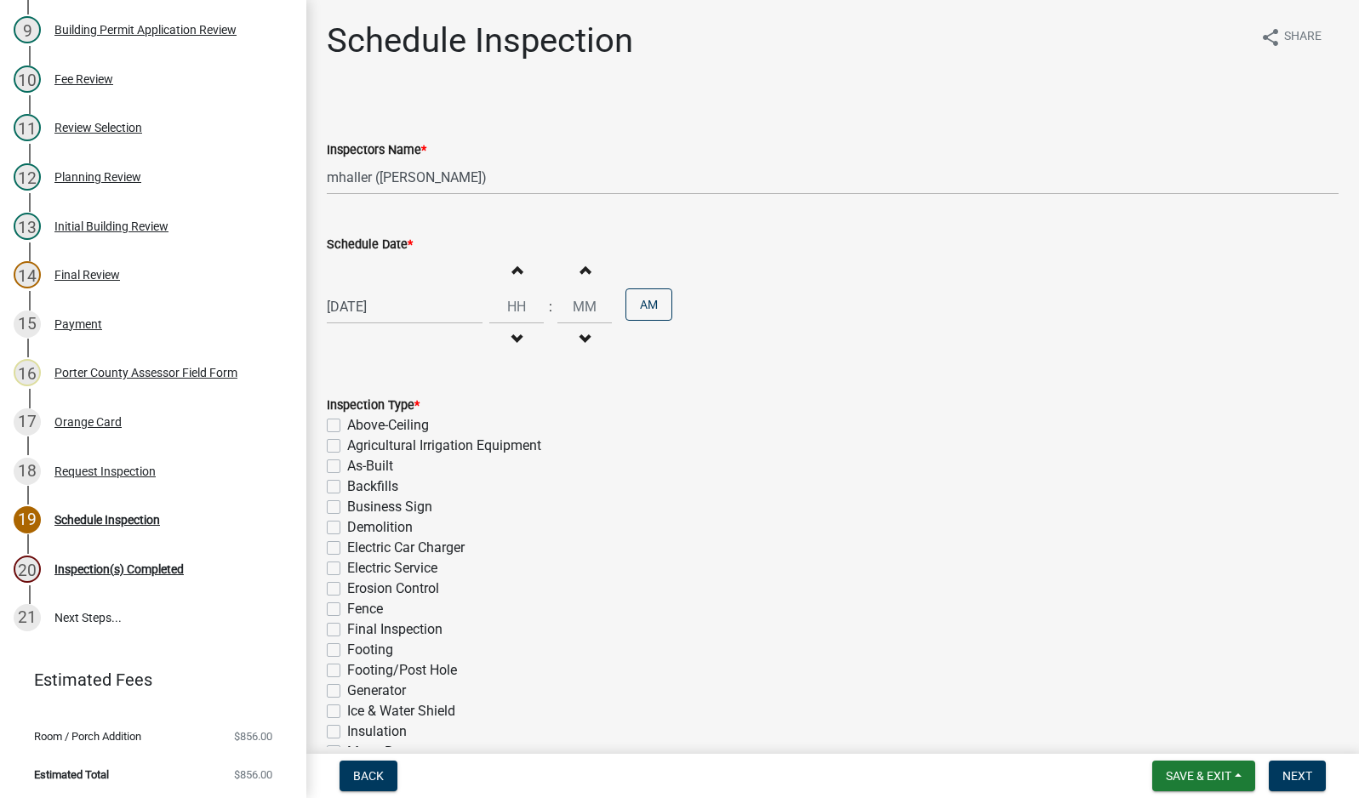
click at [347, 489] on label "Backfills" at bounding box center [372, 487] width 51 height 20
click at [347, 488] on input "Backfills" at bounding box center [352, 482] width 11 height 11
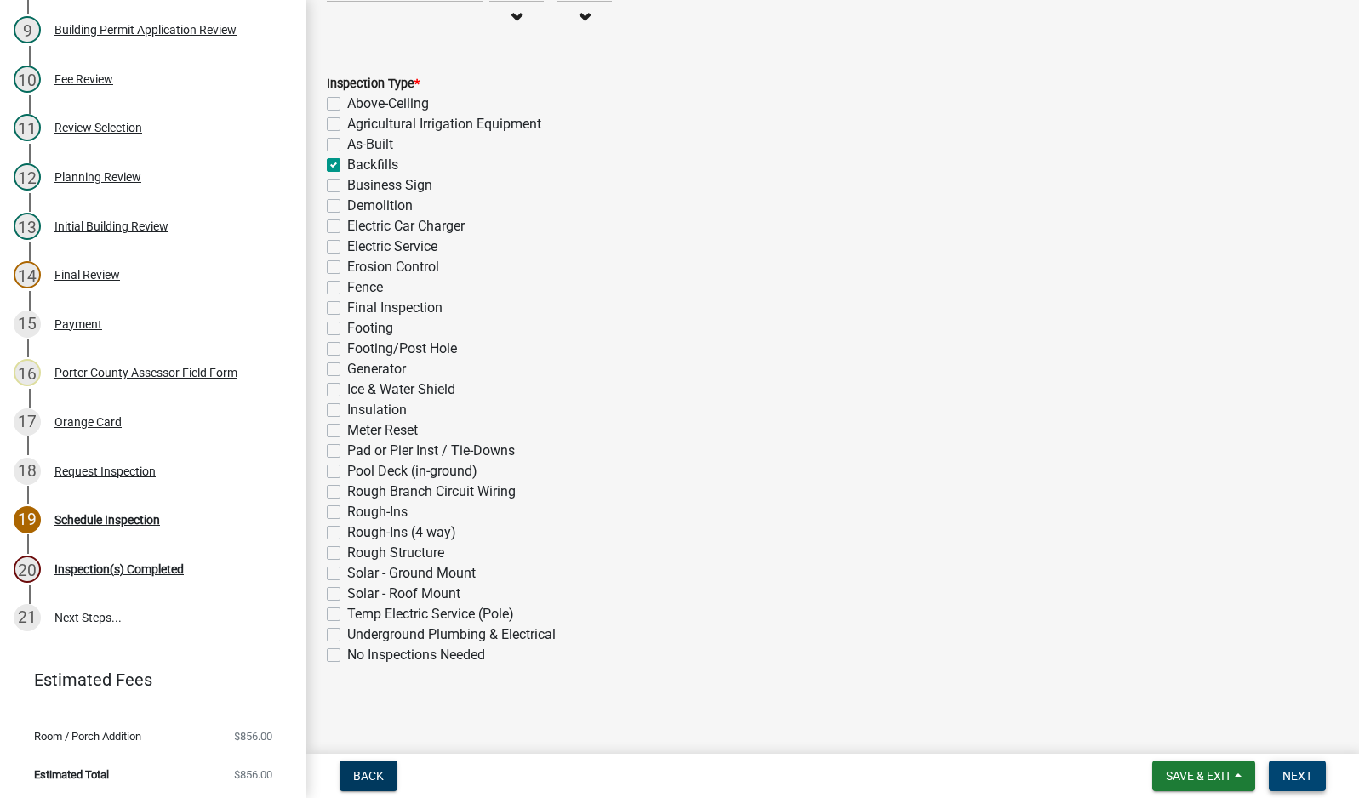
click at [1302, 771] on span "Next" at bounding box center [1298, 776] width 30 height 14
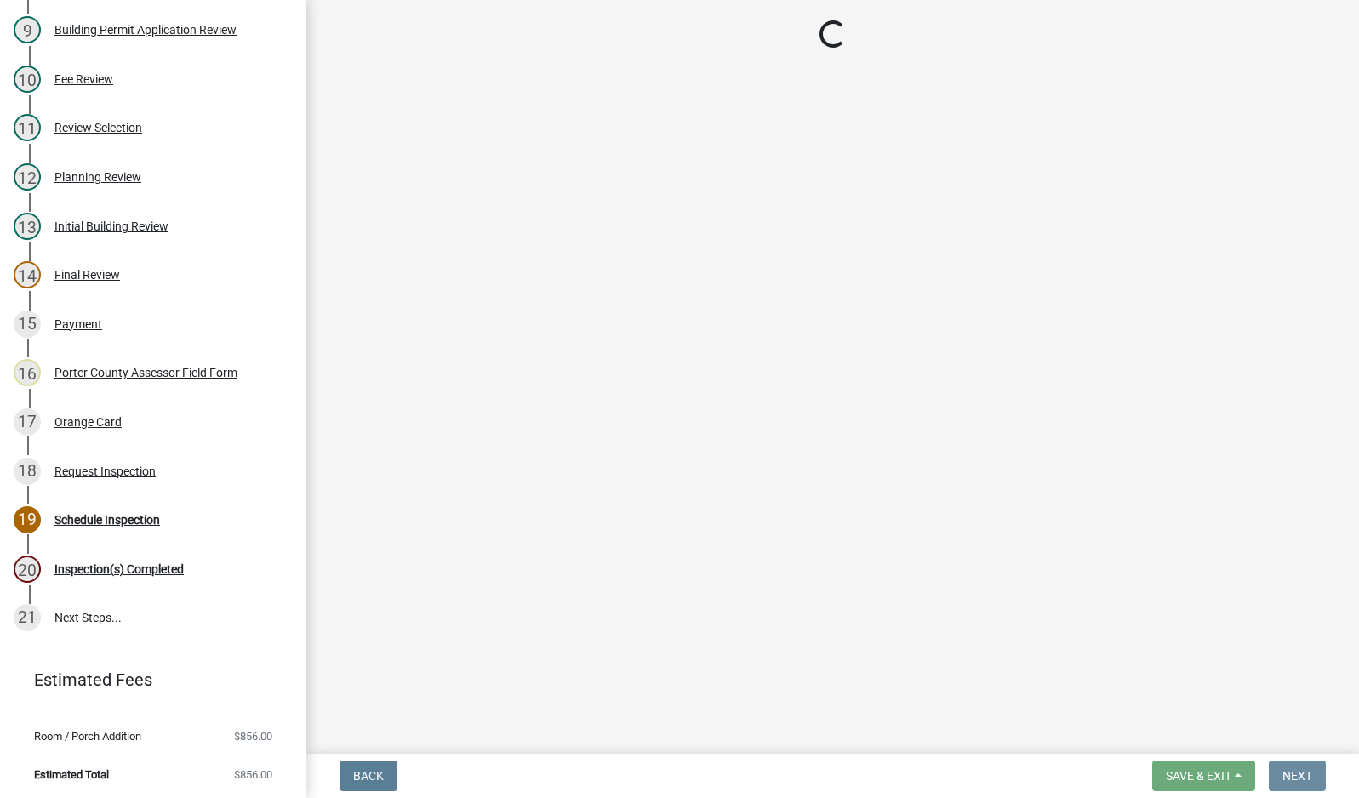
scroll to position [0, 0]
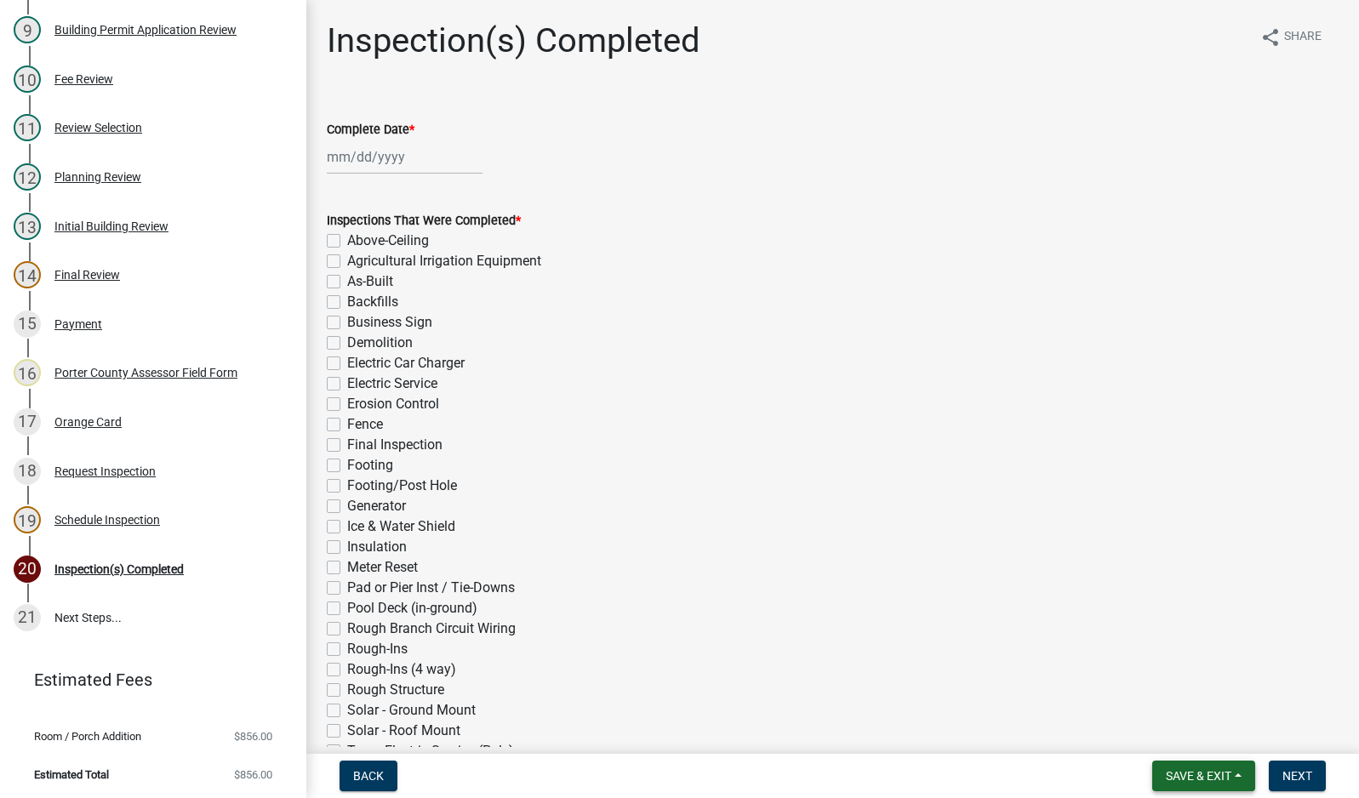
click at [1206, 783] on span "Save & Exit" at bounding box center [1199, 776] width 66 height 14
click at [1201, 736] on button "Save & Exit" at bounding box center [1187, 732] width 136 height 41
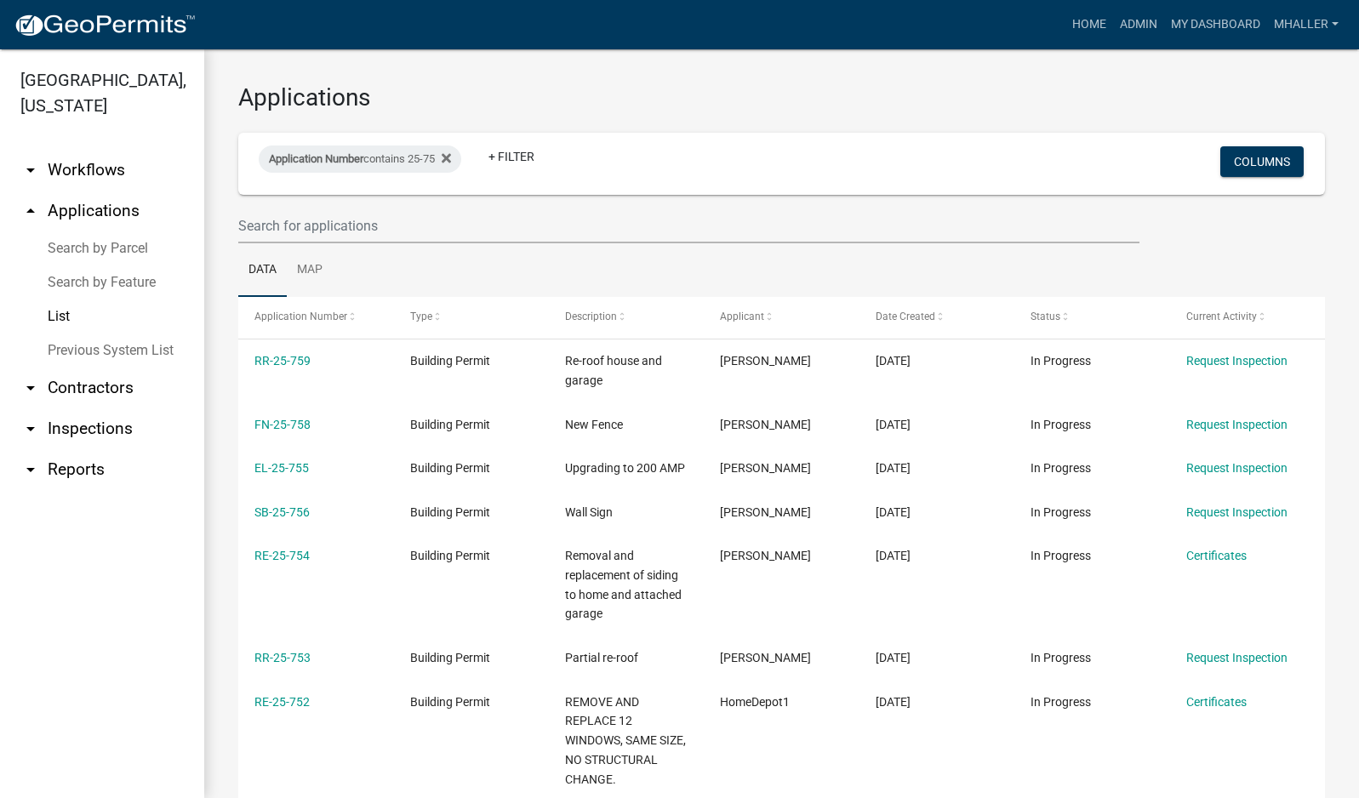
click at [89, 409] on link "arrow_drop_down Inspections" at bounding box center [102, 429] width 204 height 41
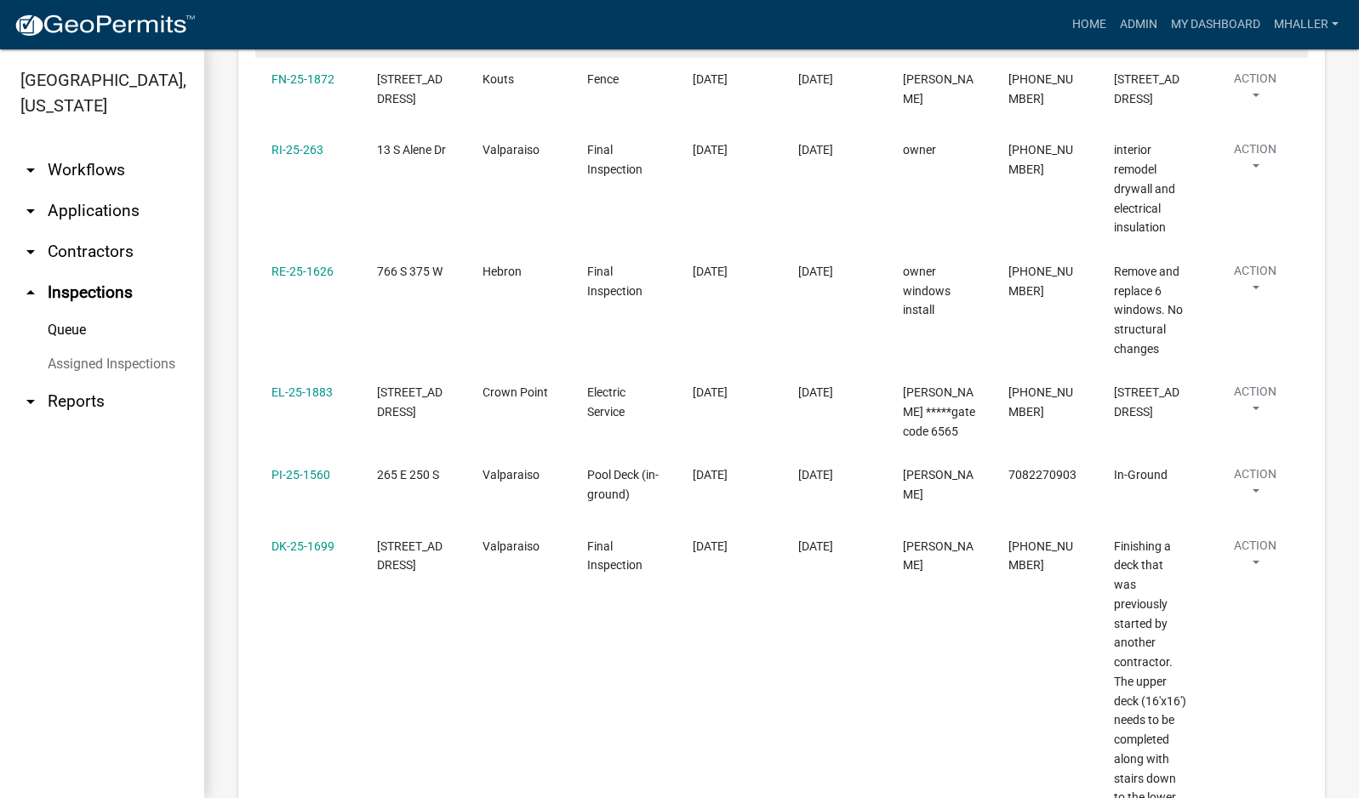
scroll to position [681, 0]
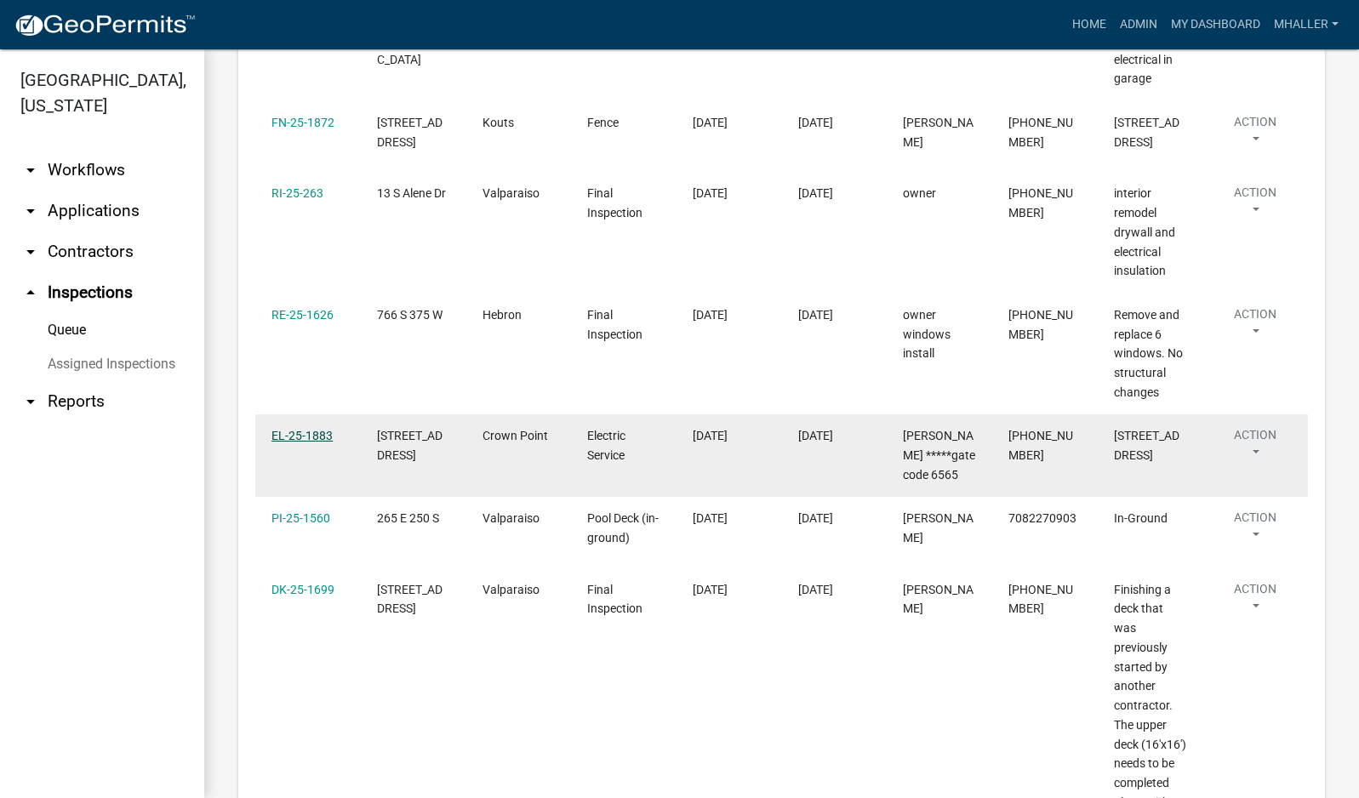
click at [287, 429] on link "EL-25-1883" at bounding box center [301, 436] width 61 height 14
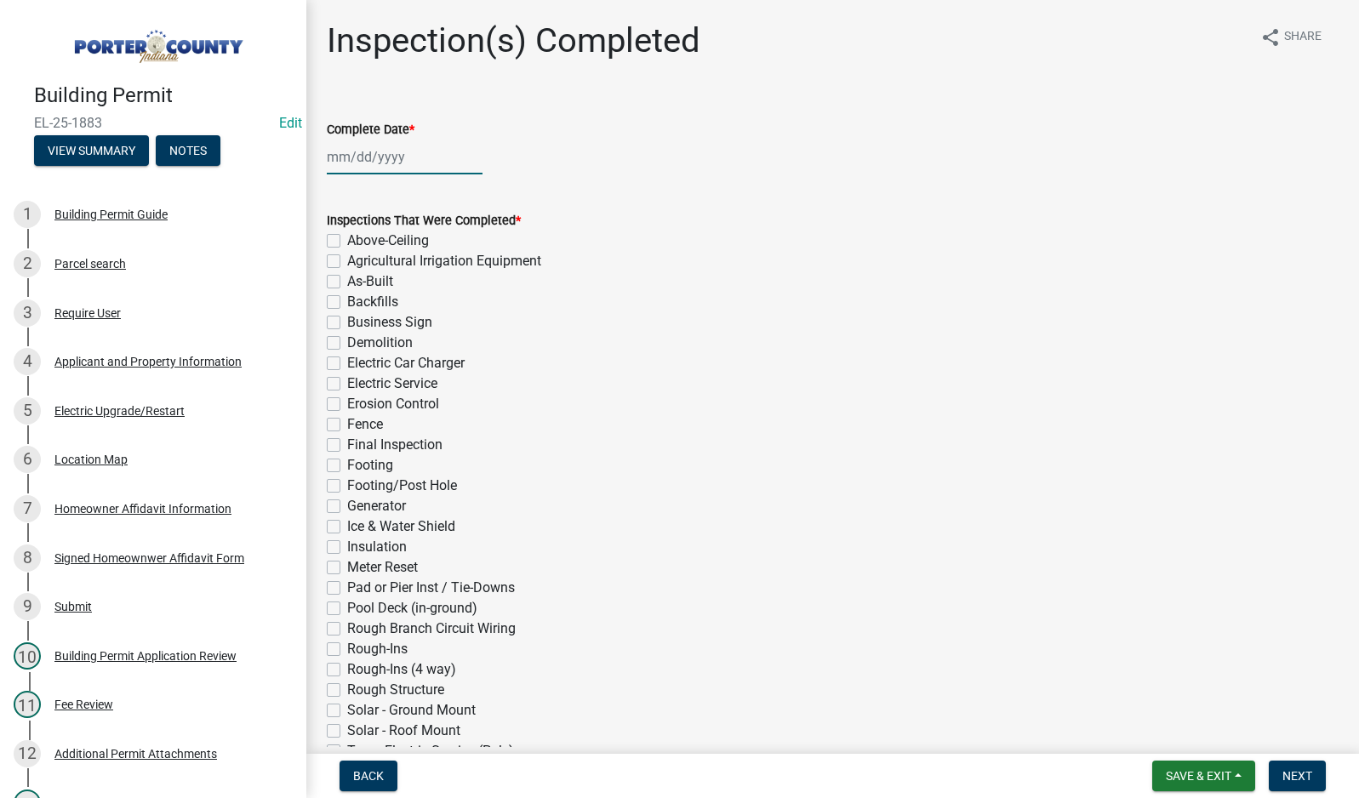
click at [395, 159] on div at bounding box center [405, 157] width 156 height 35
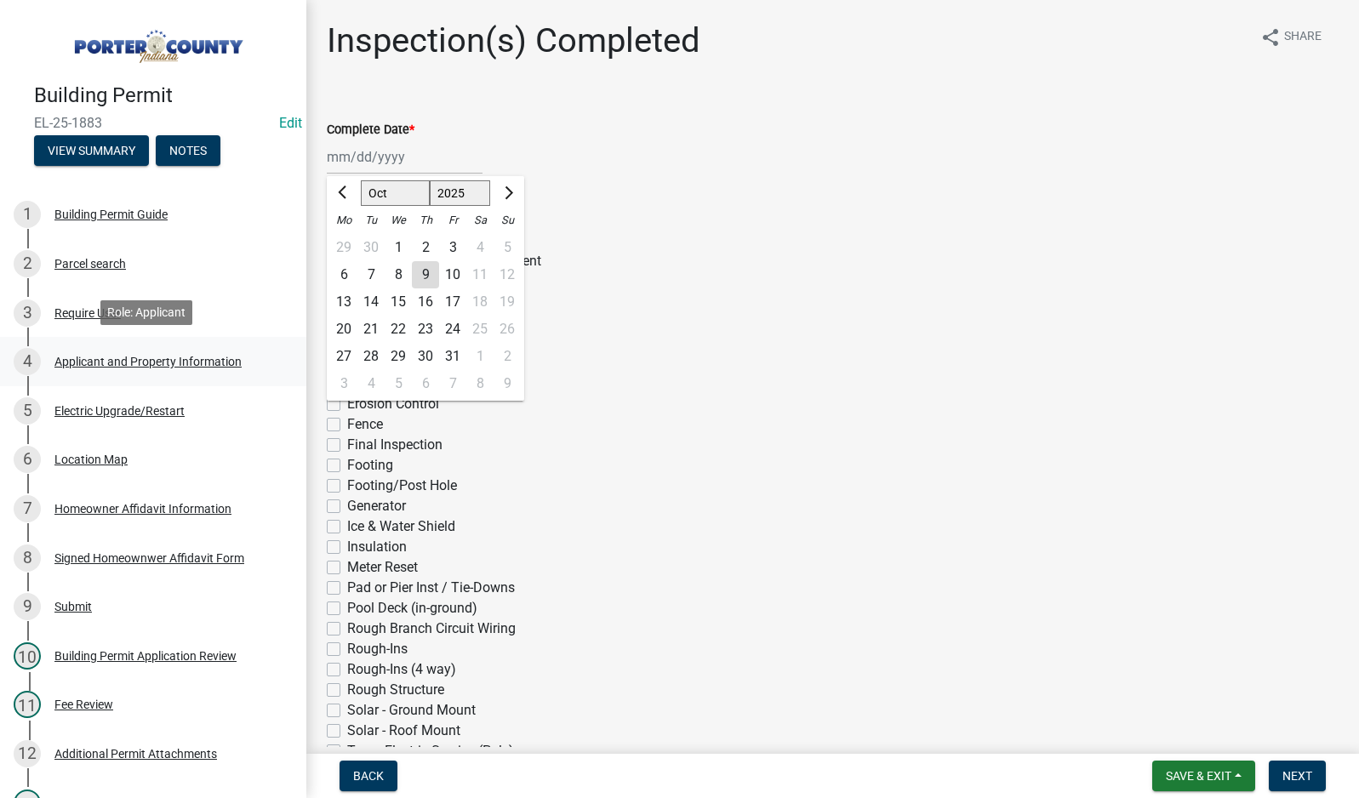
click at [115, 356] on div "Applicant and Property Information" at bounding box center [147, 362] width 187 height 12
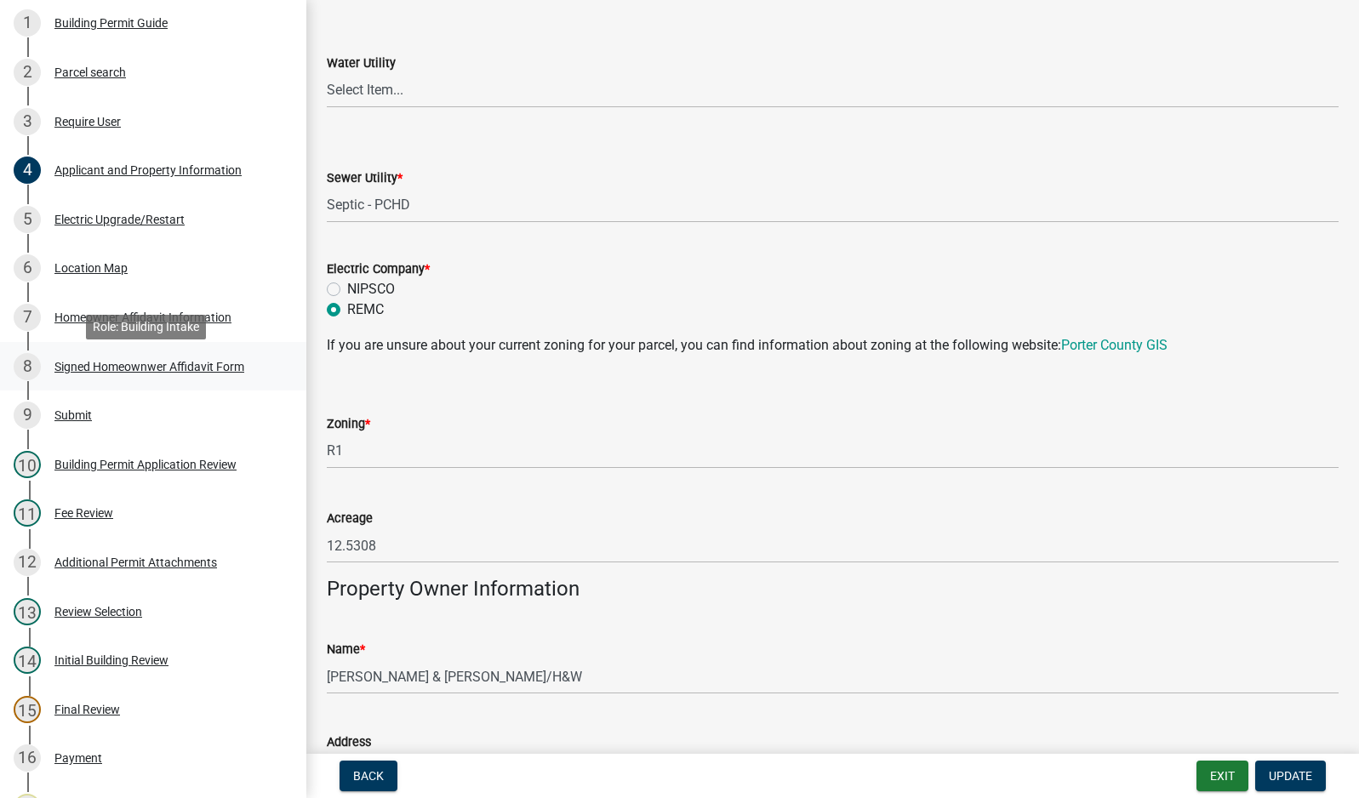
scroll to position [511, 0]
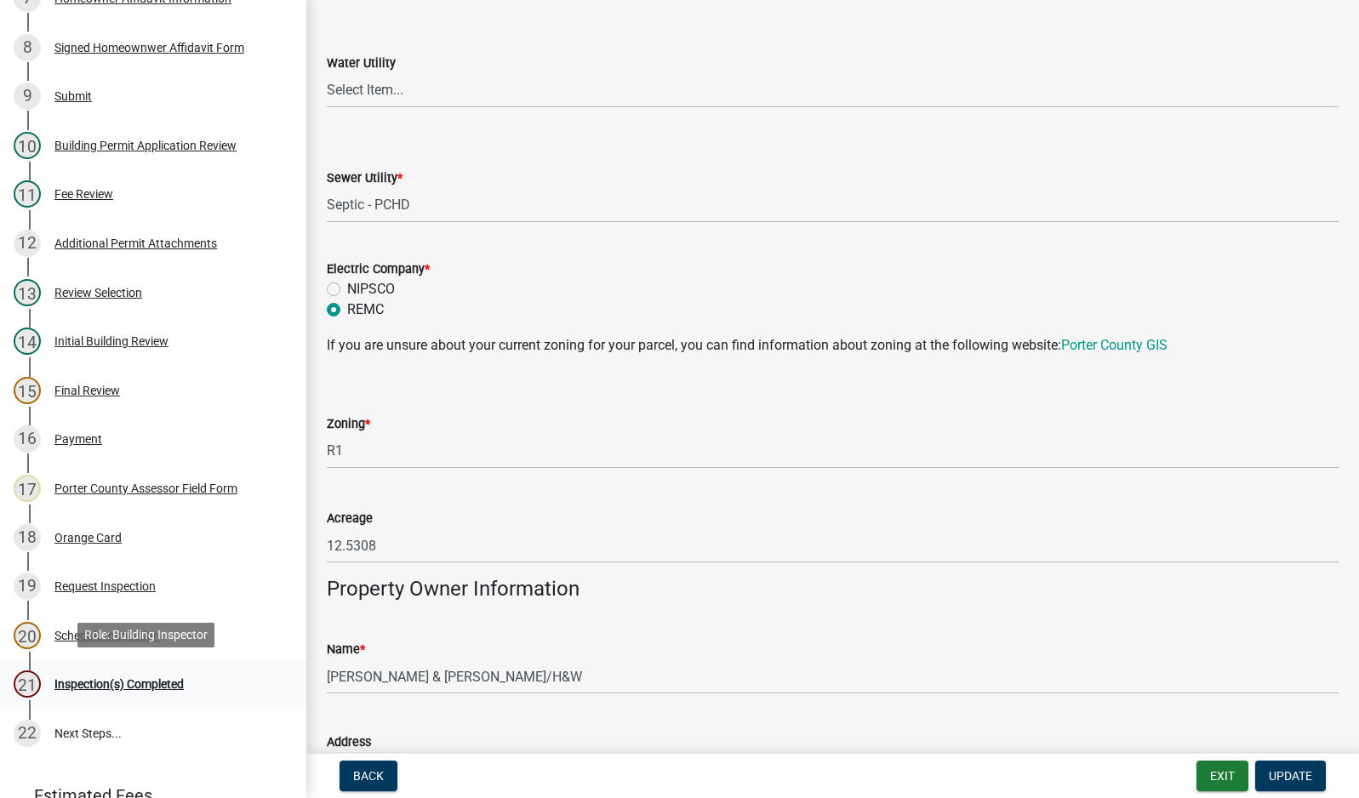
click at [103, 679] on div "Inspection(s) Completed" at bounding box center [118, 684] width 129 height 12
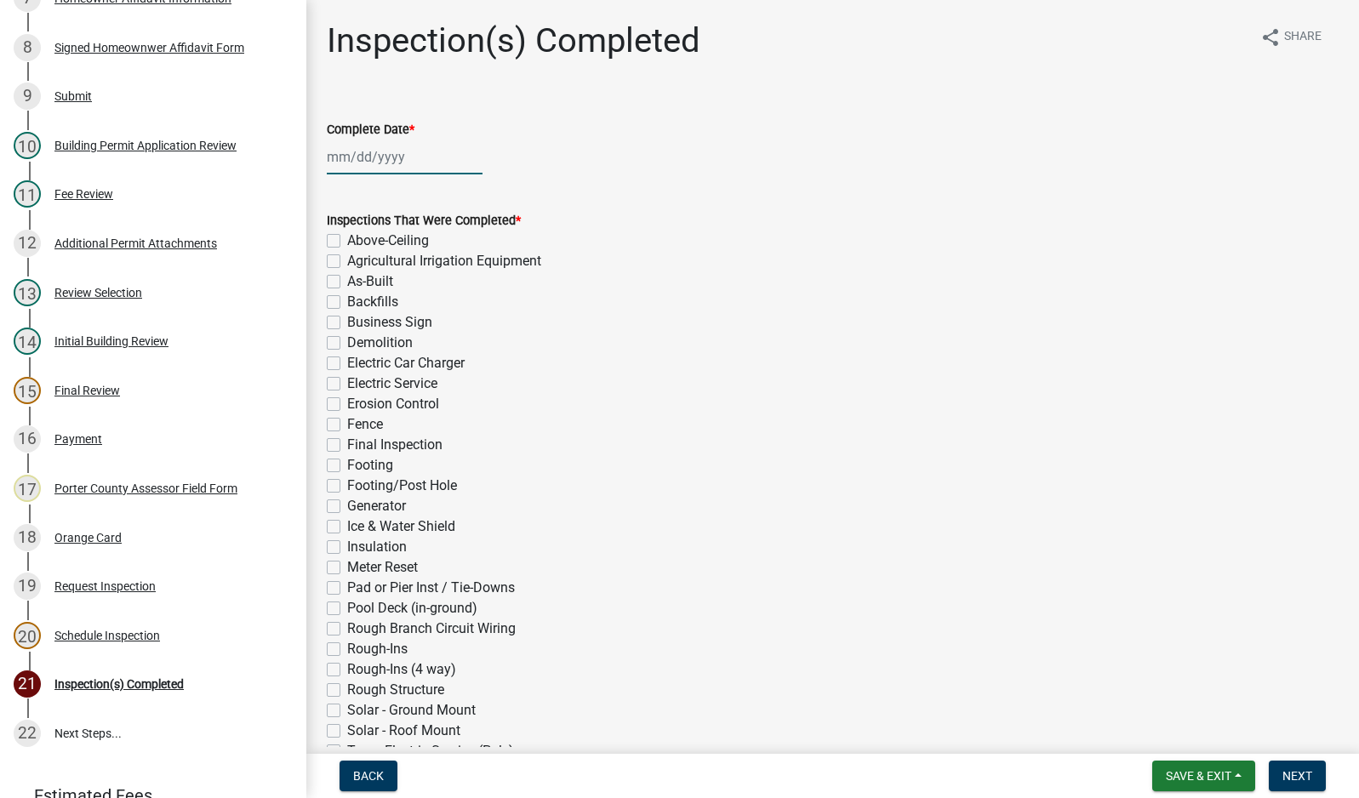
click at [382, 157] on div at bounding box center [405, 157] width 156 height 35
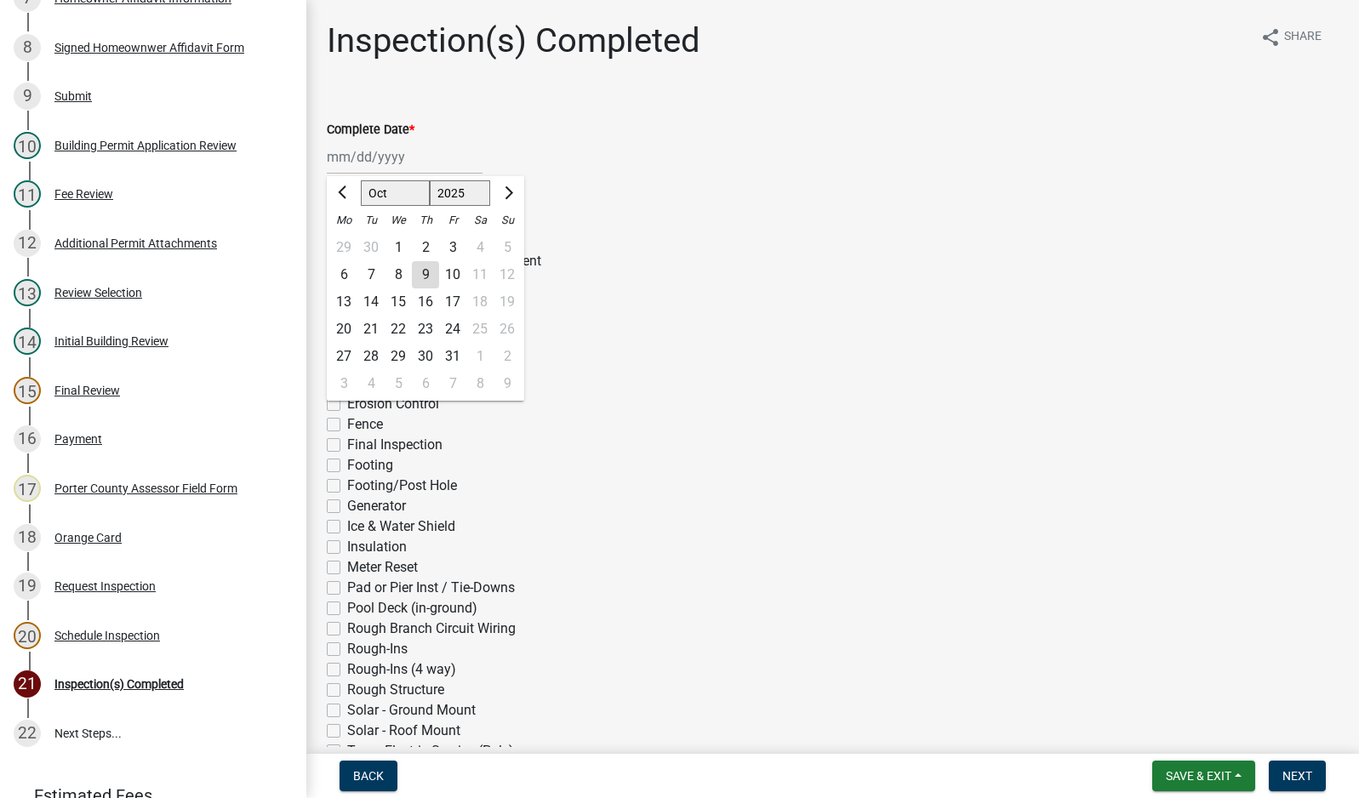
drag, startPoint x: 428, startPoint y: 271, endPoint x: 425, endPoint y: 283, distance: 12.4
click at [427, 271] on div "9" at bounding box center [425, 274] width 27 height 27
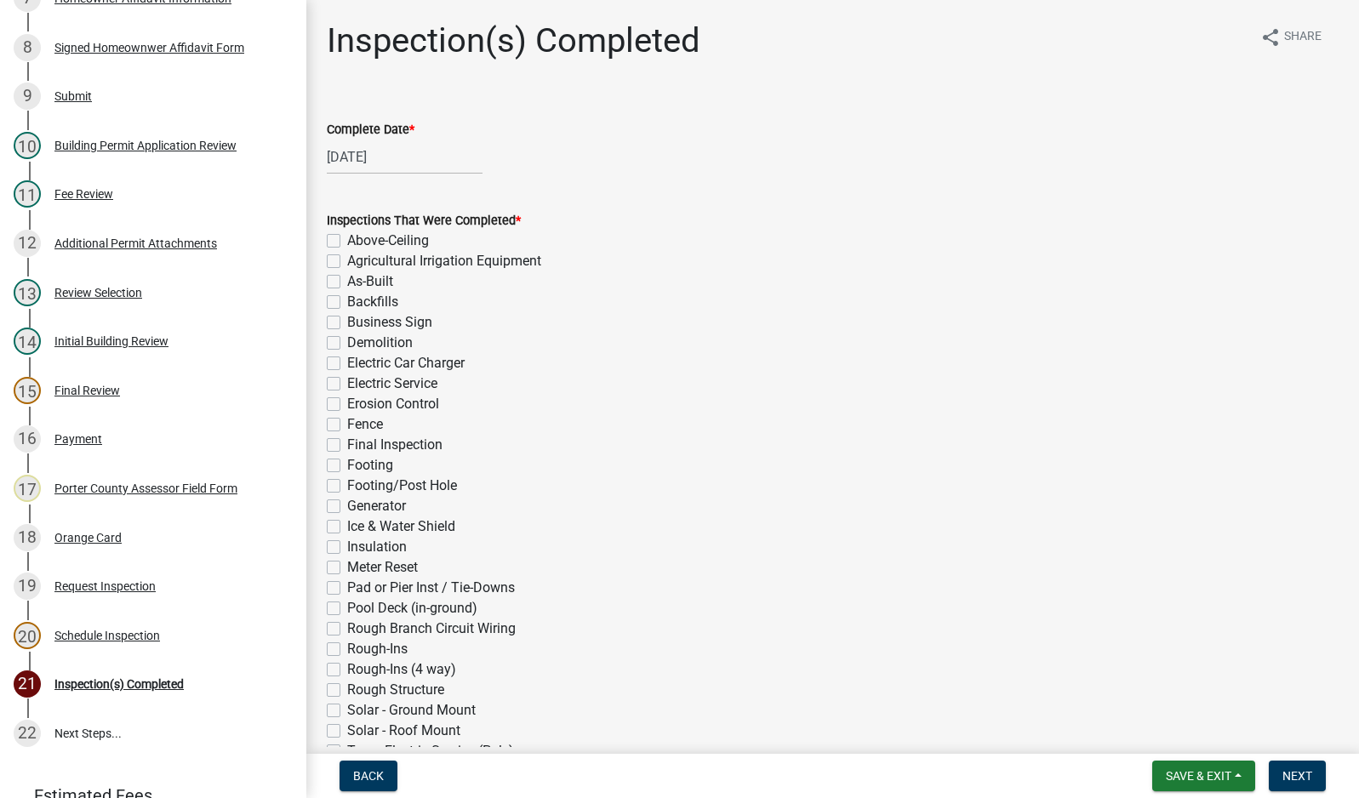
click at [347, 386] on label "Electric Service" at bounding box center [392, 384] width 90 height 20
click at [347, 385] on input "Electric Service" at bounding box center [352, 379] width 11 height 11
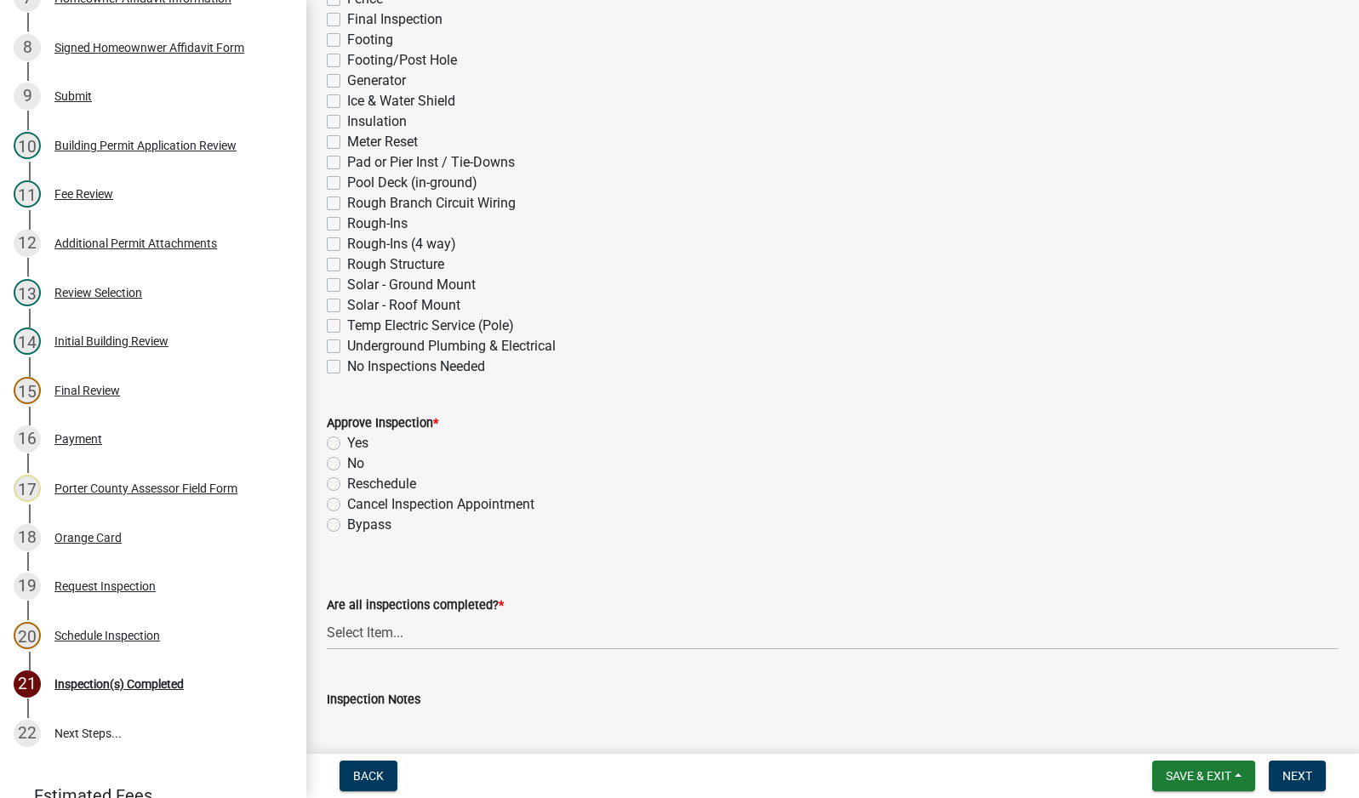
scroll to position [681, 0]
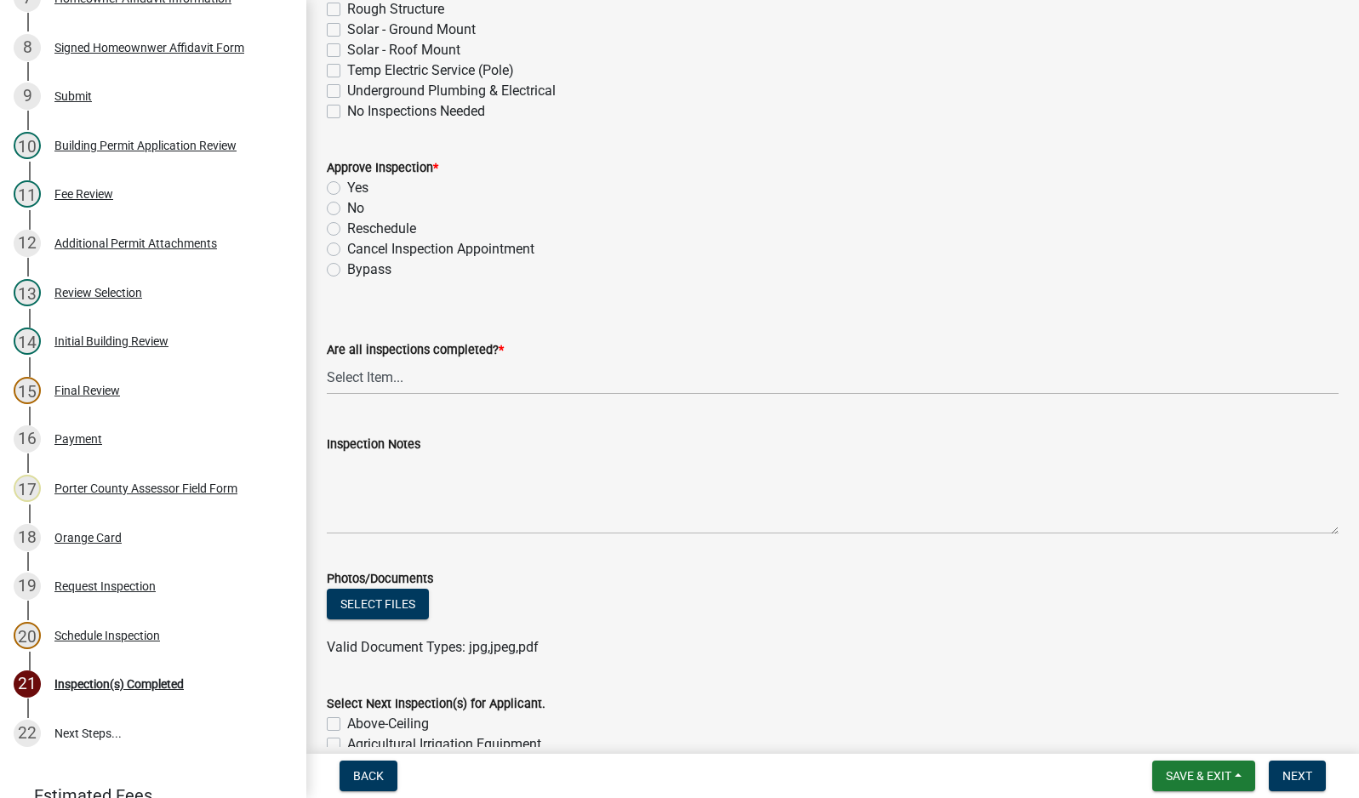
click at [347, 191] on label "Yes" at bounding box center [357, 188] width 21 height 20
click at [347, 189] on input "Yes" at bounding box center [352, 183] width 11 height 11
click at [427, 381] on select "Select Item... Yes - All Inspections Have Been Completed No - More Inspections …" at bounding box center [833, 377] width 1012 height 35
click at [327, 360] on select "Select Item... Yes - All Inspections Have Been Completed No - More Inspections …" at bounding box center [833, 377] width 1012 height 35
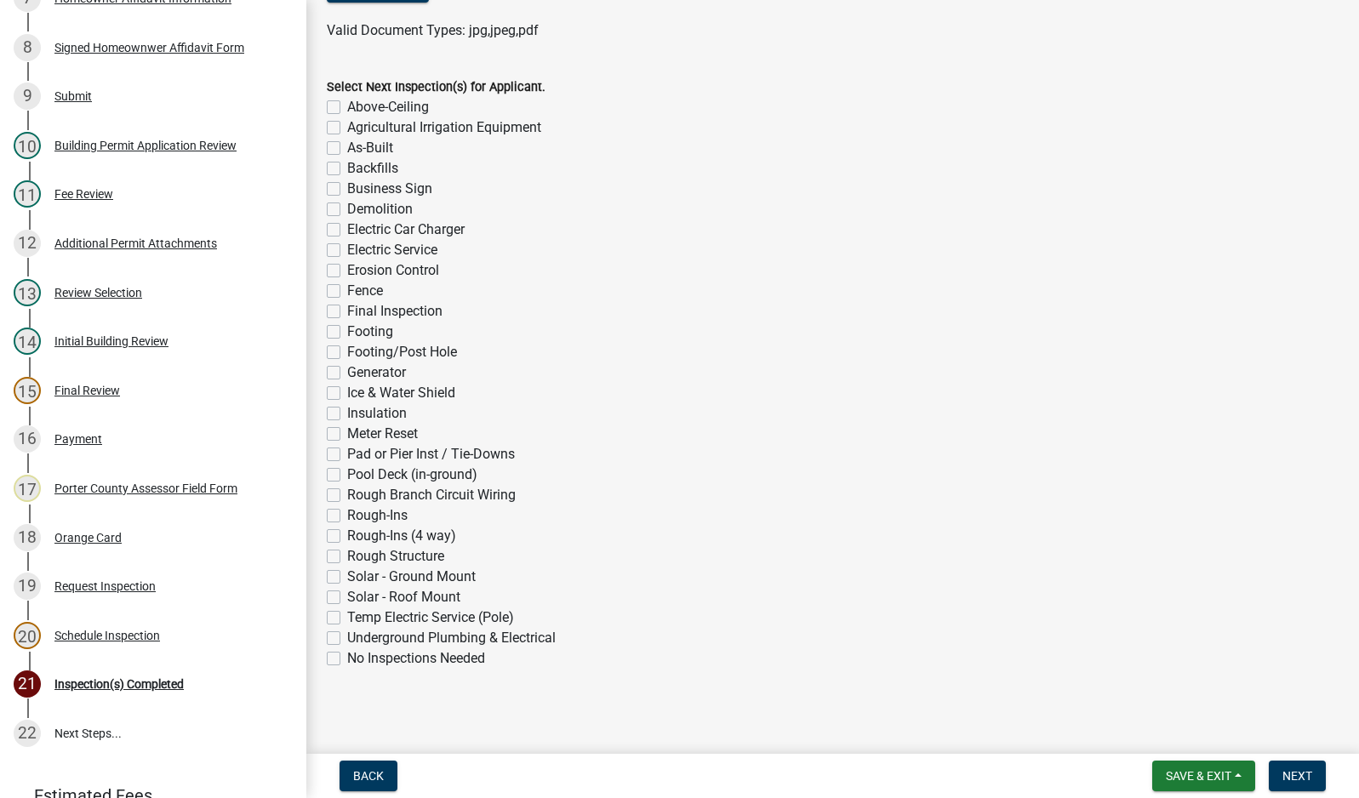
scroll to position [1301, 0]
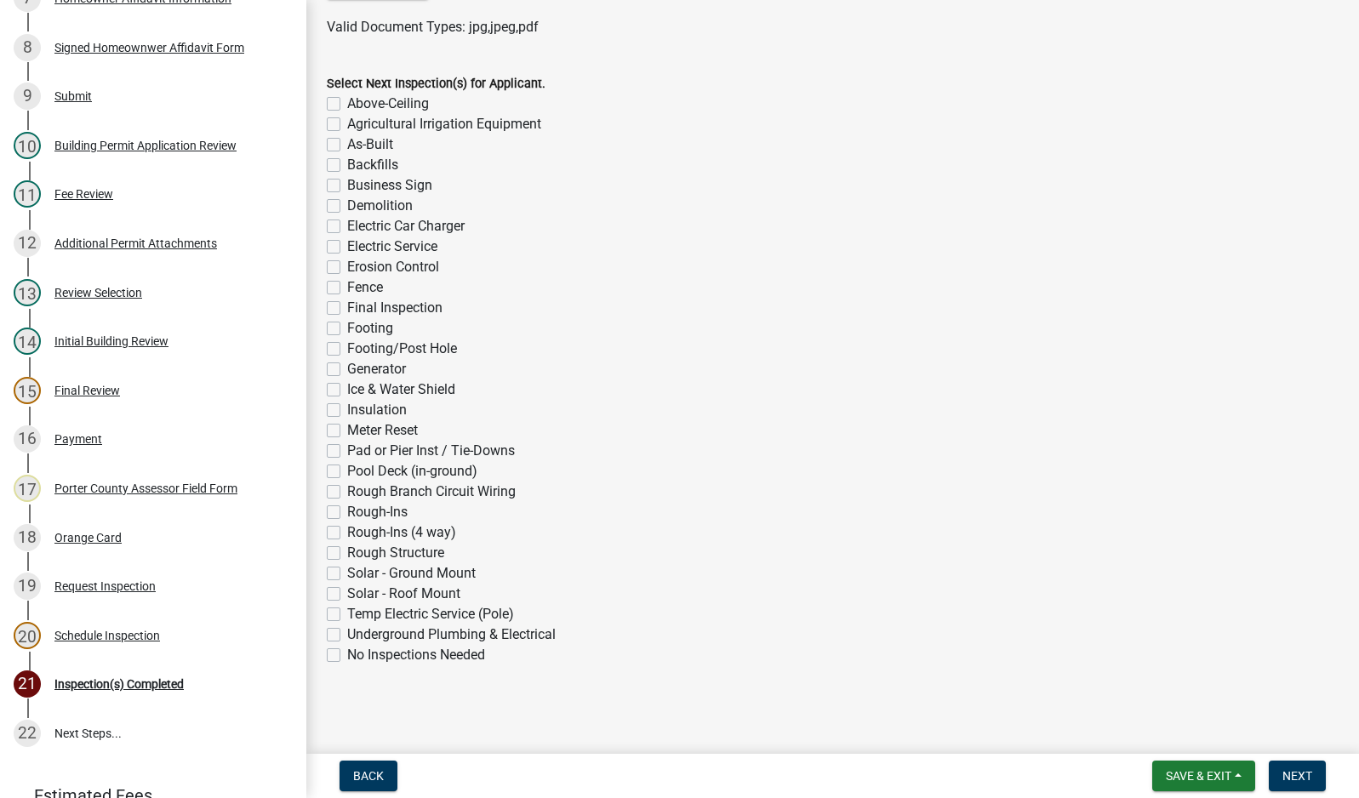
drag, startPoint x: 334, startPoint y: 651, endPoint x: 403, endPoint y: 677, distance: 73.0
click at [347, 650] on label "No Inspections Needed" at bounding box center [416, 655] width 138 height 20
click at [347, 650] on input "No Inspections Needed" at bounding box center [352, 650] width 11 height 11
click at [1299, 768] on button "Next" at bounding box center [1297, 776] width 57 height 31
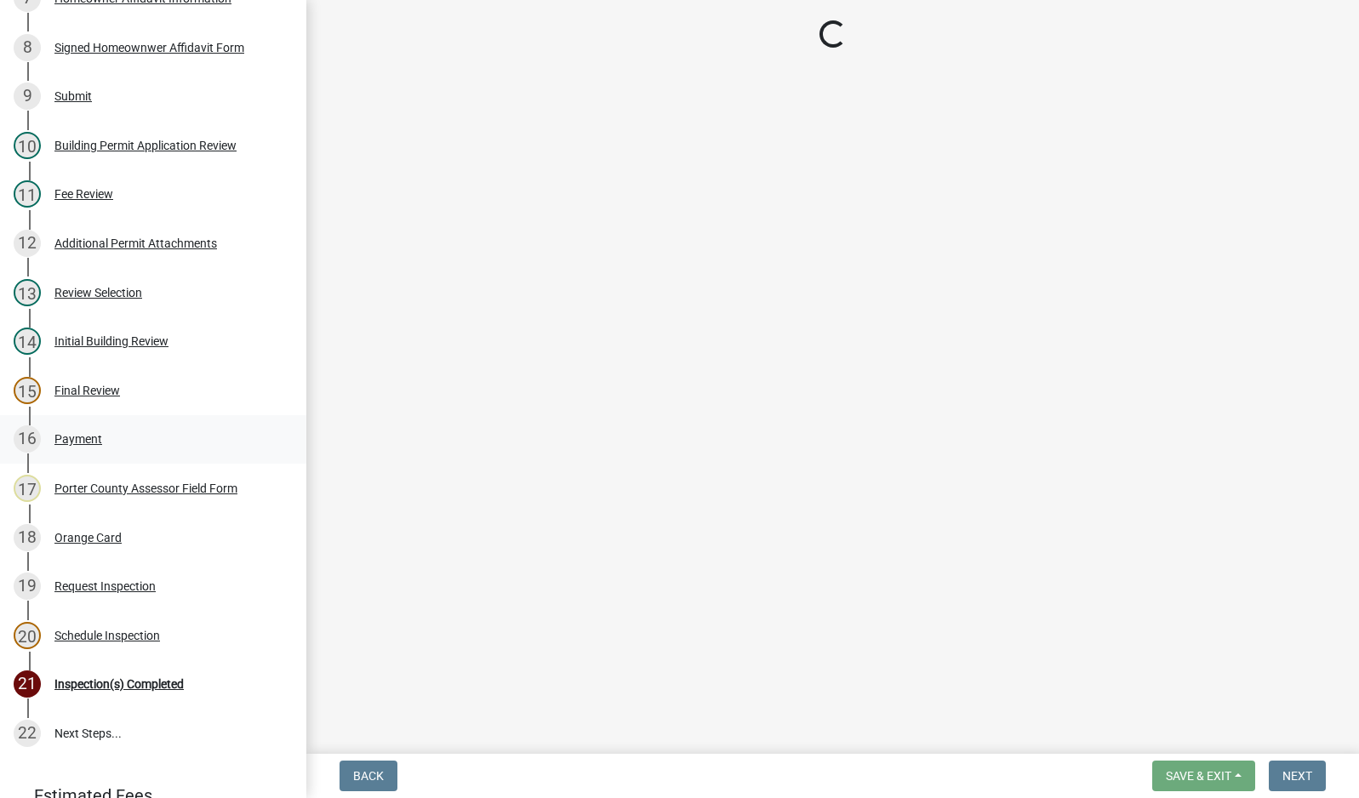
scroll to position [560, 0]
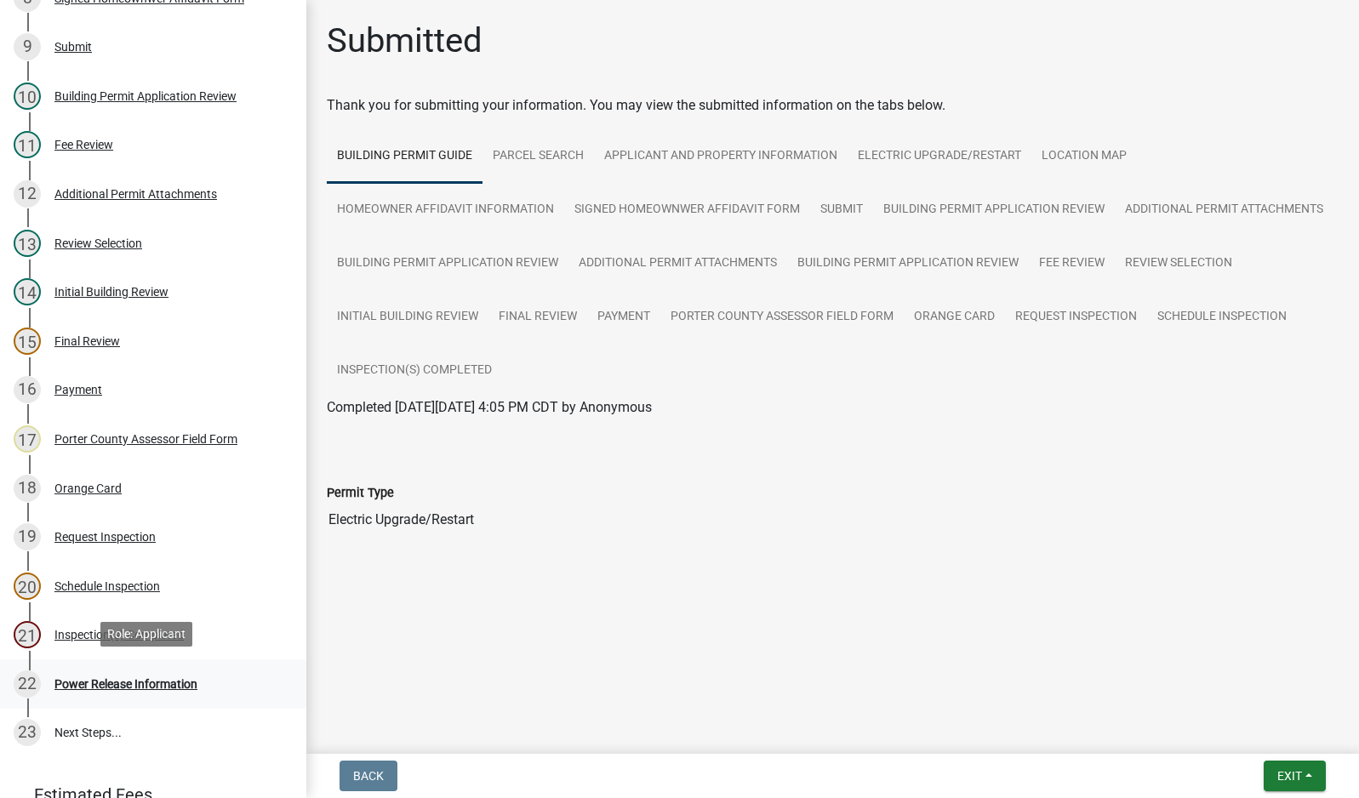
click at [142, 678] on div "Power Release Information" at bounding box center [125, 684] width 143 height 12
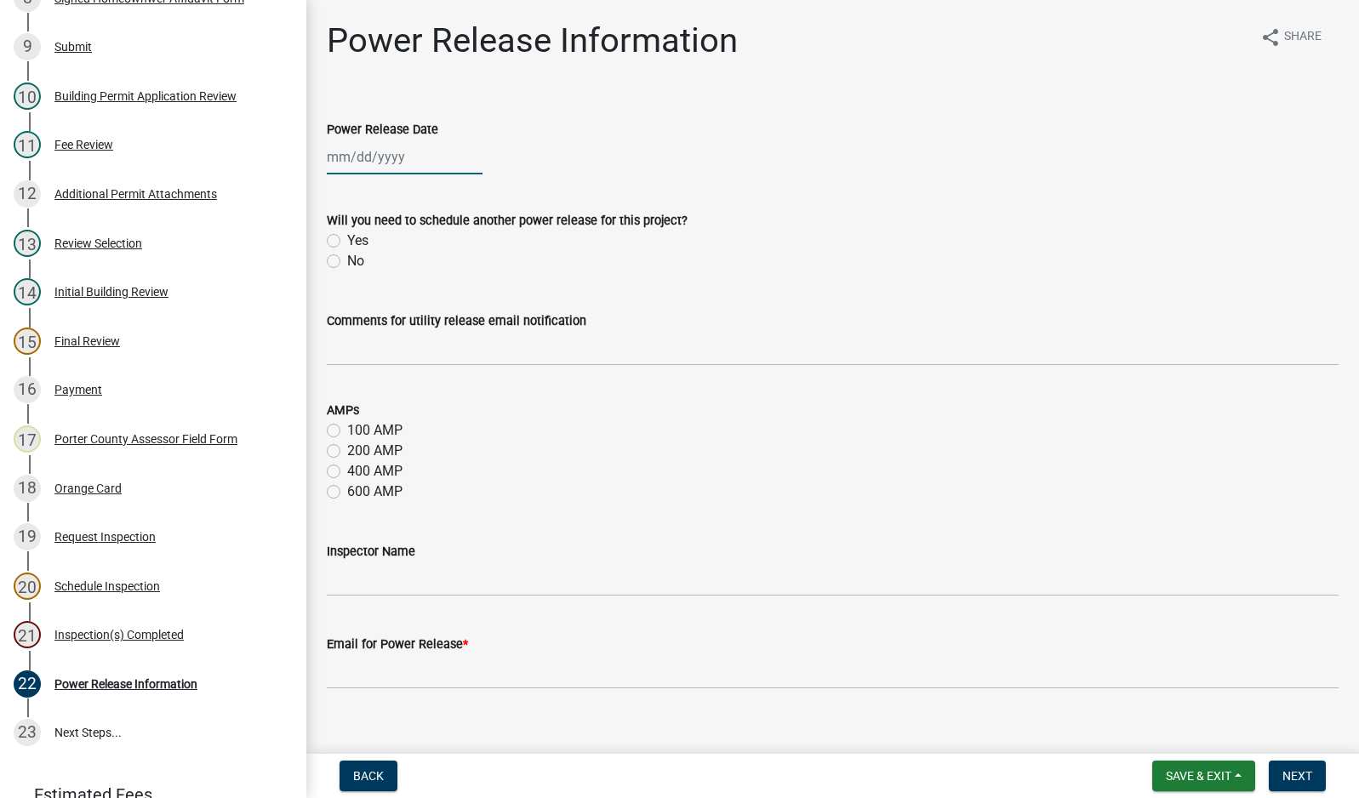
click at [394, 157] on div at bounding box center [405, 157] width 156 height 35
click at [431, 272] on div "9" at bounding box center [425, 274] width 27 height 27
click at [347, 262] on label "No" at bounding box center [355, 261] width 17 height 20
click at [347, 262] on input "No" at bounding box center [352, 256] width 11 height 11
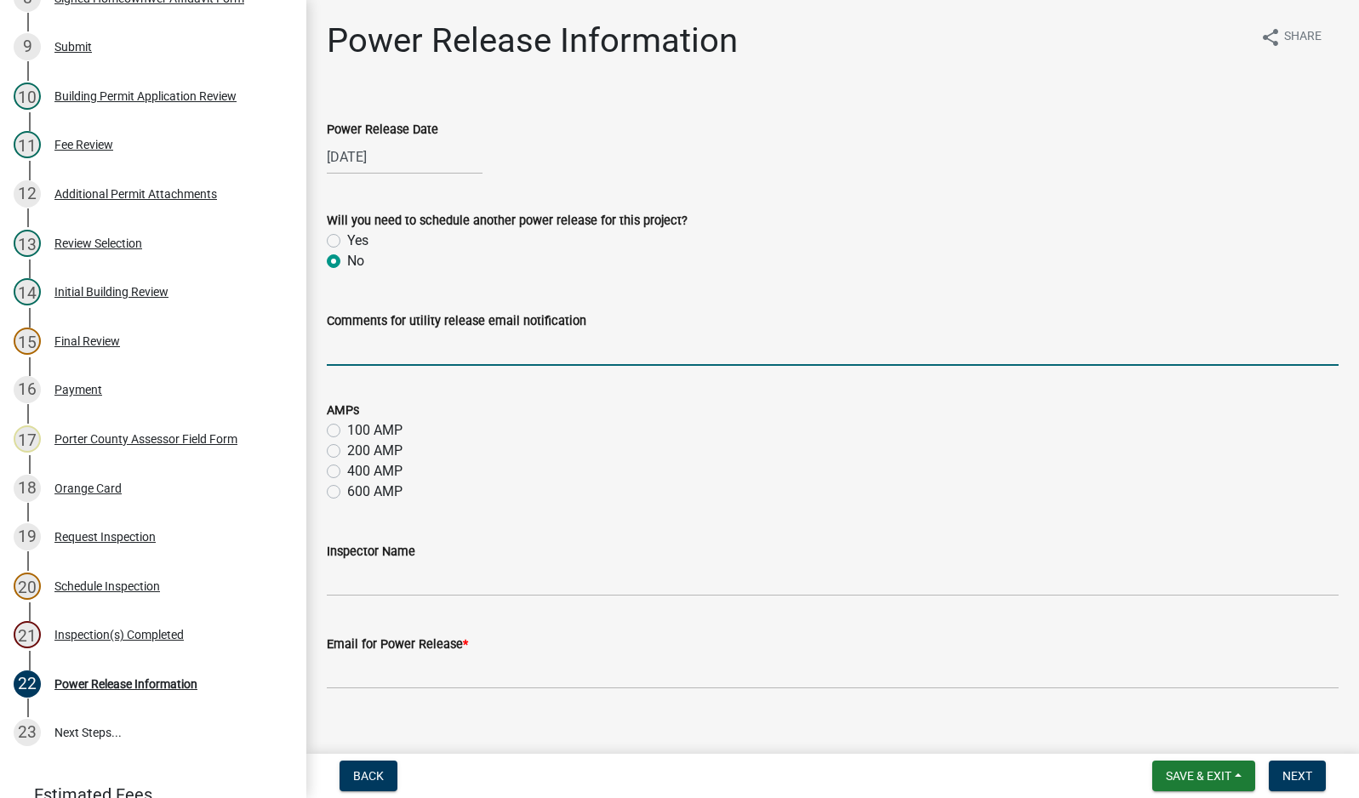
click at [409, 351] on input "Comments for utility release email notification" at bounding box center [833, 348] width 1012 height 35
click at [347, 450] on label "200 AMP" at bounding box center [374, 451] width 55 height 20
click at [347, 450] on input "200 AMP" at bounding box center [352, 446] width 11 height 11
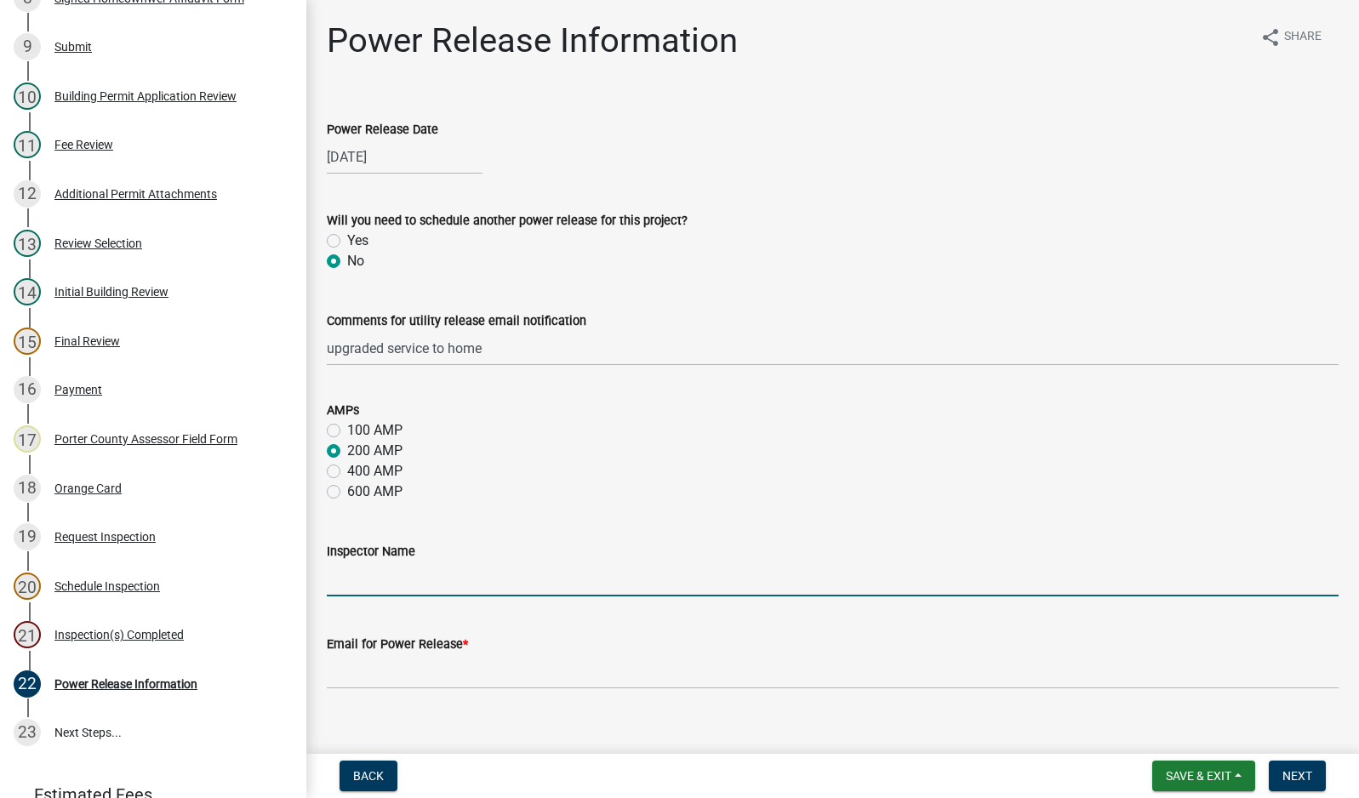
click at [384, 574] on input "Inspector Name" at bounding box center [833, 579] width 1012 height 35
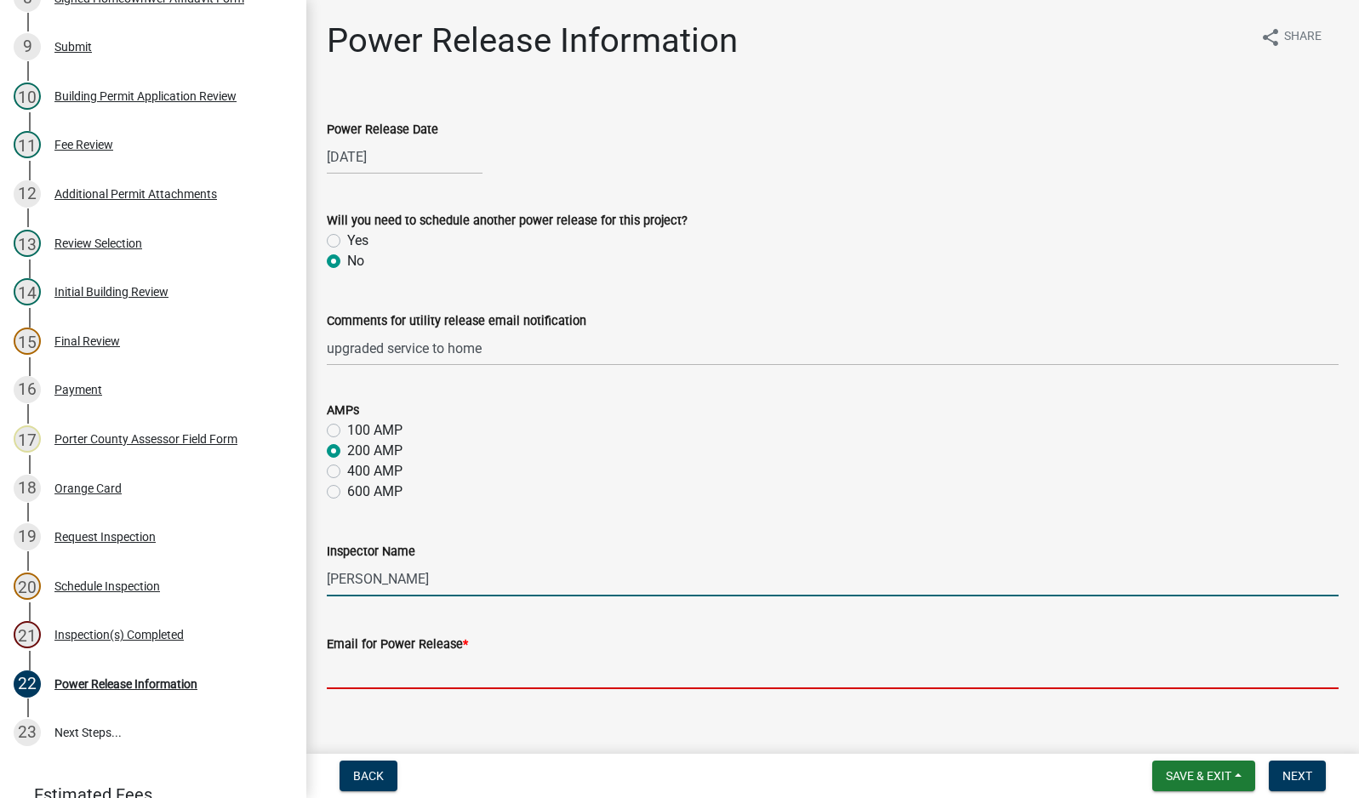
click at [463, 685] on input "Email for Power Release *" at bounding box center [833, 671] width 1012 height 35
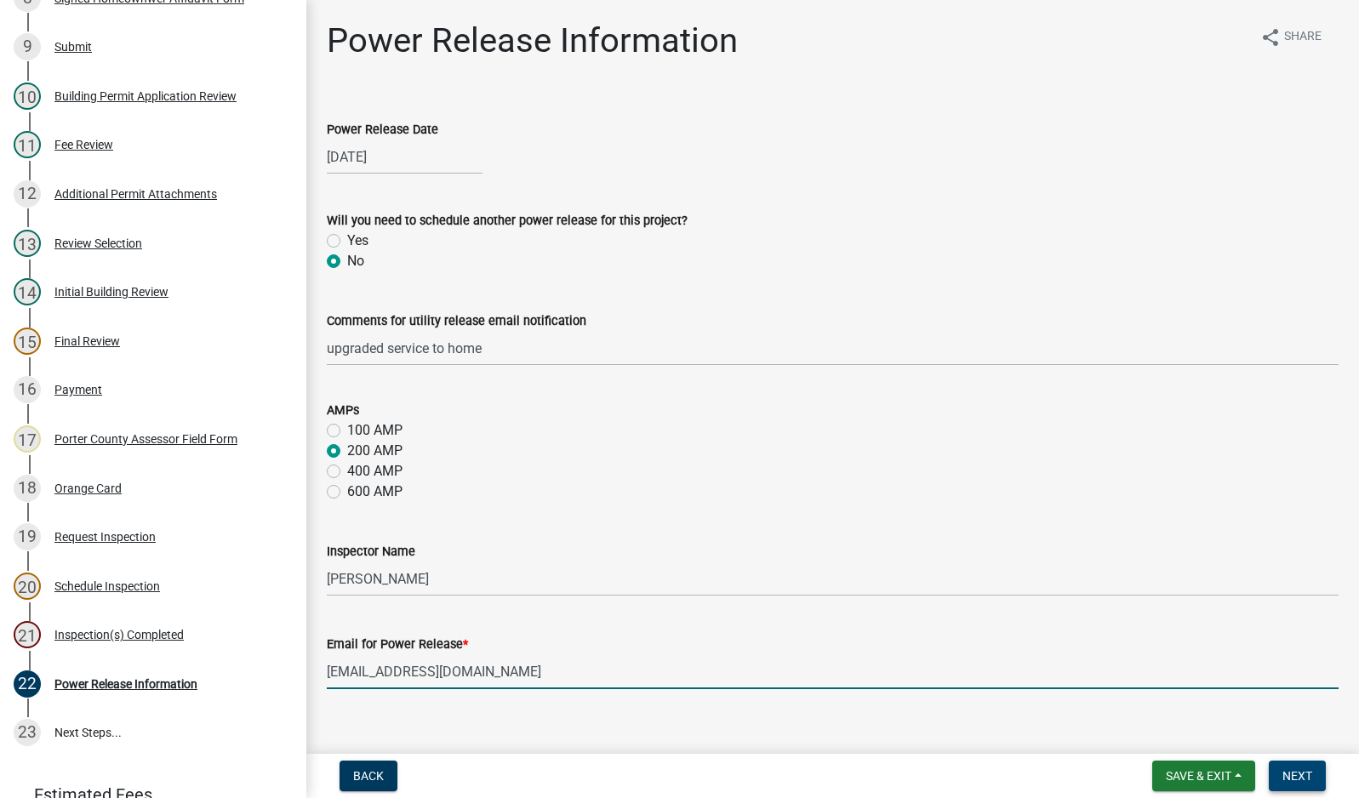
click at [1308, 773] on span "Next" at bounding box center [1298, 776] width 30 height 14
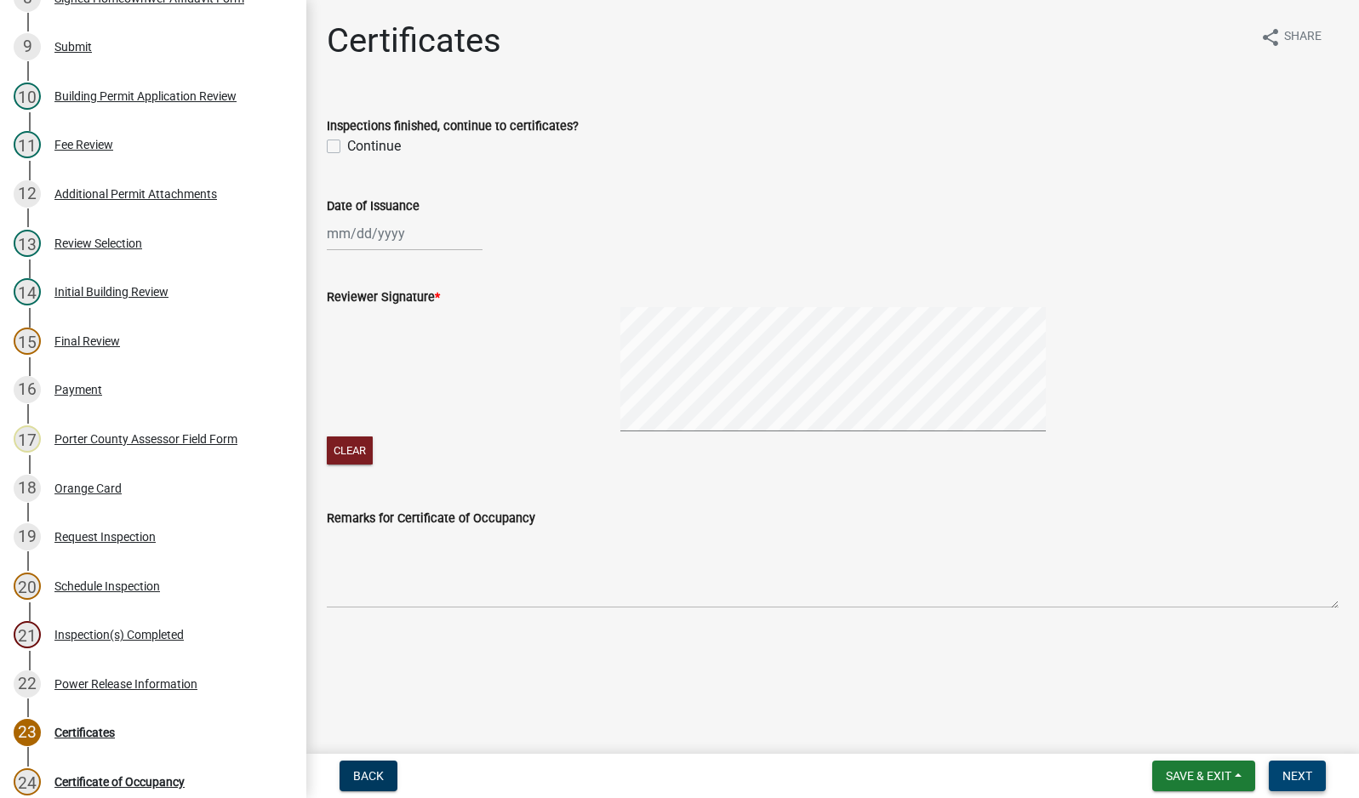
scroll to position [658, 0]
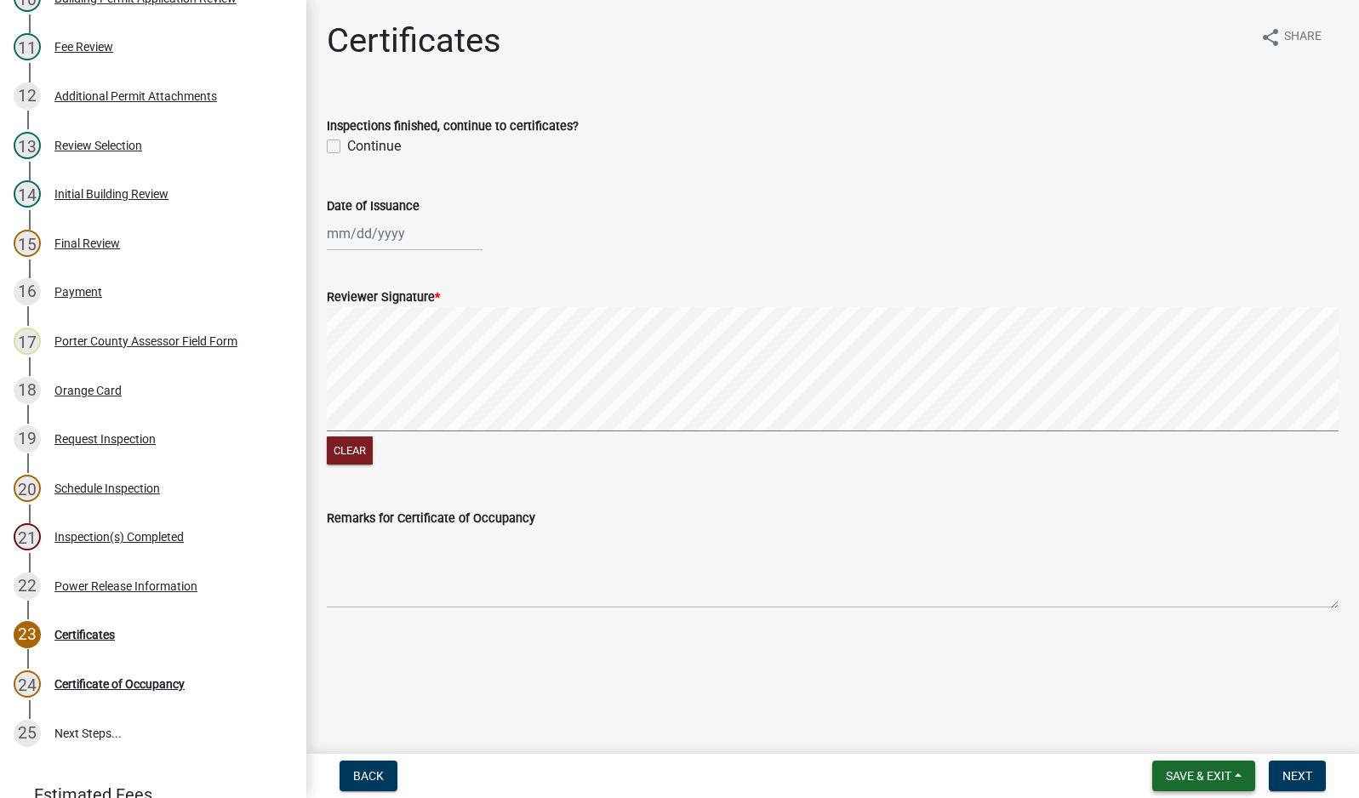
click at [1171, 773] on span "Save & Exit" at bounding box center [1199, 776] width 66 height 14
click at [1176, 743] on button "Save & Exit" at bounding box center [1187, 732] width 136 height 41
